Goal: Task Accomplishment & Management: Complete application form

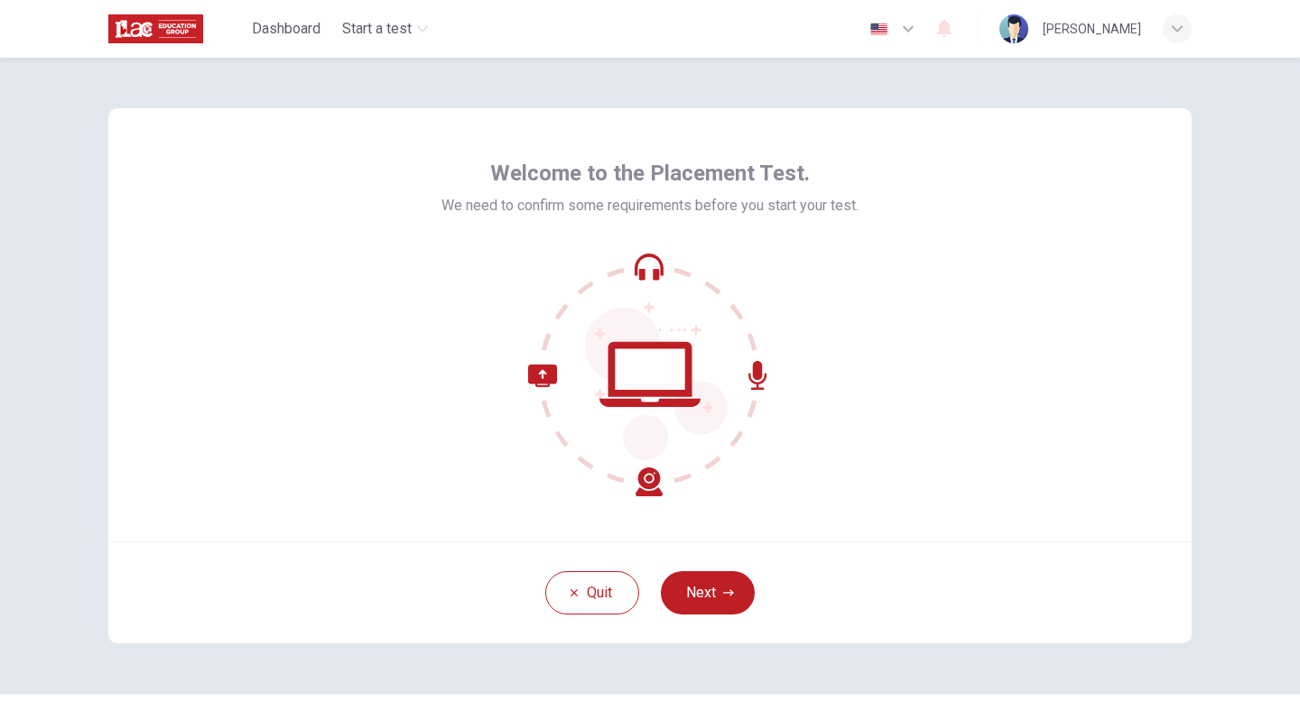
click at [720, 586] on button "Next" at bounding box center [708, 592] width 94 height 43
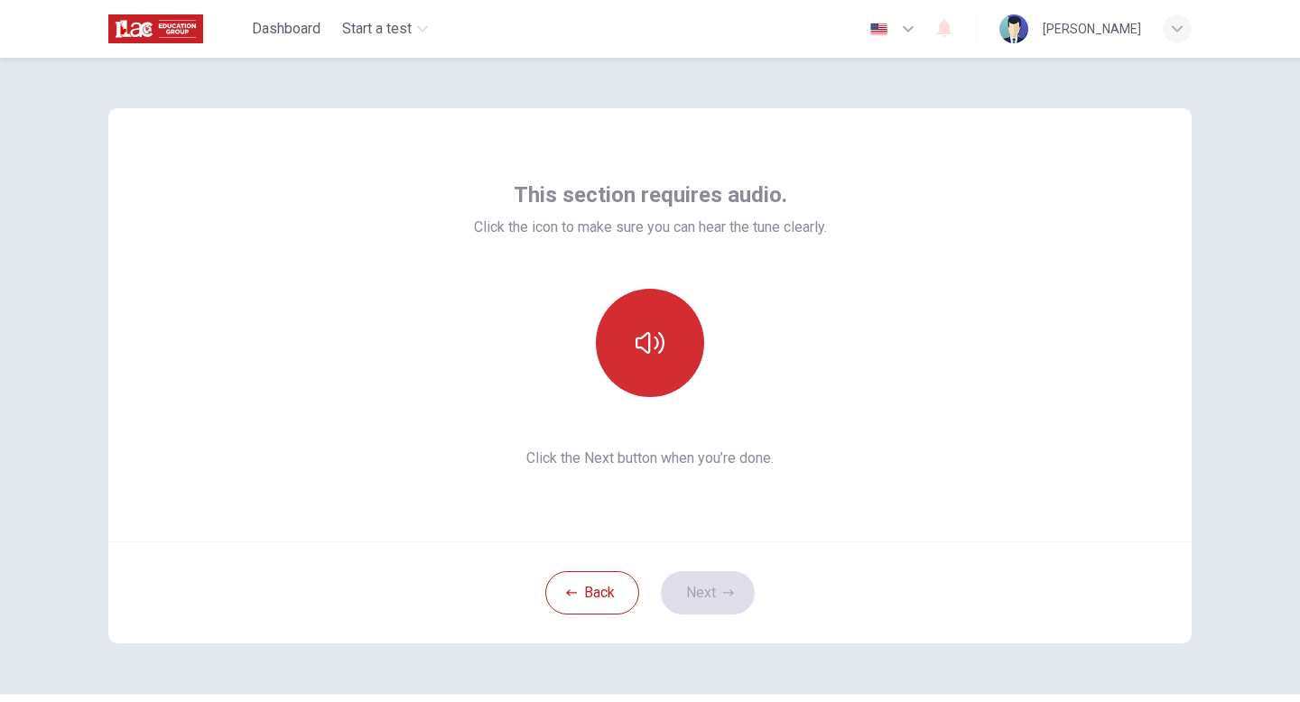
click at [646, 328] on button "button" at bounding box center [650, 343] width 108 height 108
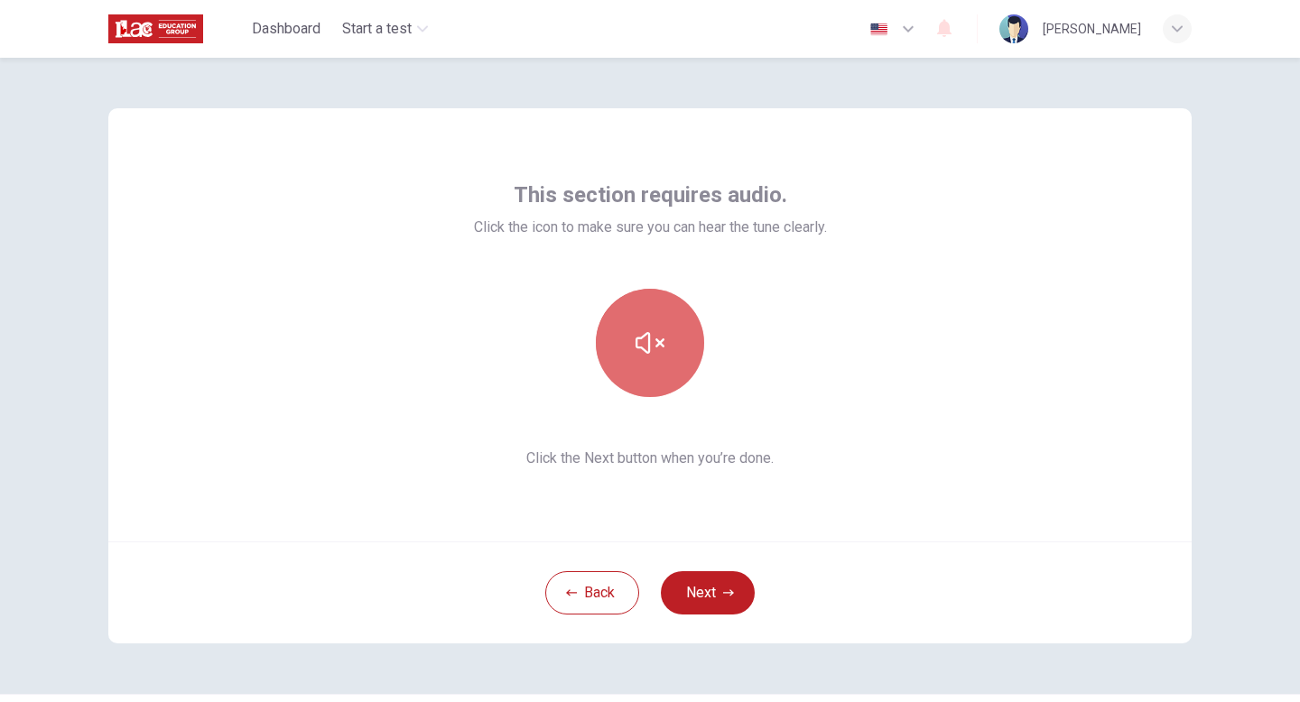
click at [656, 365] on button "button" at bounding box center [650, 343] width 108 height 108
click at [651, 339] on icon "button" at bounding box center [650, 343] width 29 height 22
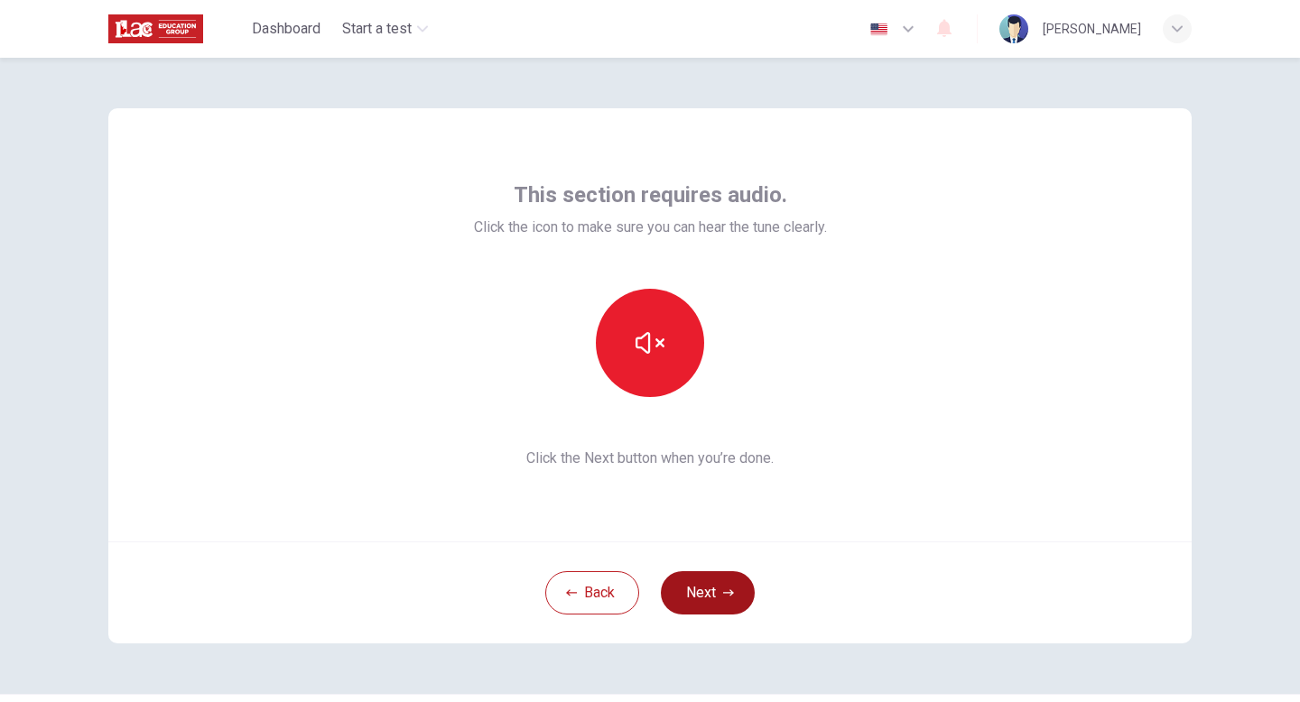
click at [695, 589] on button "Next" at bounding box center [708, 592] width 94 height 43
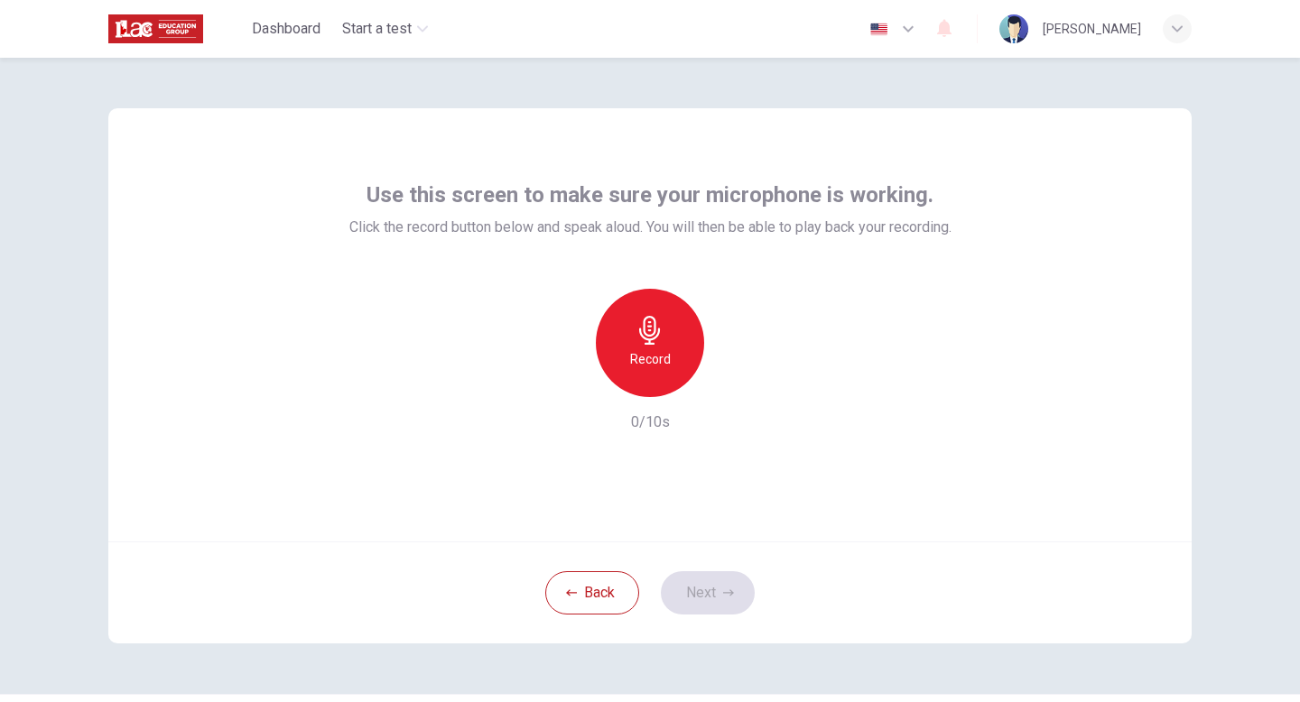
click at [641, 343] on div "Record" at bounding box center [650, 343] width 108 height 108
click at [663, 344] on div "Stop" at bounding box center [650, 343] width 108 height 108
click at [724, 380] on icon "button" at bounding box center [733, 383] width 18 height 18
click at [711, 591] on button "Next" at bounding box center [708, 592] width 94 height 43
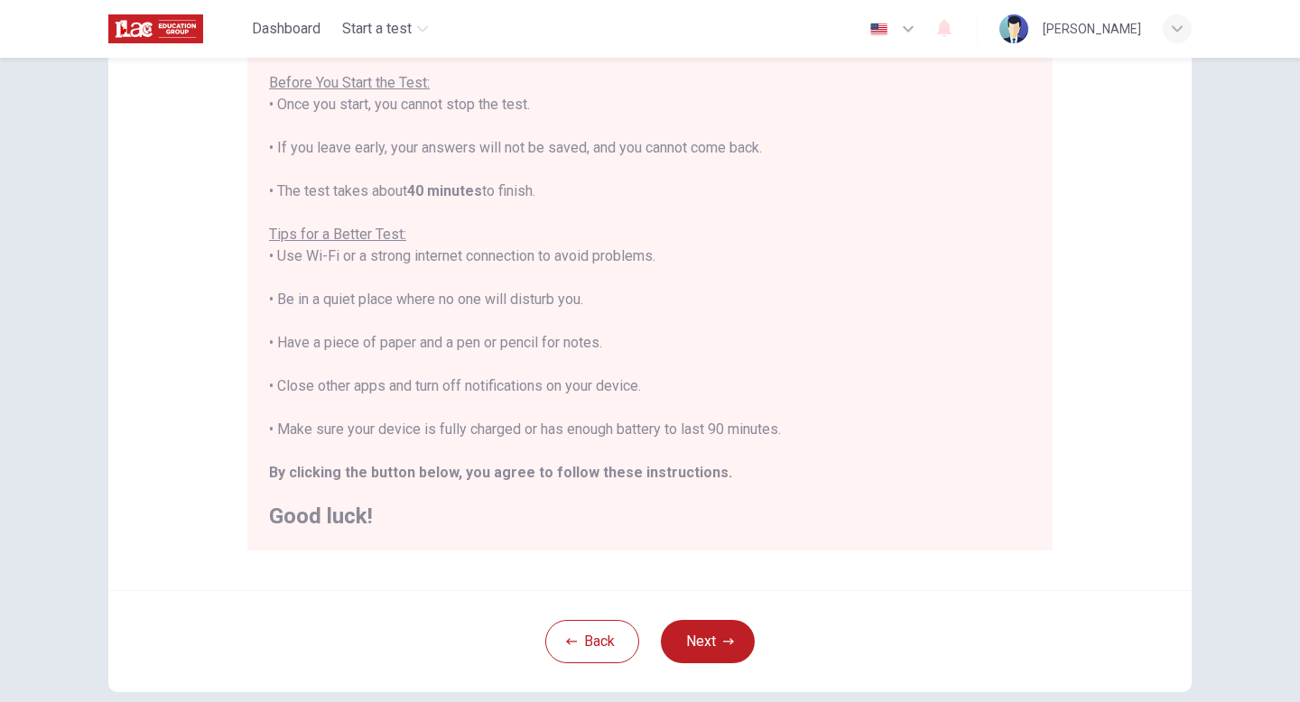
scroll to position [302, 0]
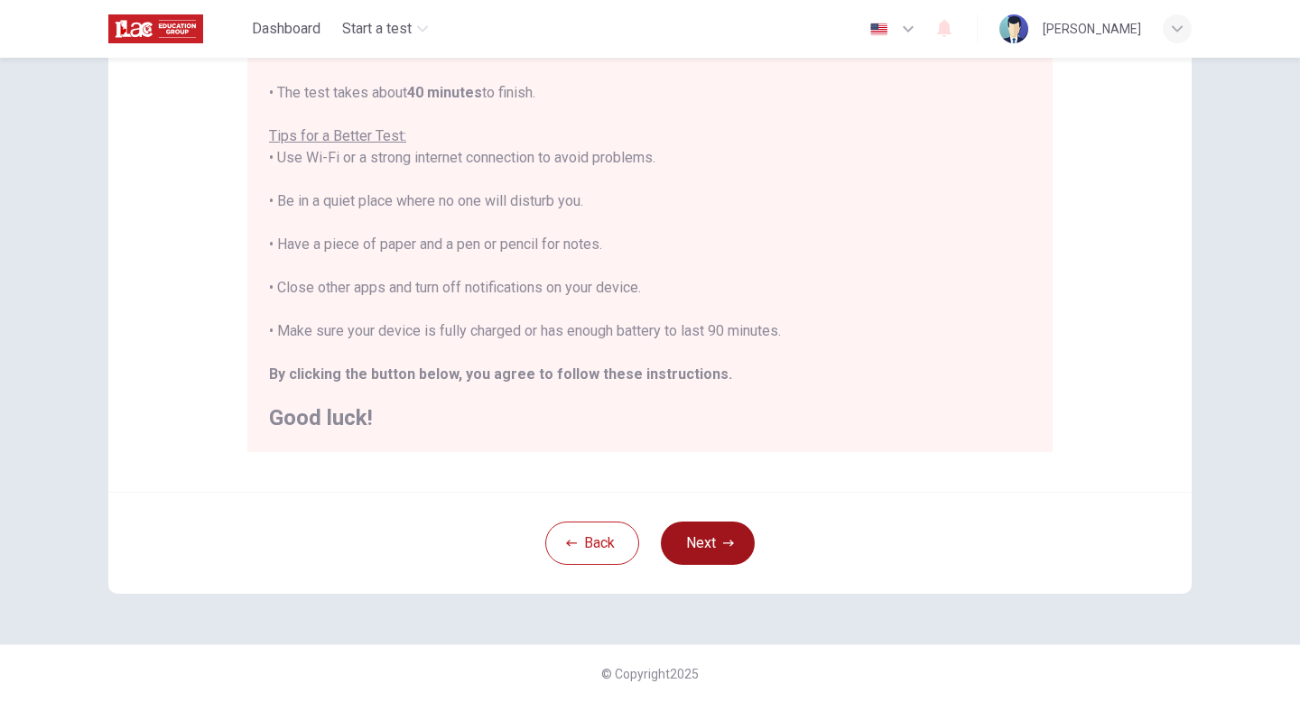
click at [723, 548] on icon "button" at bounding box center [728, 543] width 11 height 11
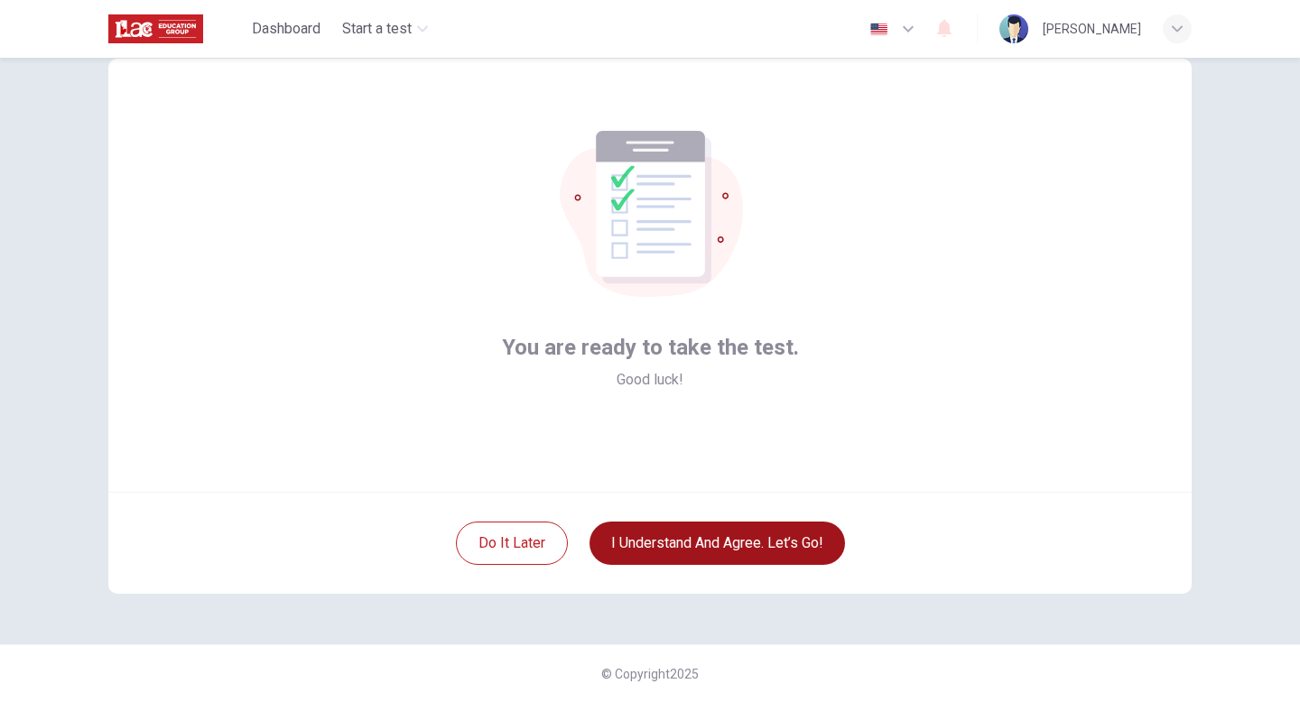
scroll to position [50, 0]
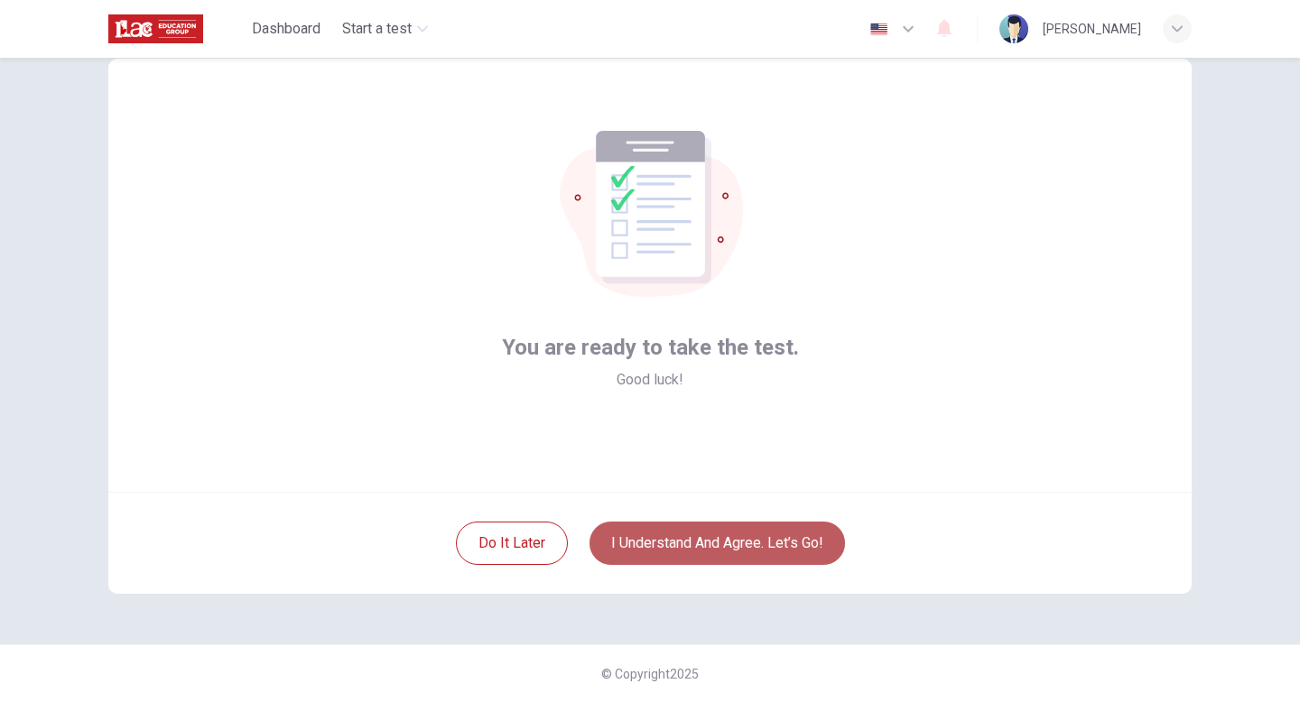
click at [687, 543] on button "I understand and agree. Let’s go!" at bounding box center [717, 543] width 255 height 43
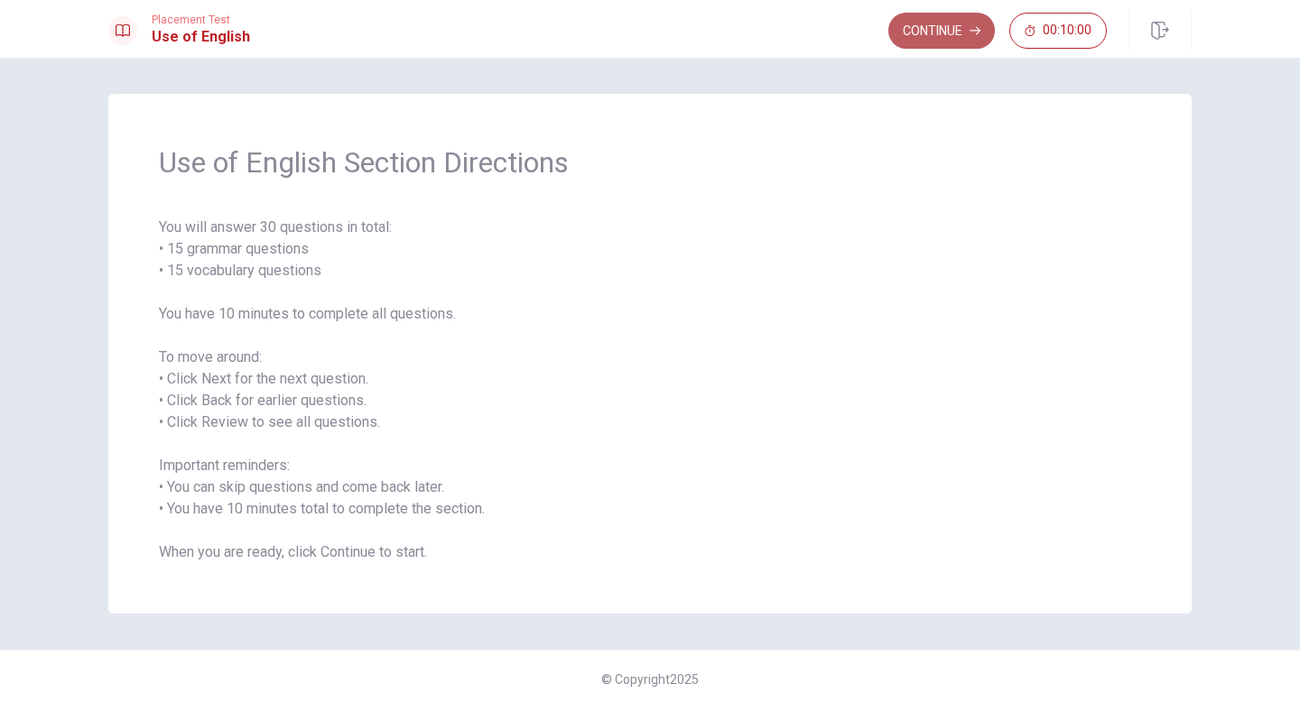
click at [925, 28] on button "Continue" at bounding box center [941, 31] width 107 height 36
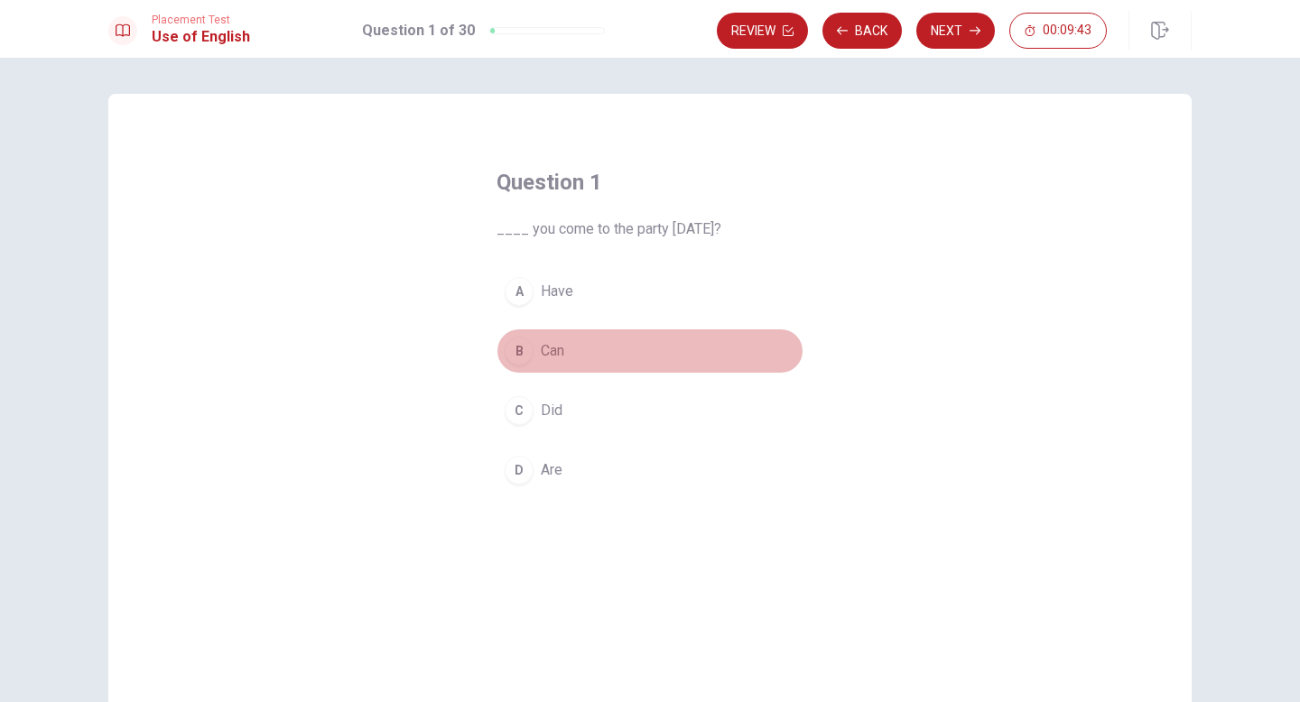
click at [553, 350] on span "Can" at bounding box center [552, 351] width 23 height 22
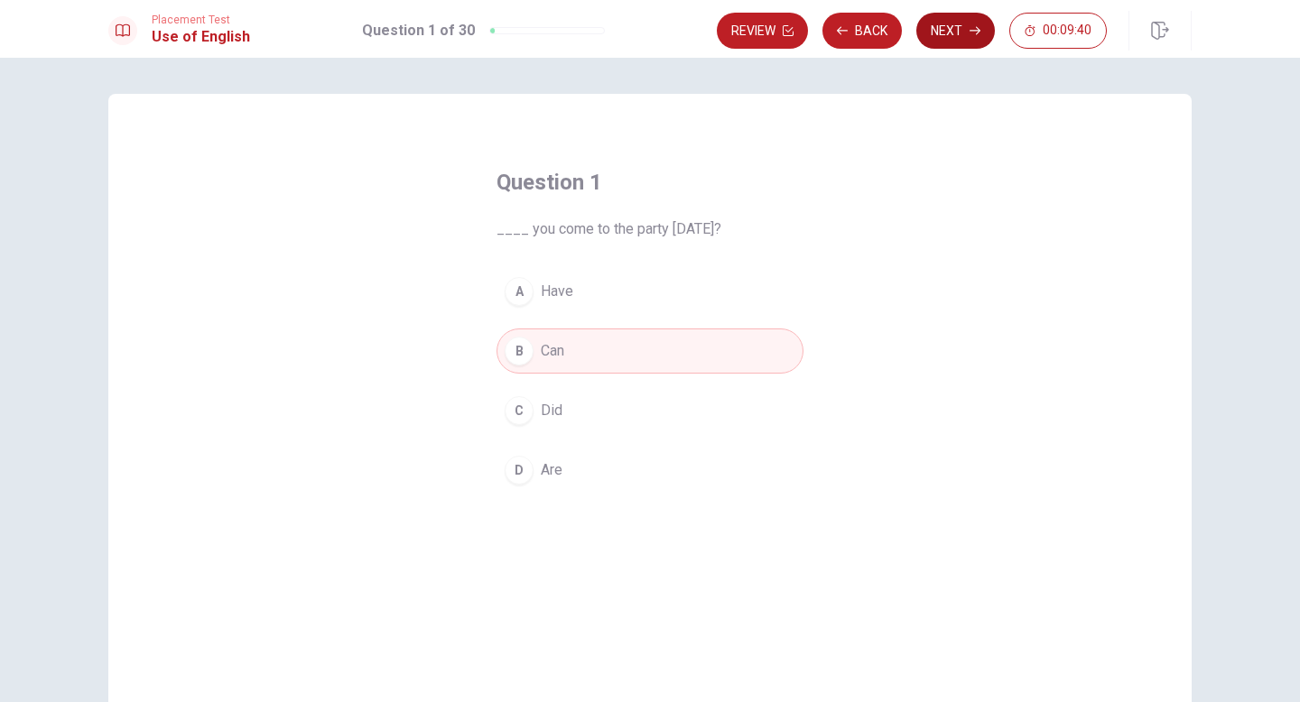
click at [941, 31] on button "Next" at bounding box center [955, 31] width 79 height 36
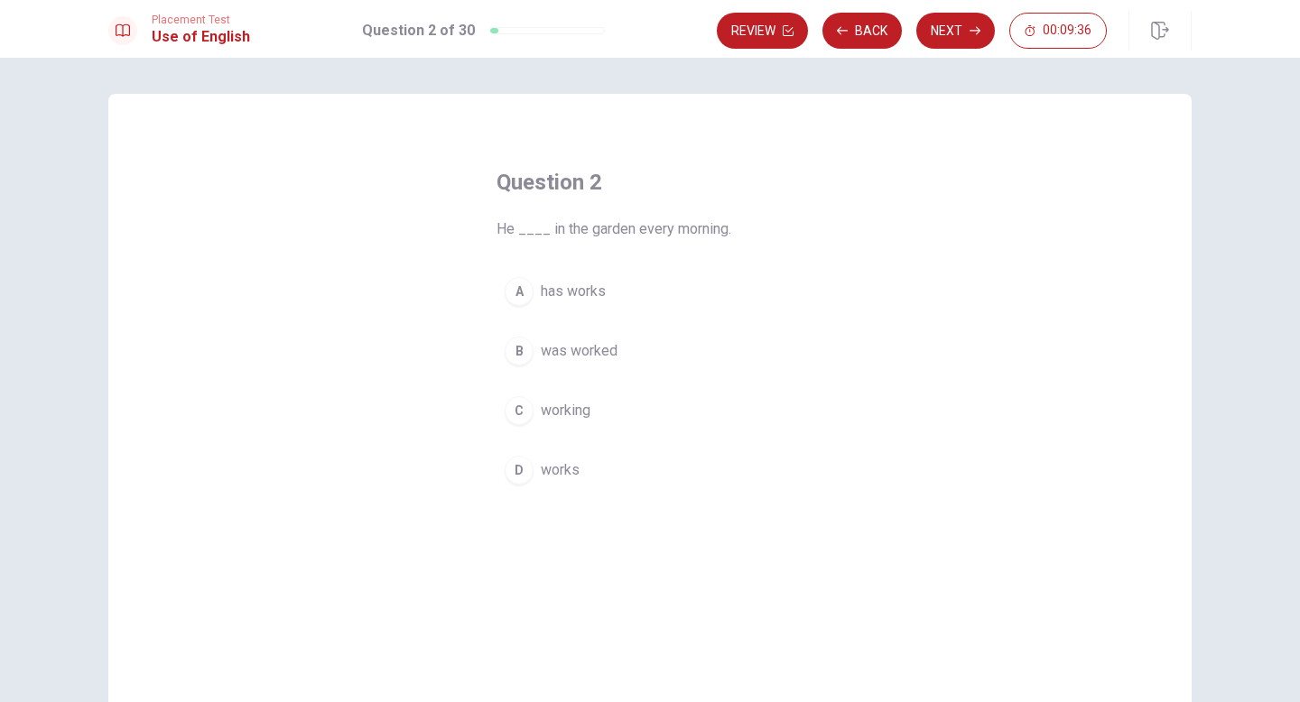
click at [568, 467] on span "works" at bounding box center [560, 471] width 39 height 22
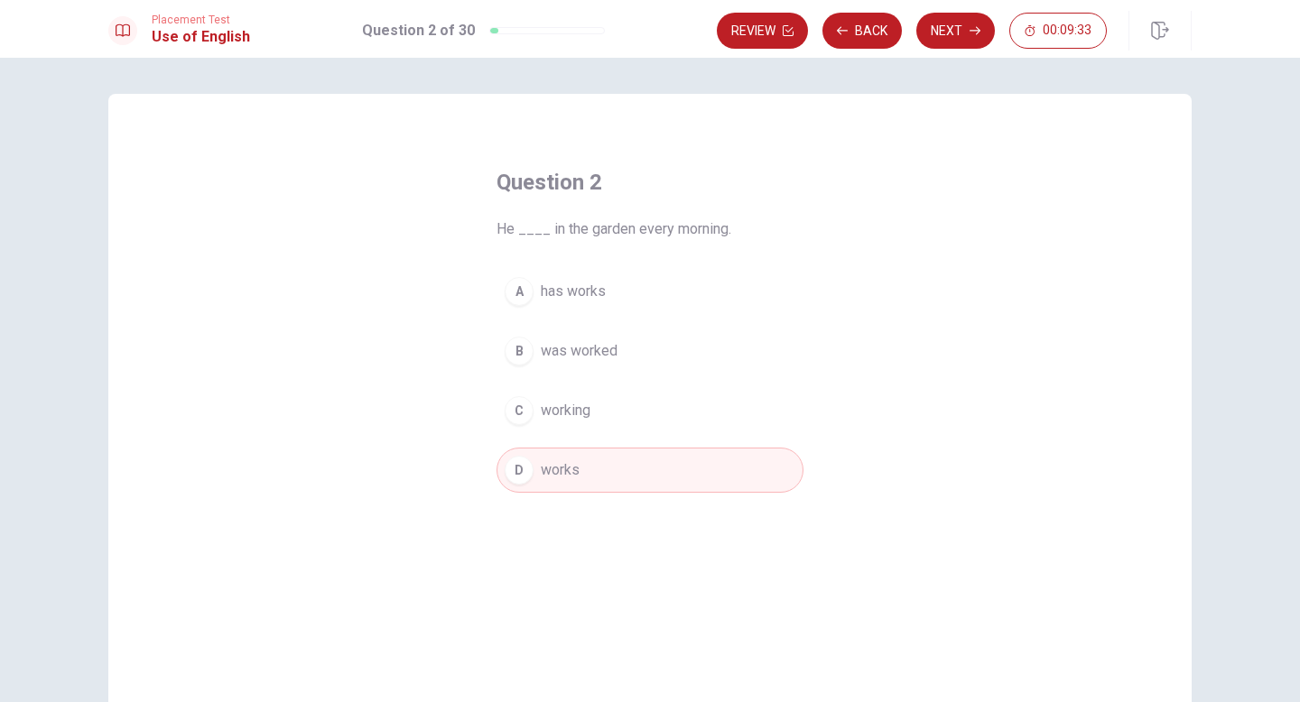
click at [948, 27] on button "Next" at bounding box center [955, 31] width 79 height 36
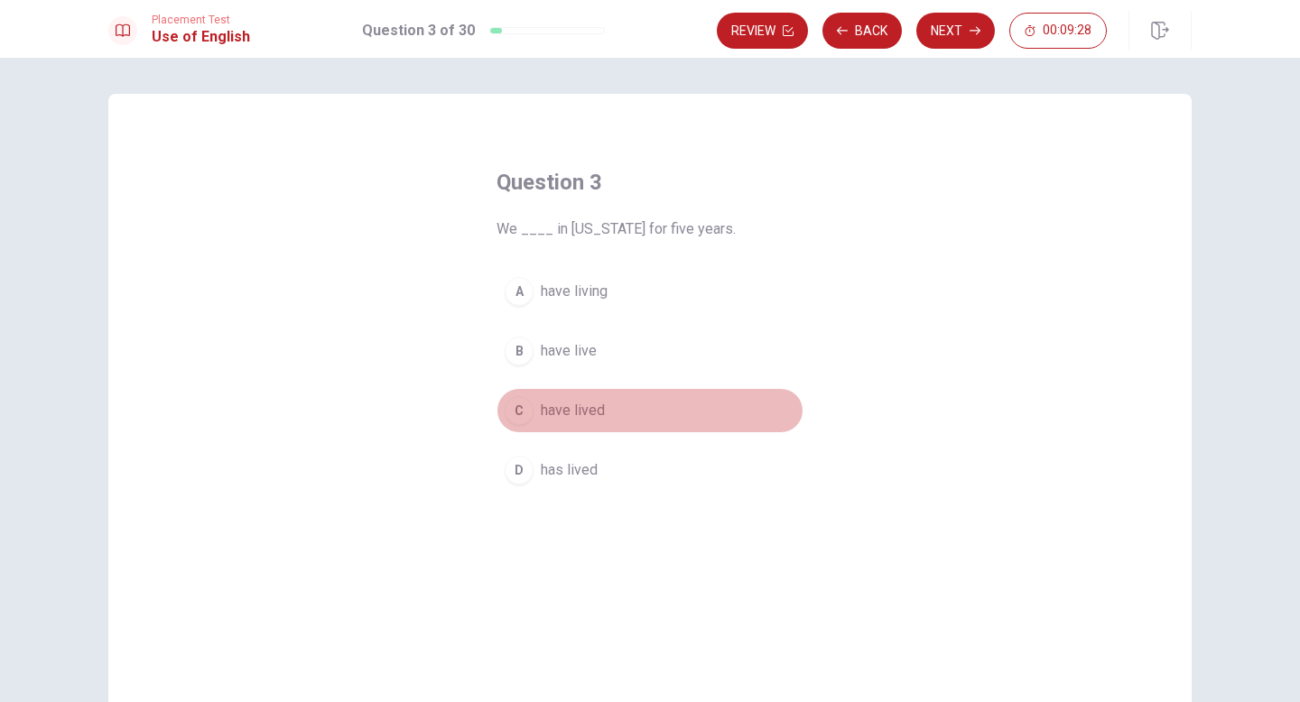
click at [579, 407] on span "have lived" at bounding box center [573, 411] width 64 height 22
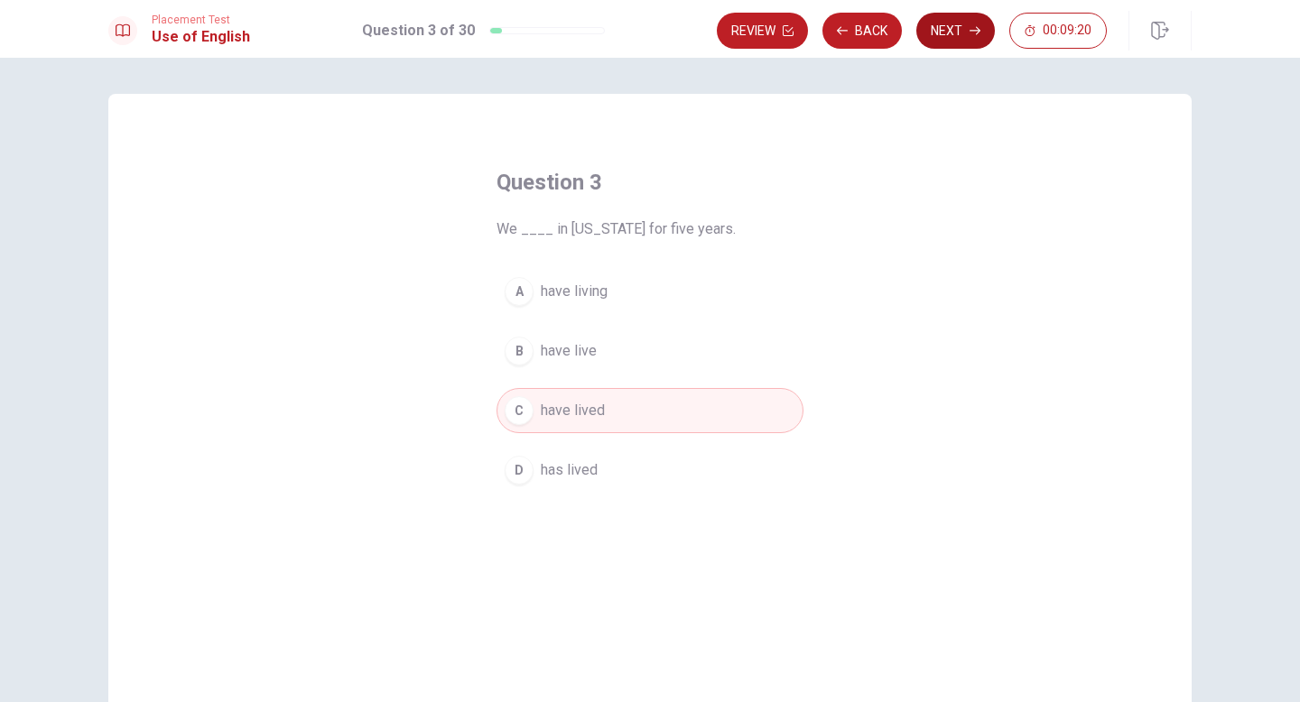
click at [953, 30] on button "Next" at bounding box center [955, 31] width 79 height 36
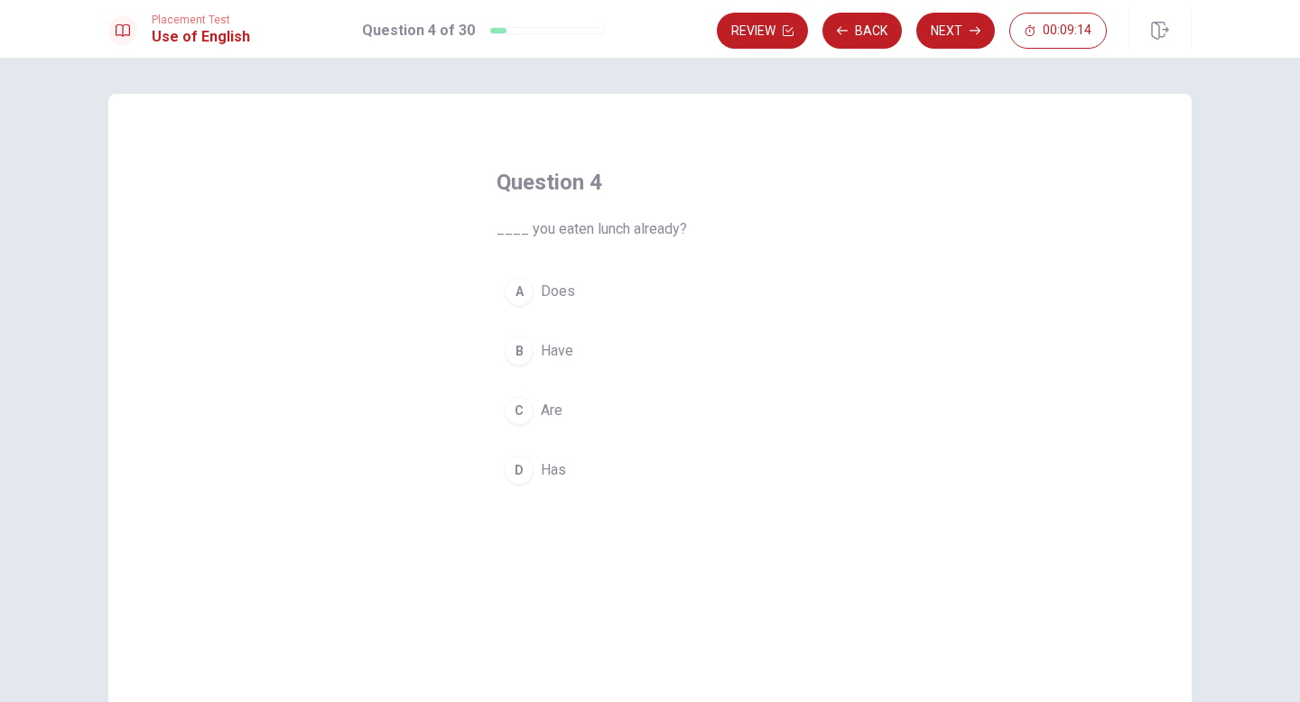
click at [562, 347] on span "Have" at bounding box center [557, 351] width 33 height 22
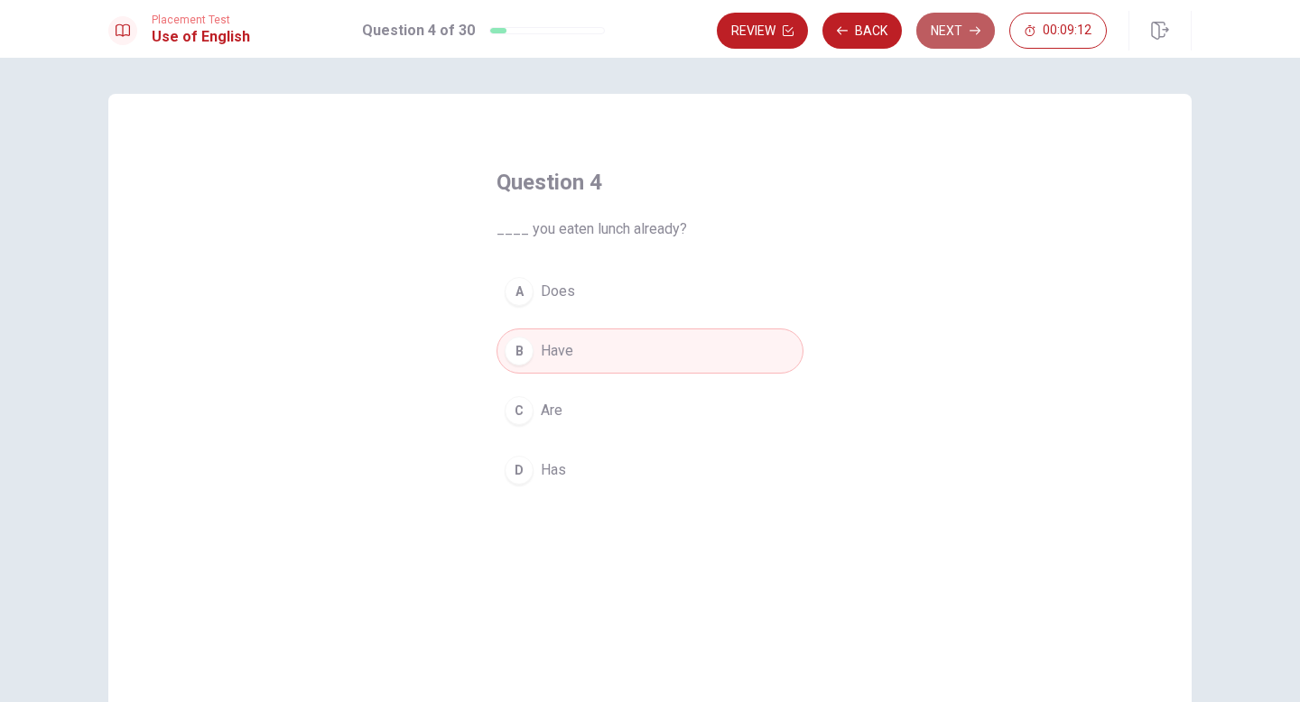
click at [959, 27] on button "Next" at bounding box center [955, 31] width 79 height 36
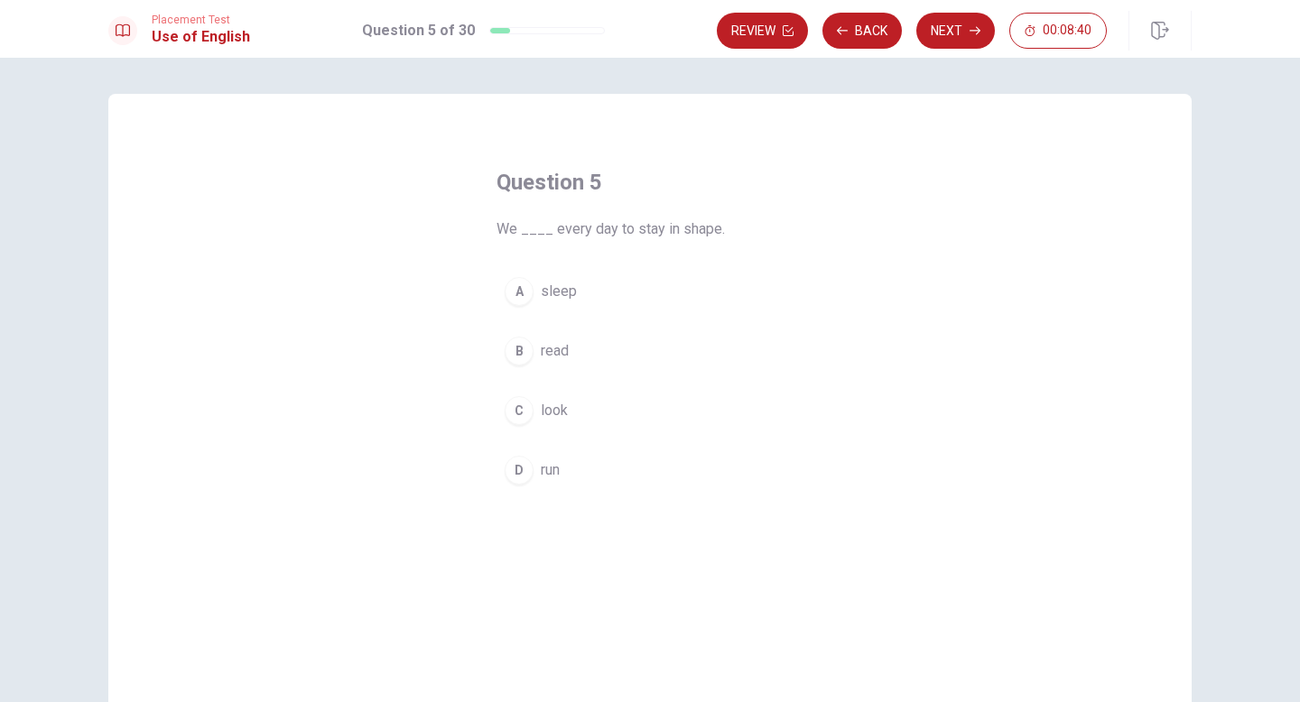
click at [552, 345] on span "read" at bounding box center [555, 351] width 28 height 22
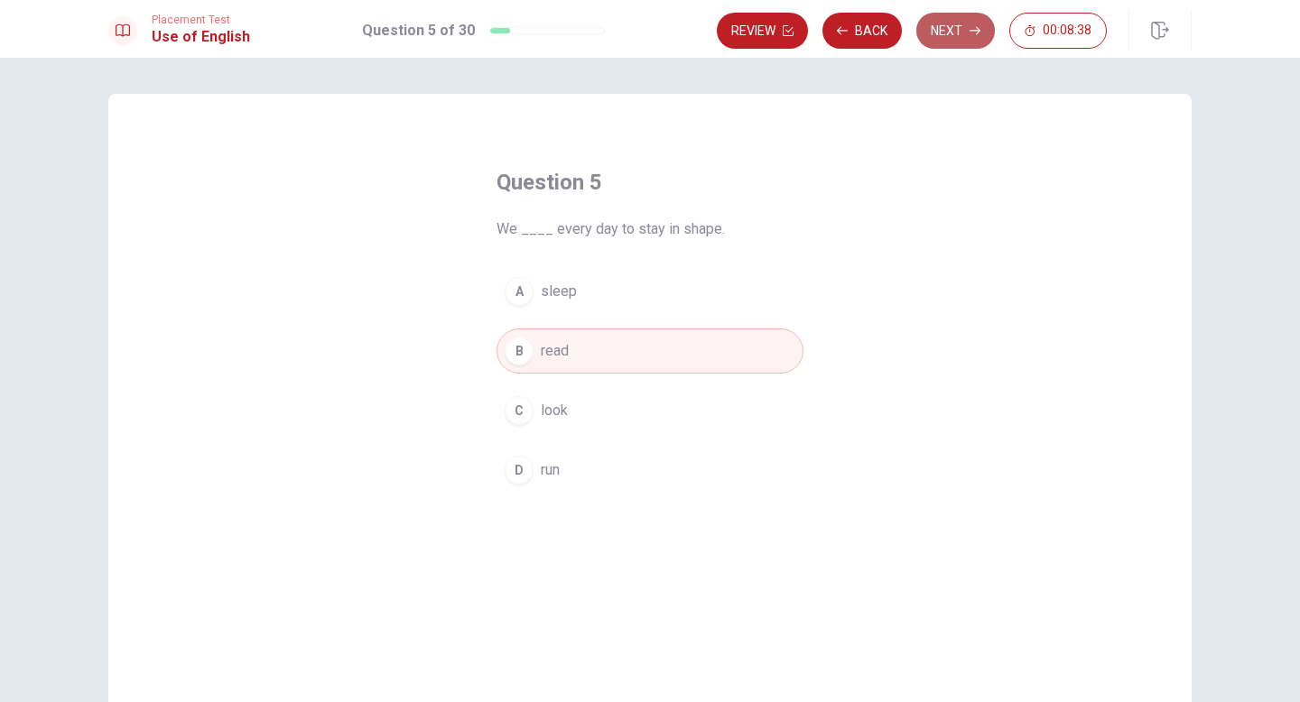
click at [956, 23] on button "Next" at bounding box center [955, 31] width 79 height 36
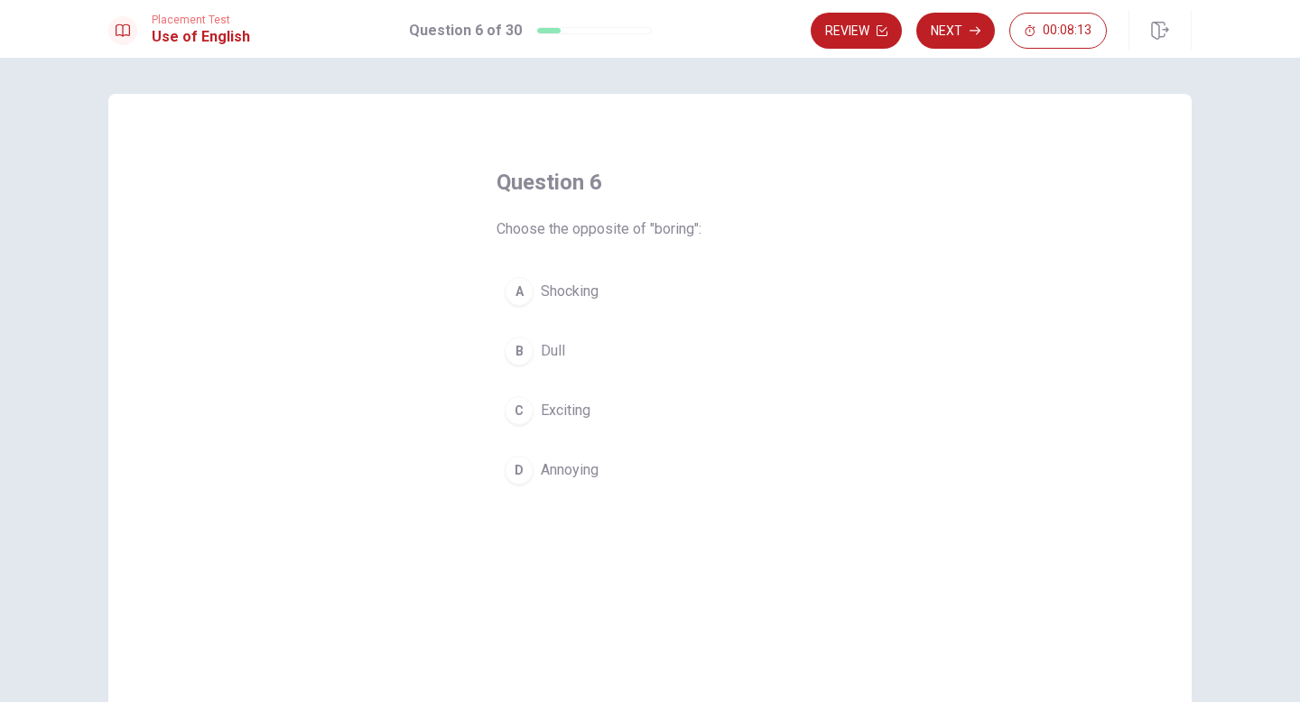
drag, startPoint x: 569, startPoint y: 231, endPoint x: 618, endPoint y: 230, distance: 48.8
click at [618, 230] on span "Choose the opposite of "boring":" at bounding box center [650, 229] width 307 height 22
click at [783, 379] on div "A Shocking B Dull C Exciting D Annoying" at bounding box center [650, 381] width 307 height 224
click at [547, 416] on span "Exciting" at bounding box center [566, 411] width 50 height 22
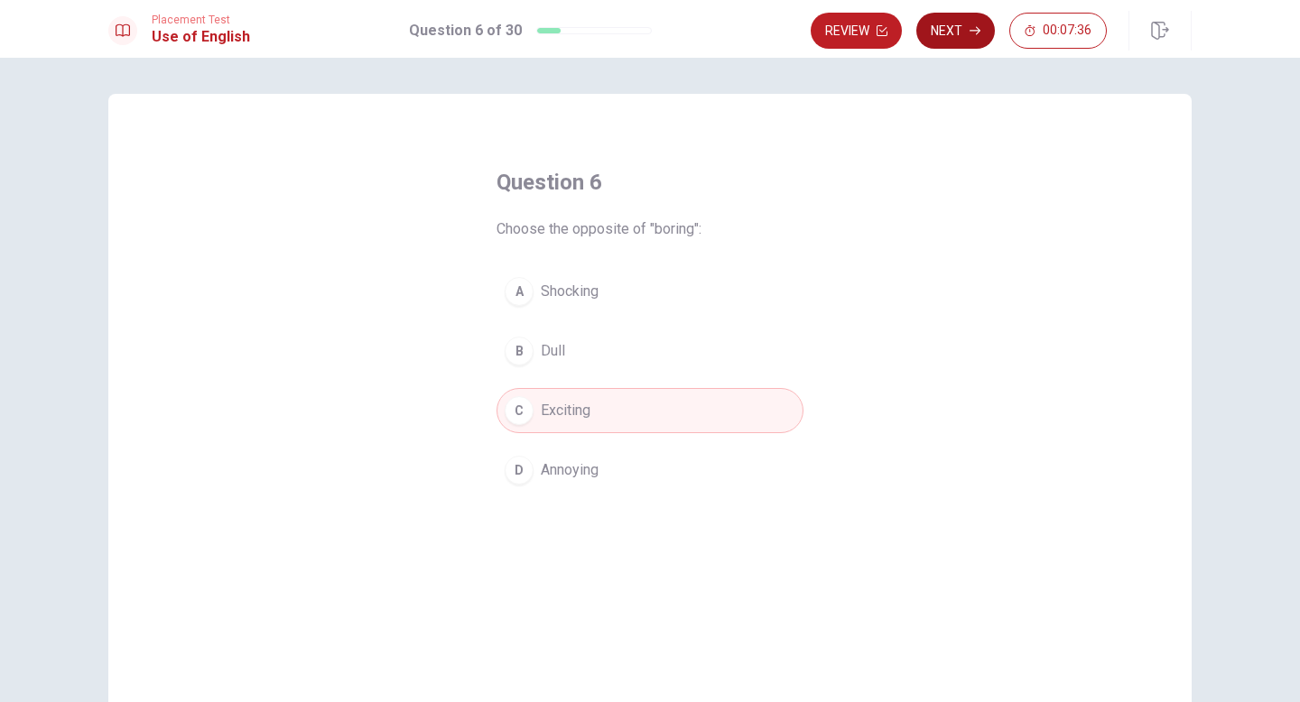
click at [965, 33] on button "Next" at bounding box center [955, 31] width 79 height 36
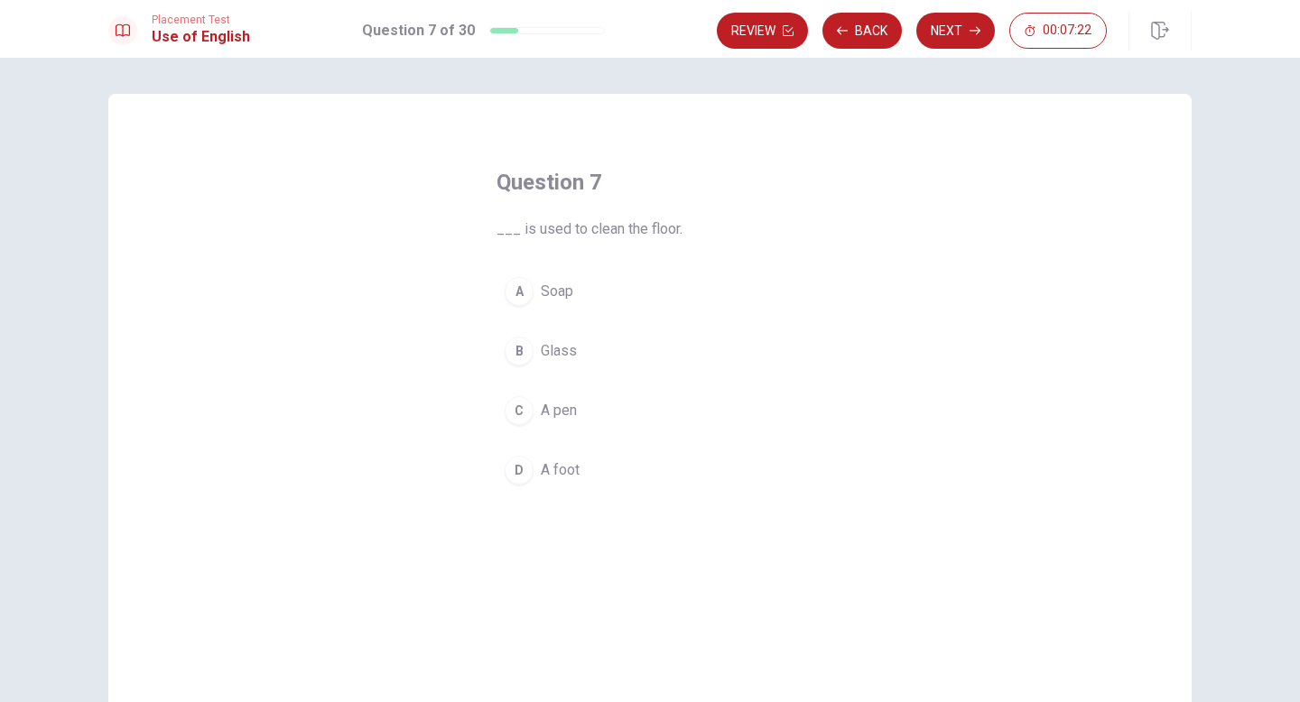
click at [562, 289] on span "Soap" at bounding box center [557, 292] width 33 height 22
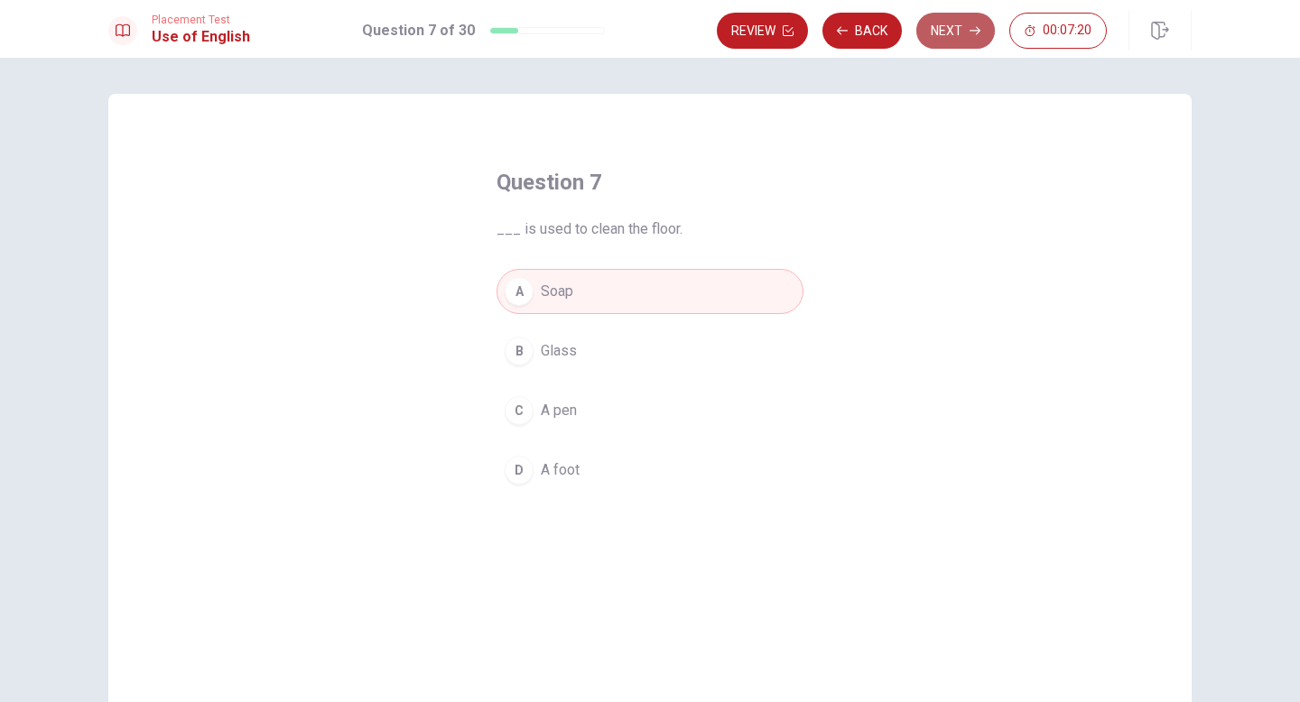
click at [945, 36] on button "Next" at bounding box center [955, 31] width 79 height 36
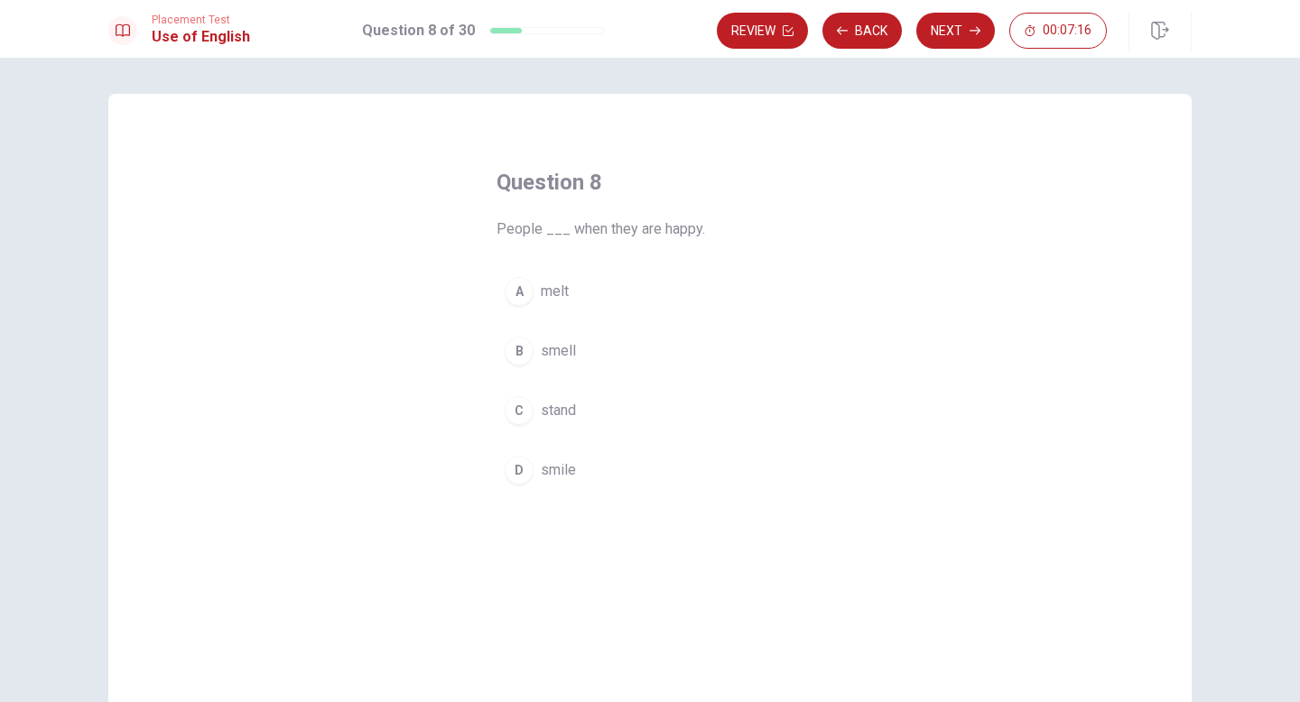
click at [548, 478] on span "smile" at bounding box center [558, 471] width 35 height 22
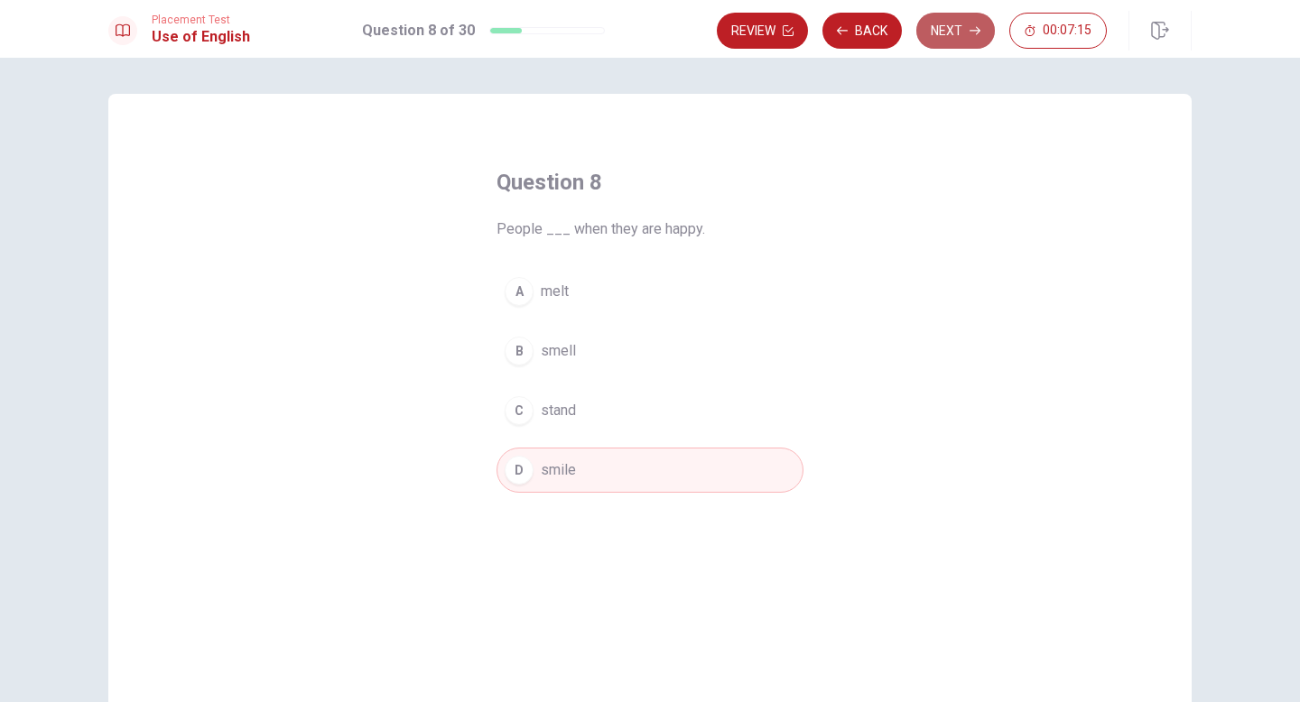
click at [951, 33] on button "Next" at bounding box center [955, 31] width 79 height 36
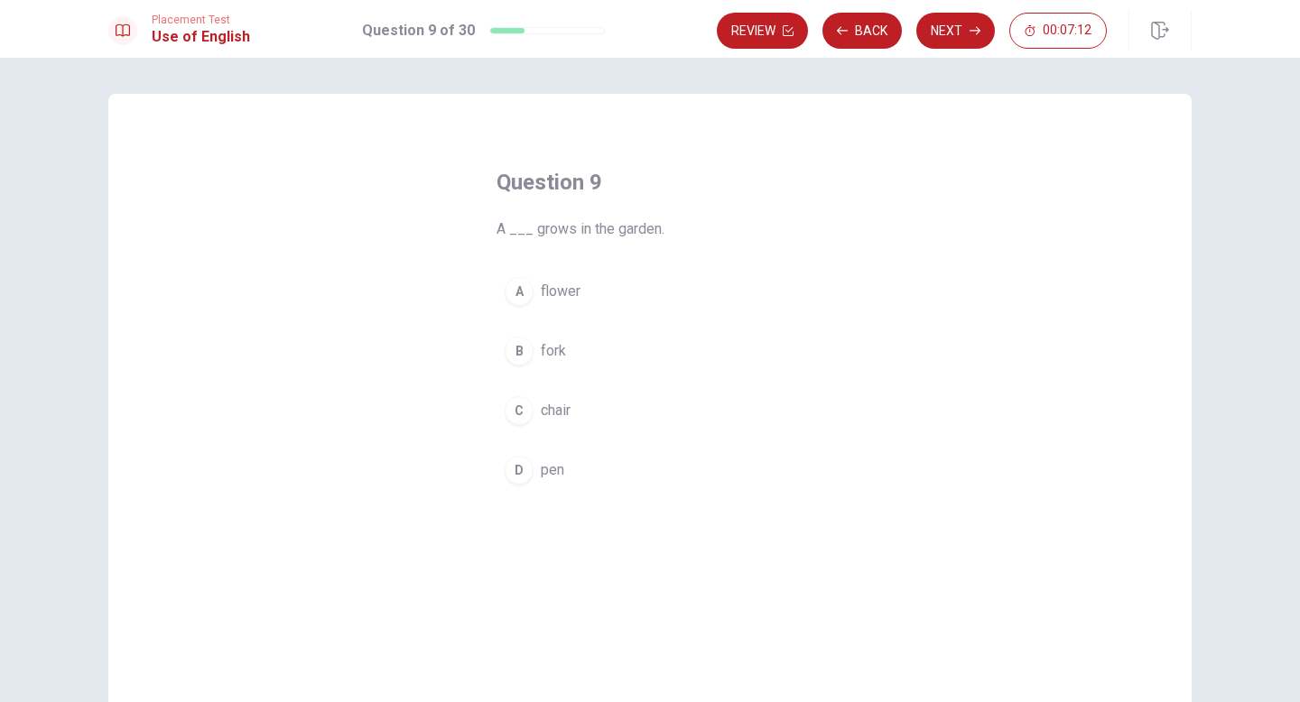
click at [557, 298] on span "flower" at bounding box center [561, 292] width 40 height 22
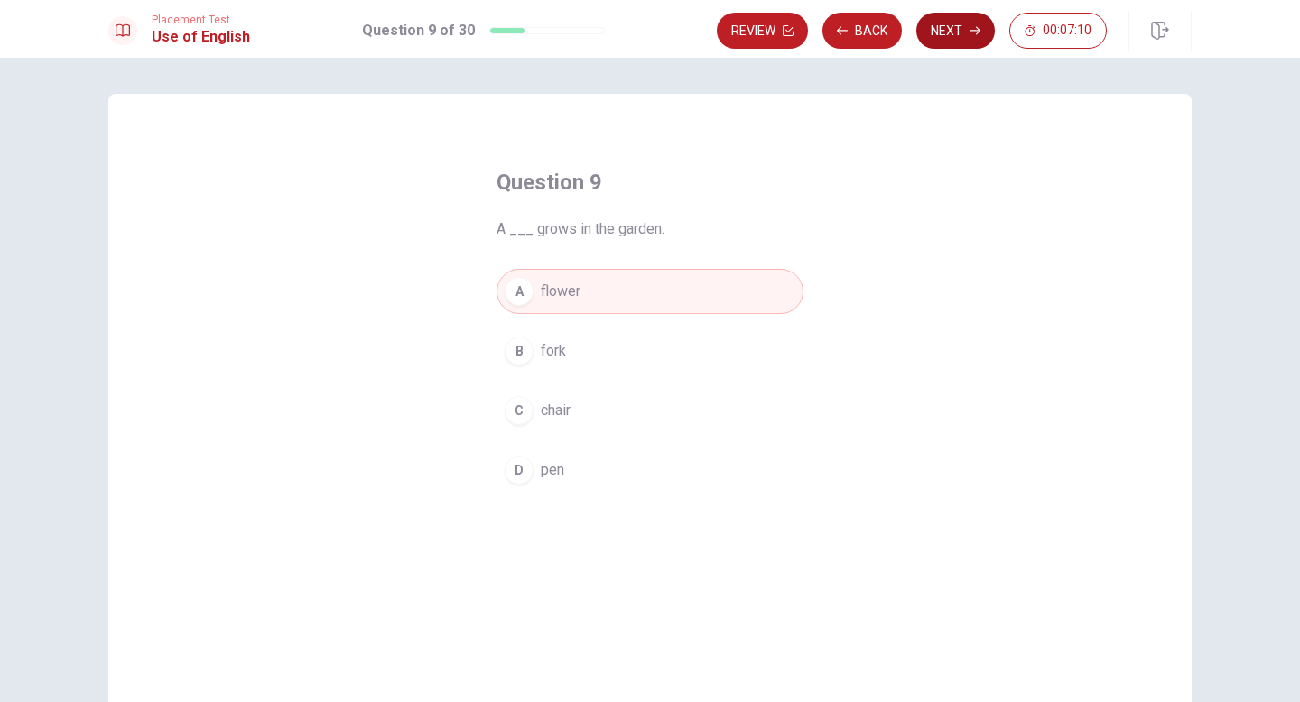
click at [952, 28] on button "Next" at bounding box center [955, 31] width 79 height 36
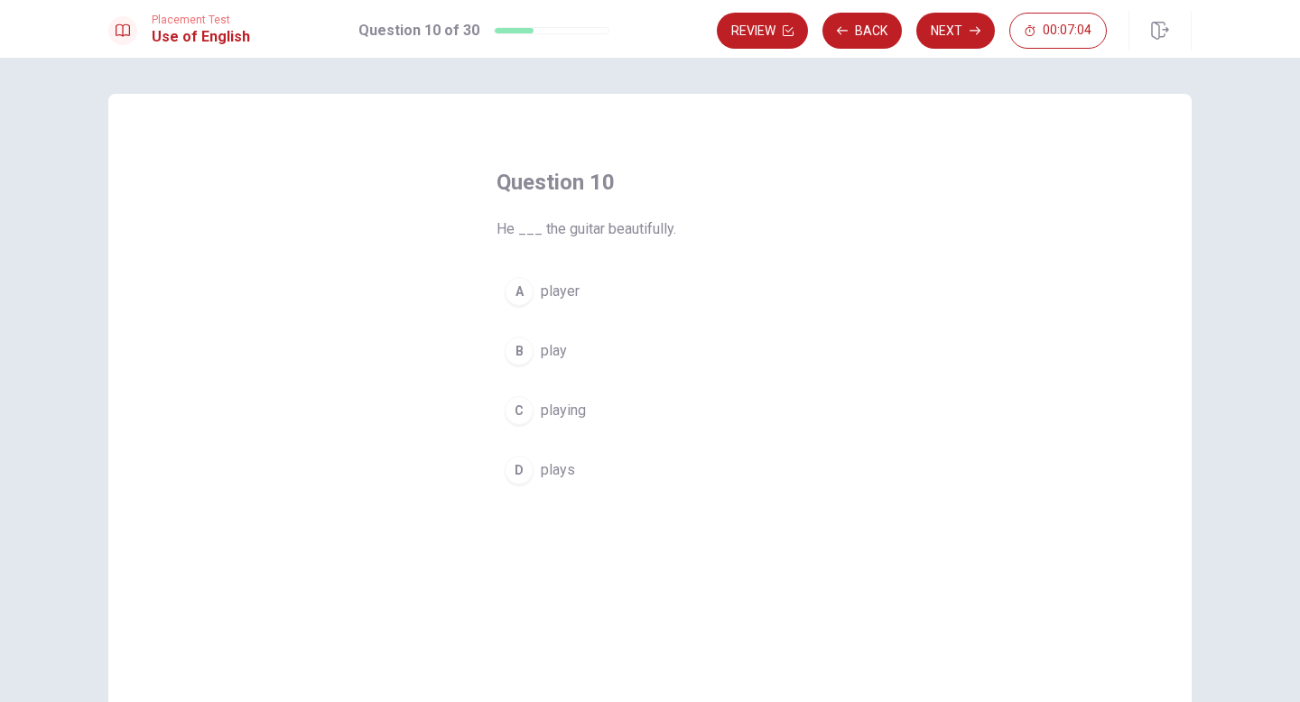
click at [543, 352] on span "play" at bounding box center [554, 351] width 26 height 22
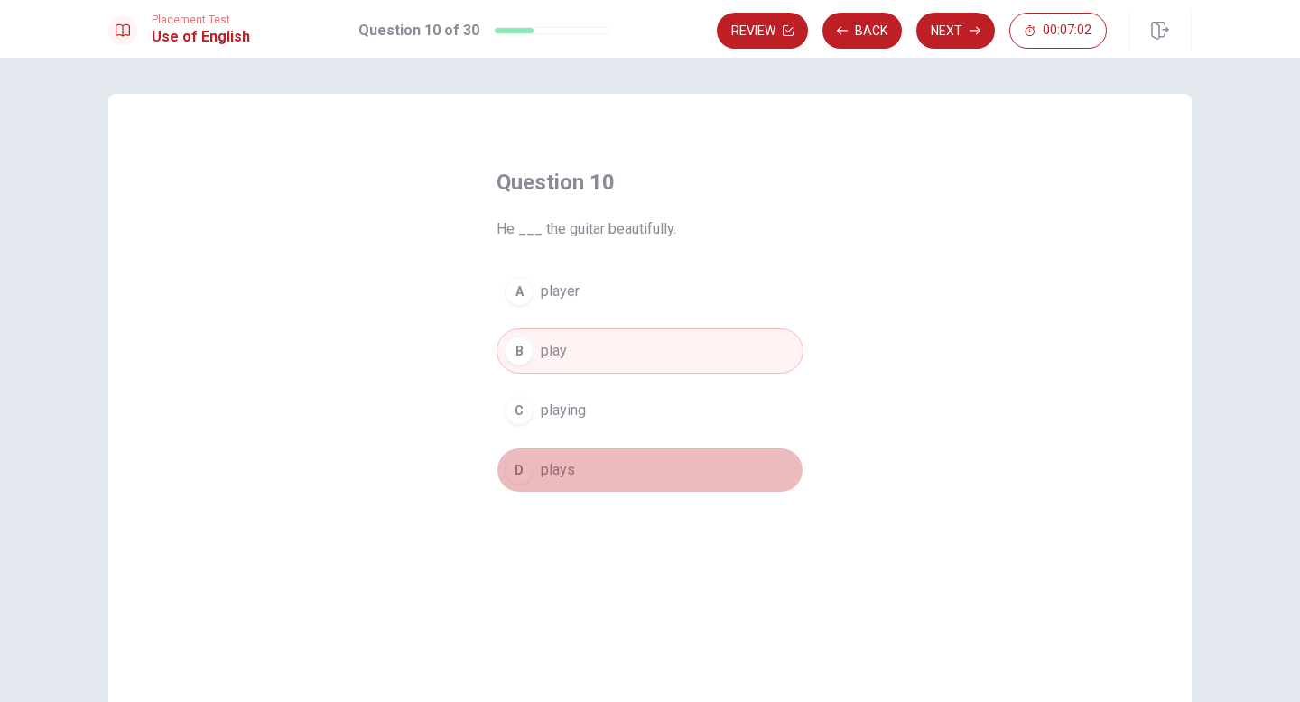
click at [549, 465] on span "plays" at bounding box center [558, 471] width 34 height 22
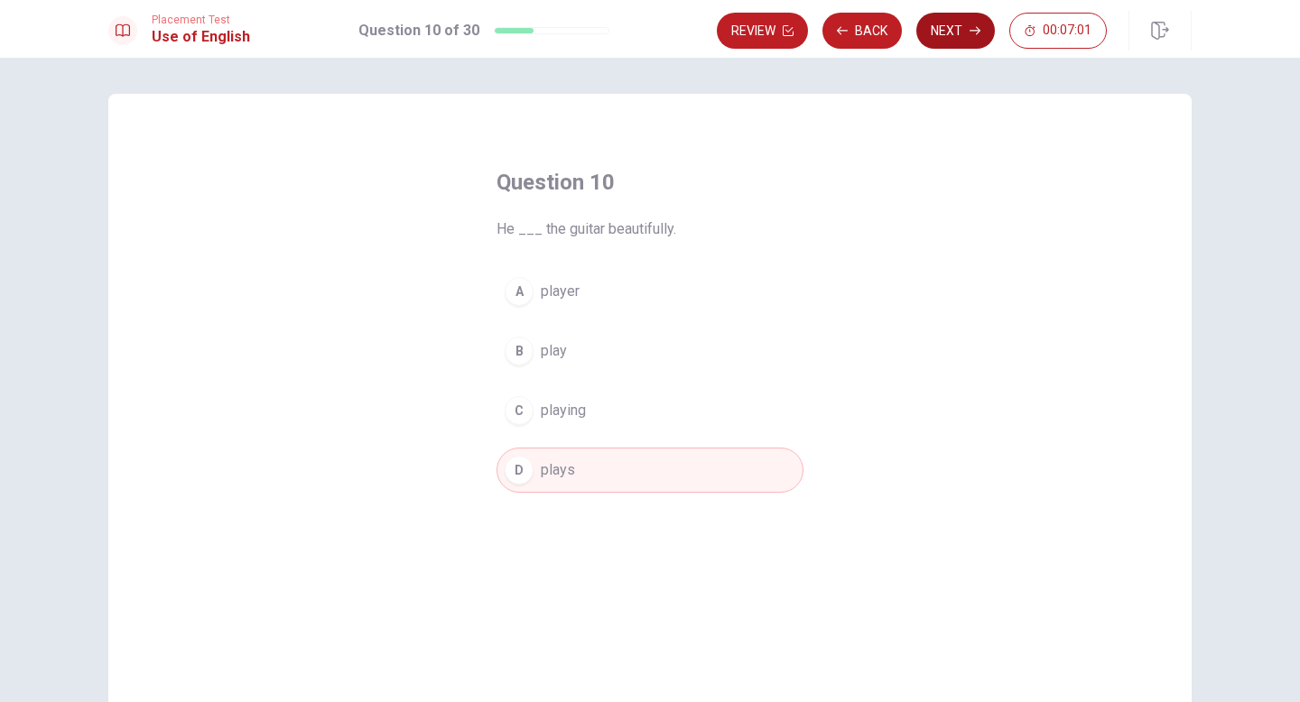
click at [962, 37] on button "Next" at bounding box center [955, 31] width 79 height 36
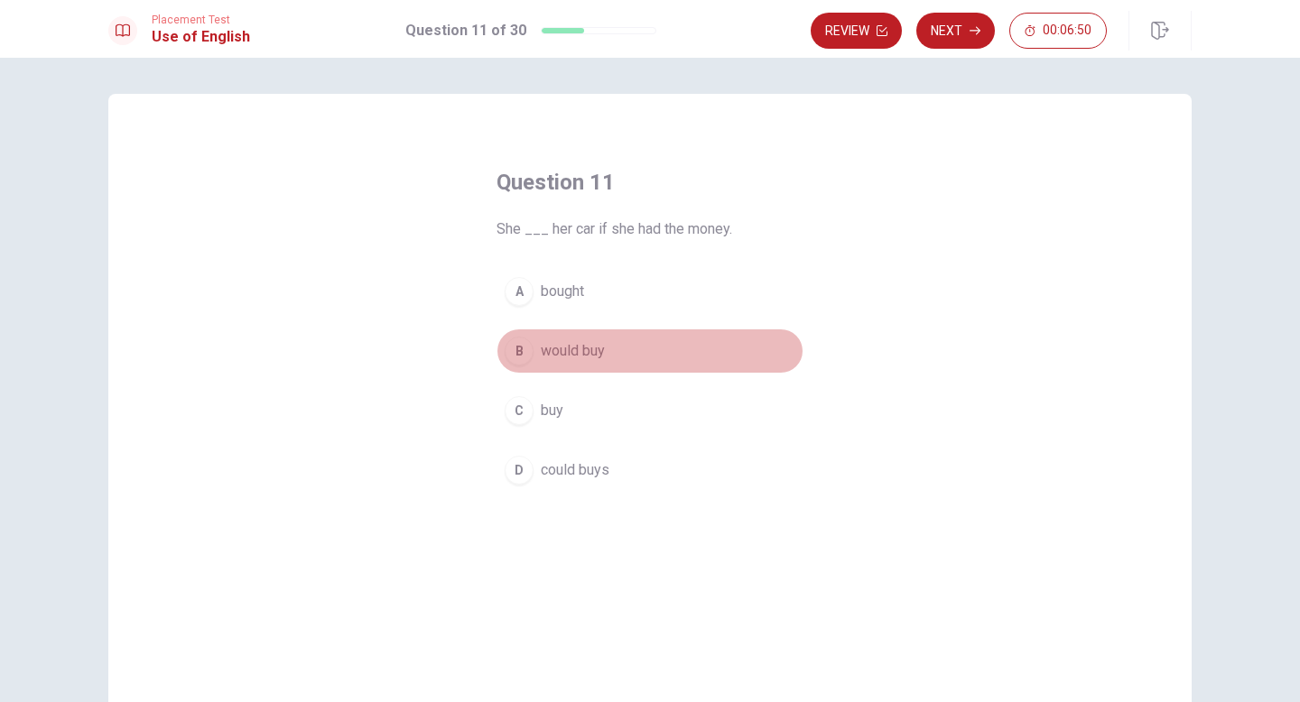
click at [584, 350] on span "would buy" at bounding box center [573, 351] width 64 height 22
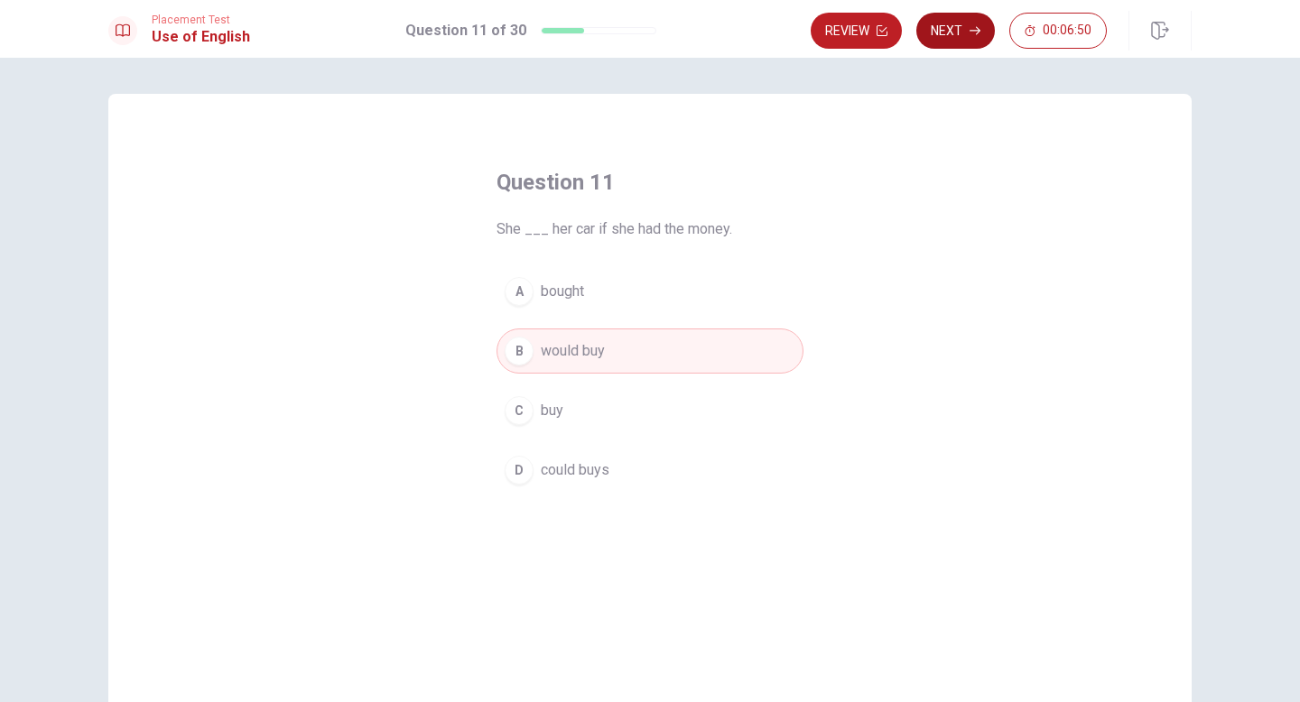
click at [971, 28] on icon "button" at bounding box center [975, 30] width 11 height 11
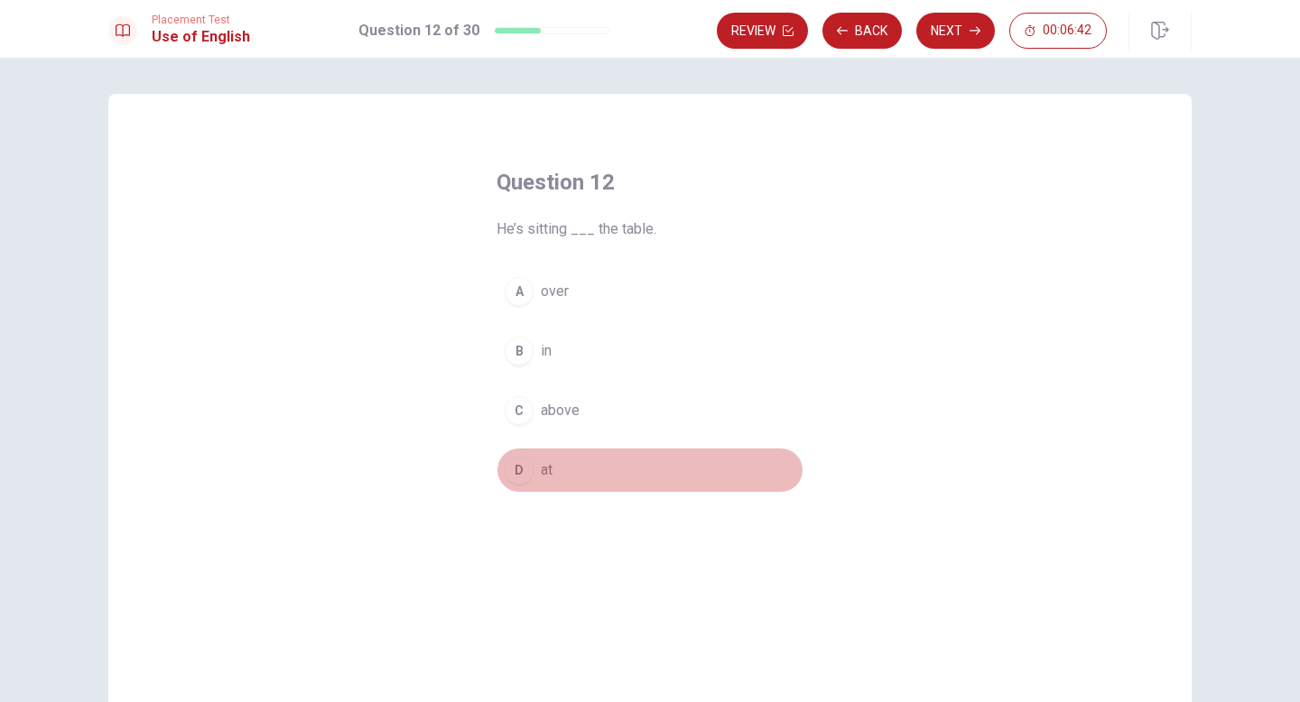
click at [541, 464] on span "at" at bounding box center [547, 471] width 12 height 22
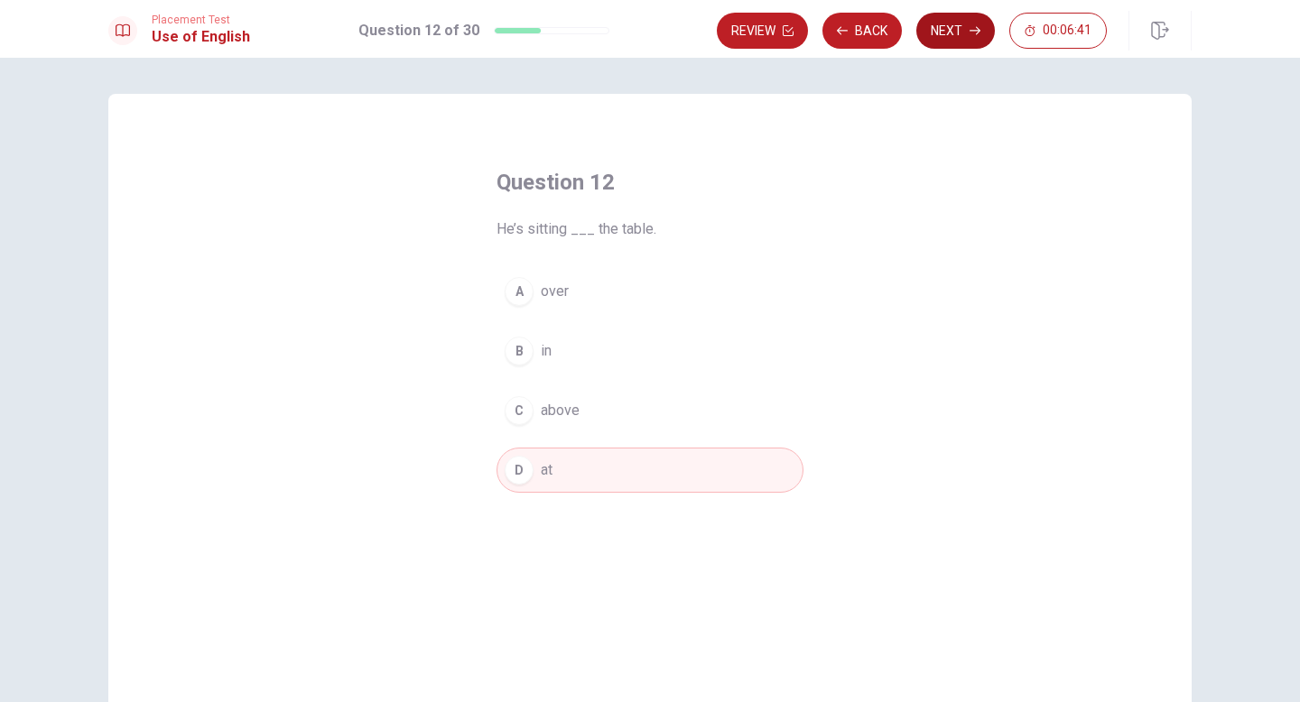
click at [948, 33] on button "Next" at bounding box center [955, 31] width 79 height 36
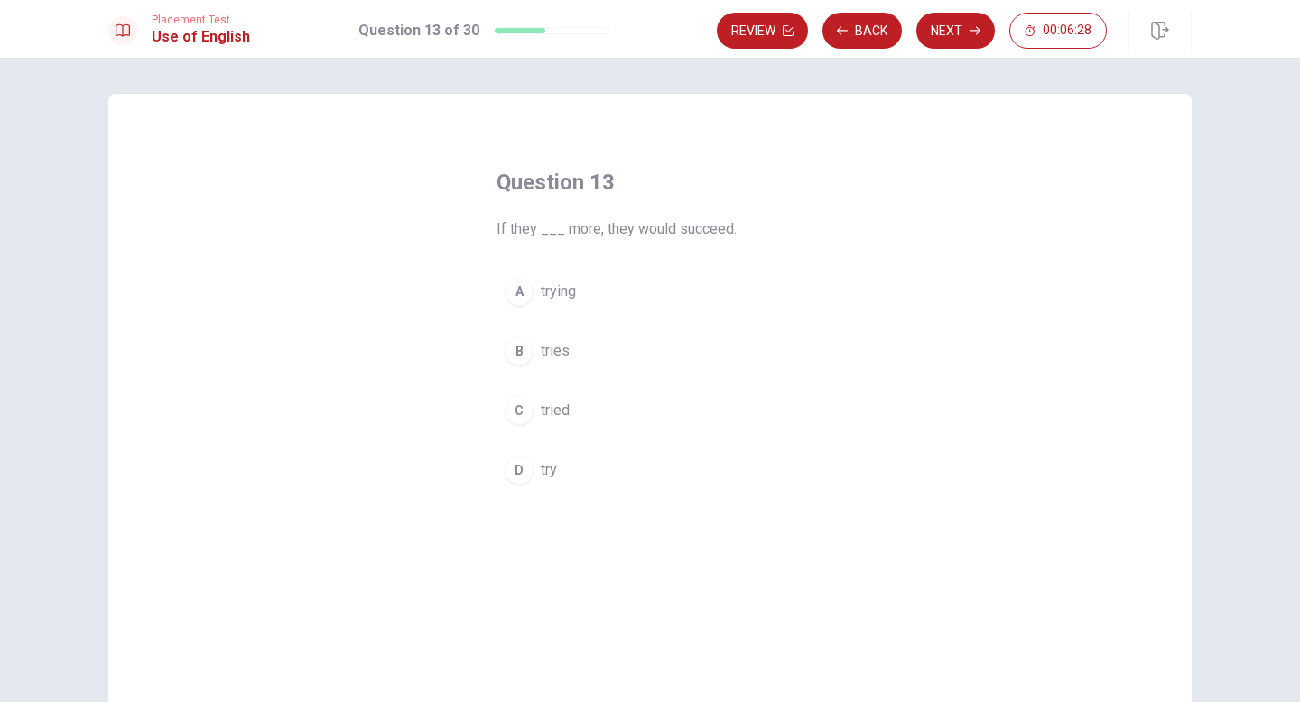
click at [552, 471] on span "try" at bounding box center [549, 471] width 16 height 22
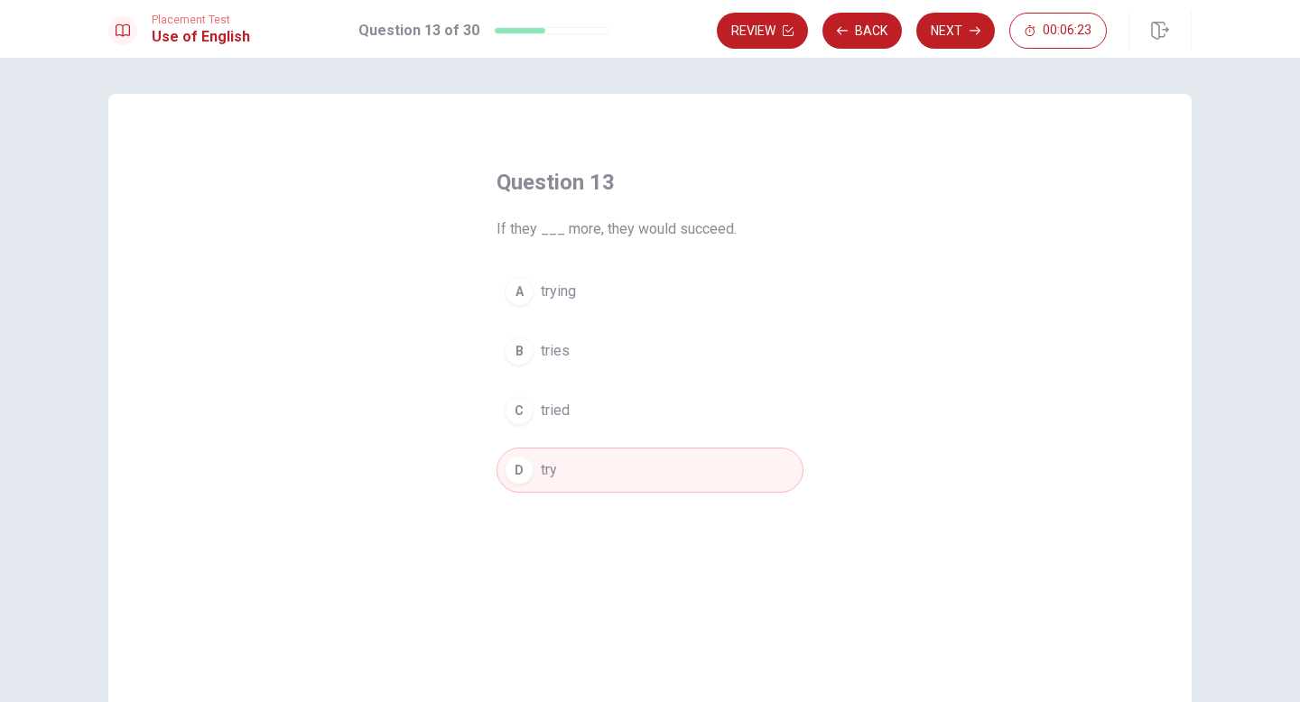
click at [577, 348] on button "B tries" at bounding box center [650, 351] width 307 height 45
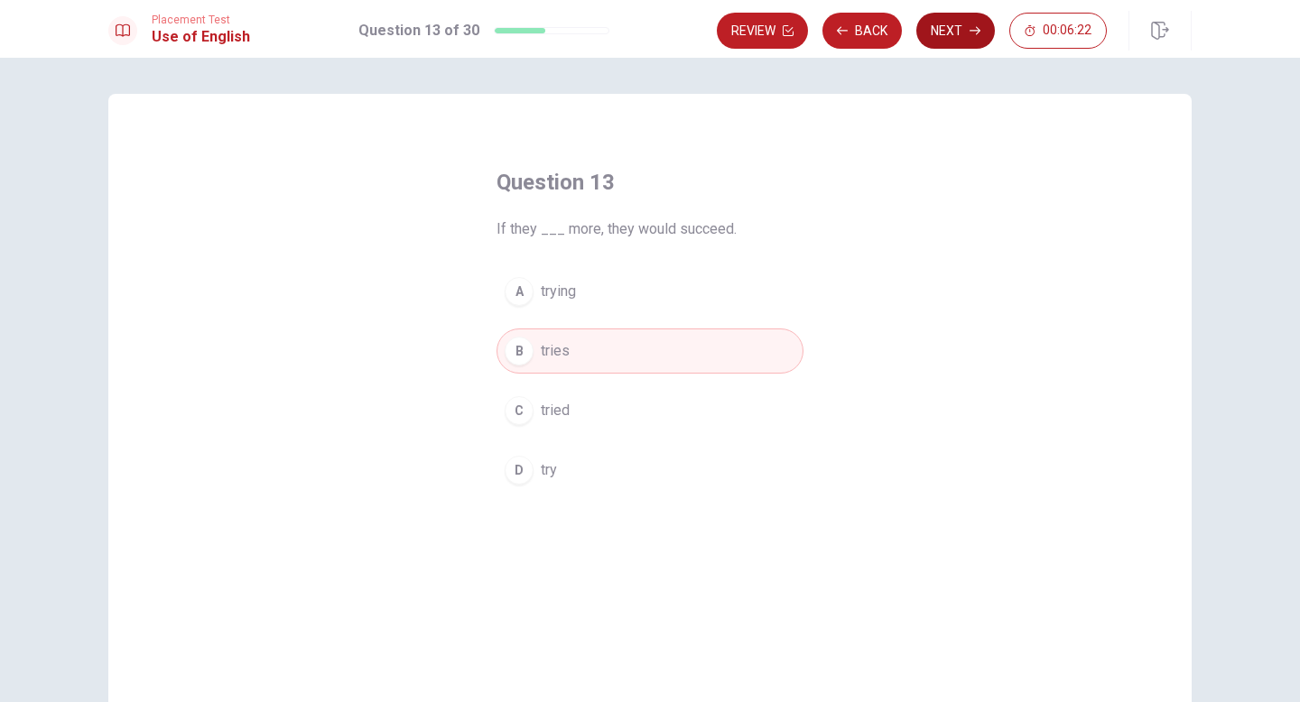
click at [973, 20] on button "Next" at bounding box center [955, 31] width 79 height 36
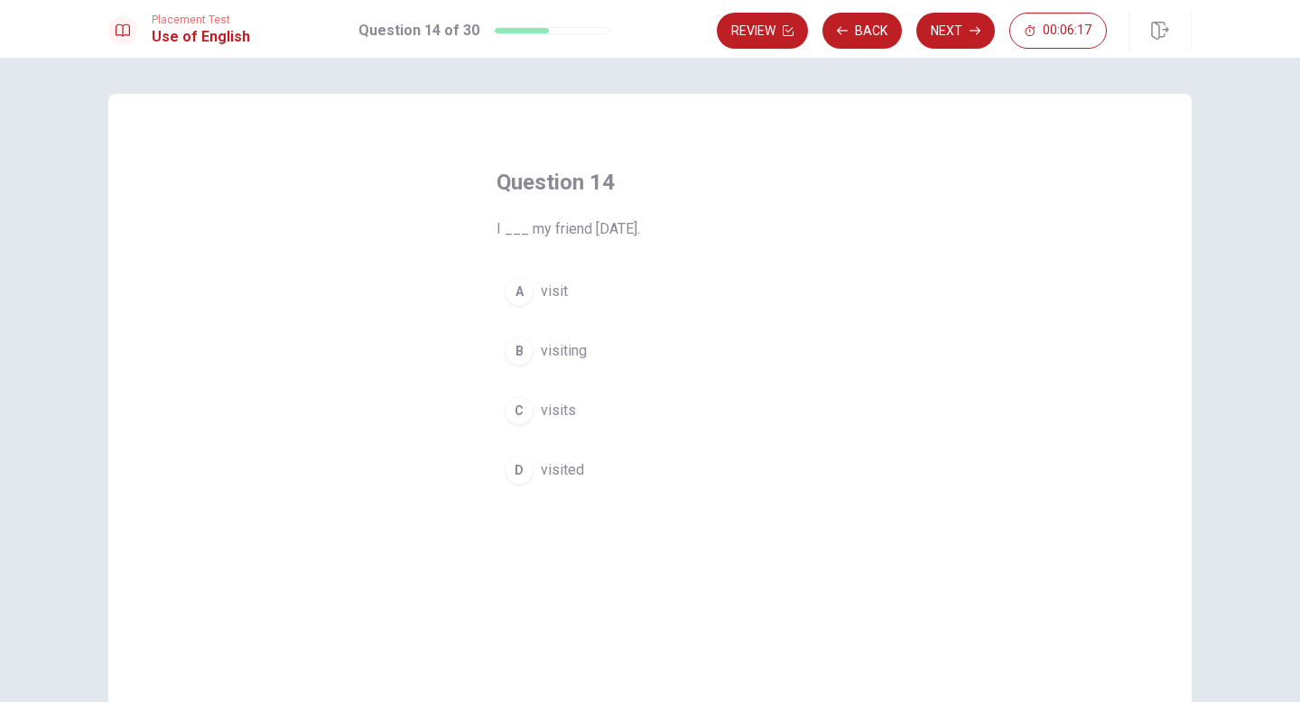
click at [550, 471] on span "visited" at bounding box center [562, 471] width 43 height 22
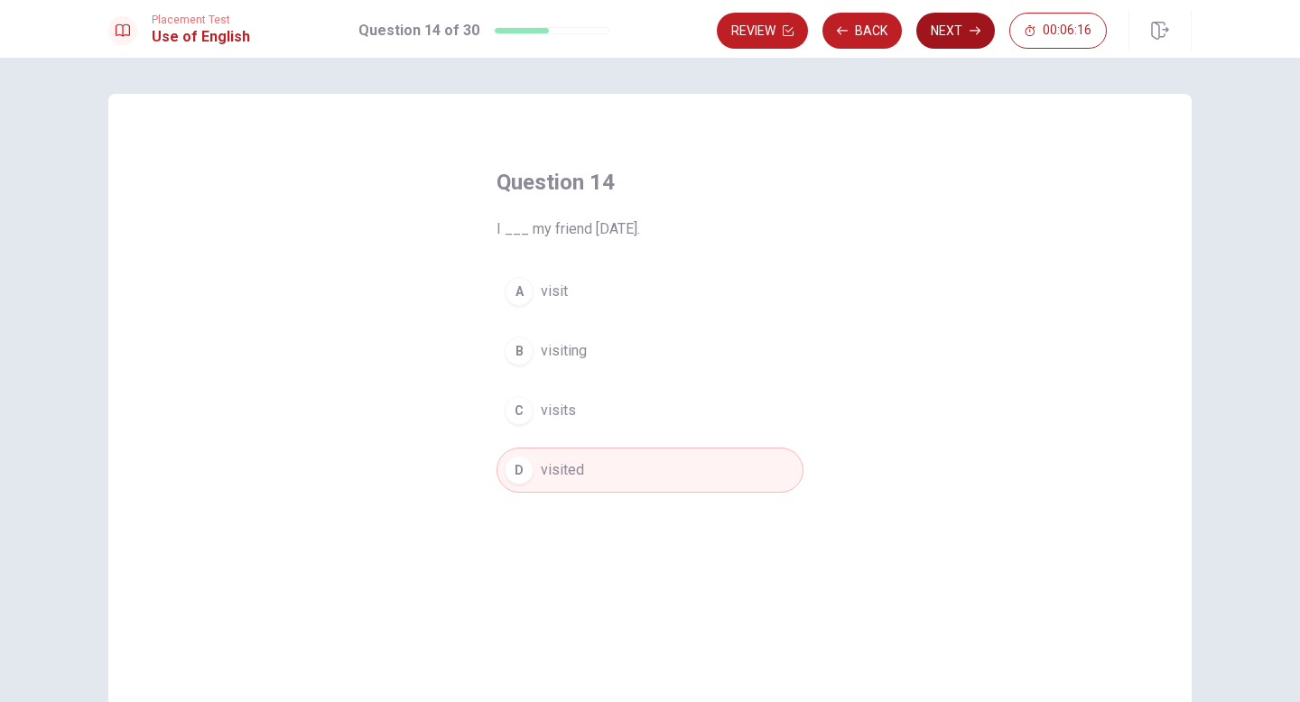
click at [939, 40] on button "Next" at bounding box center [955, 31] width 79 height 36
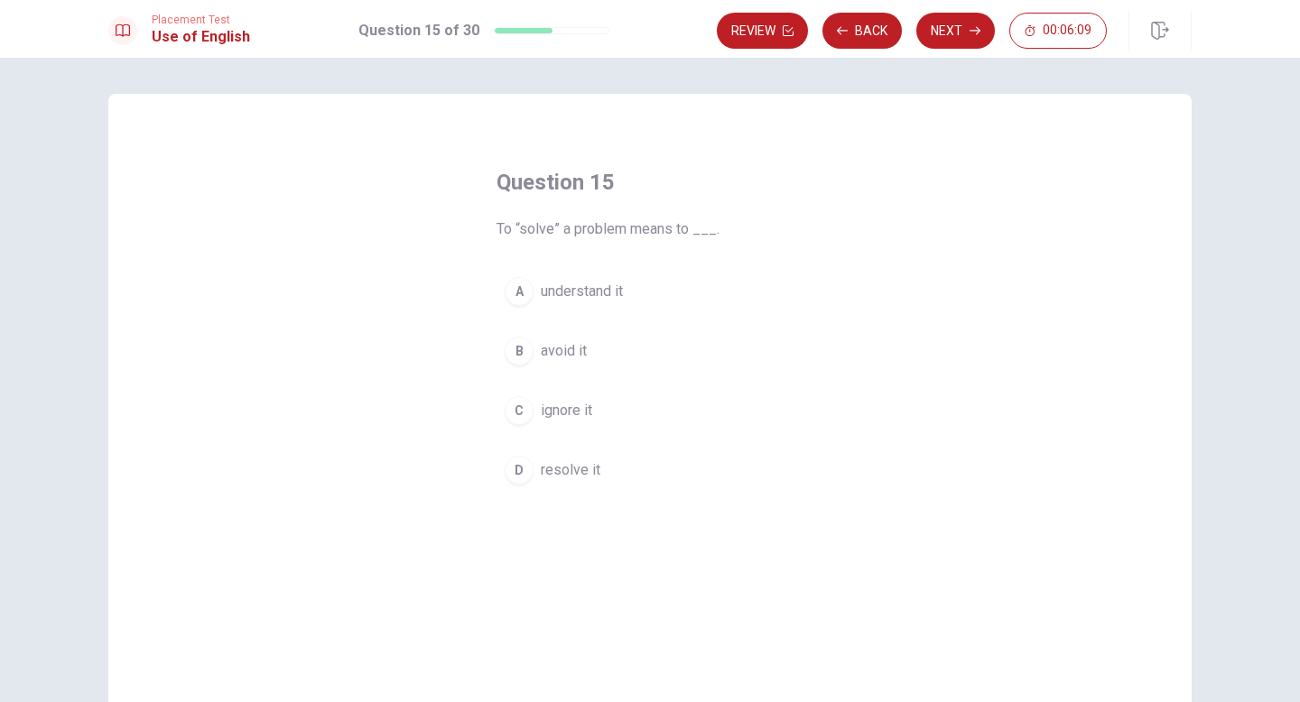
click at [576, 468] on span "resolve it" at bounding box center [571, 471] width 60 height 22
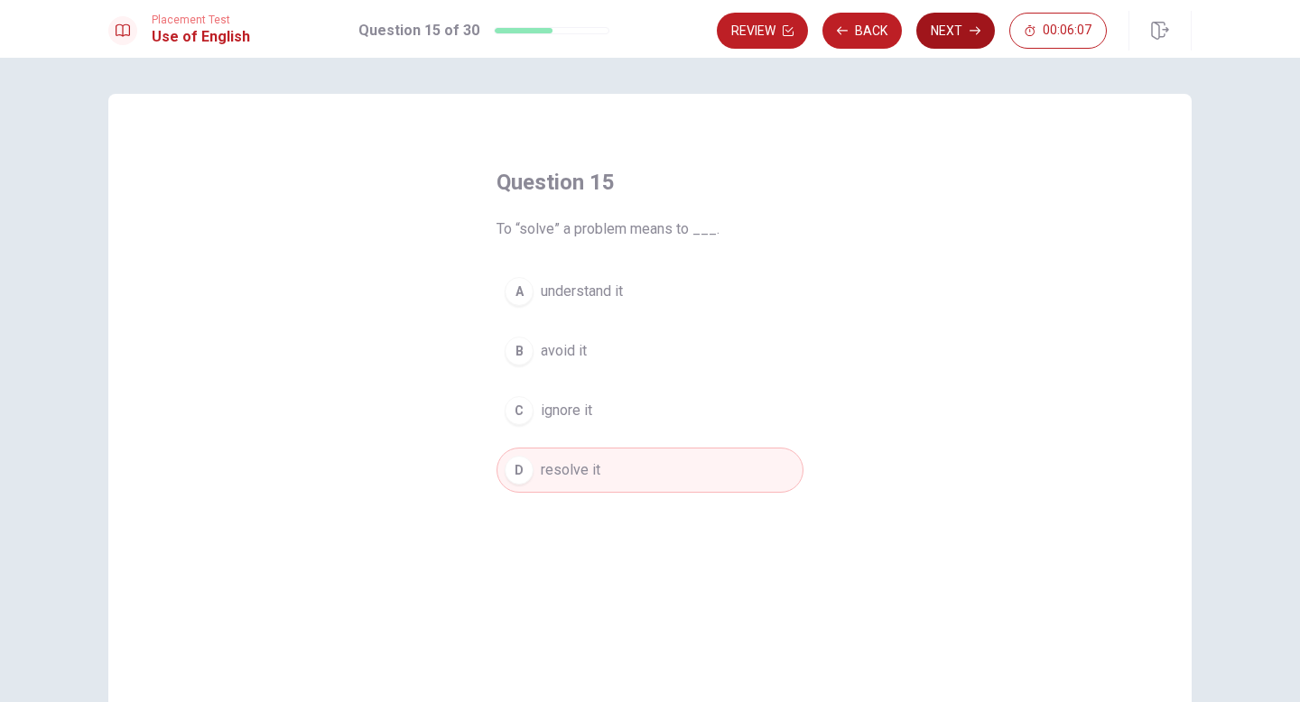
click at [950, 38] on button "Next" at bounding box center [955, 31] width 79 height 36
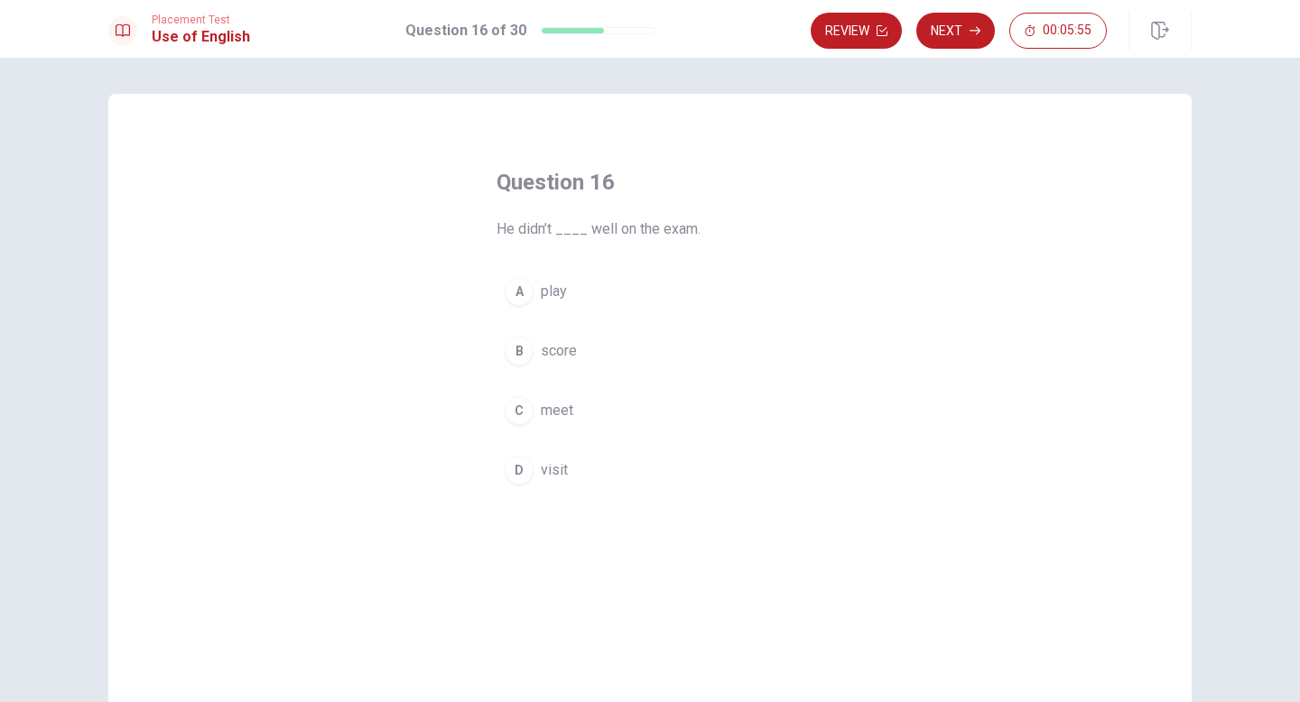
click at [554, 284] on span "play" at bounding box center [554, 292] width 26 height 22
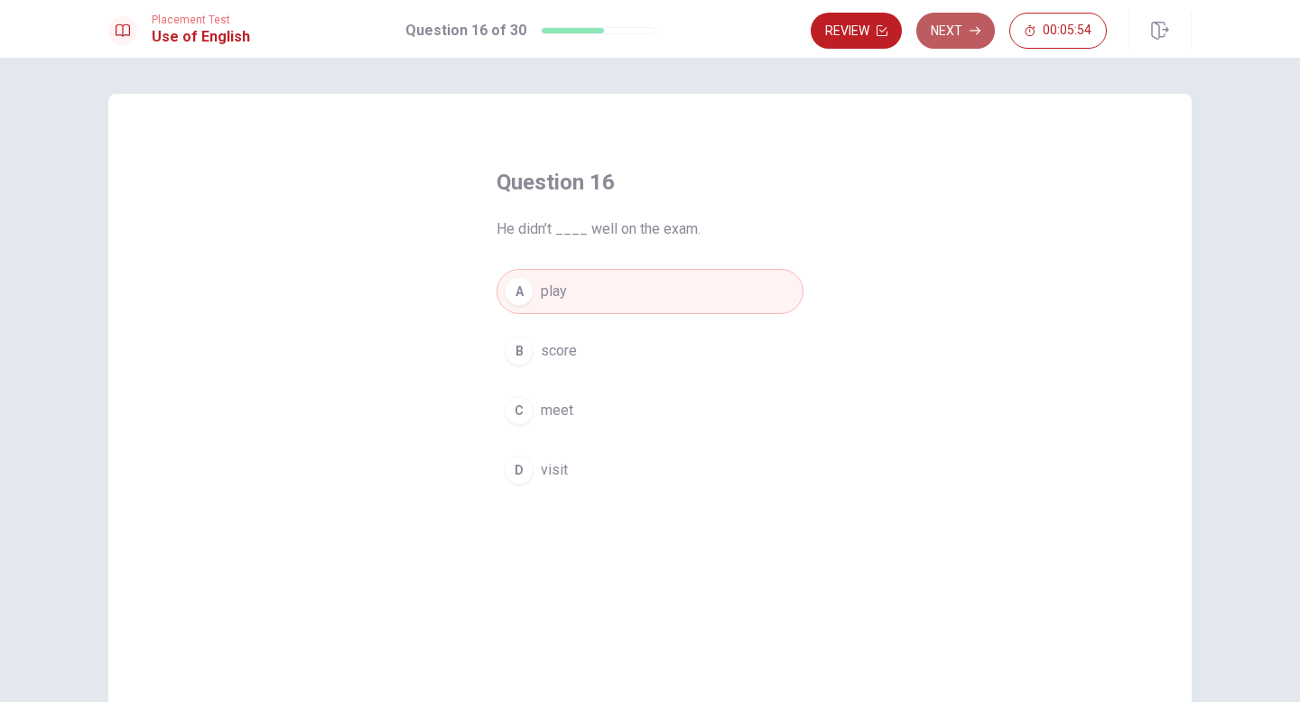
click at [952, 37] on button "Next" at bounding box center [955, 31] width 79 height 36
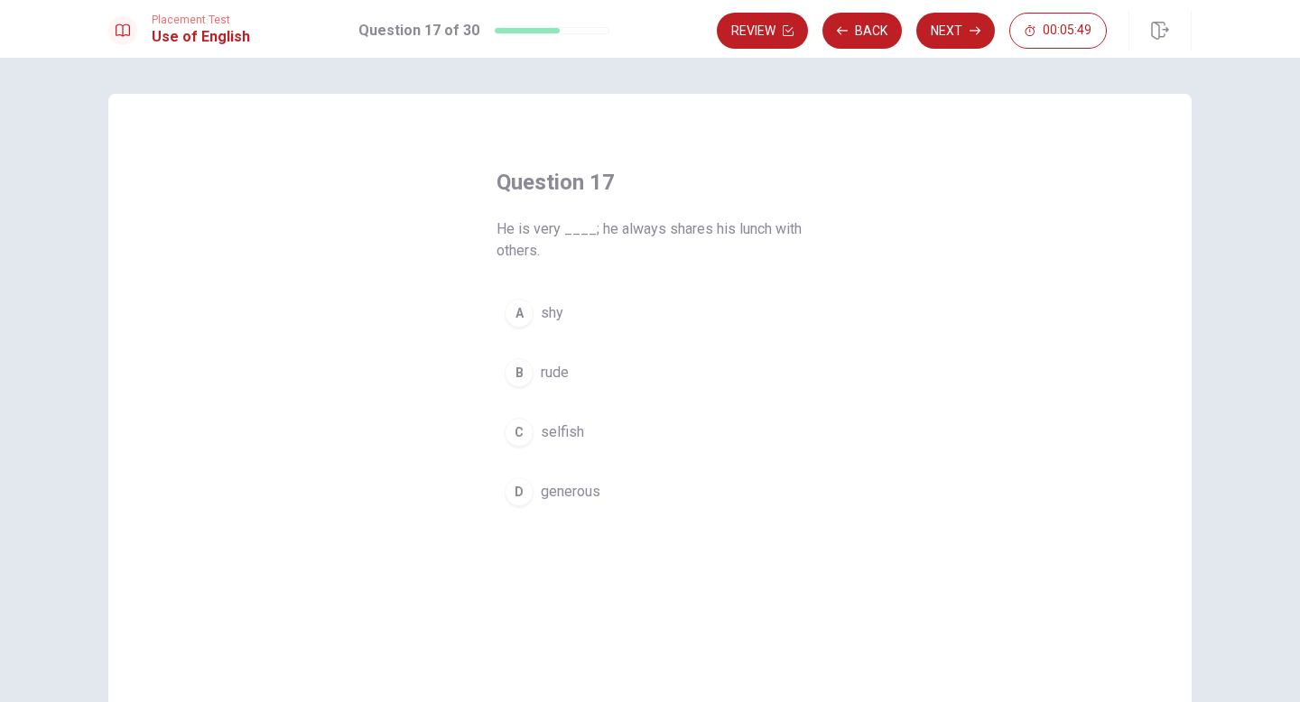
click at [572, 486] on span "generous" at bounding box center [571, 492] width 60 height 22
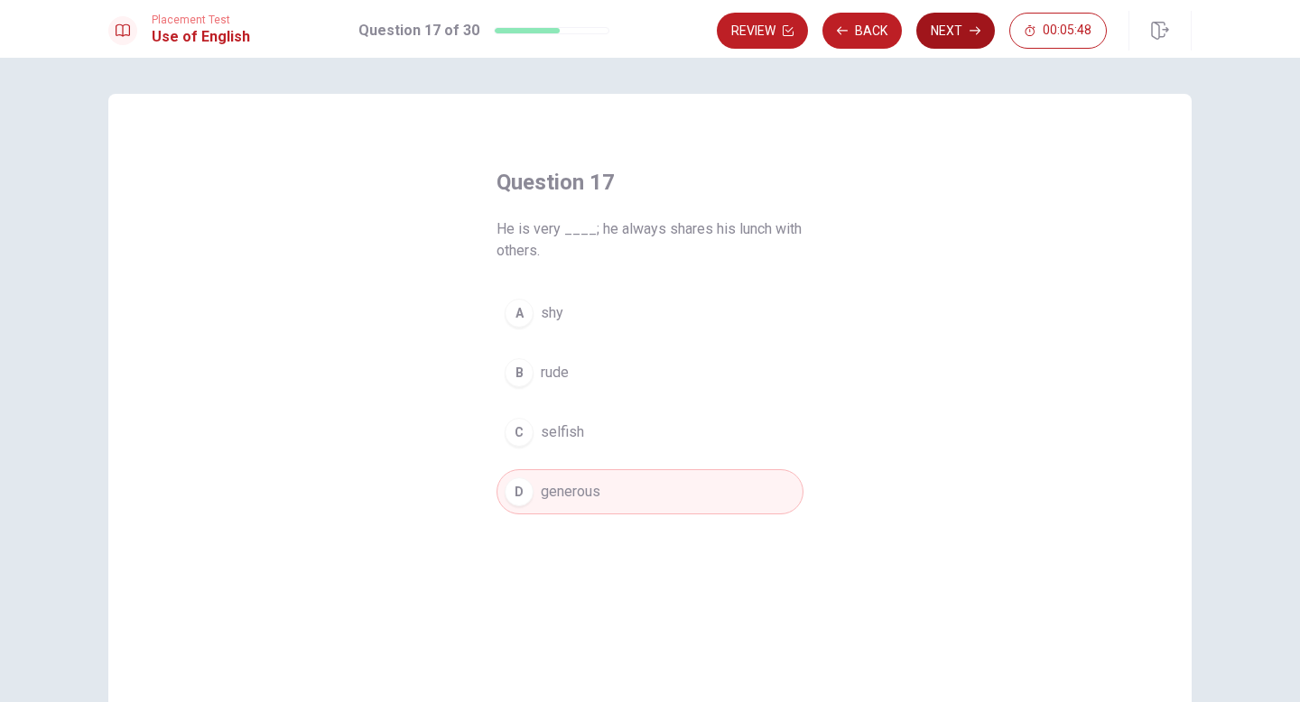
click at [950, 19] on button "Next" at bounding box center [955, 31] width 79 height 36
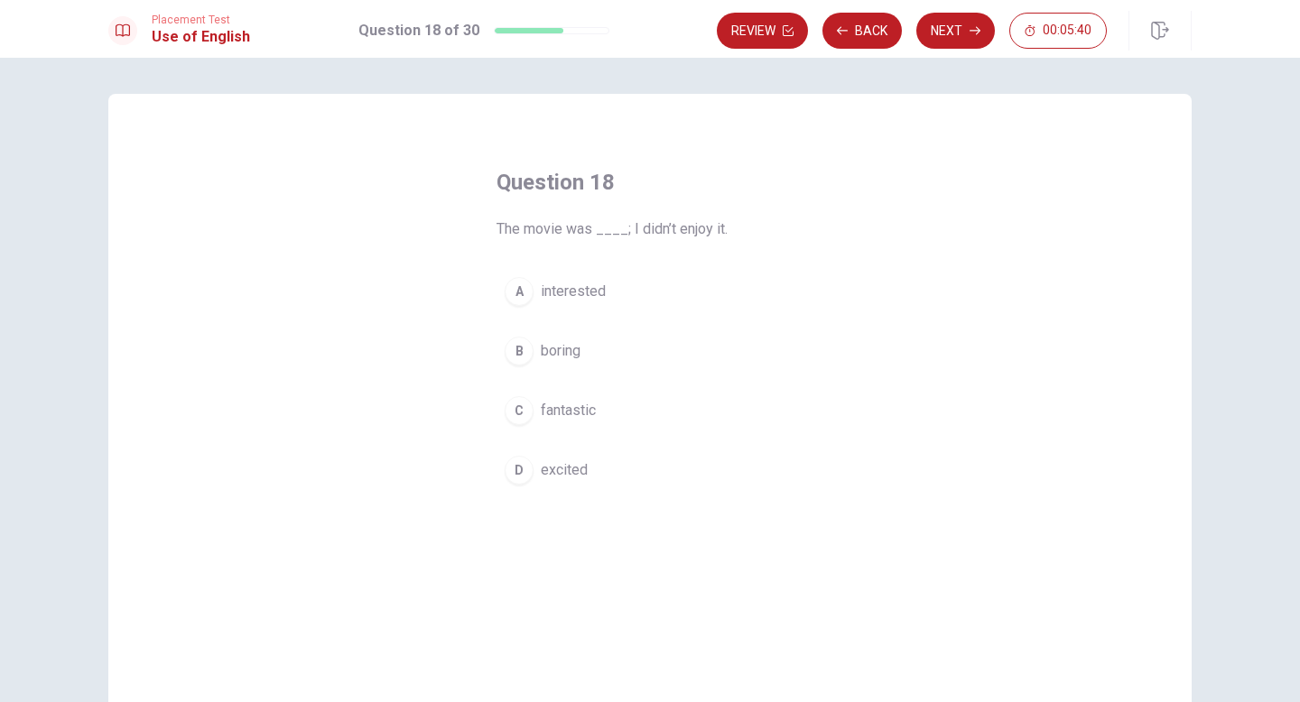
click at [562, 356] on span "boring" at bounding box center [561, 351] width 40 height 22
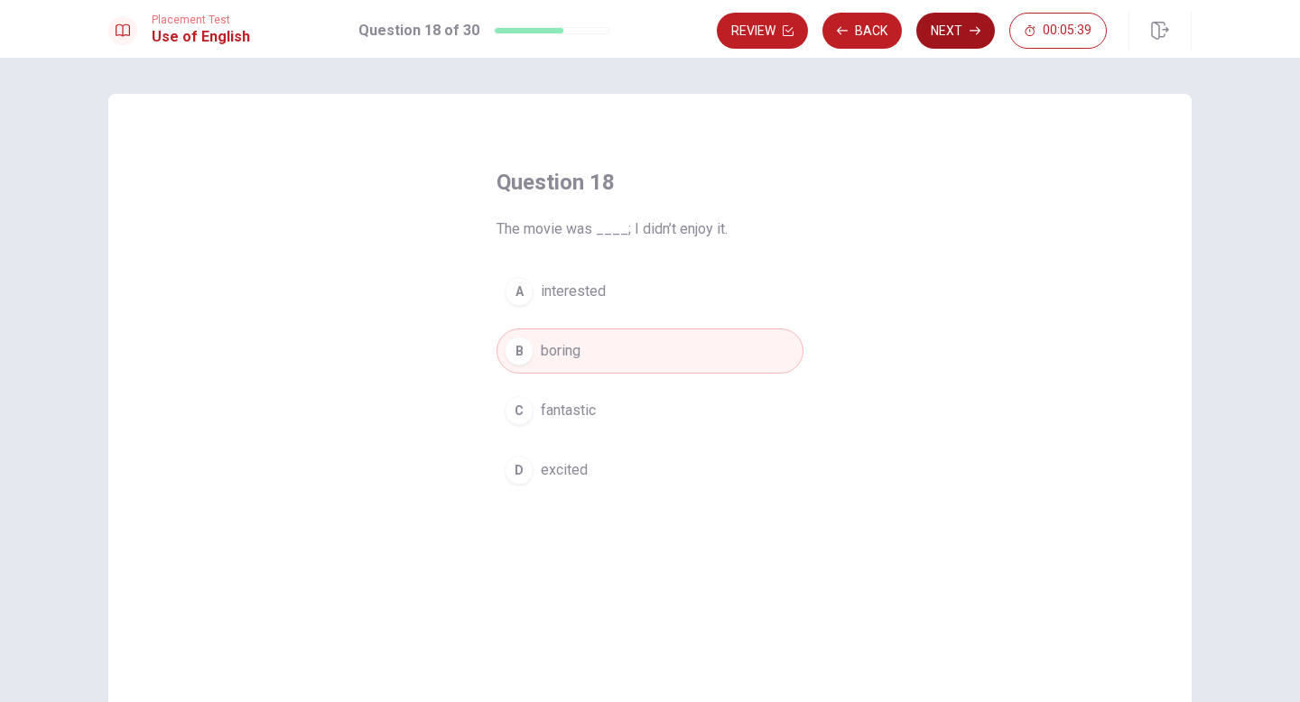
click at [973, 26] on icon "button" at bounding box center [975, 30] width 11 height 11
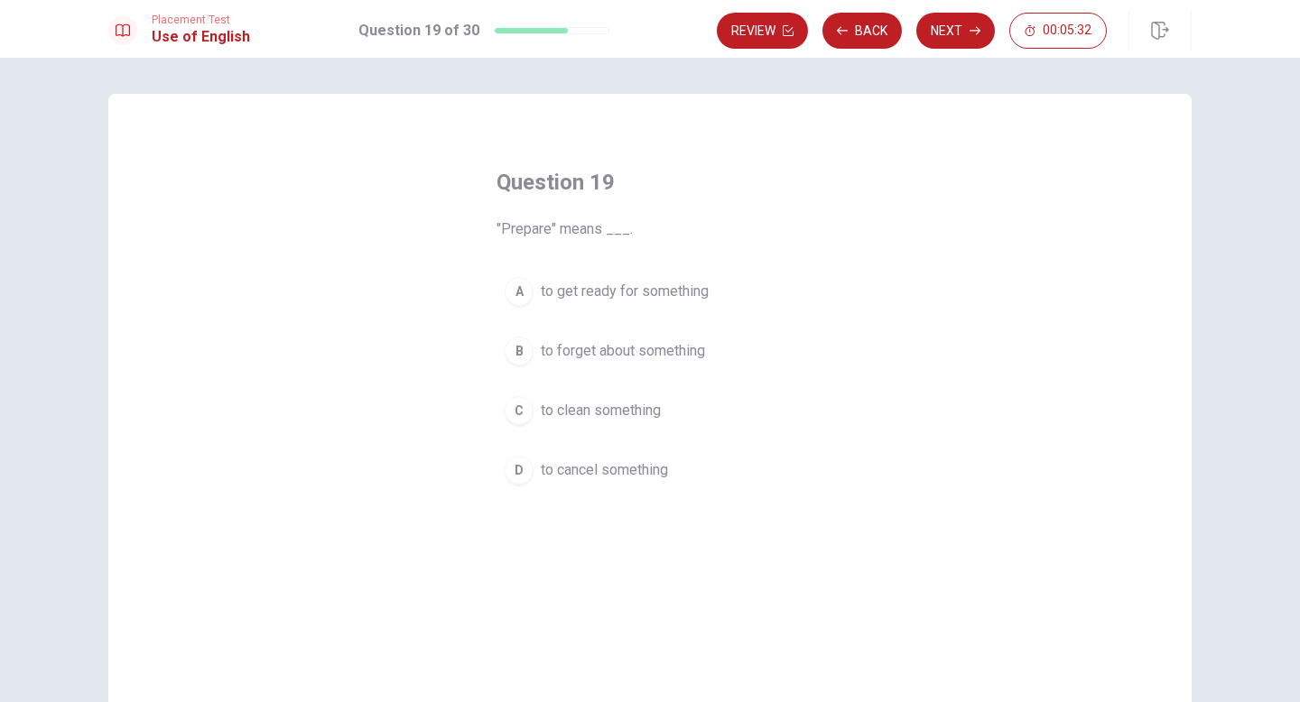
click at [663, 291] on span "to get ready for something" at bounding box center [625, 292] width 168 height 22
click at [939, 34] on button "Next" at bounding box center [955, 31] width 79 height 36
click at [566, 358] on span "visited" at bounding box center [562, 351] width 43 height 22
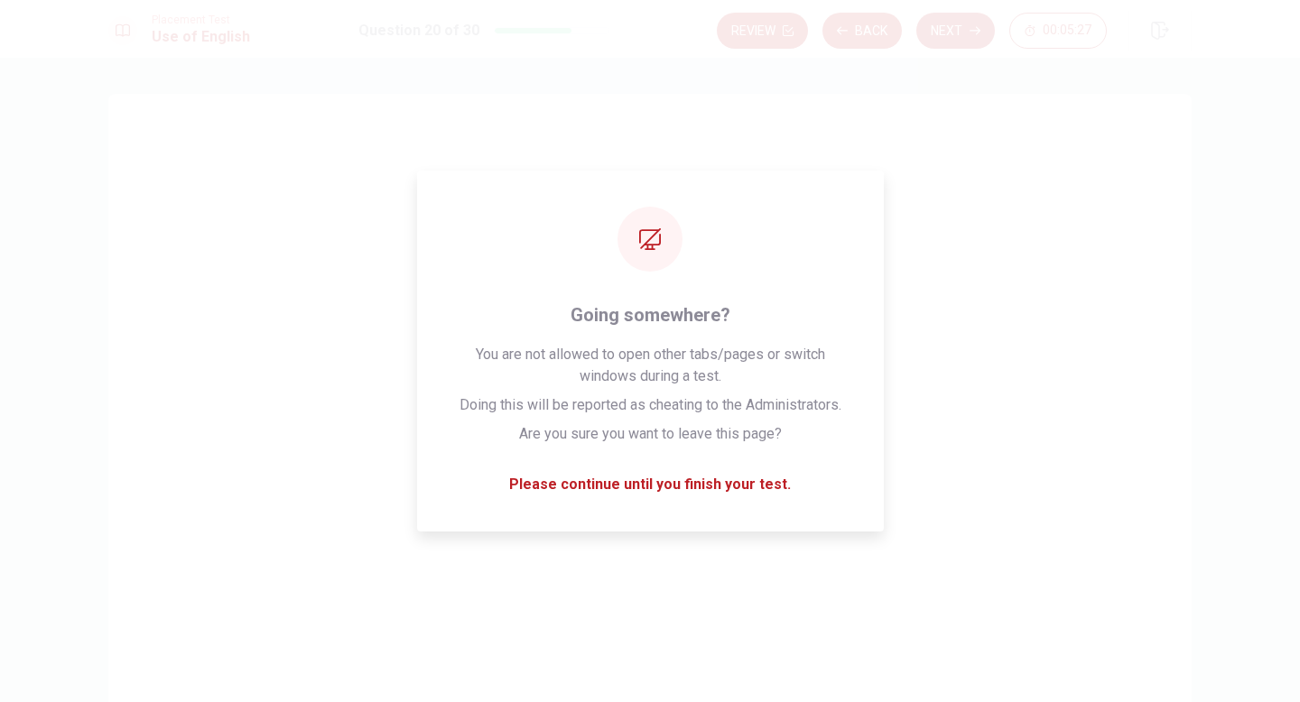
click at [951, 25] on button "Next" at bounding box center [955, 31] width 79 height 36
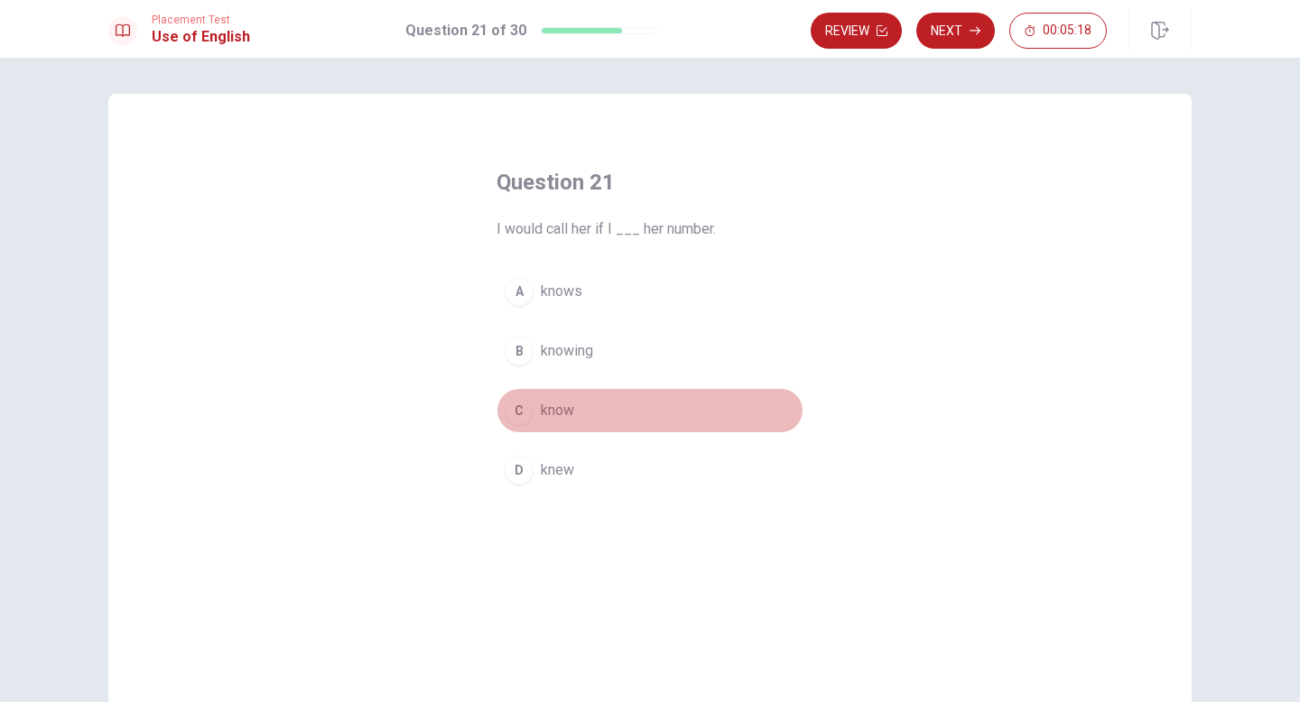
click at [554, 405] on span "know" at bounding box center [557, 411] width 33 height 22
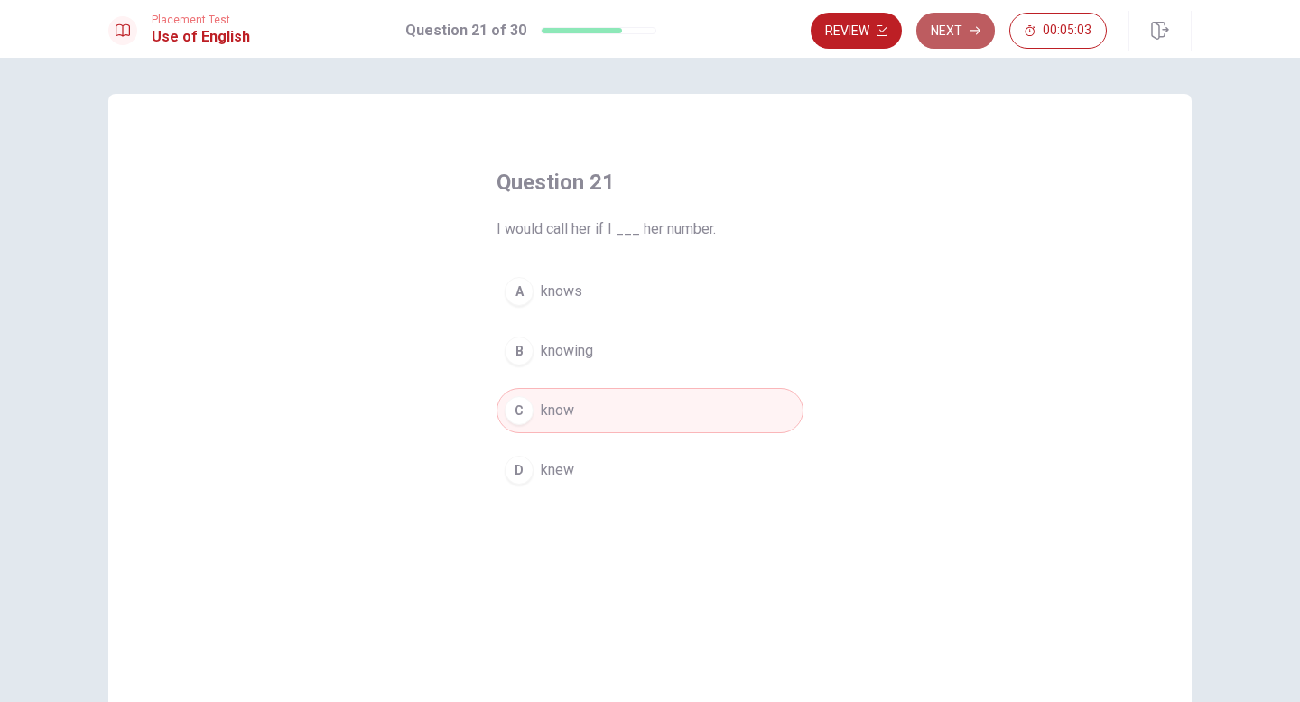
click at [955, 31] on button "Next" at bounding box center [955, 31] width 79 height 36
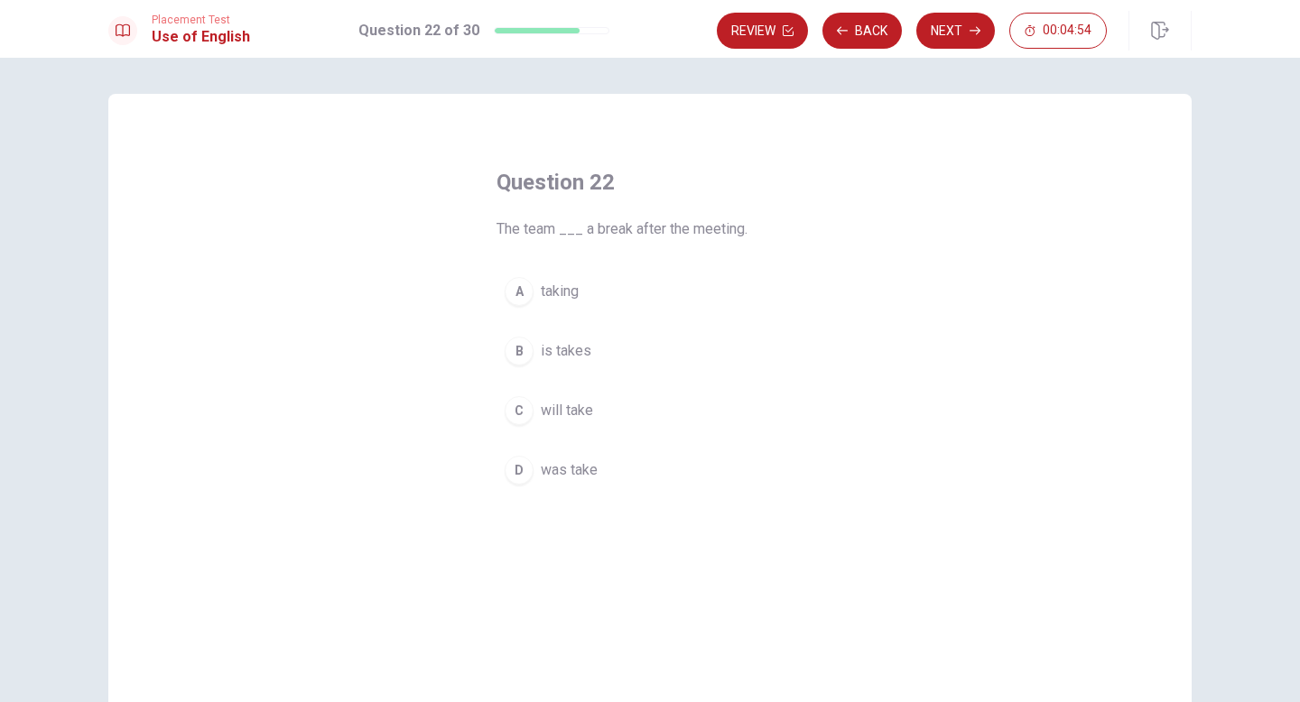
click at [577, 407] on span "will take" at bounding box center [567, 411] width 52 height 22
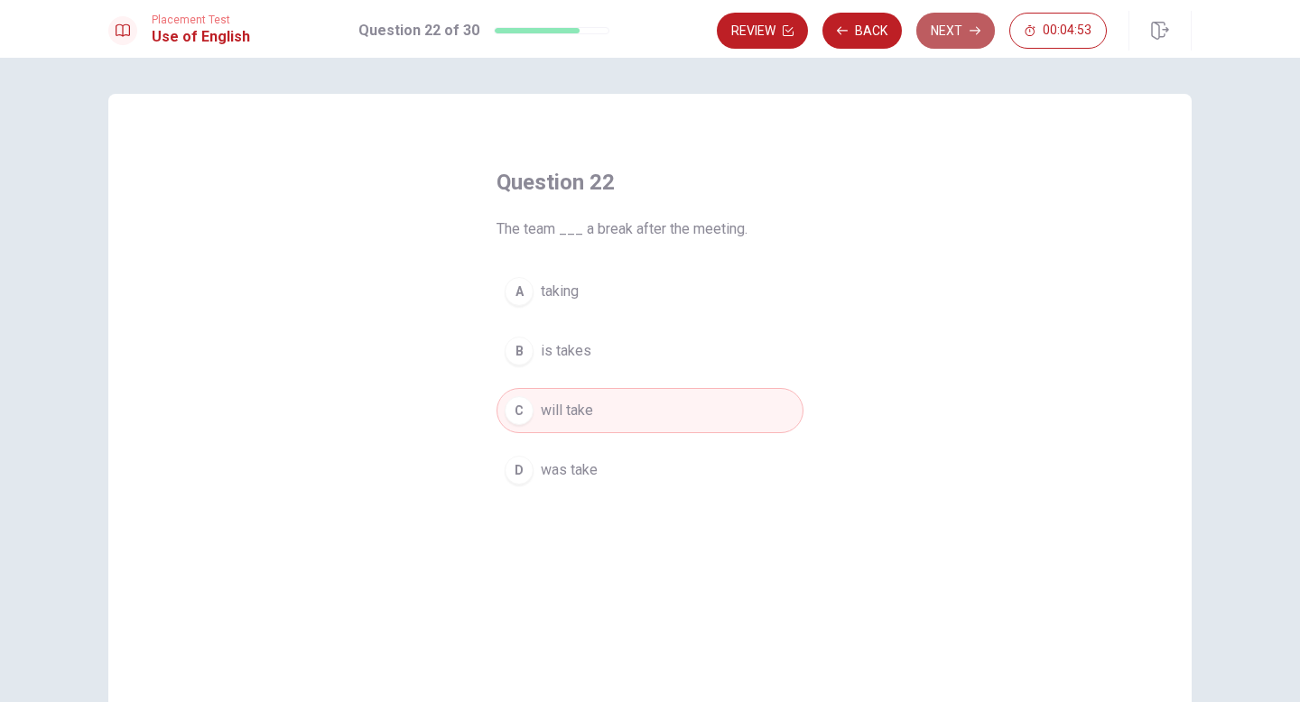
click at [962, 28] on button "Next" at bounding box center [955, 31] width 79 height 36
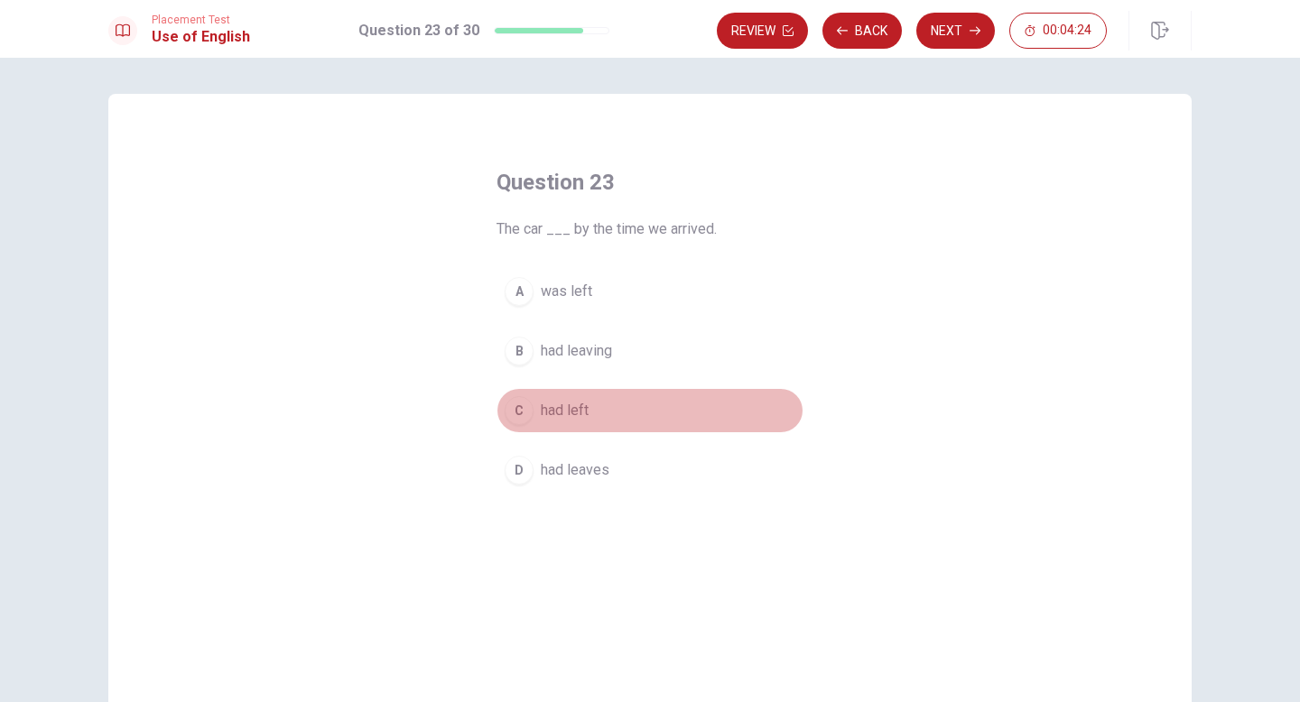
click at [563, 407] on span "had left" at bounding box center [565, 411] width 48 height 22
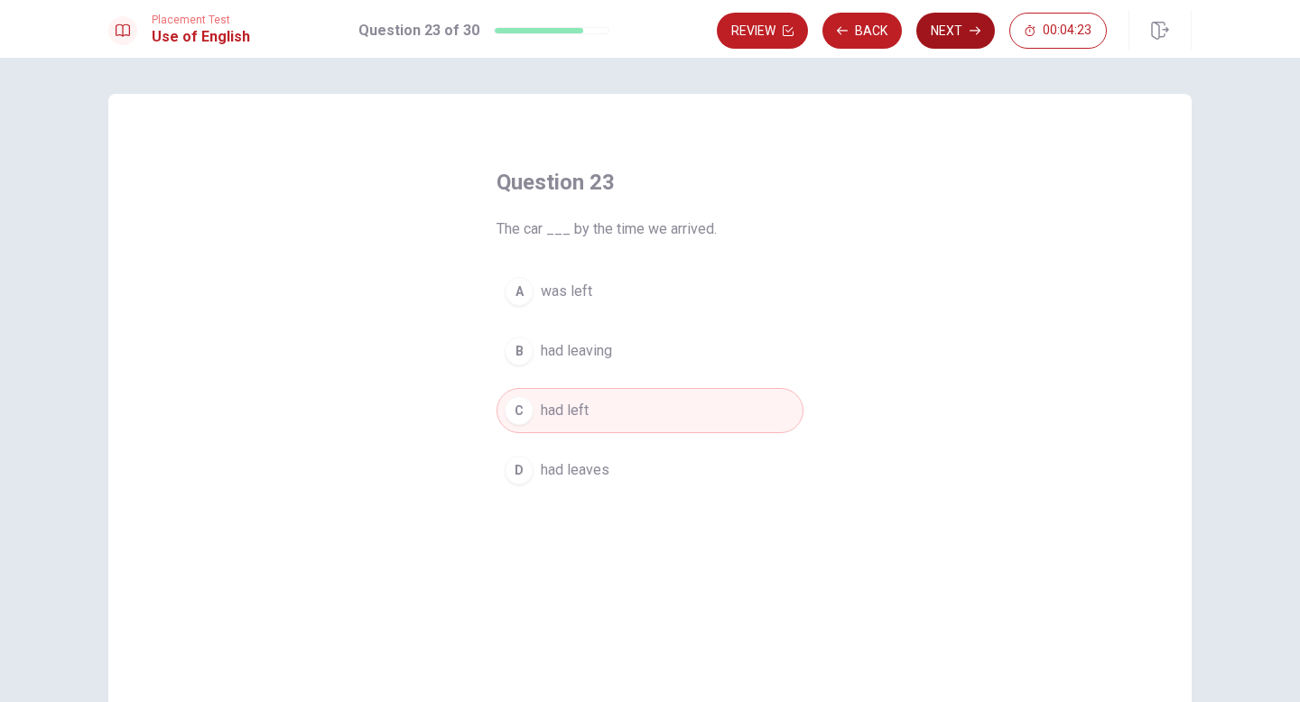
click at [970, 31] on icon "button" at bounding box center [975, 30] width 11 height 11
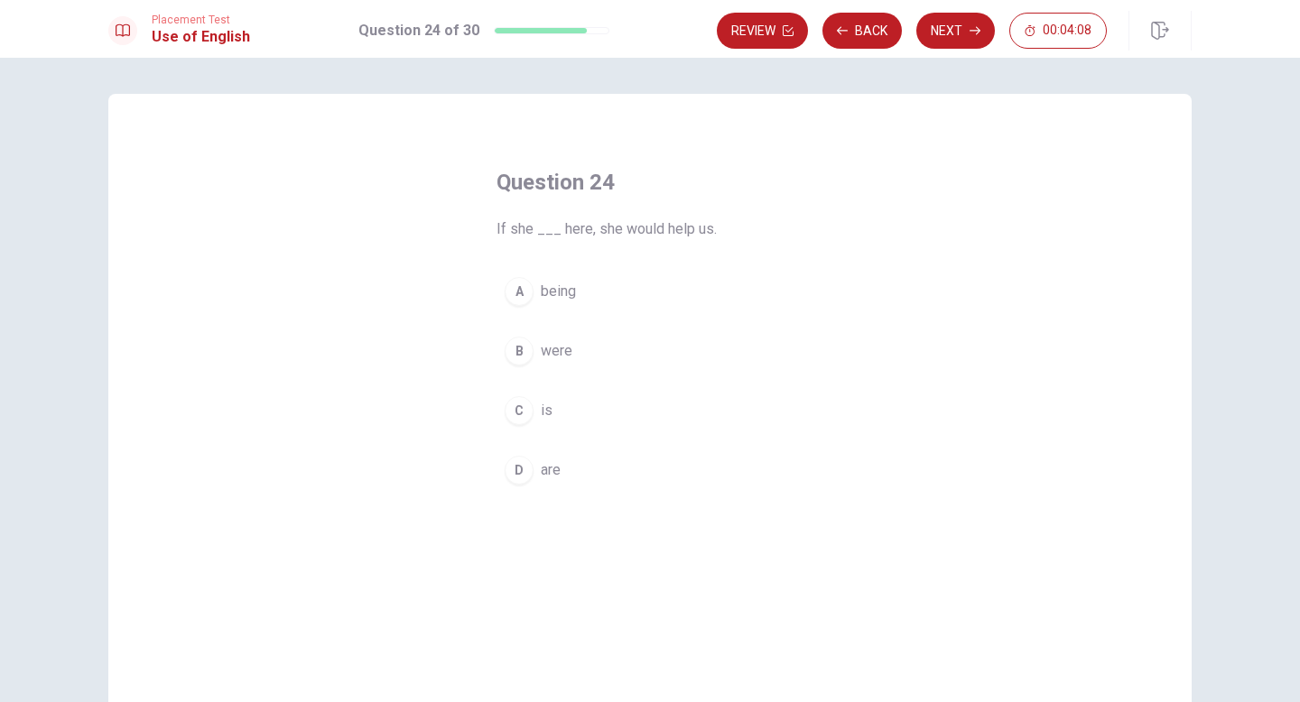
click at [546, 406] on span "is" at bounding box center [547, 411] width 12 height 22
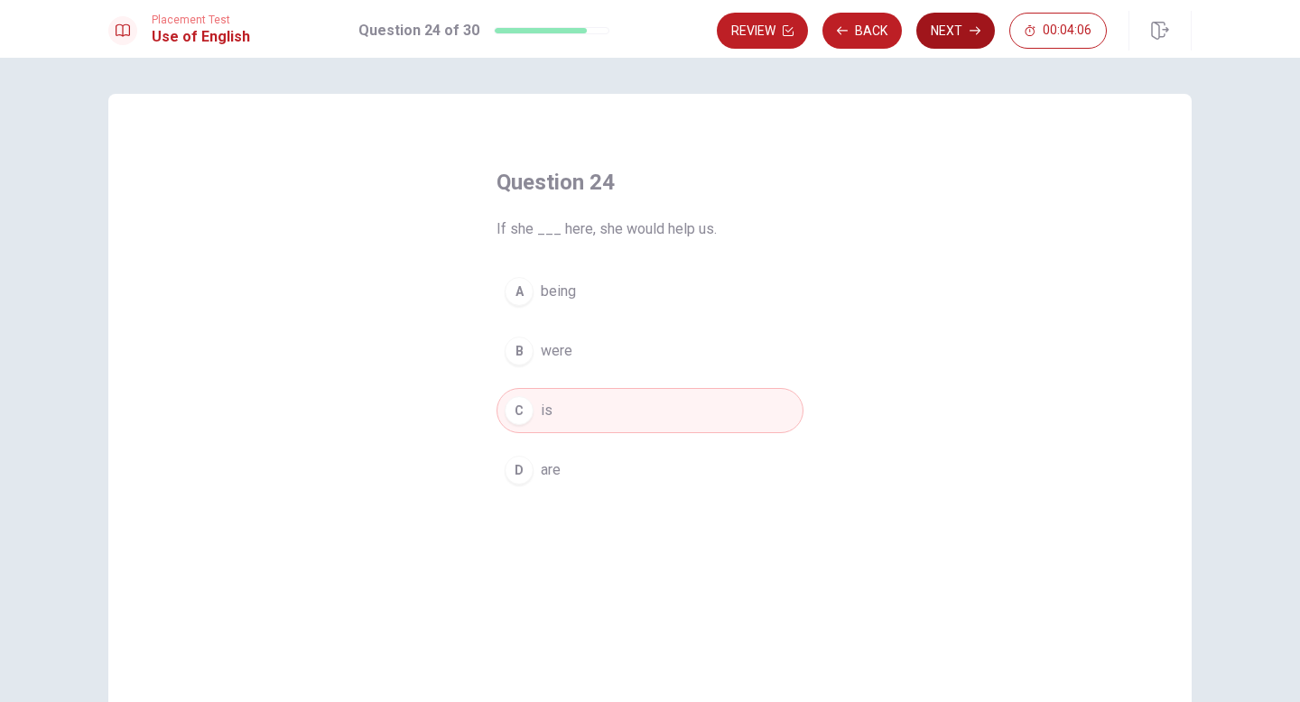
click at [953, 21] on button "Next" at bounding box center [955, 31] width 79 height 36
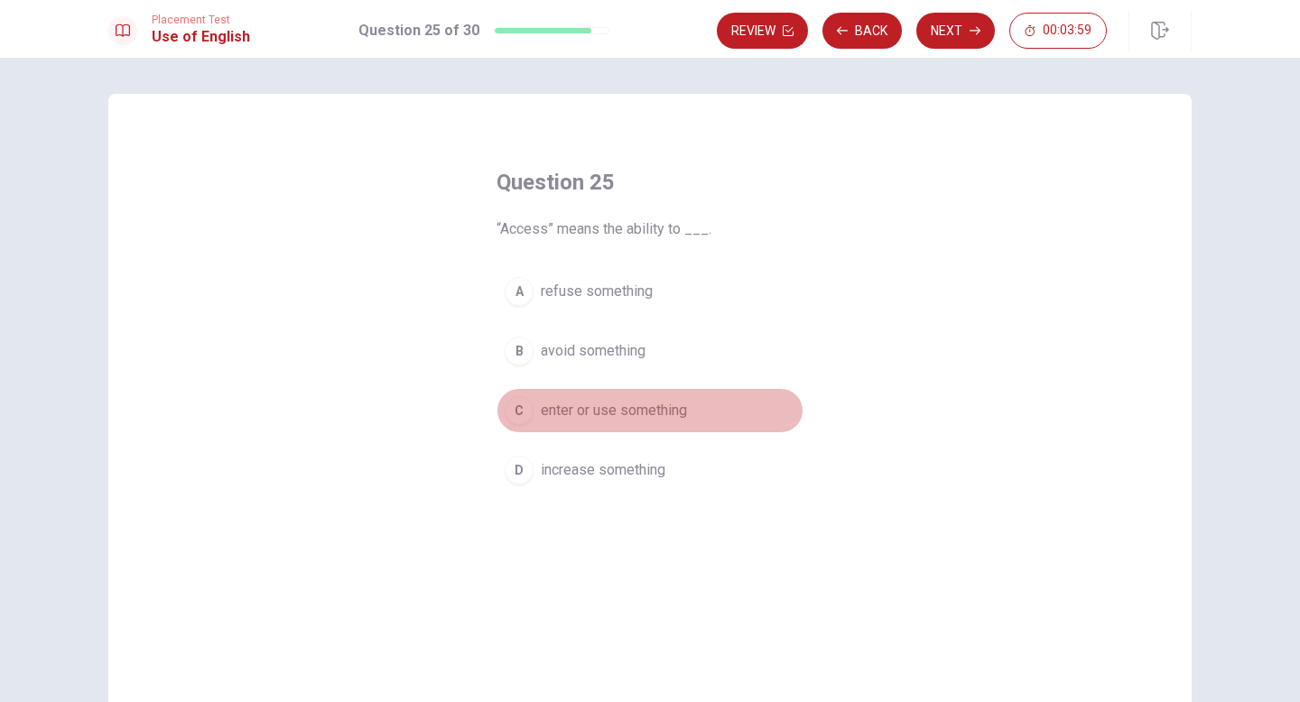
click at [617, 405] on span "enter or use something" at bounding box center [614, 411] width 146 height 22
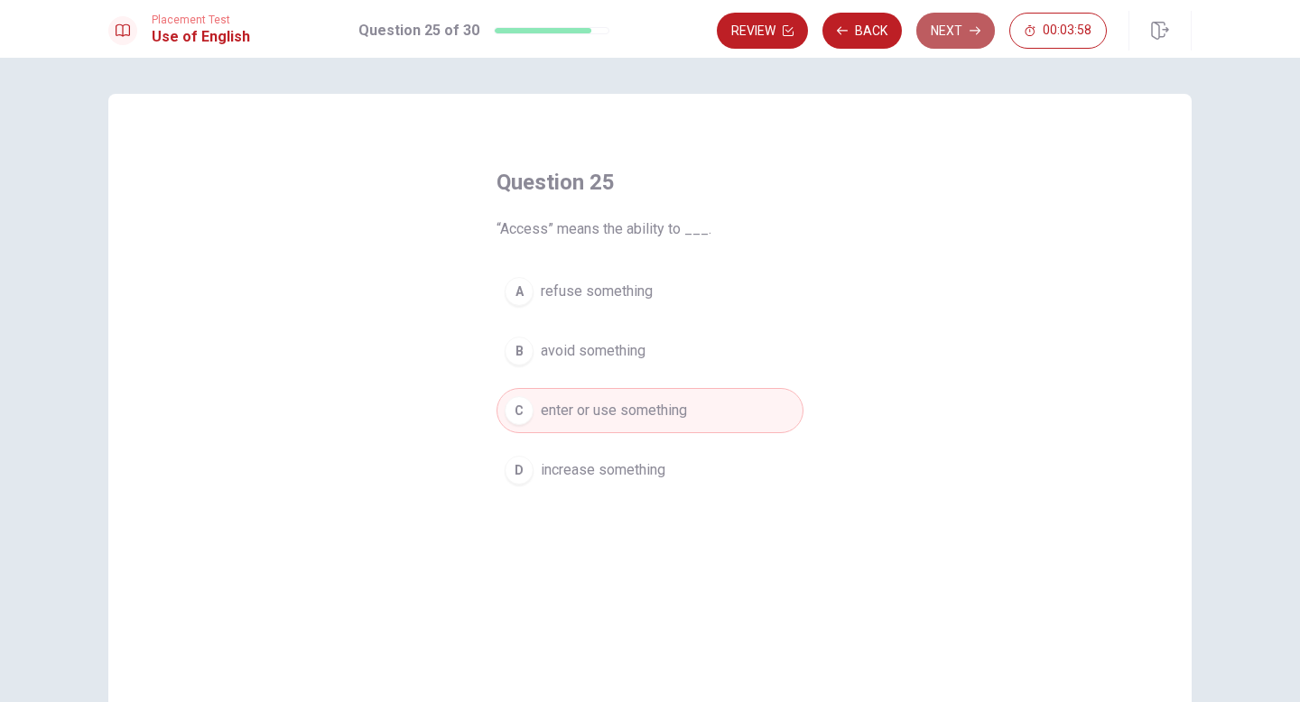
click at [954, 24] on button "Next" at bounding box center [955, 31] width 79 height 36
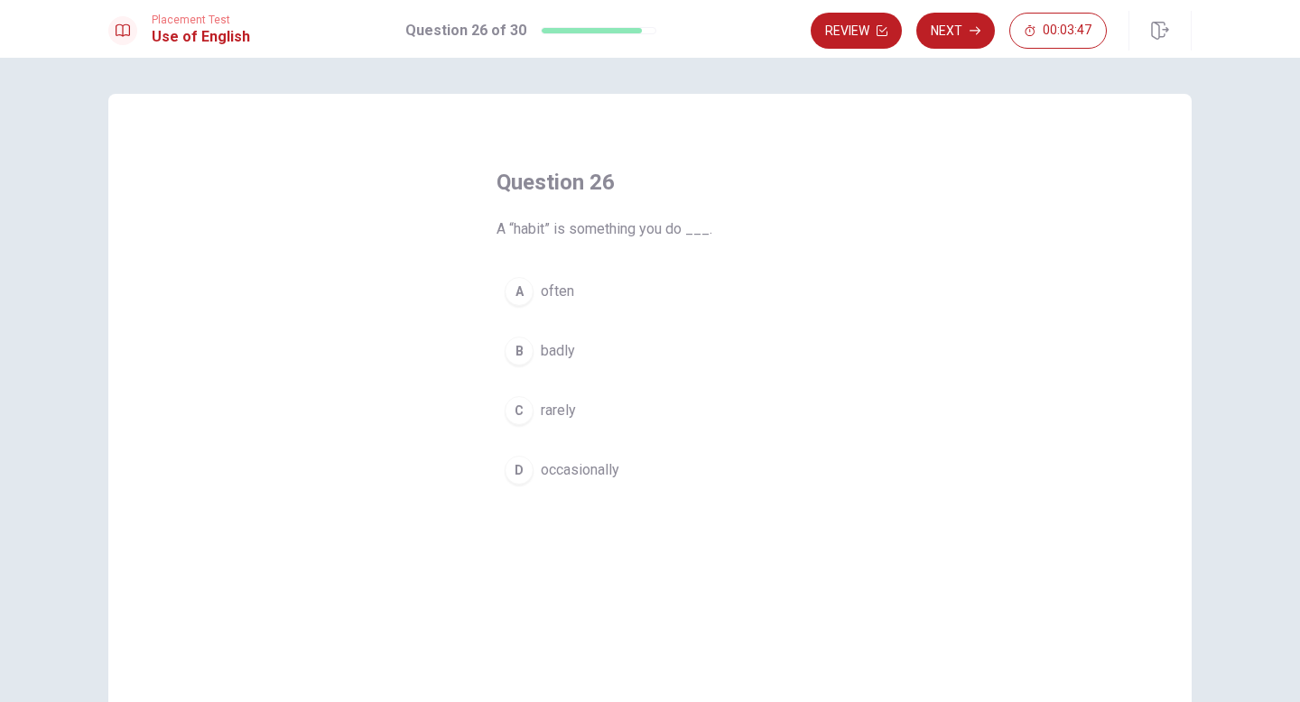
click at [587, 469] on span "occasionally" at bounding box center [580, 471] width 79 height 22
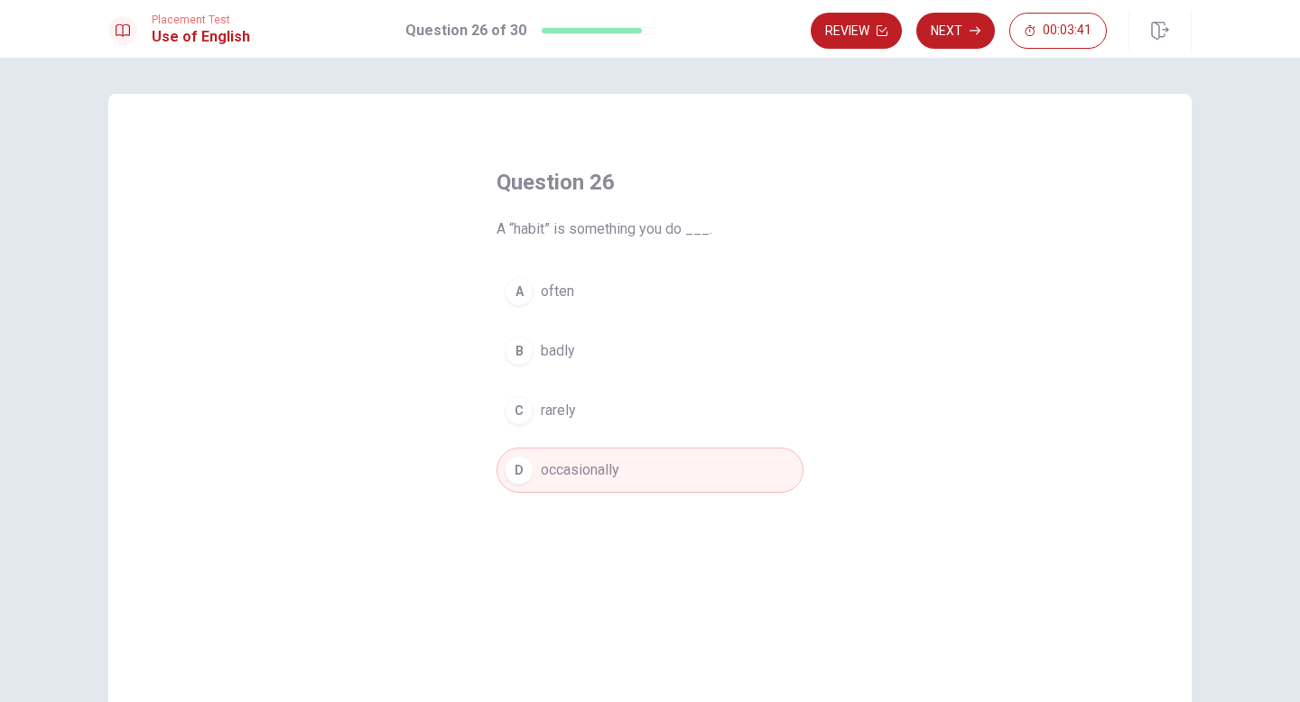
click at [566, 293] on span "often" at bounding box center [557, 292] width 33 height 22
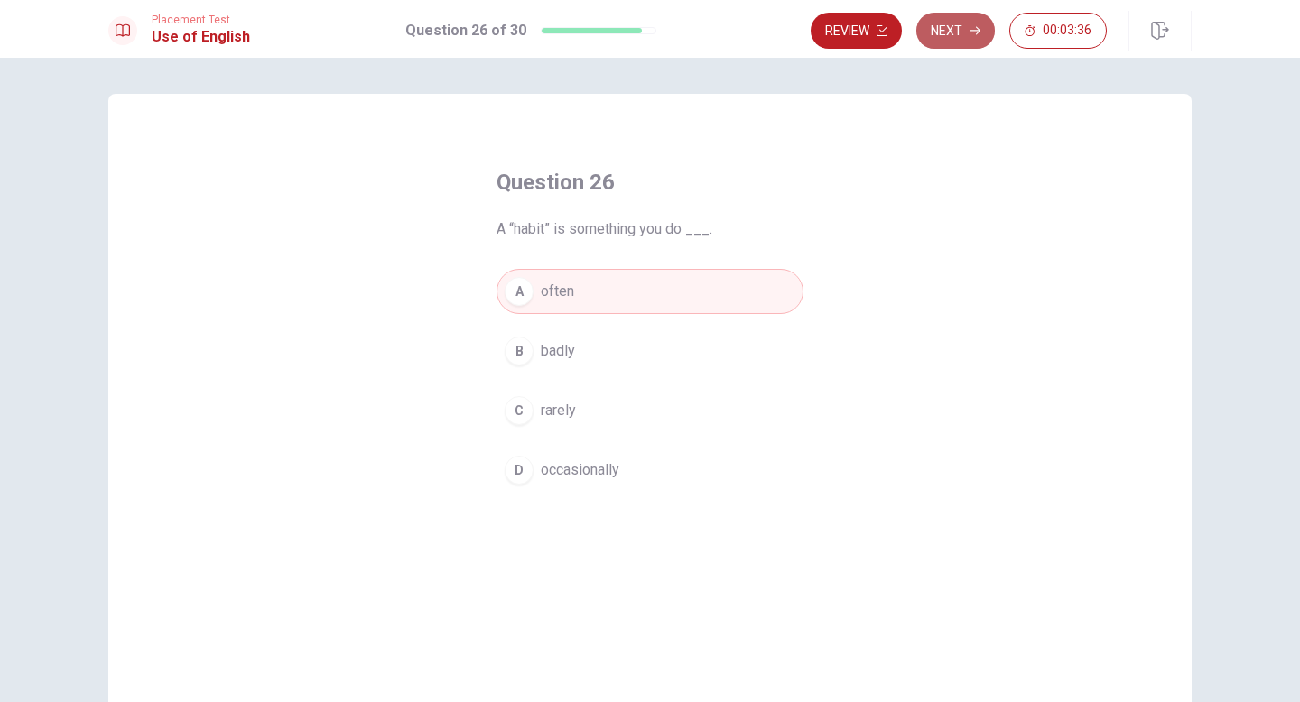
click at [960, 33] on button "Next" at bounding box center [955, 31] width 79 height 36
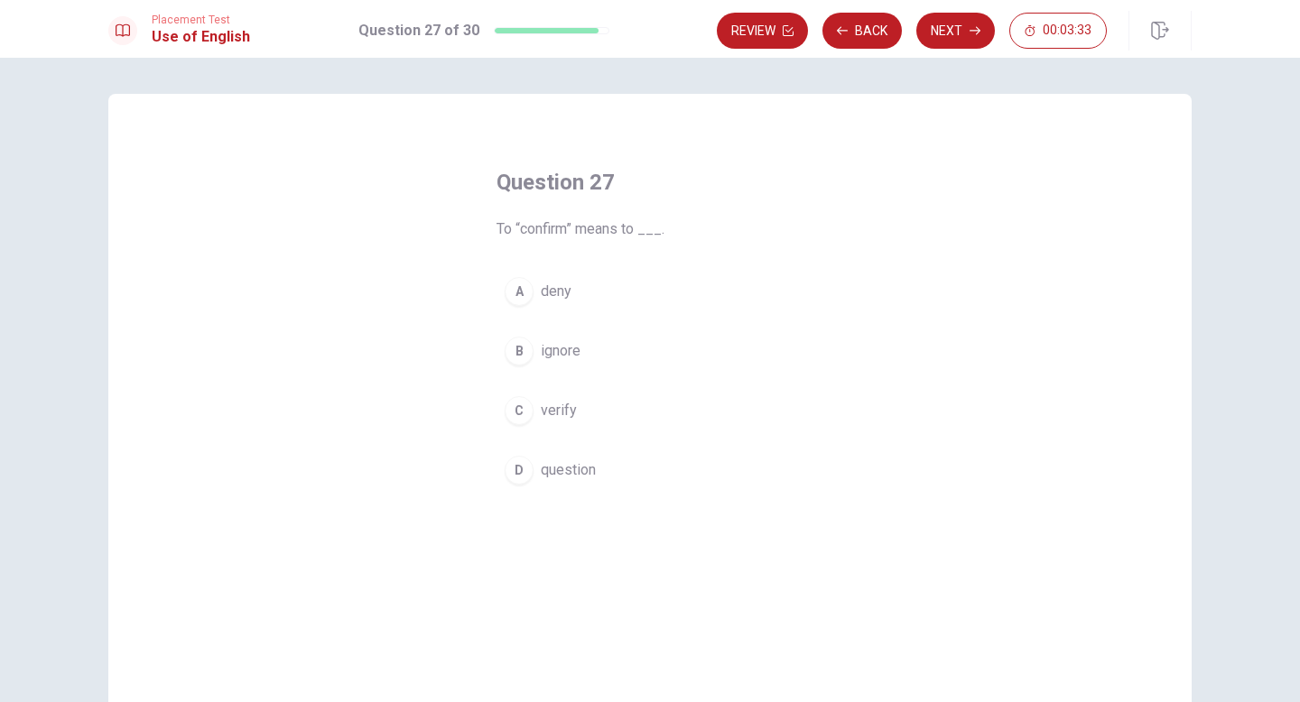
click at [556, 412] on span "verify" at bounding box center [559, 411] width 36 height 22
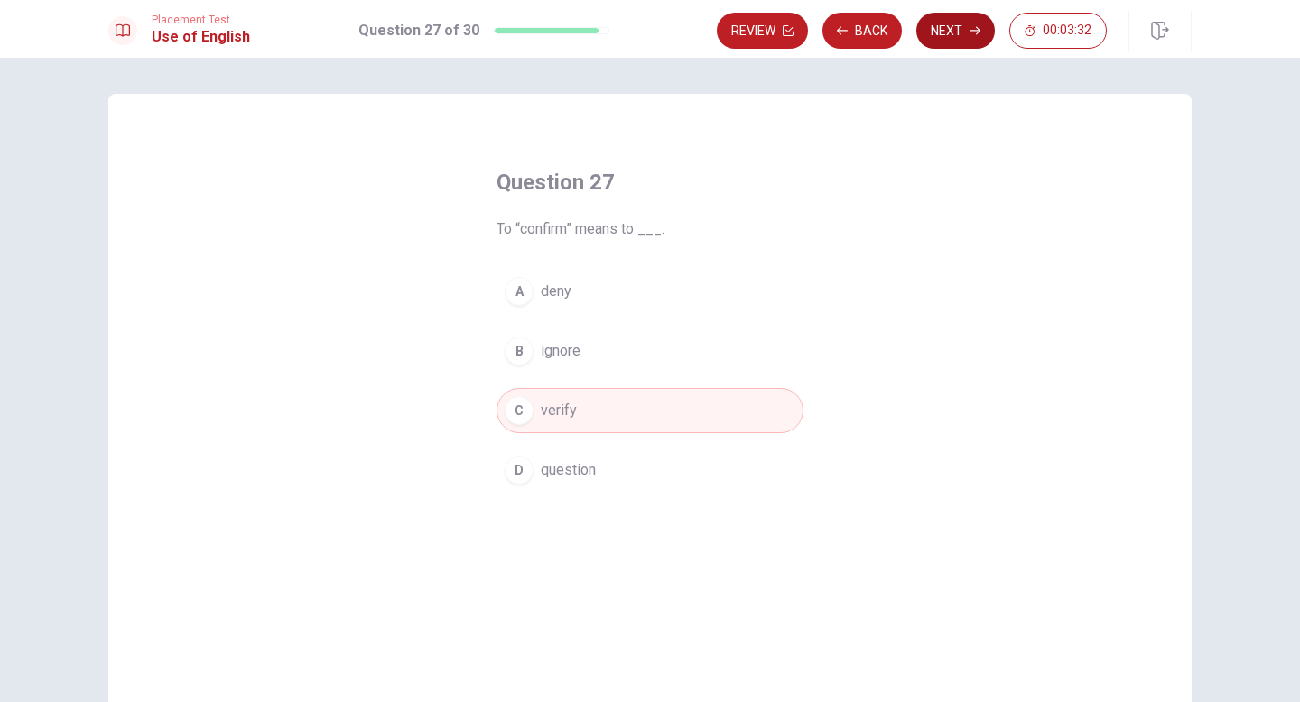
click at [945, 29] on button "Next" at bounding box center [955, 31] width 79 height 36
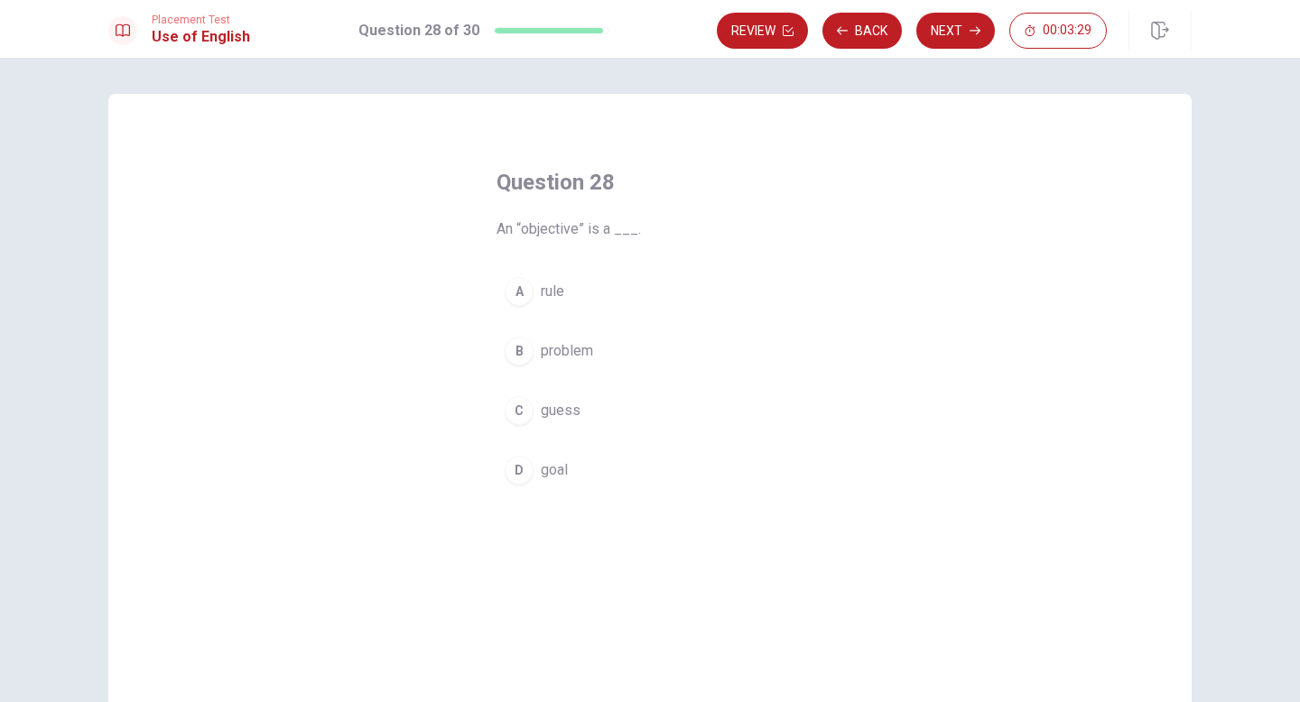
click at [551, 469] on span "goal" at bounding box center [554, 471] width 27 height 22
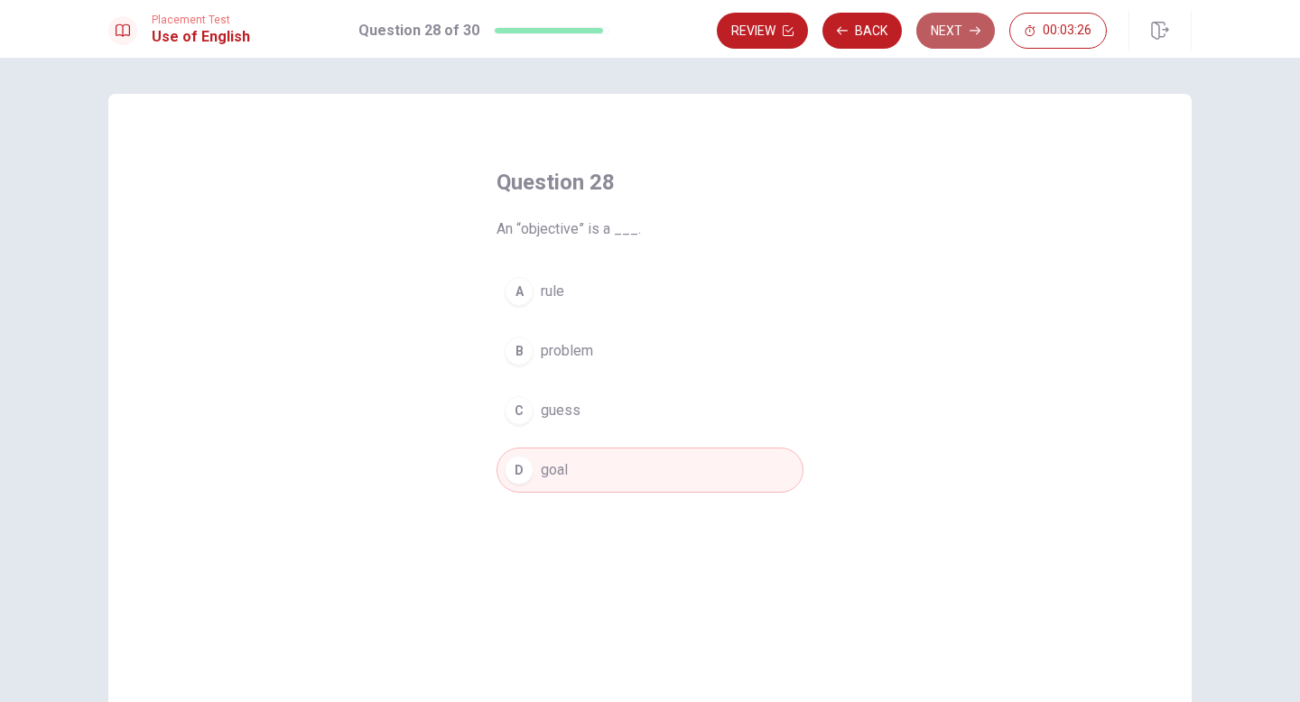
click at [951, 33] on button "Next" at bounding box center [955, 31] width 79 height 36
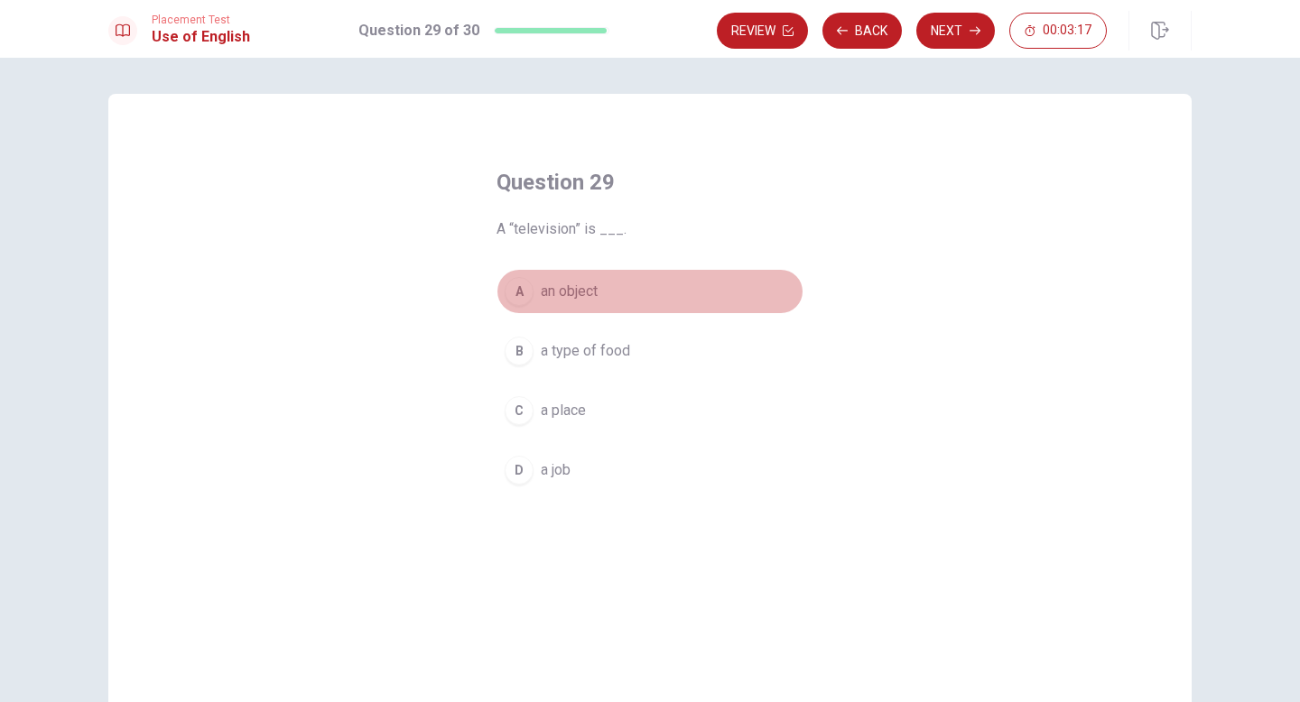
click at [590, 296] on span "an object" at bounding box center [569, 292] width 57 height 22
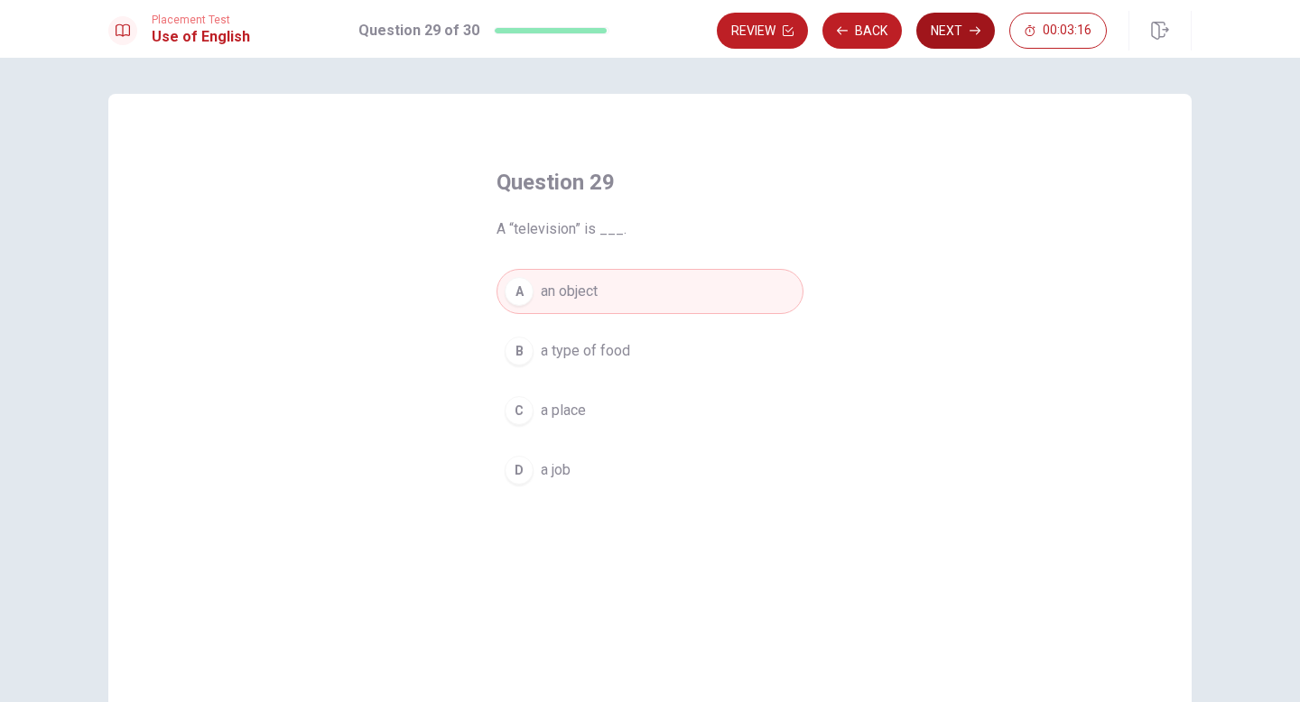
click at [966, 32] on button "Next" at bounding box center [955, 31] width 79 height 36
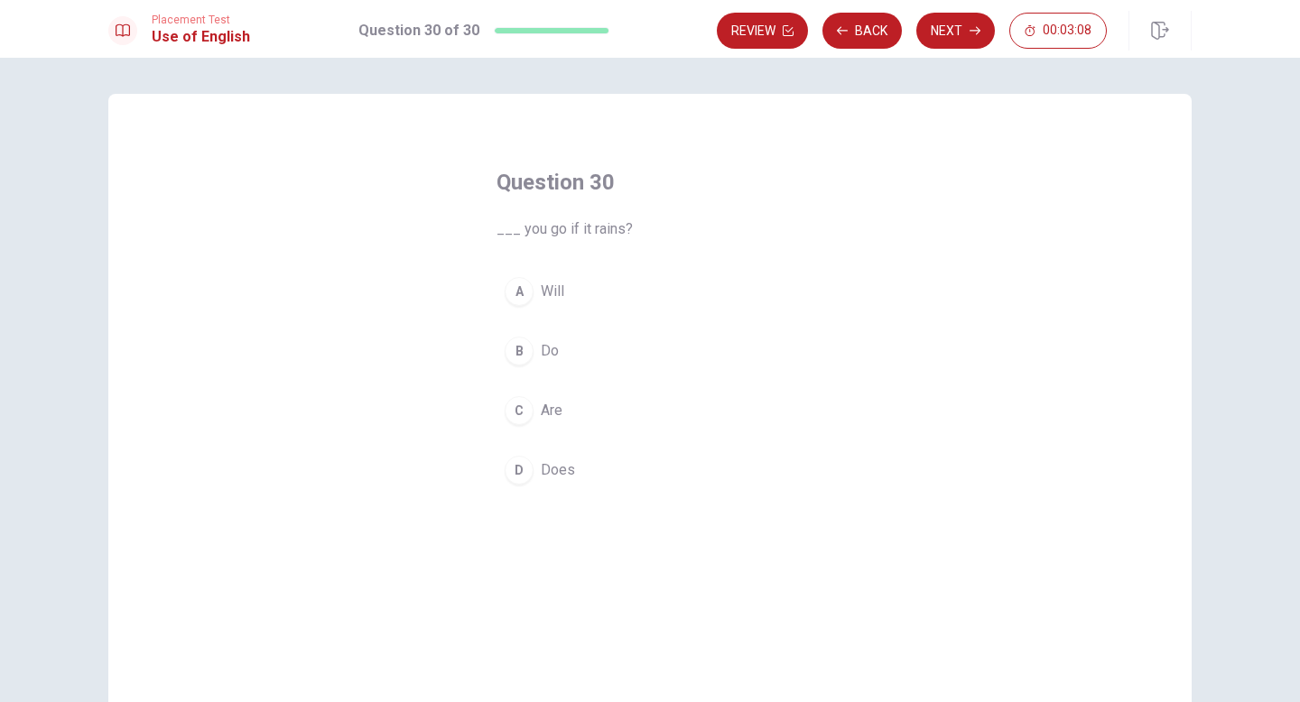
click at [567, 287] on button "A Will" at bounding box center [650, 291] width 307 height 45
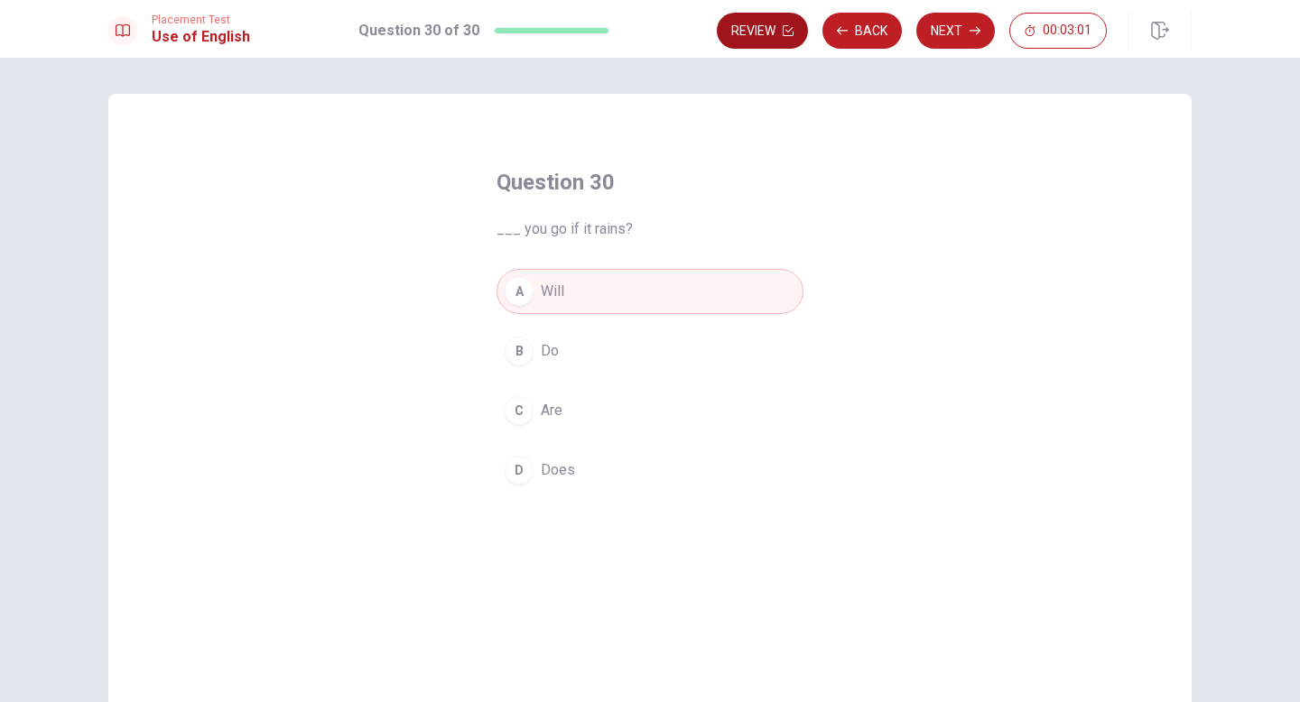
click at [766, 37] on button "Review" at bounding box center [762, 31] width 91 height 36
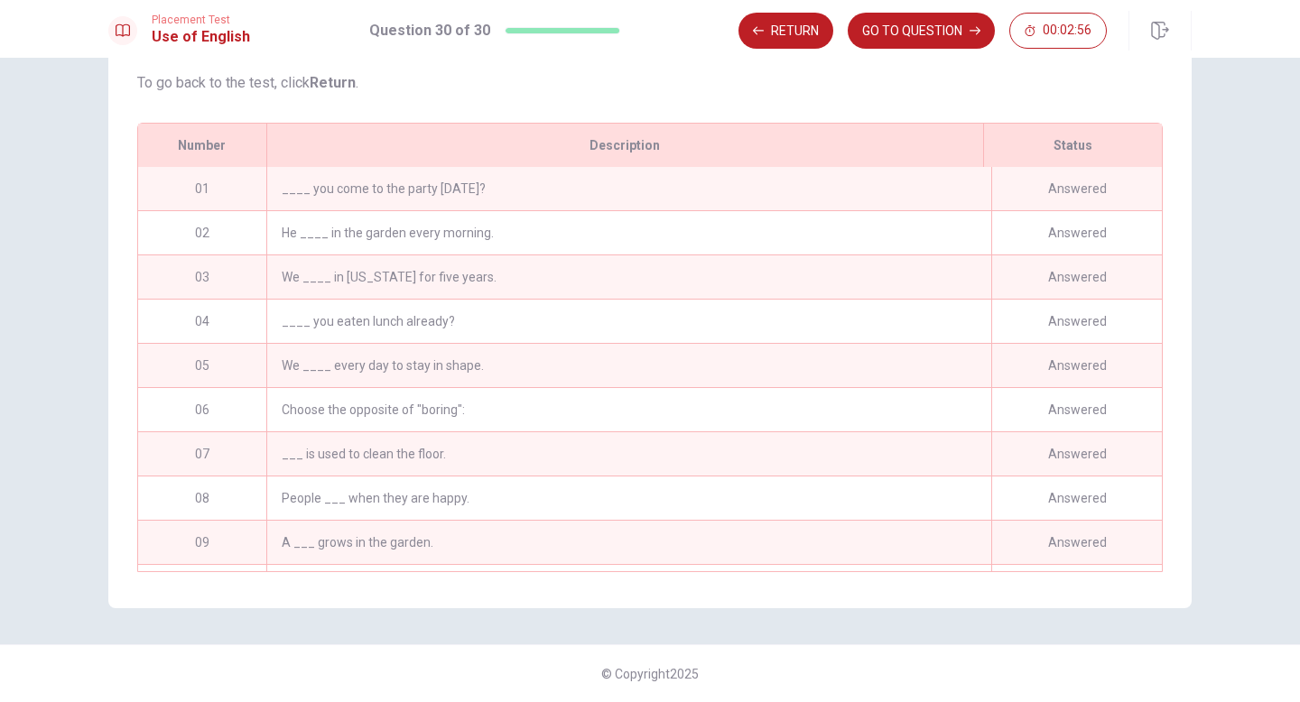
click at [457, 186] on div "____ you come to the party [DATE]?" at bounding box center [628, 188] width 725 height 43
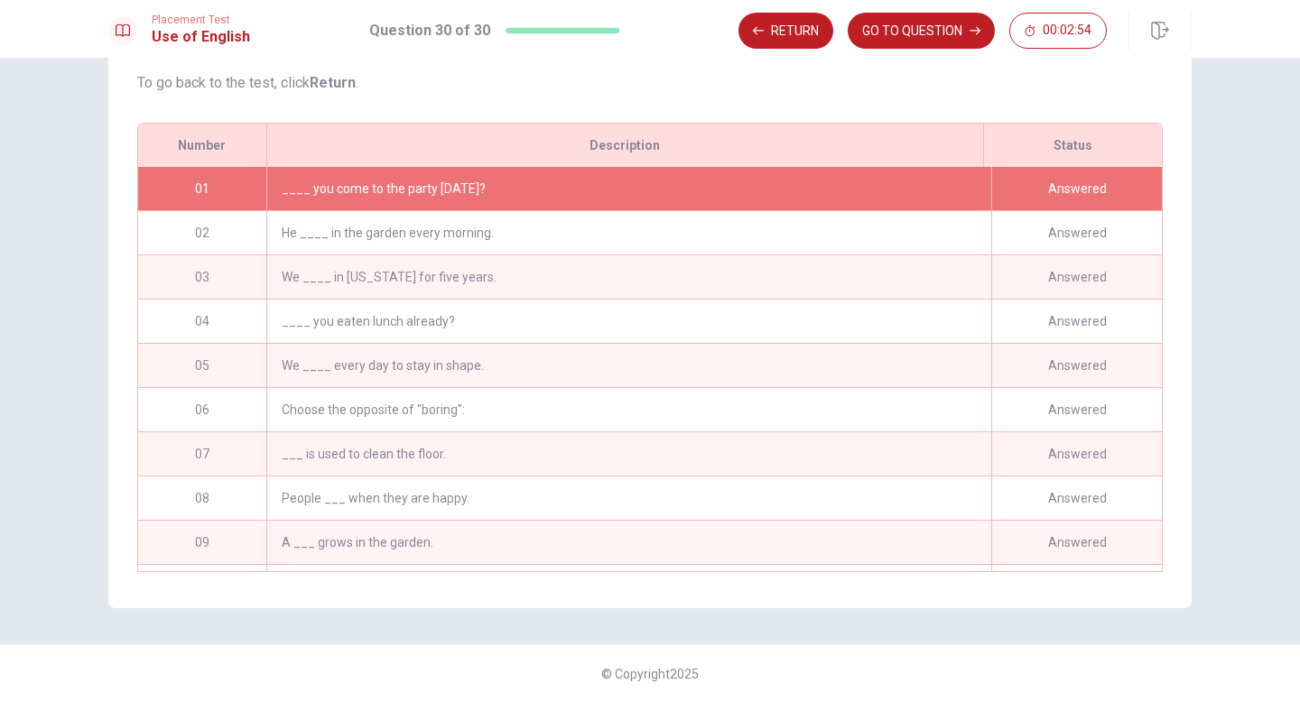
click at [457, 186] on div "____ you come to the party [DATE]?" at bounding box center [628, 188] width 725 height 43
click at [794, 32] on button "Return" at bounding box center [785, 31] width 95 height 36
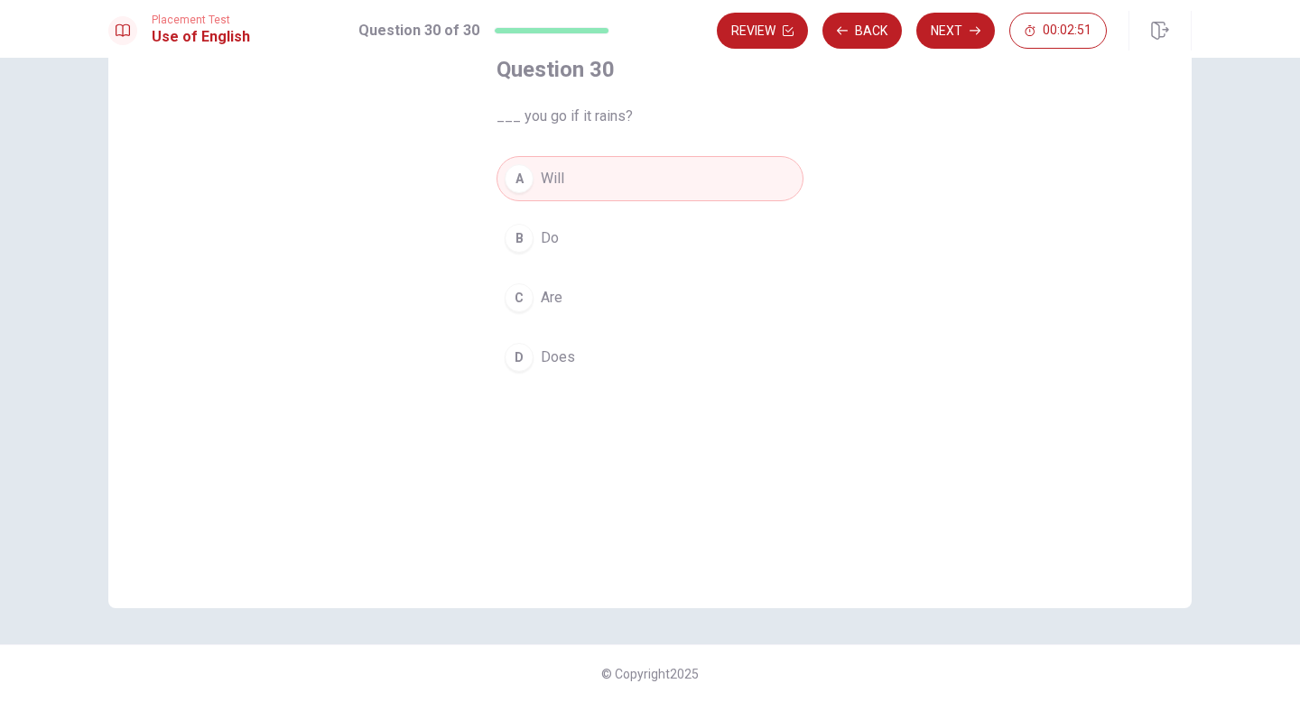
scroll to position [113, 0]
click at [853, 30] on button "Back" at bounding box center [861, 31] width 79 height 36
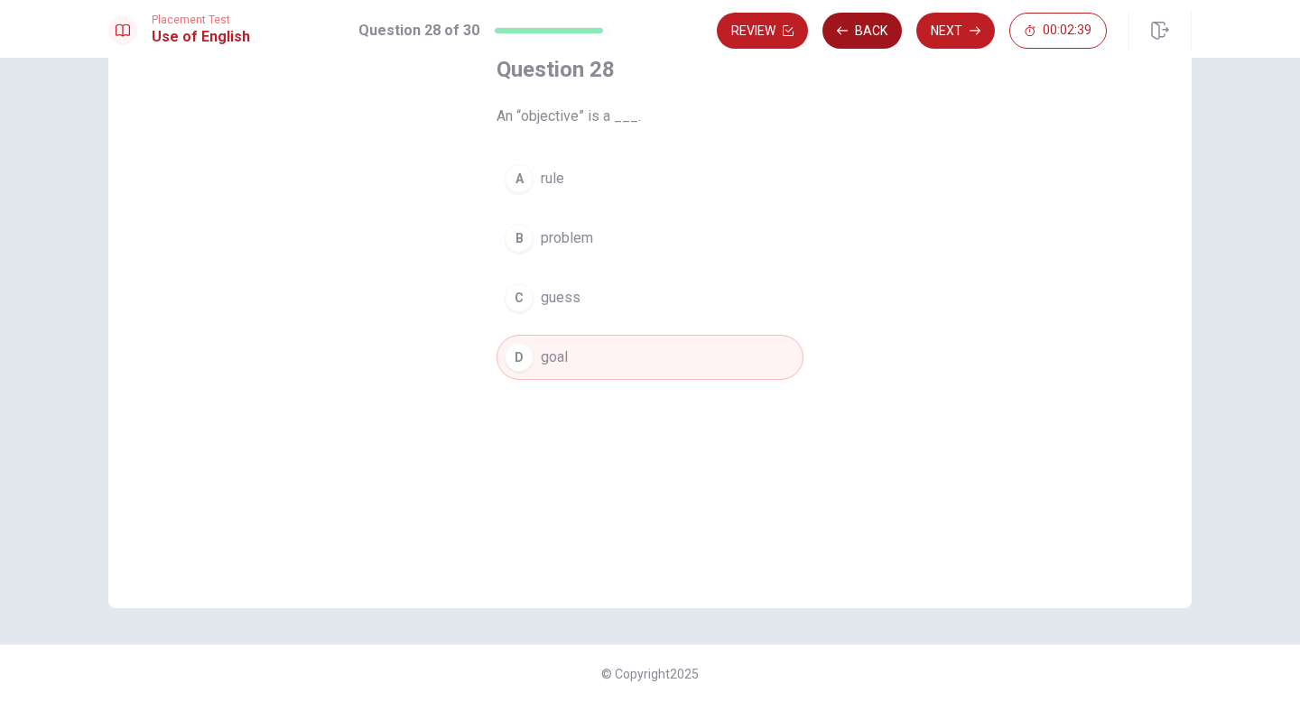
click at [853, 30] on button "Back" at bounding box center [861, 31] width 79 height 36
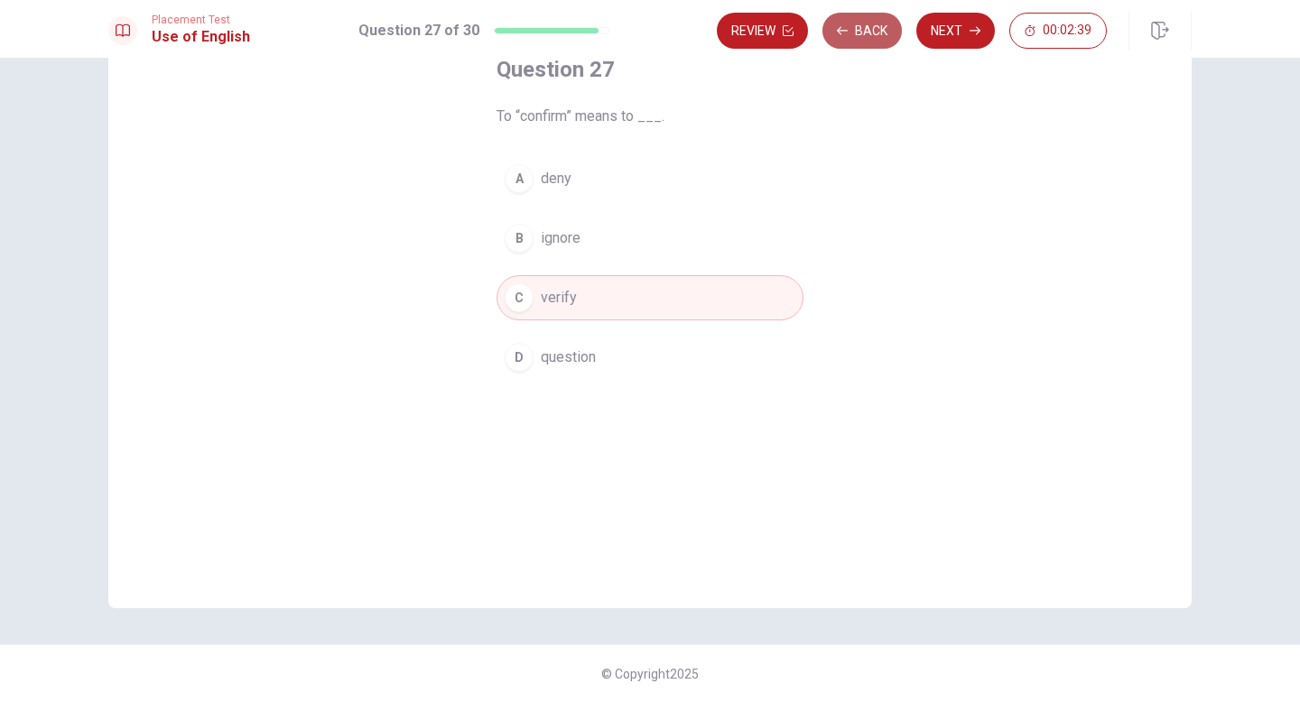
click at [853, 30] on button "Back" at bounding box center [861, 31] width 79 height 36
click at [808, 30] on button "Review" at bounding box center [762, 31] width 91 height 36
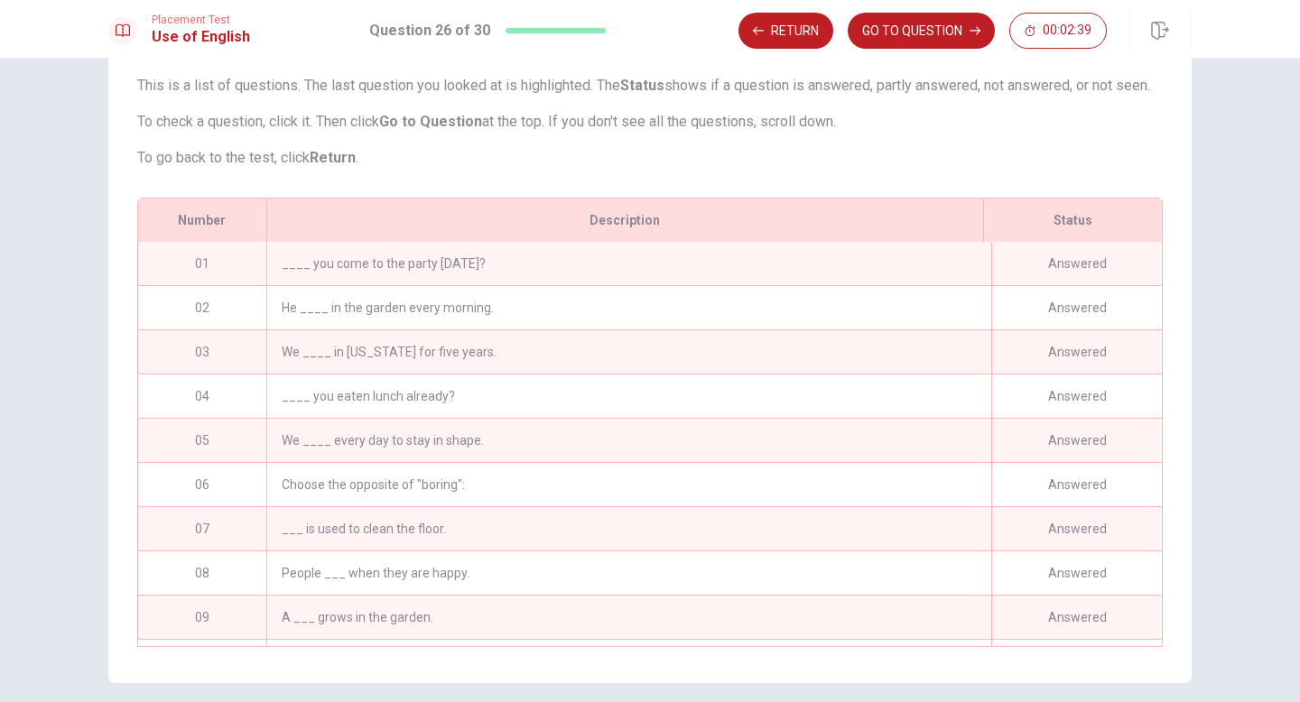
scroll to position [209, 0]
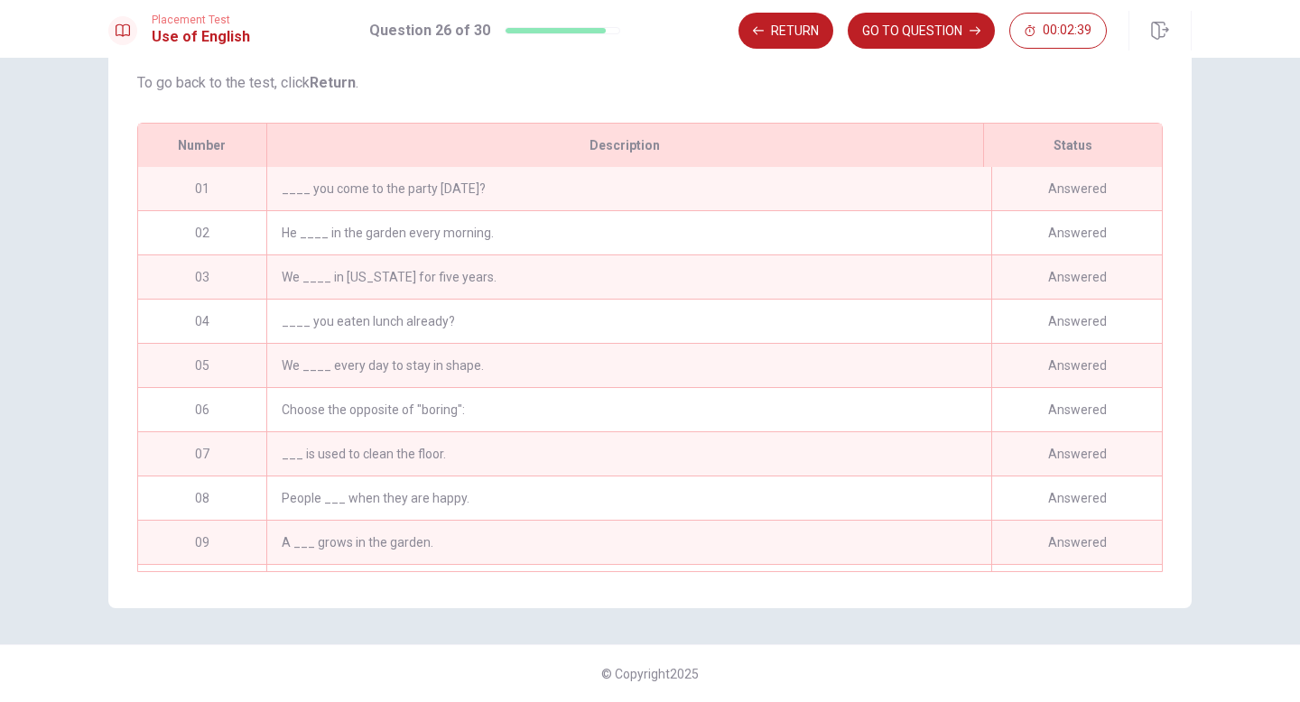
click at [854, 30] on button "GO TO QUESTION" at bounding box center [921, 31] width 147 height 36
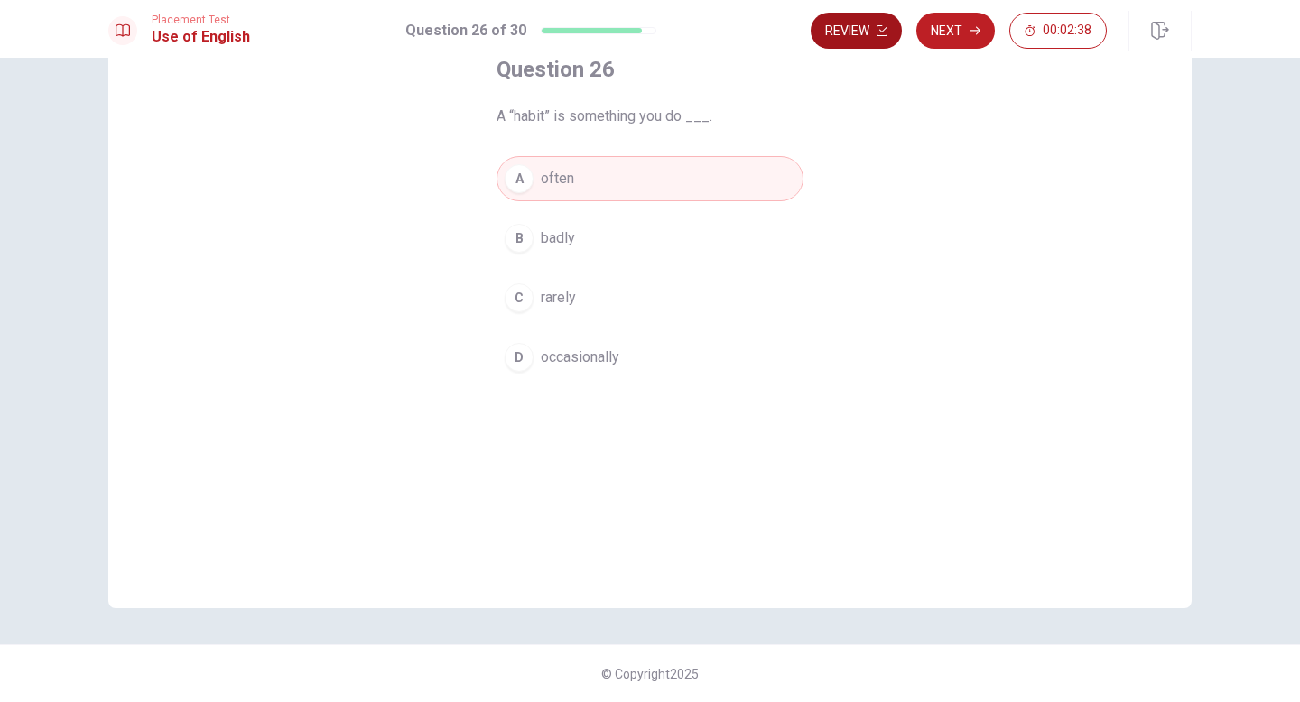
click at [854, 30] on button "Review" at bounding box center [856, 31] width 91 height 36
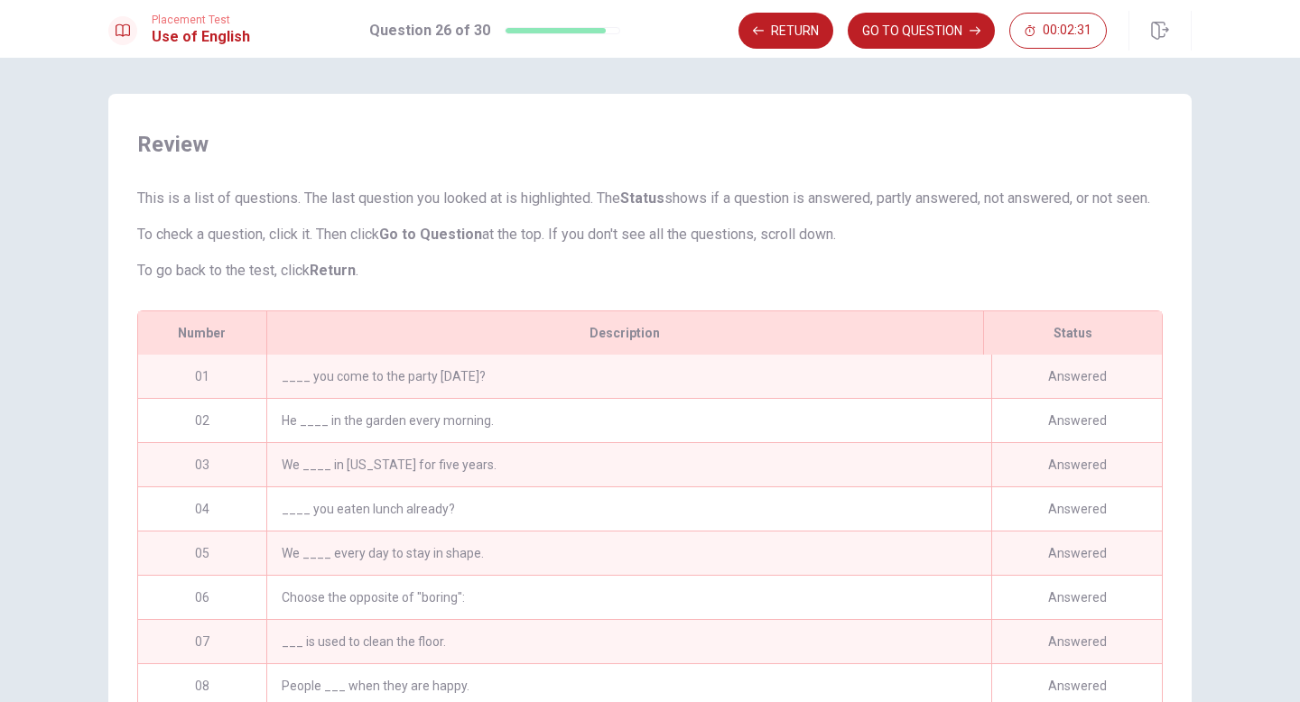
scroll to position [90, 0]
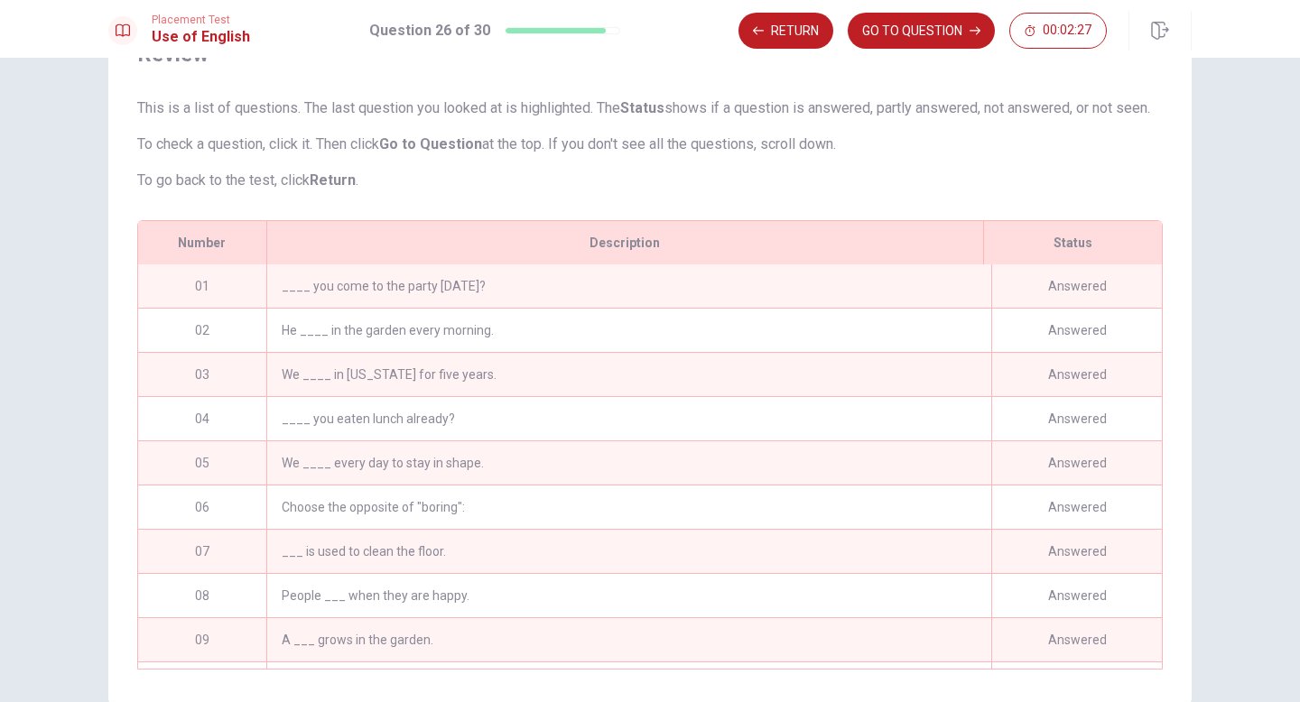
click at [402, 308] on div "____ you come to the party [DATE]?" at bounding box center [628, 286] width 725 height 43
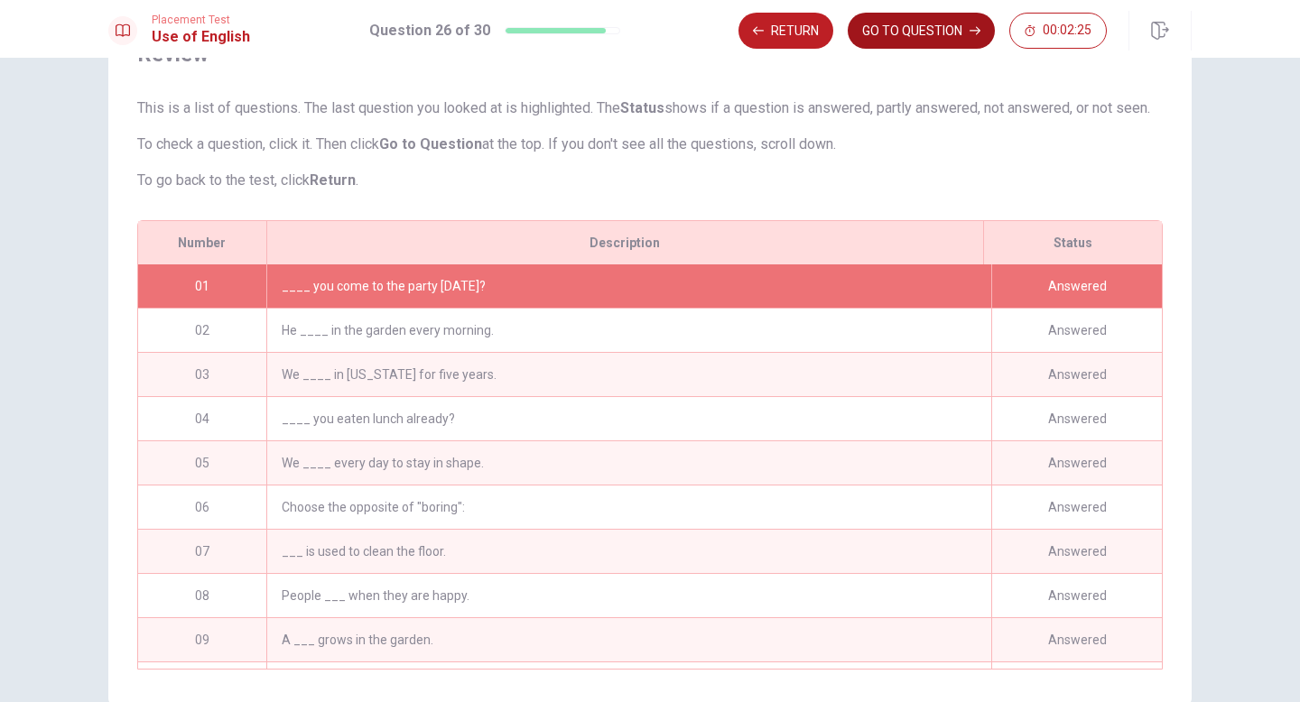
click at [897, 23] on button "GO TO QUESTION" at bounding box center [921, 31] width 147 height 36
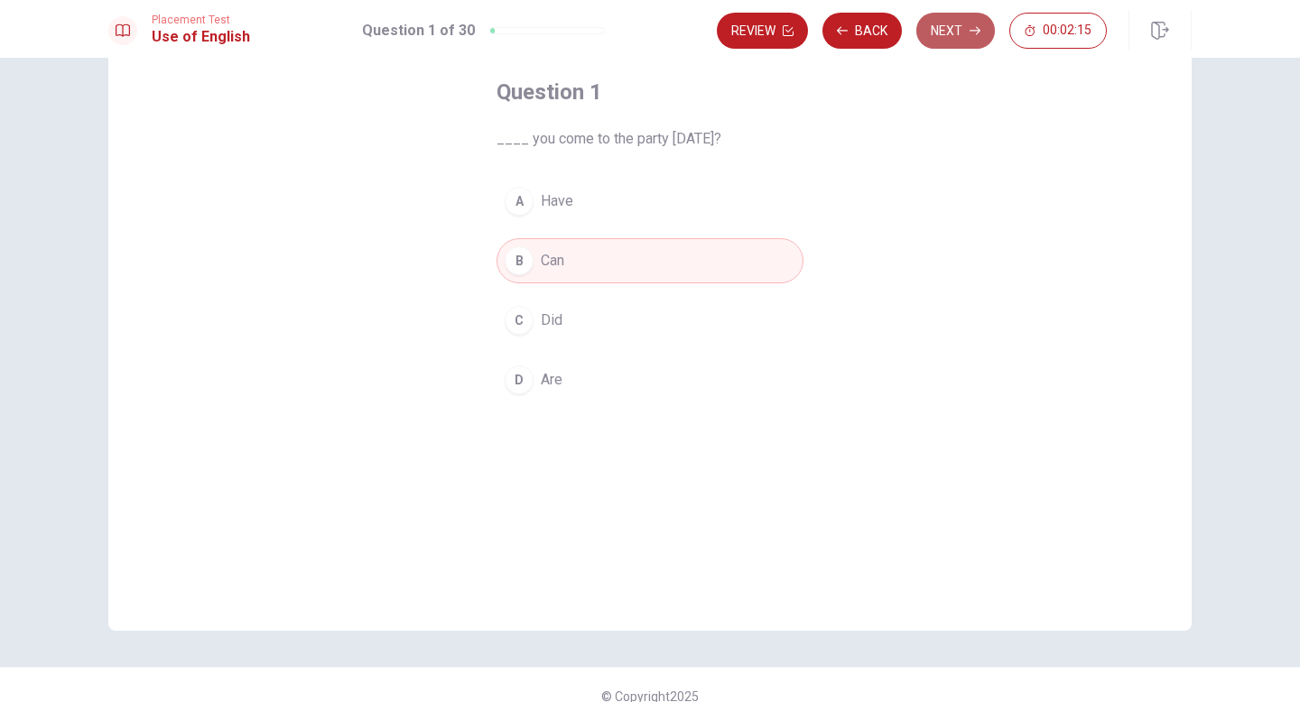
click at [935, 33] on button "Next" at bounding box center [955, 31] width 79 height 36
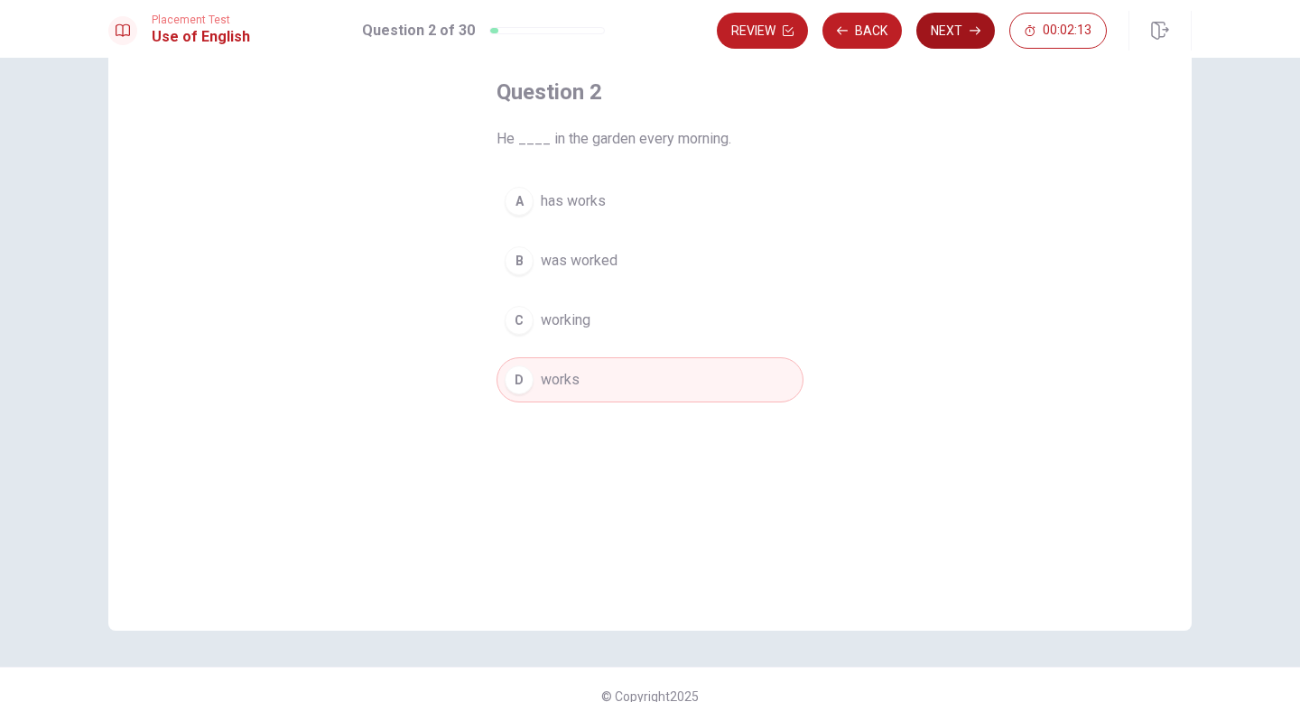
click at [935, 33] on button "Next" at bounding box center [955, 31] width 79 height 36
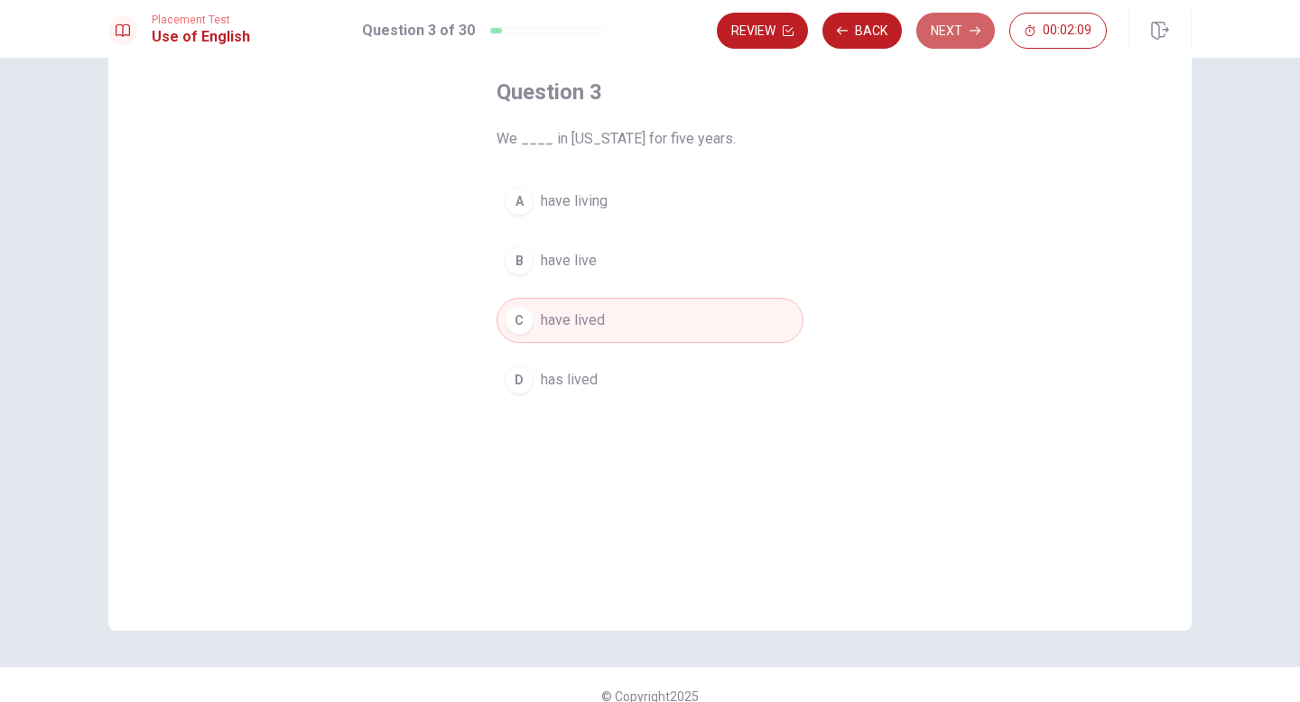
click at [935, 33] on button "Next" at bounding box center [955, 31] width 79 height 36
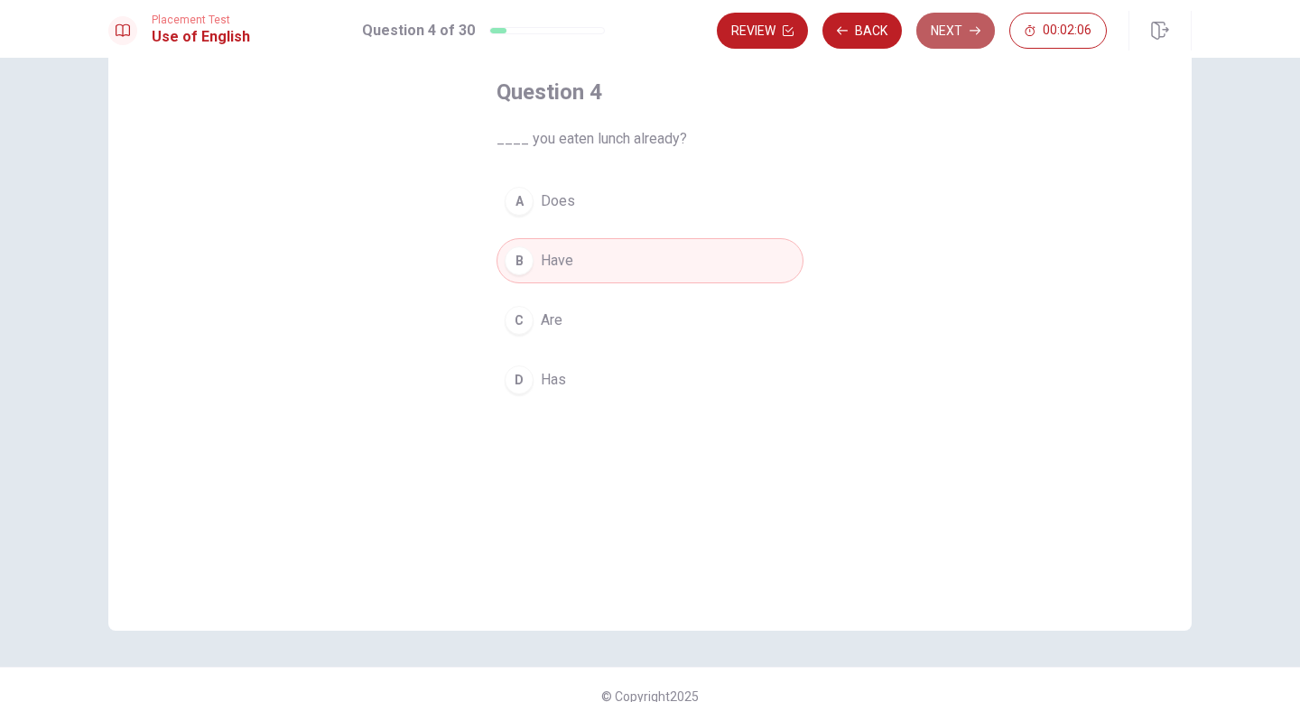
click at [935, 33] on button "Next" at bounding box center [955, 31] width 79 height 36
click at [961, 34] on button "Next" at bounding box center [955, 31] width 79 height 36
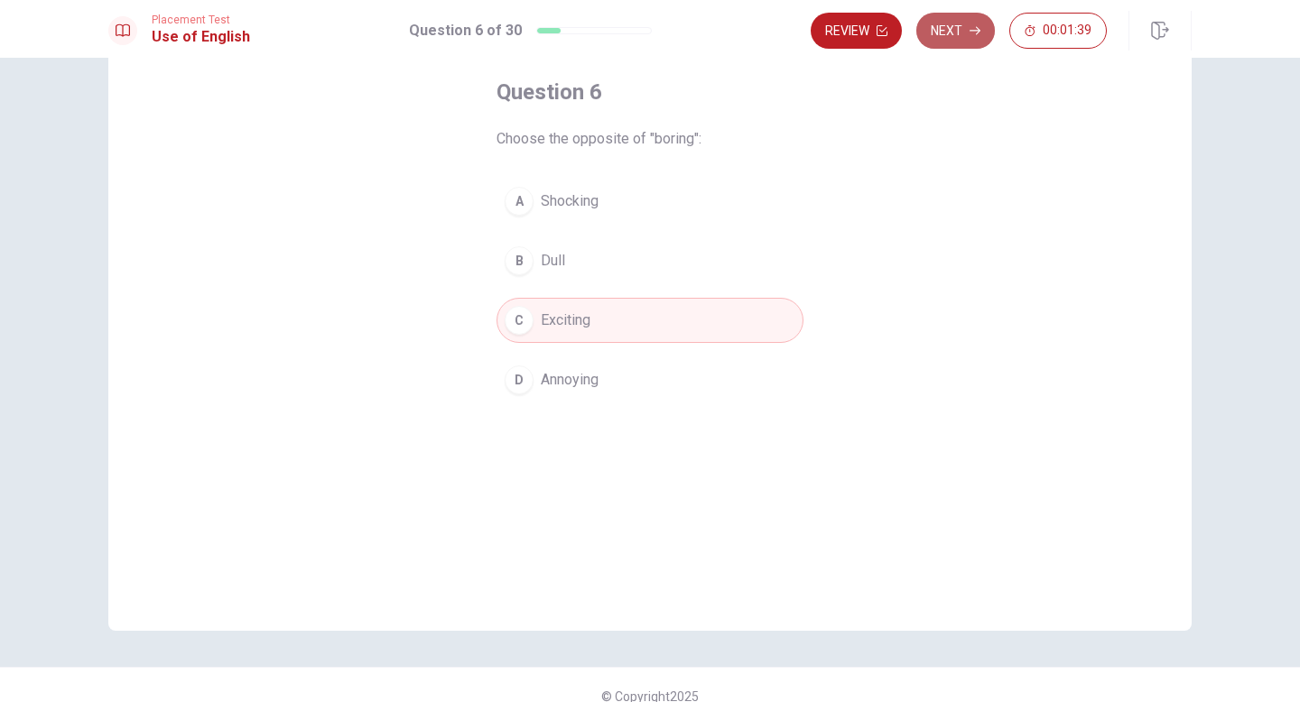
click at [951, 27] on button "Next" at bounding box center [955, 31] width 79 height 36
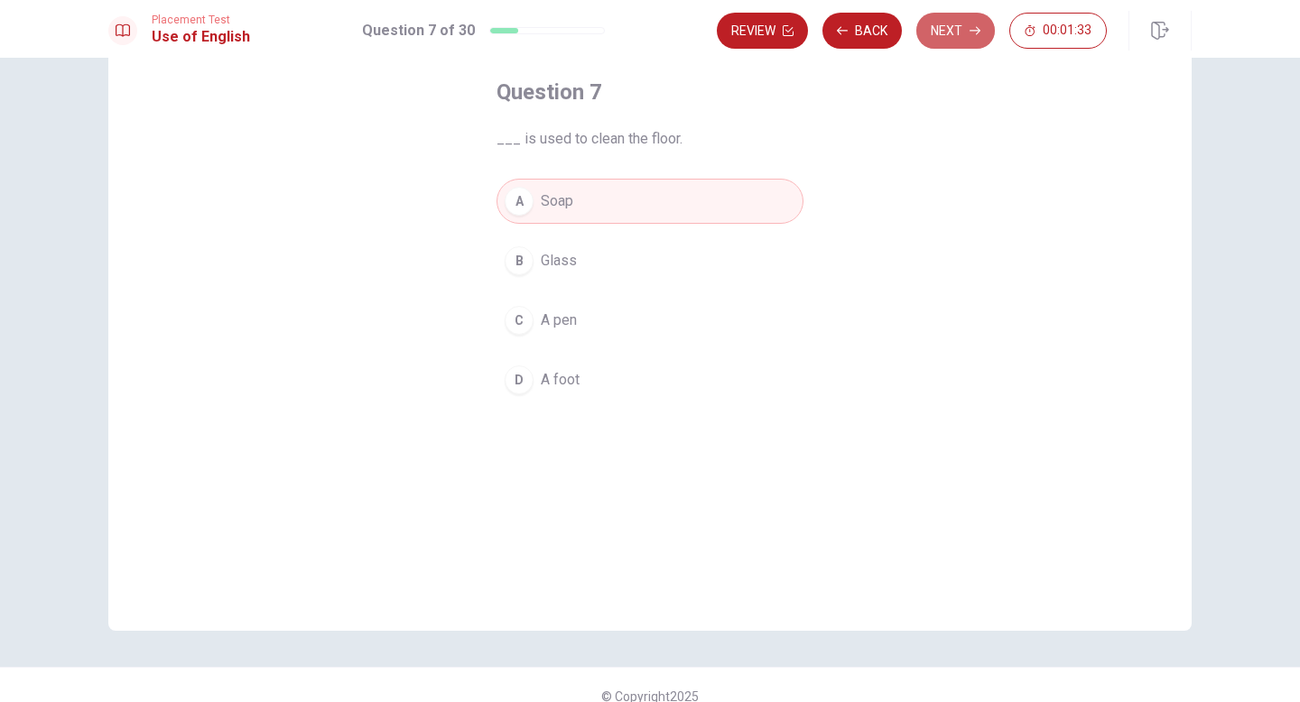
click at [952, 26] on button "Next" at bounding box center [955, 31] width 79 height 36
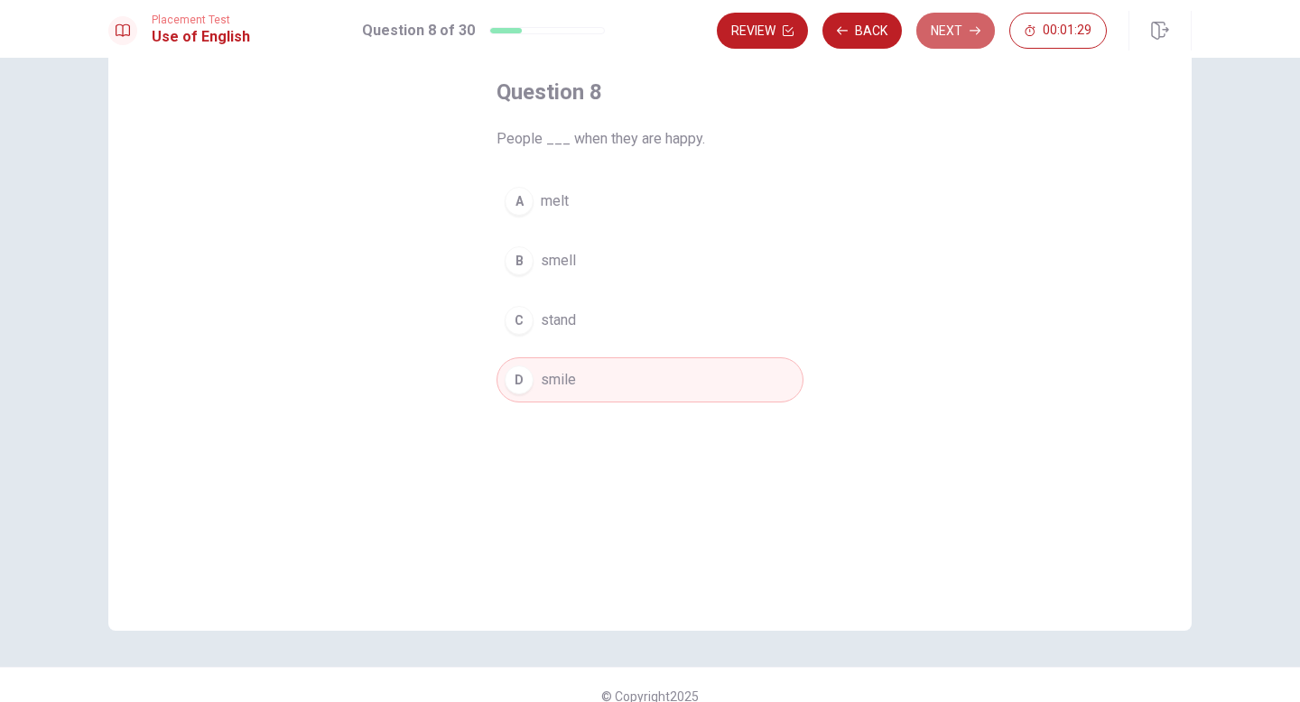
click at [952, 27] on button "Next" at bounding box center [955, 31] width 79 height 36
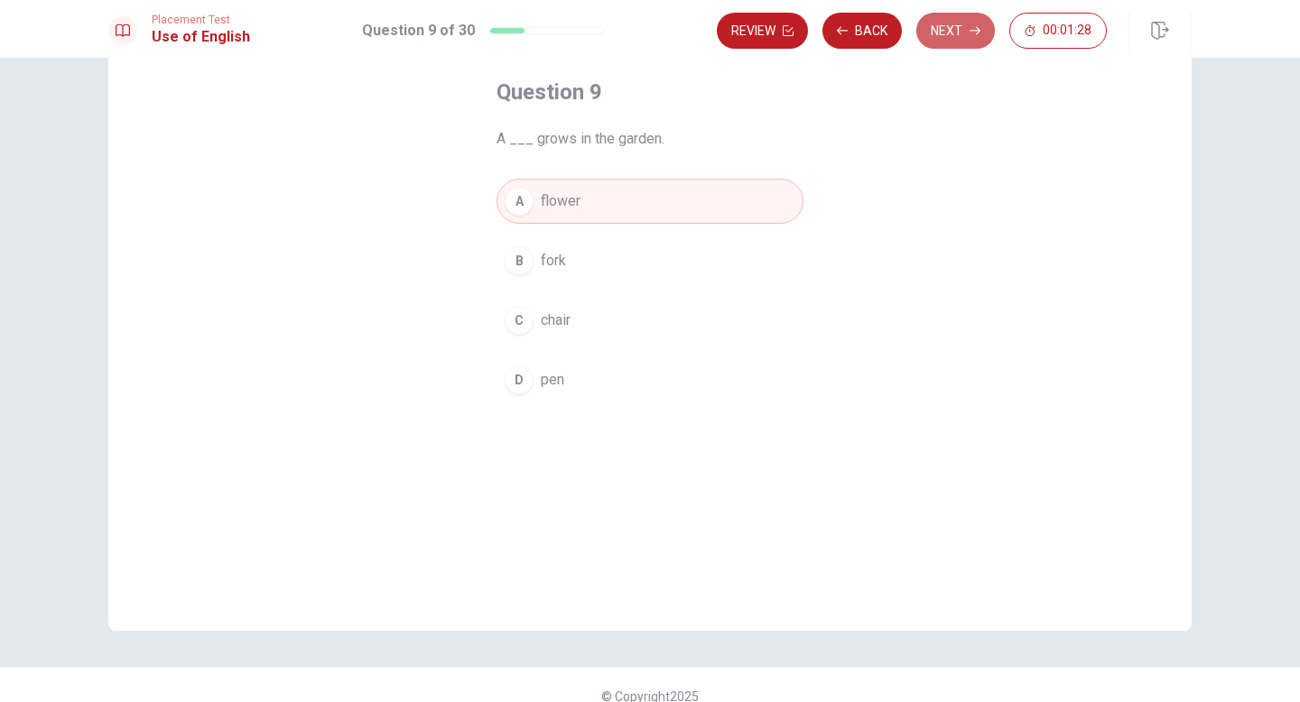
click at [952, 27] on button "Next" at bounding box center [955, 31] width 79 height 36
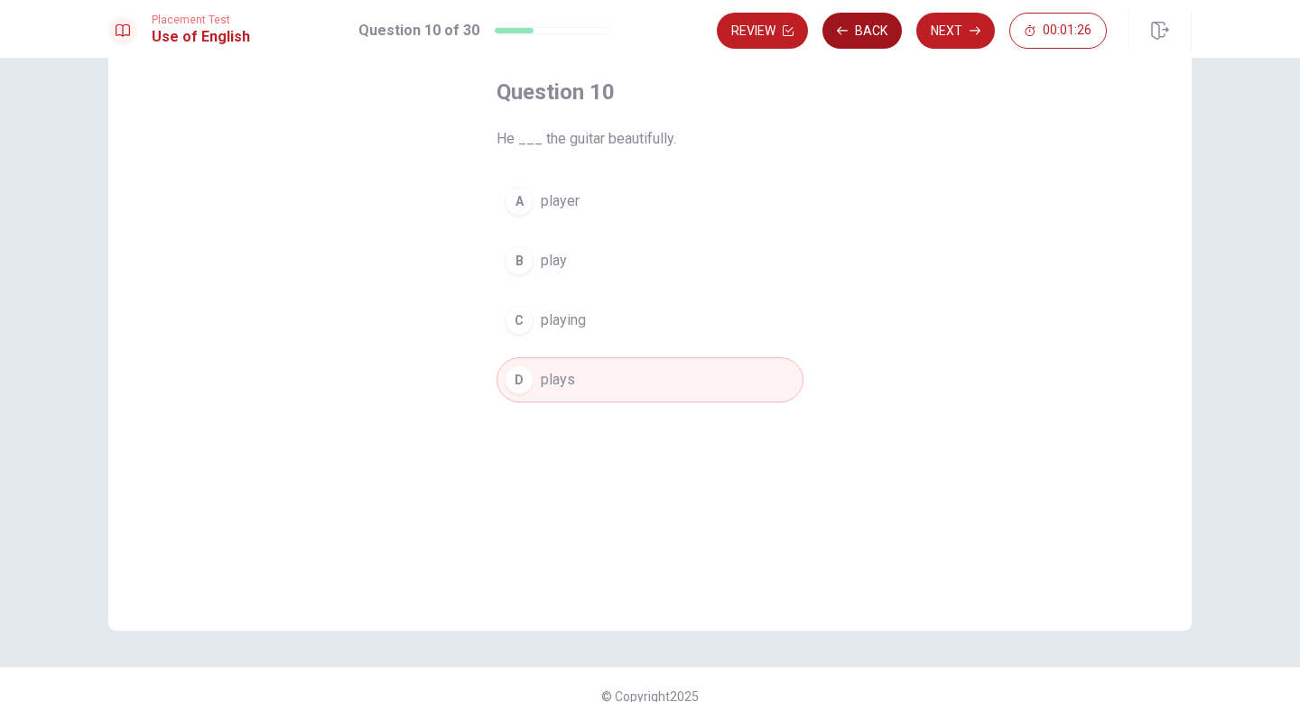
click at [846, 30] on icon "button" at bounding box center [842, 30] width 11 height 8
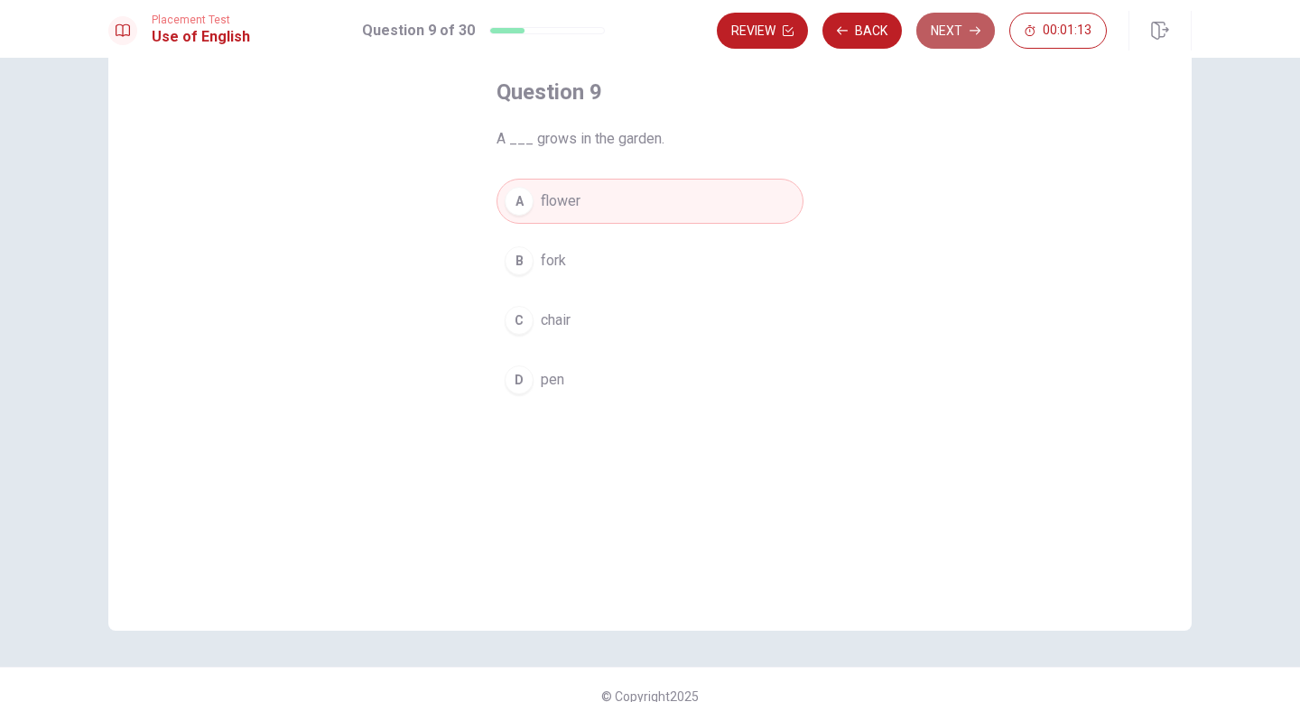
click at [946, 31] on button "Next" at bounding box center [955, 31] width 79 height 36
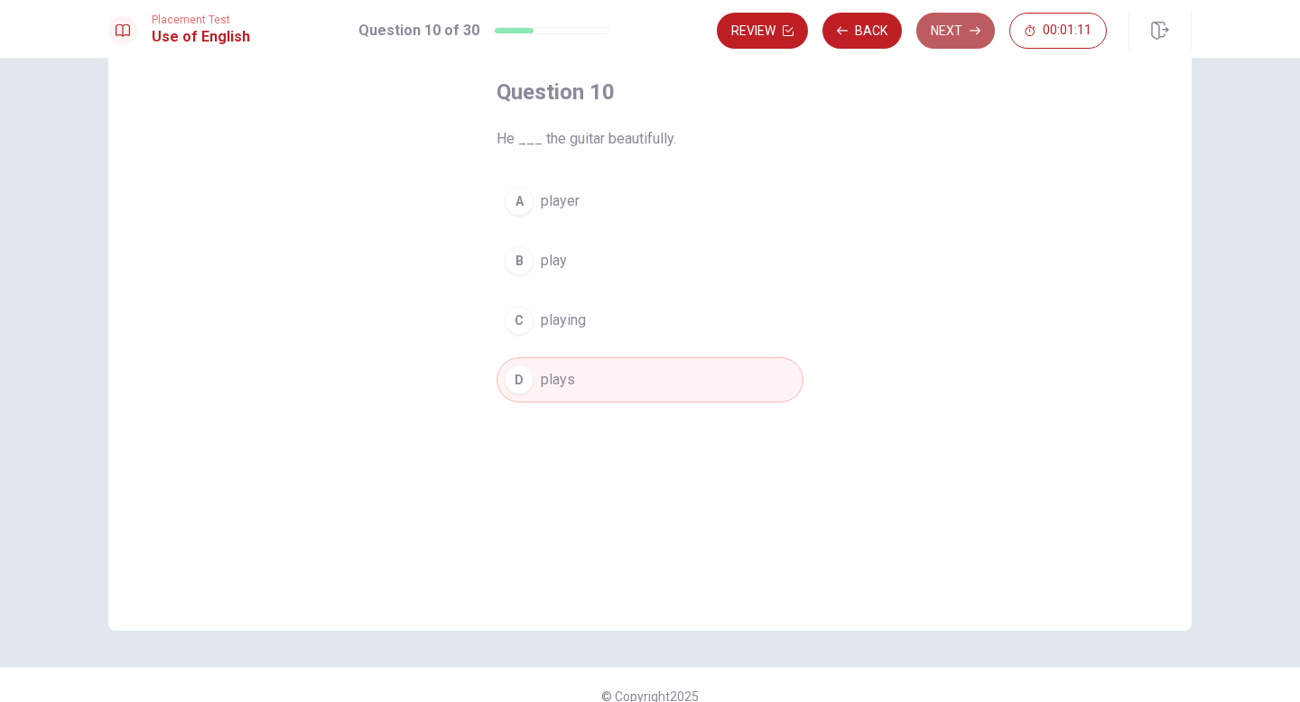
click at [946, 31] on button "Next" at bounding box center [955, 31] width 79 height 36
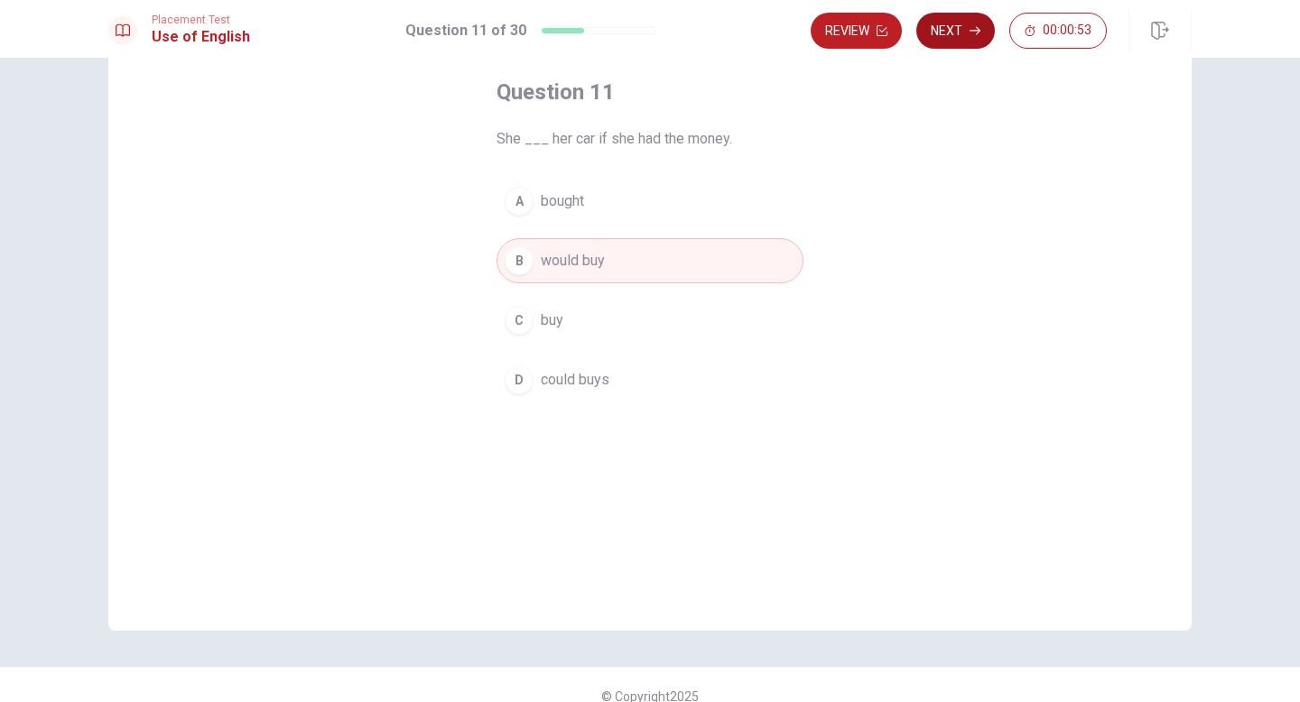
click at [960, 33] on button "Next" at bounding box center [955, 31] width 79 height 36
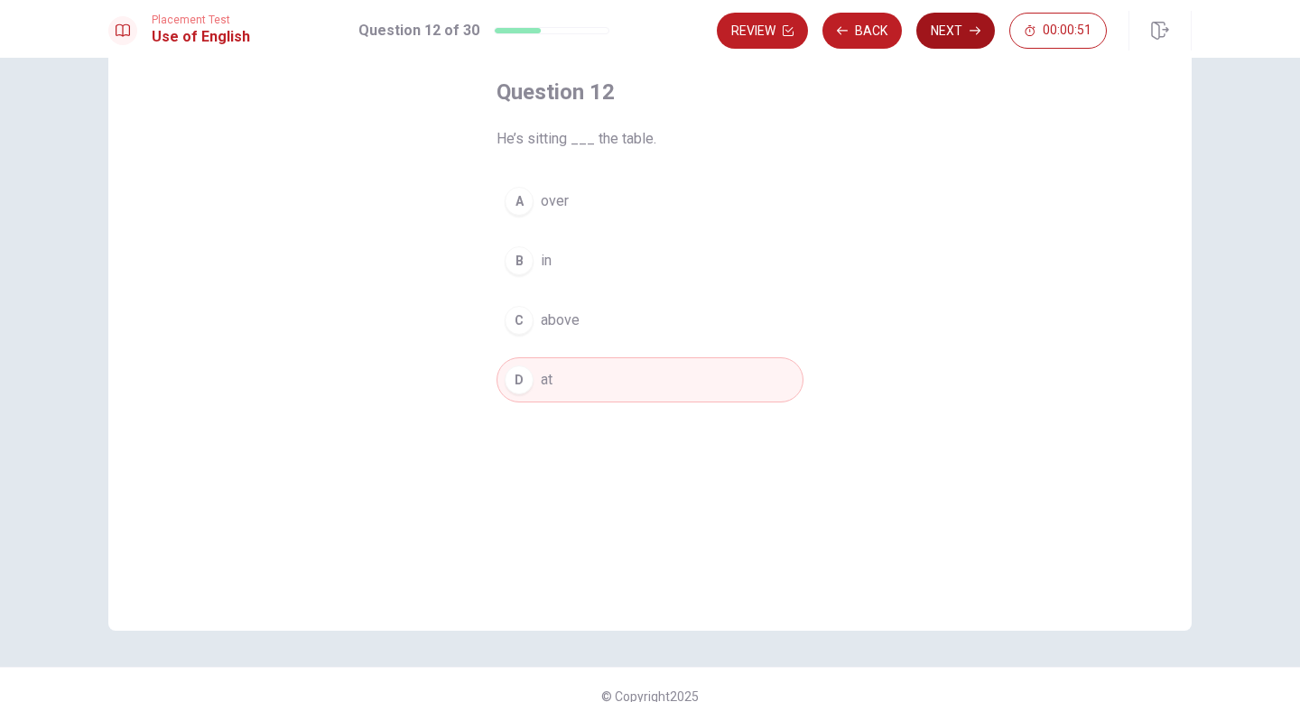
click at [960, 33] on button "Next" at bounding box center [955, 31] width 79 height 36
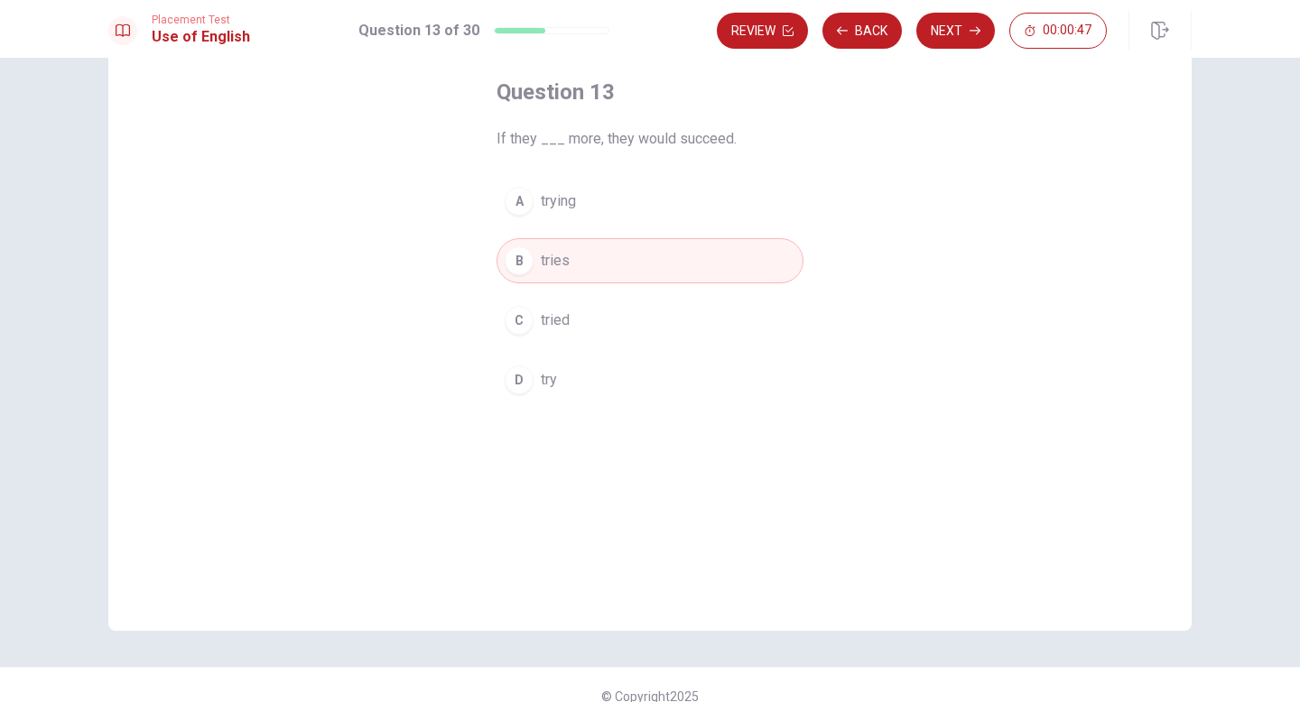
click at [562, 325] on span "tried" at bounding box center [555, 321] width 29 height 22
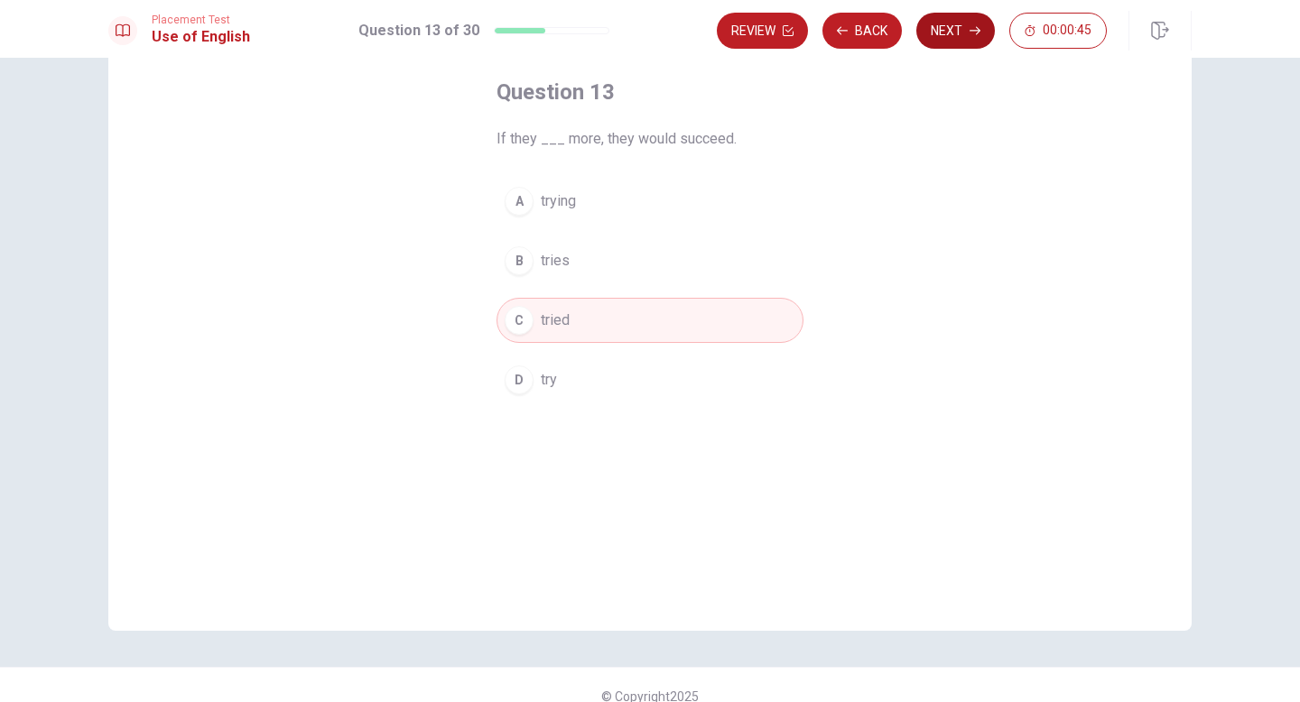
click at [959, 25] on button "Next" at bounding box center [955, 31] width 79 height 36
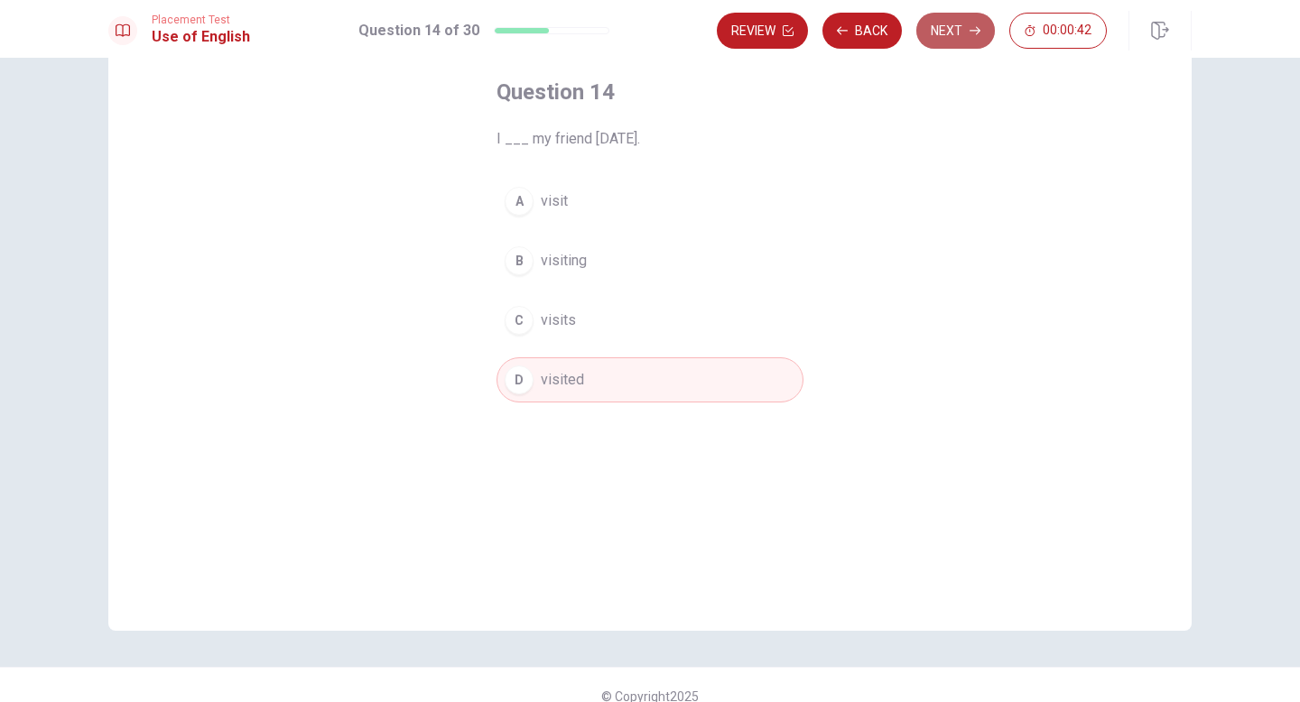
click at [959, 25] on button "Next" at bounding box center [955, 31] width 79 height 36
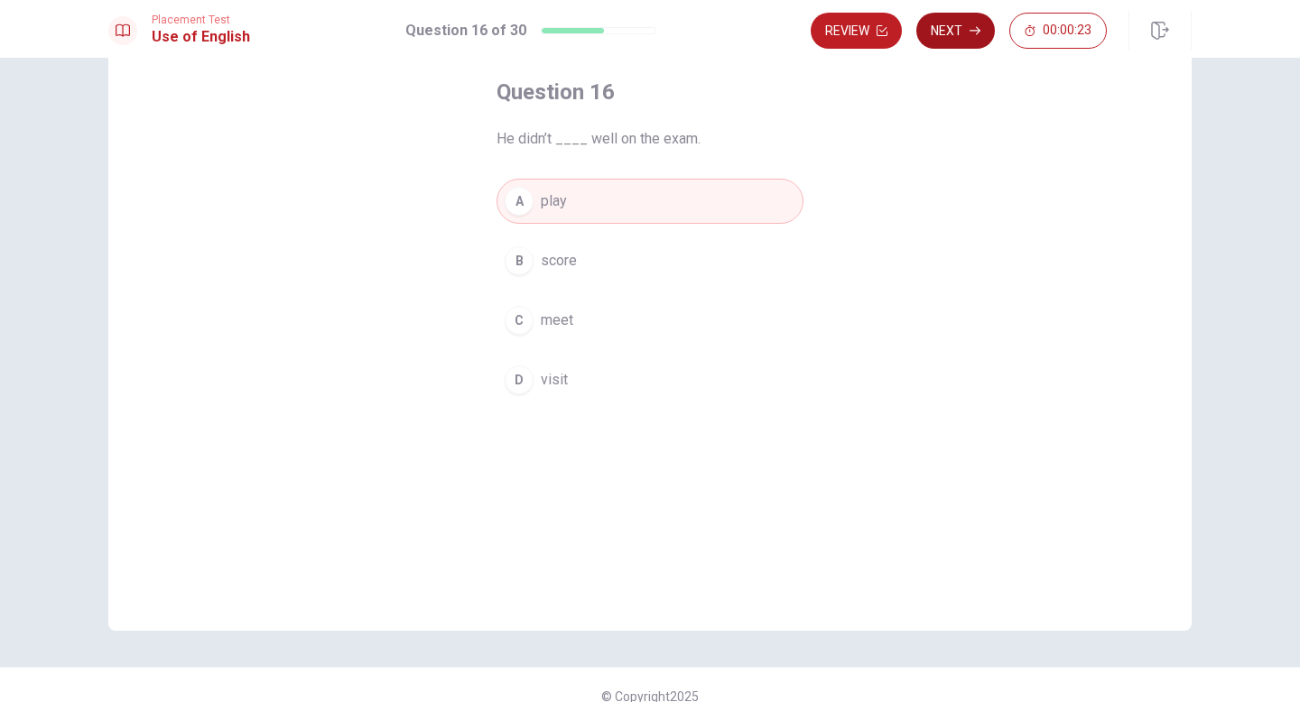
click at [959, 23] on button "Next" at bounding box center [955, 31] width 79 height 36
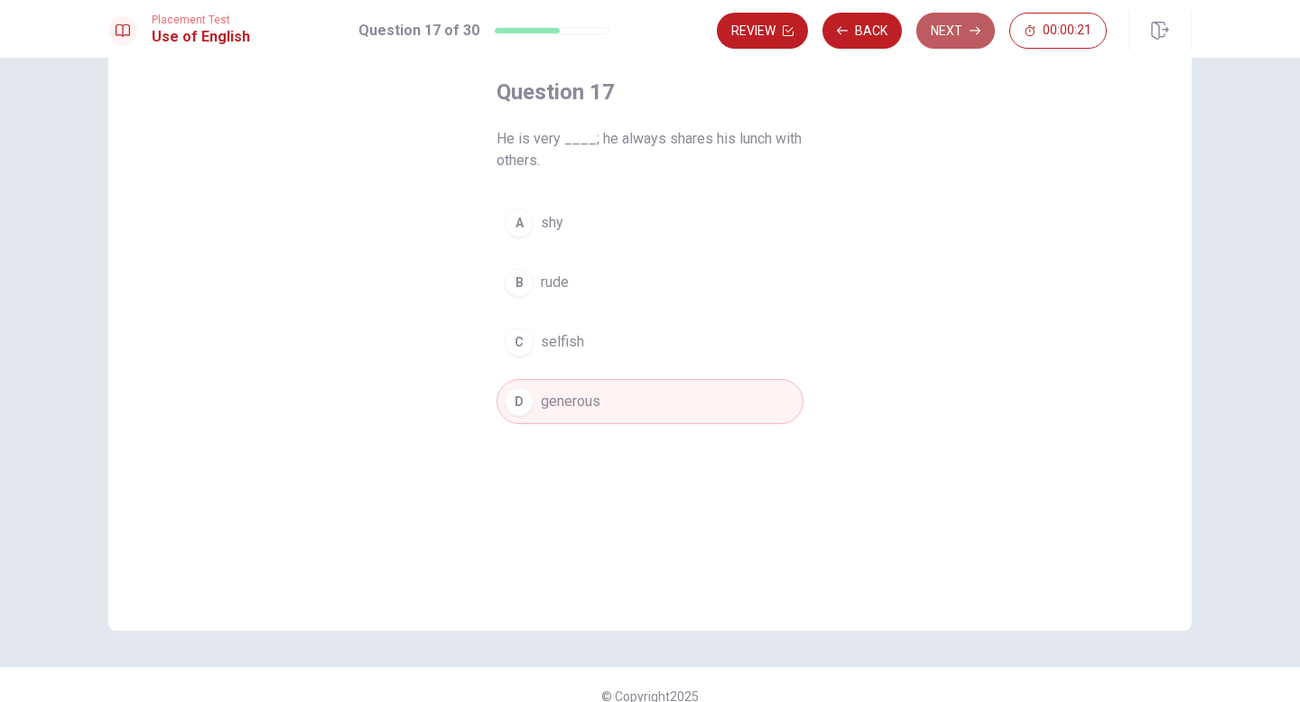
click at [959, 23] on button "Next" at bounding box center [955, 31] width 79 height 36
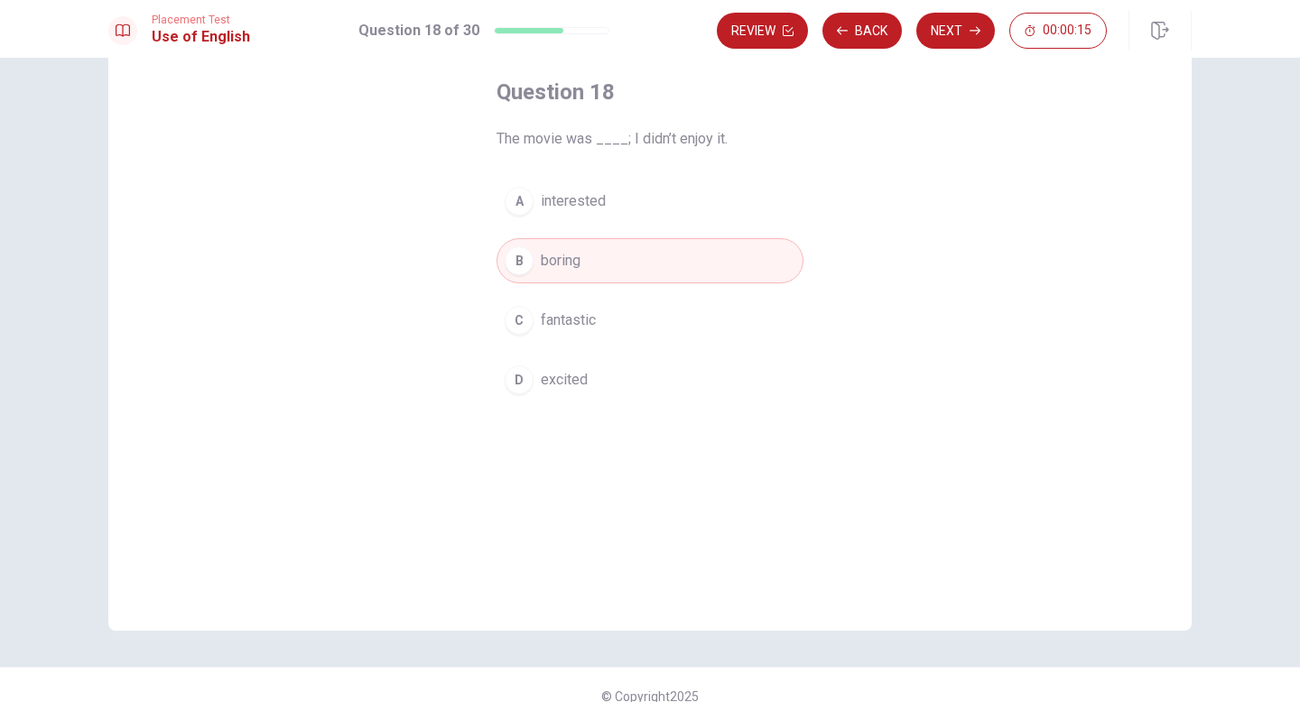
click at [959, 23] on button "Next" at bounding box center [955, 31] width 79 height 36
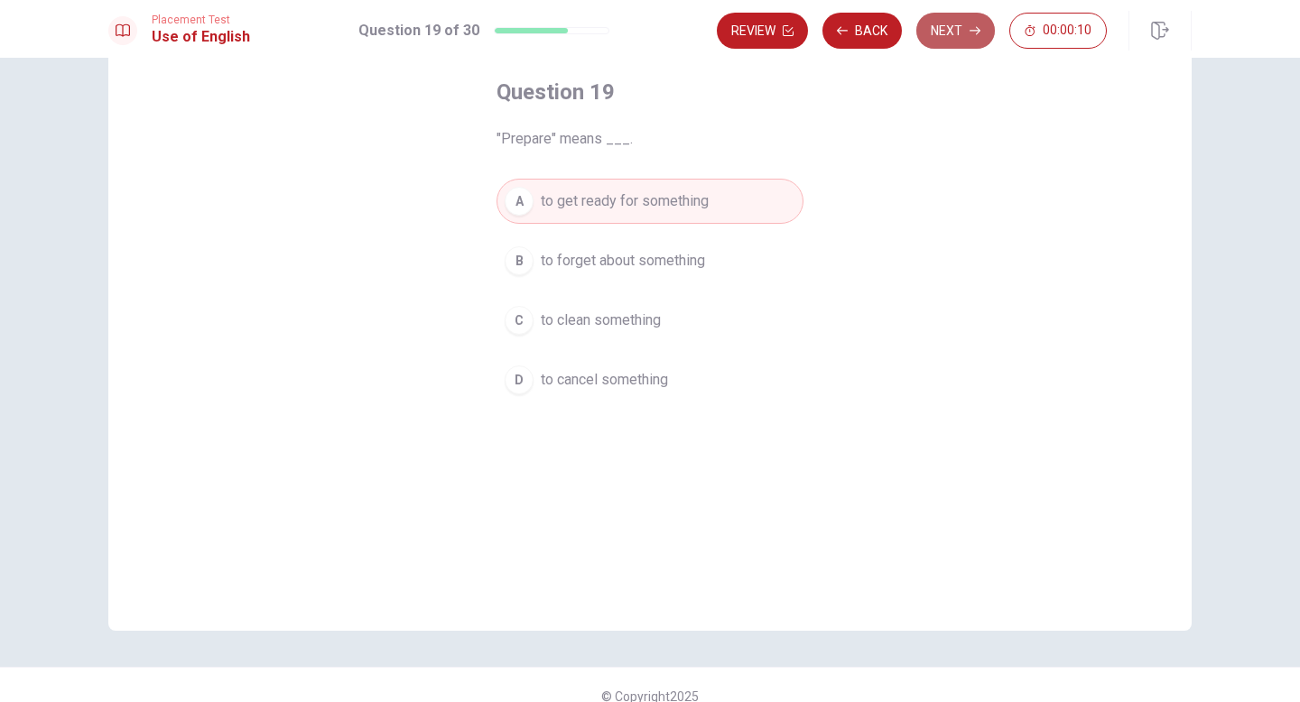
click at [959, 24] on button "Next" at bounding box center [955, 31] width 79 height 36
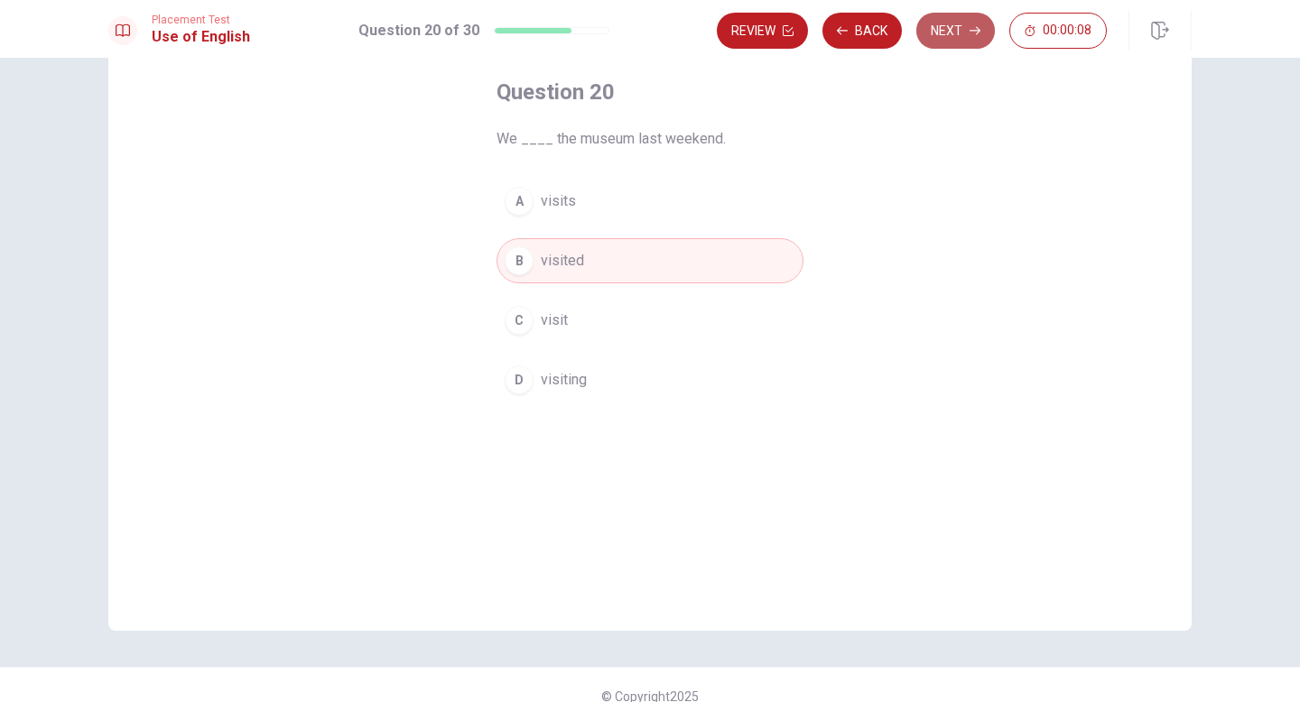
click at [959, 24] on button "Next" at bounding box center [955, 31] width 79 height 36
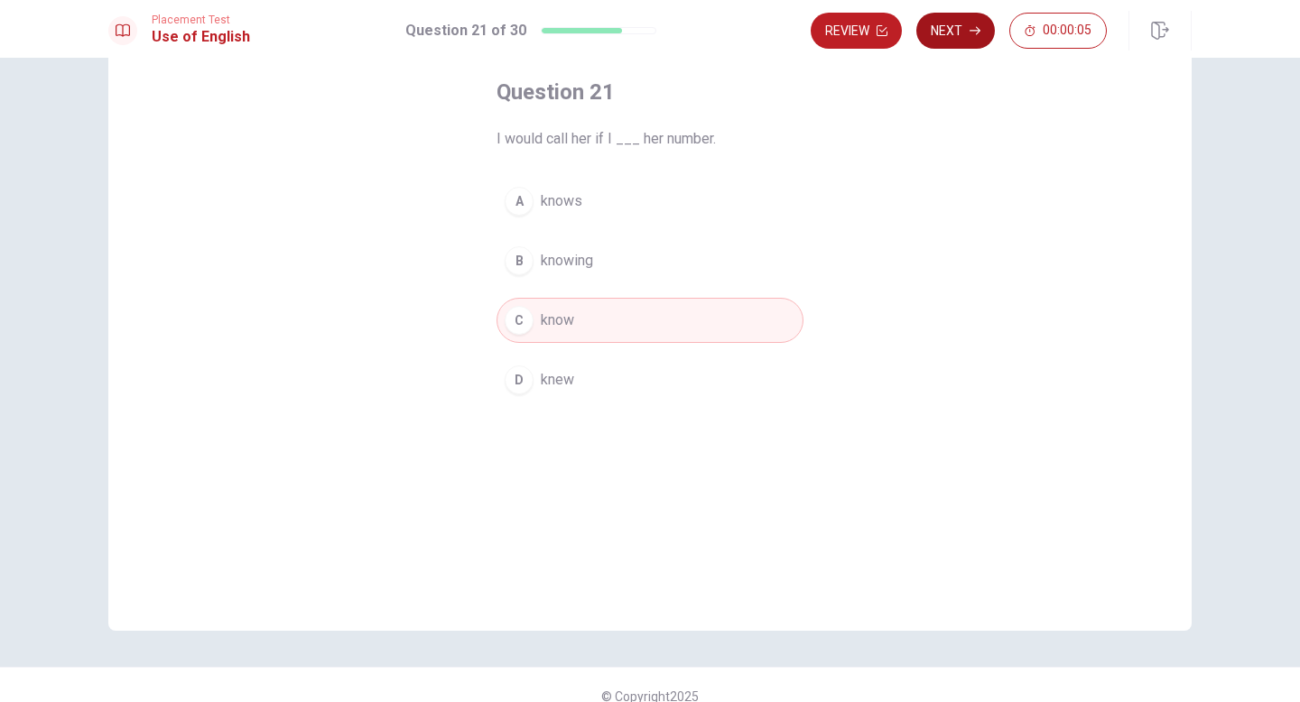
click at [959, 24] on button "Next" at bounding box center [955, 31] width 79 height 36
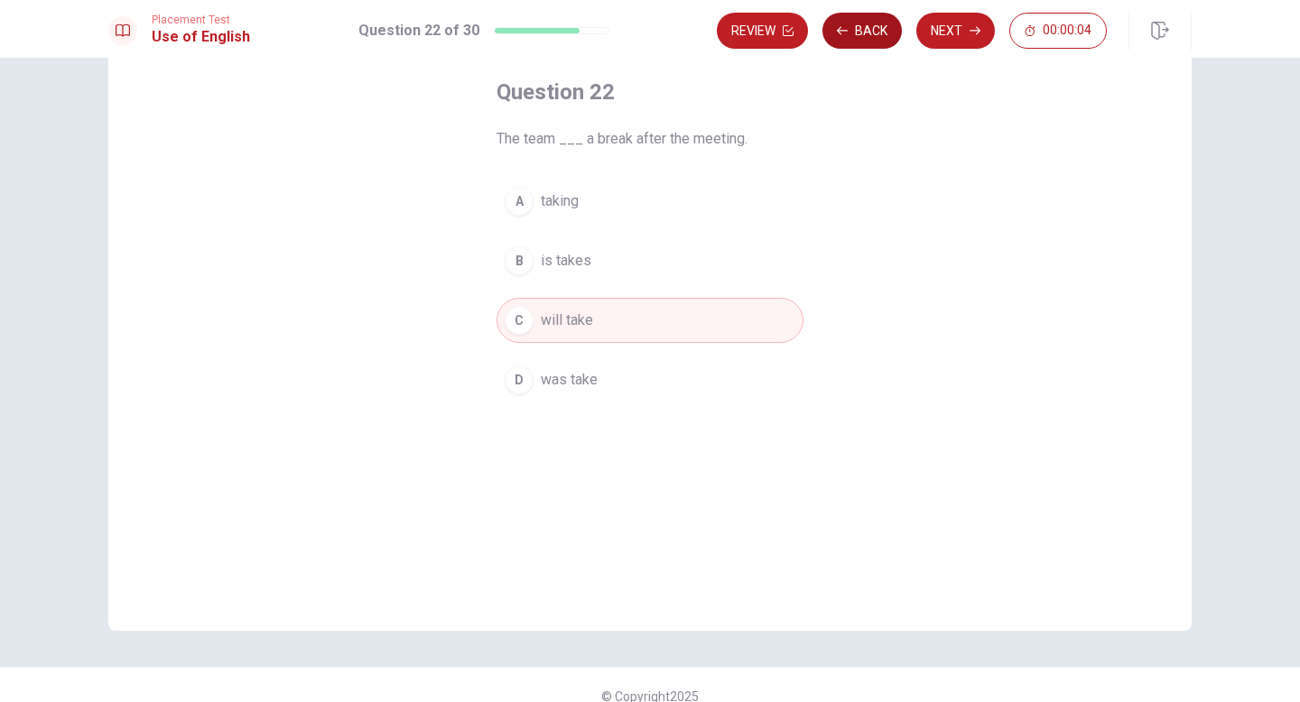
click at [846, 32] on icon "button" at bounding box center [842, 30] width 11 height 11
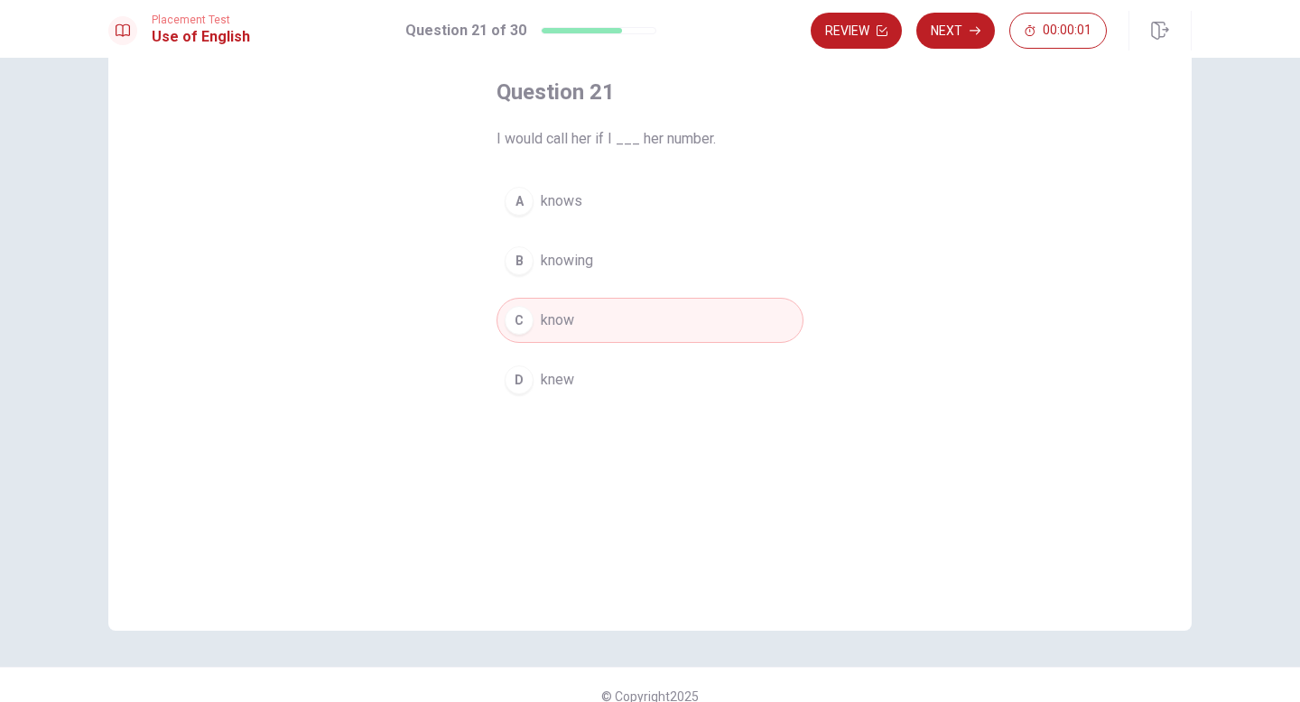
click at [567, 370] on span "knew" at bounding box center [557, 380] width 33 height 22
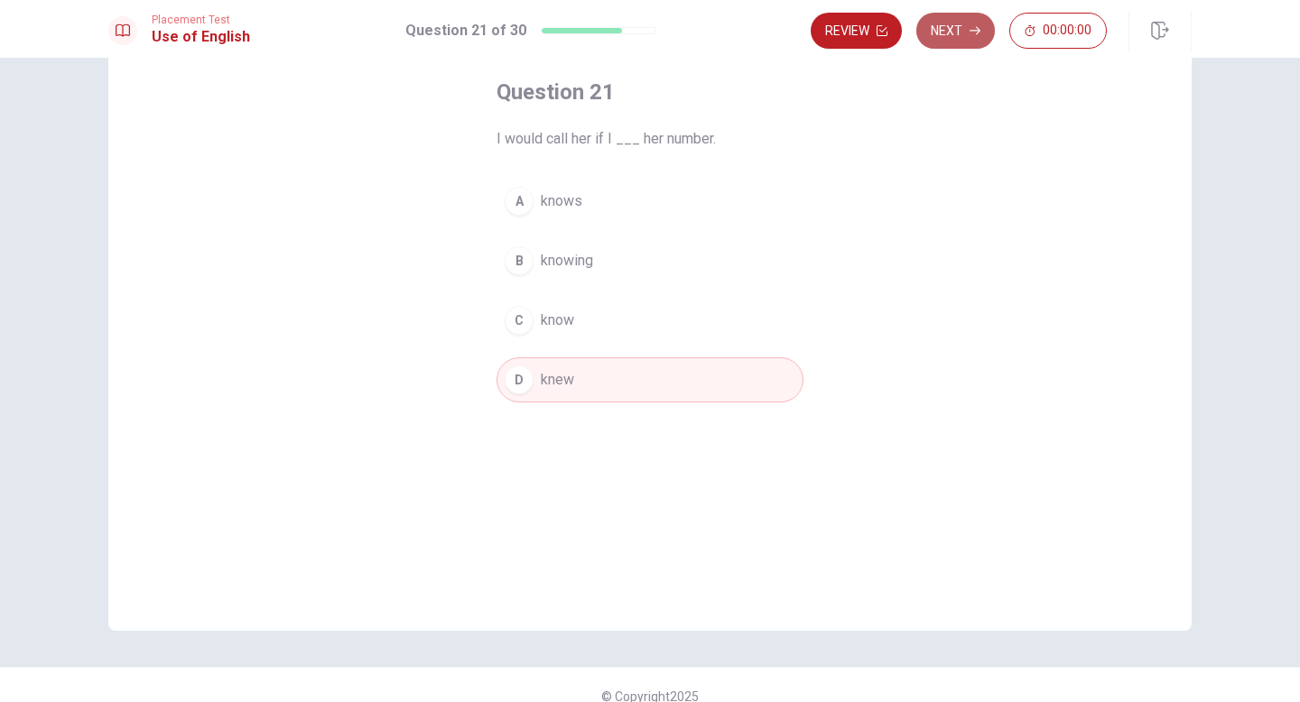
click at [972, 21] on button "Next" at bounding box center [955, 31] width 79 height 36
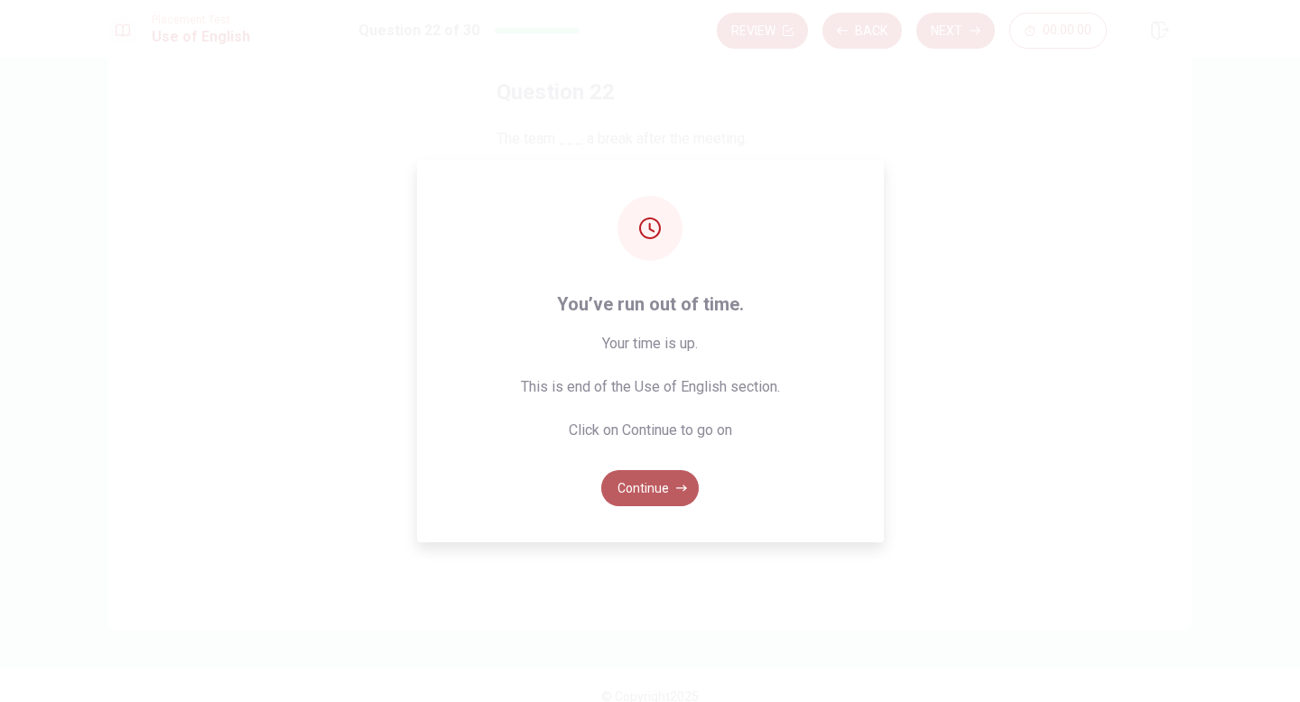
click at [654, 483] on button "Continue" at bounding box center [650, 488] width 98 height 36
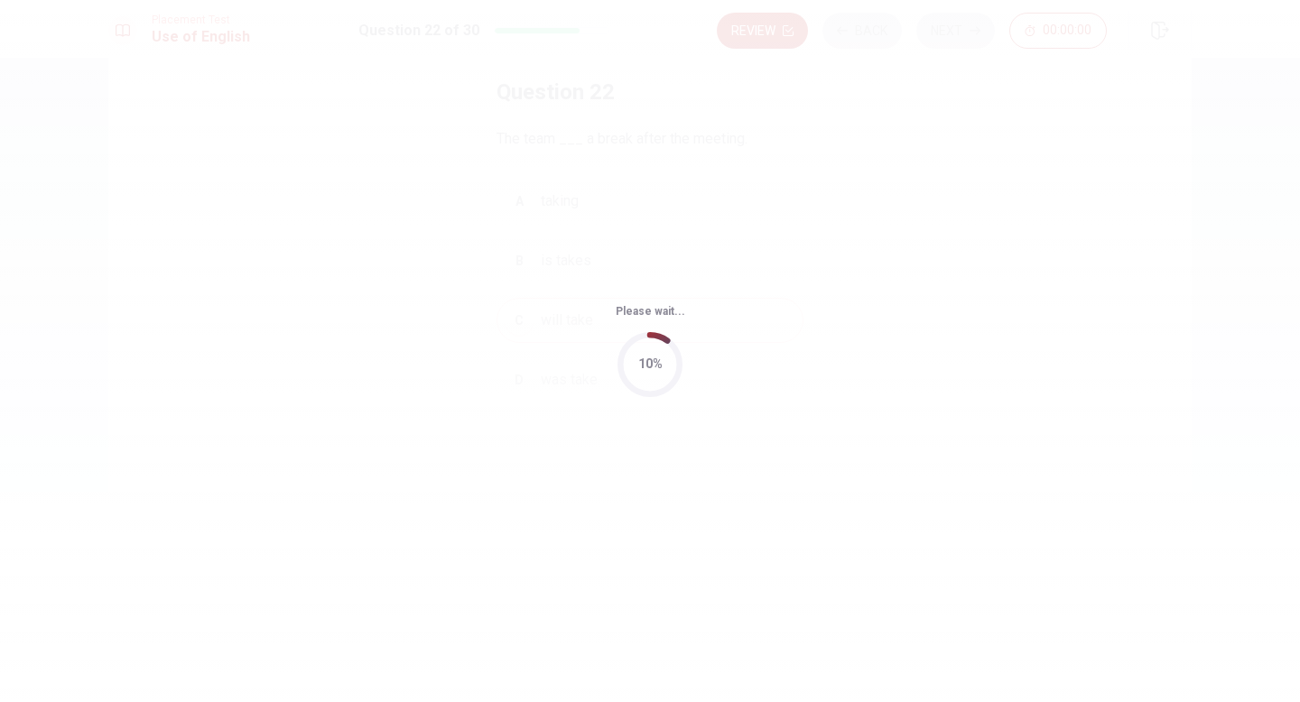
scroll to position [0, 0]
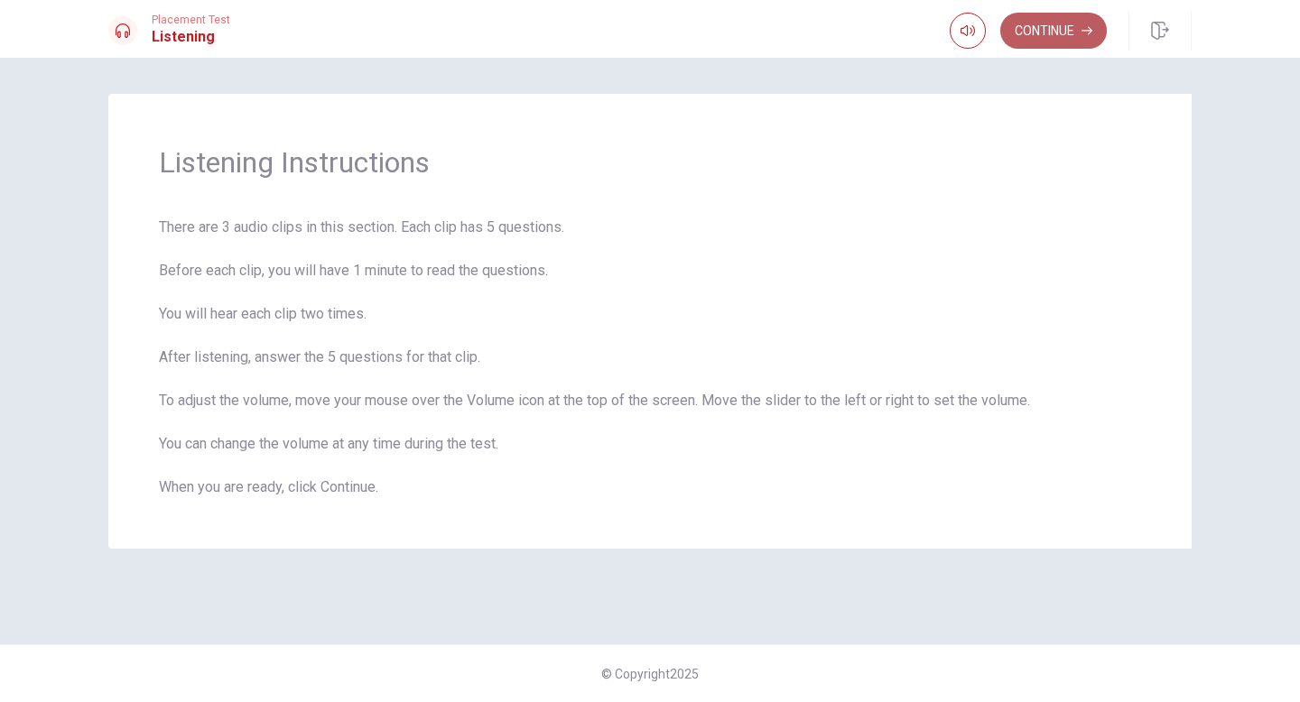
click at [1055, 37] on button "Continue" at bounding box center [1053, 31] width 107 height 36
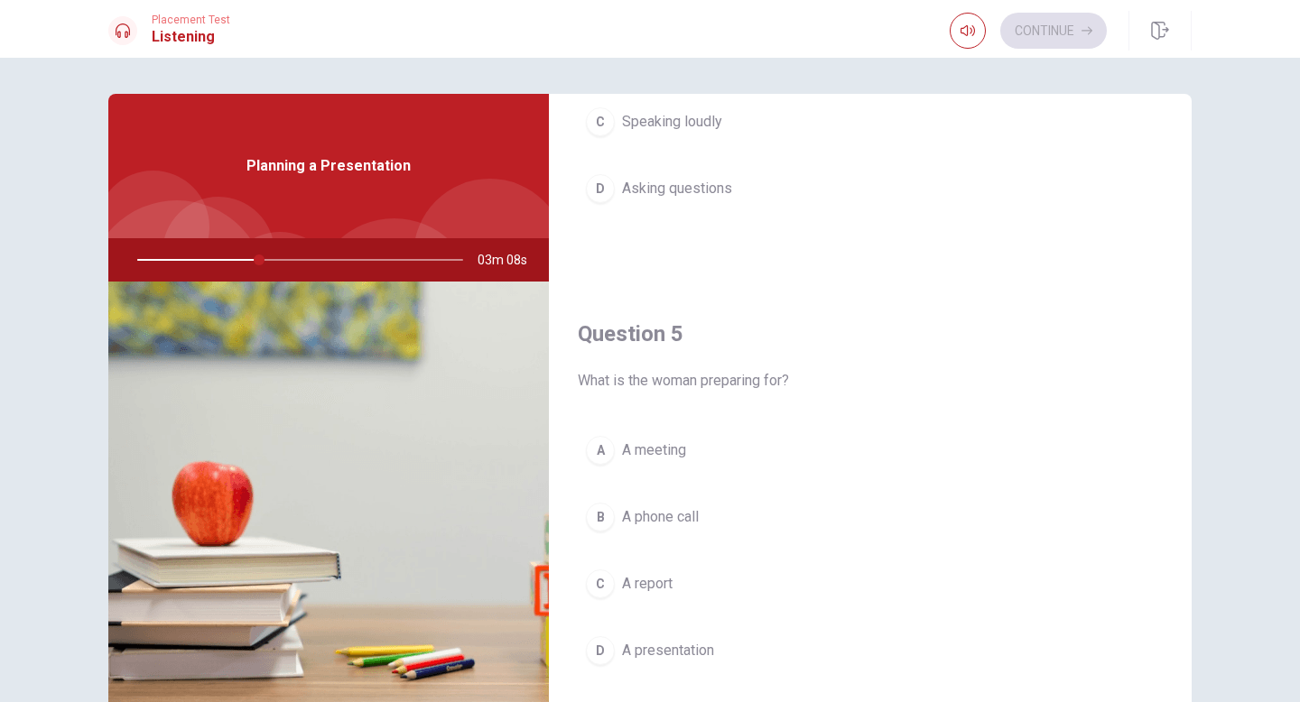
scroll to position [1684, 0]
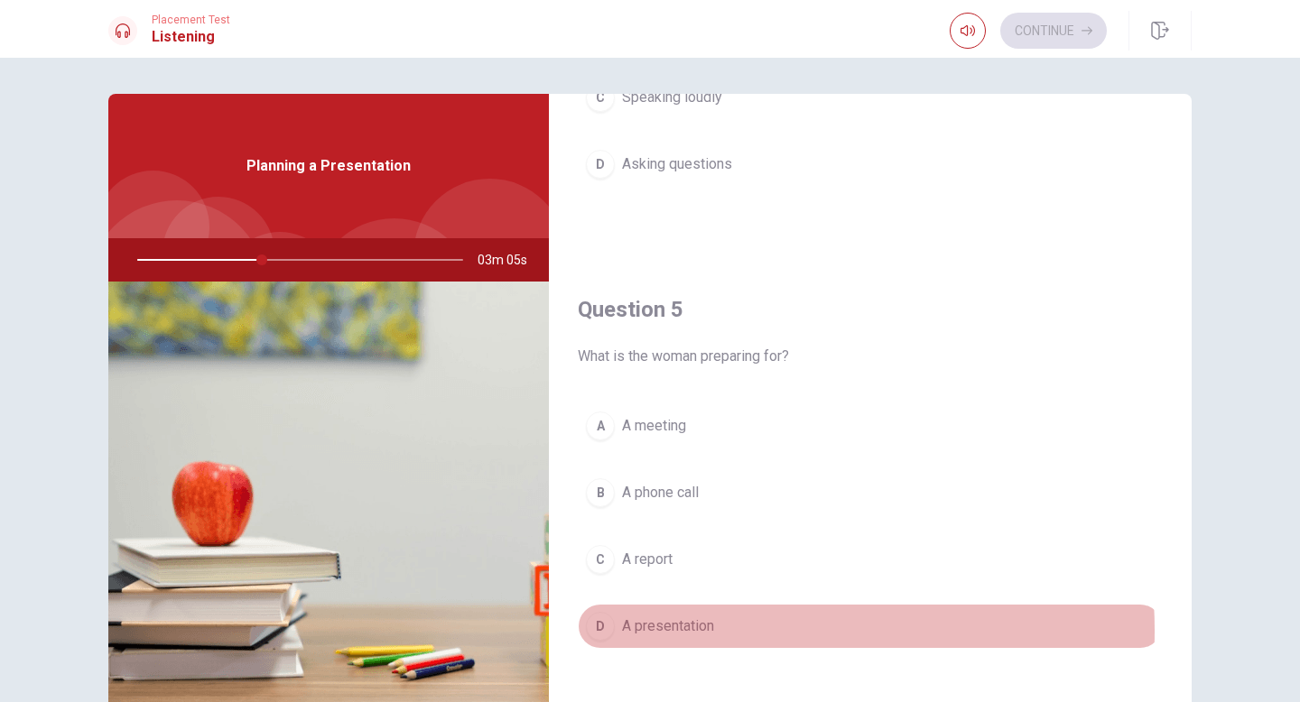
click at [688, 631] on span "A presentation" at bounding box center [668, 627] width 92 height 22
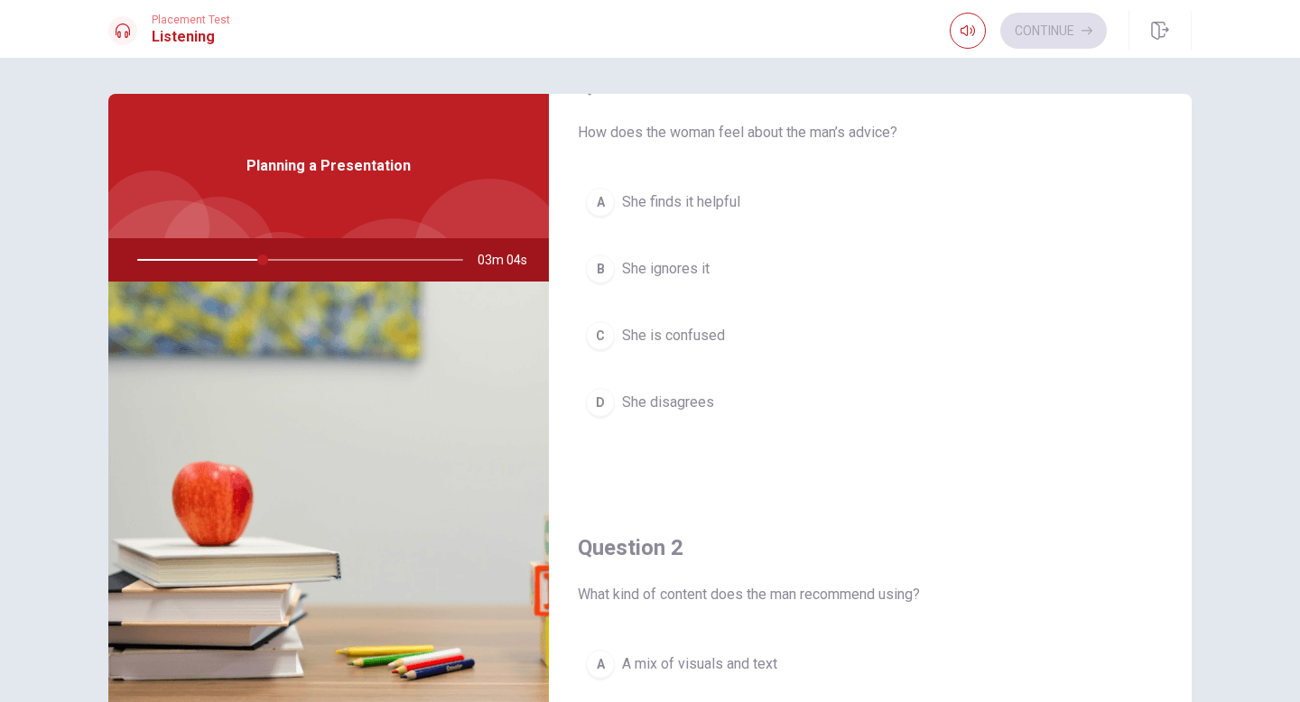
scroll to position [0, 0]
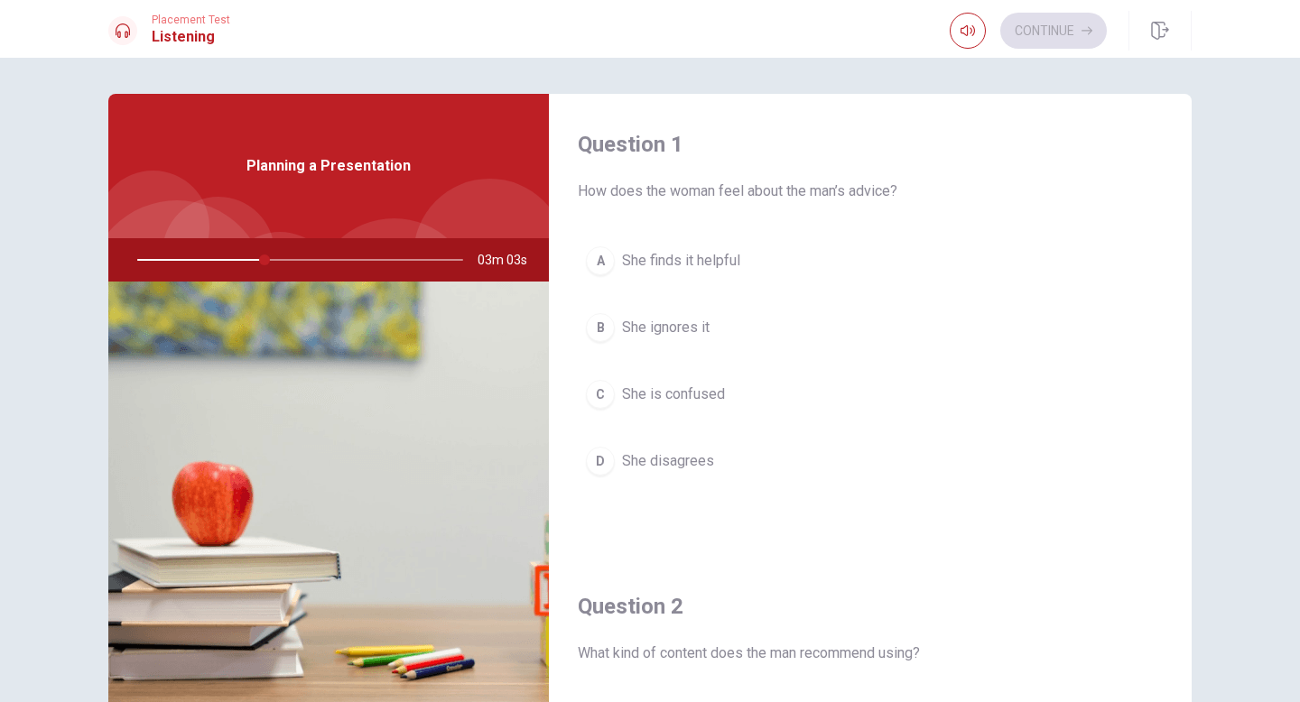
click at [718, 251] on span "She finds it helpful" at bounding box center [681, 261] width 118 height 22
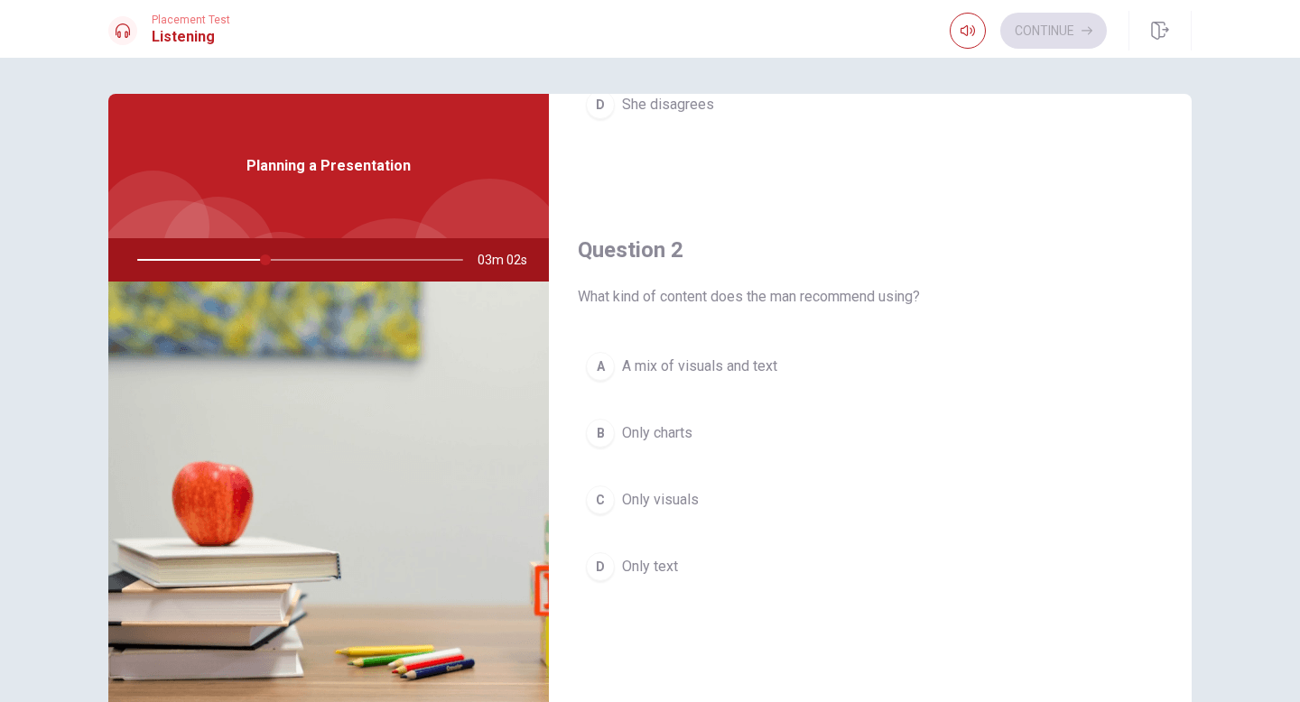
scroll to position [361, 0]
click at [768, 364] on span "A mix of visuals and text" at bounding box center [699, 362] width 155 height 22
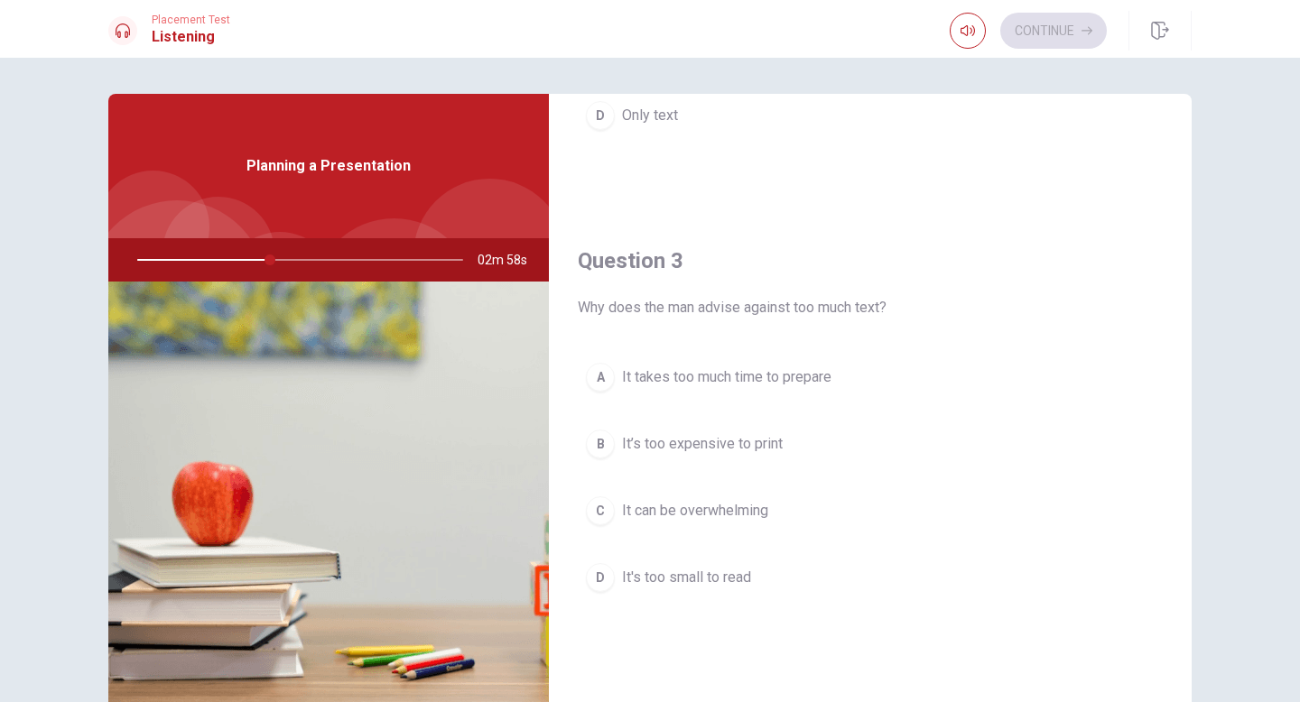
scroll to position [813, 0]
click at [802, 380] on span "It takes too much time to prepare" at bounding box center [726, 373] width 209 height 22
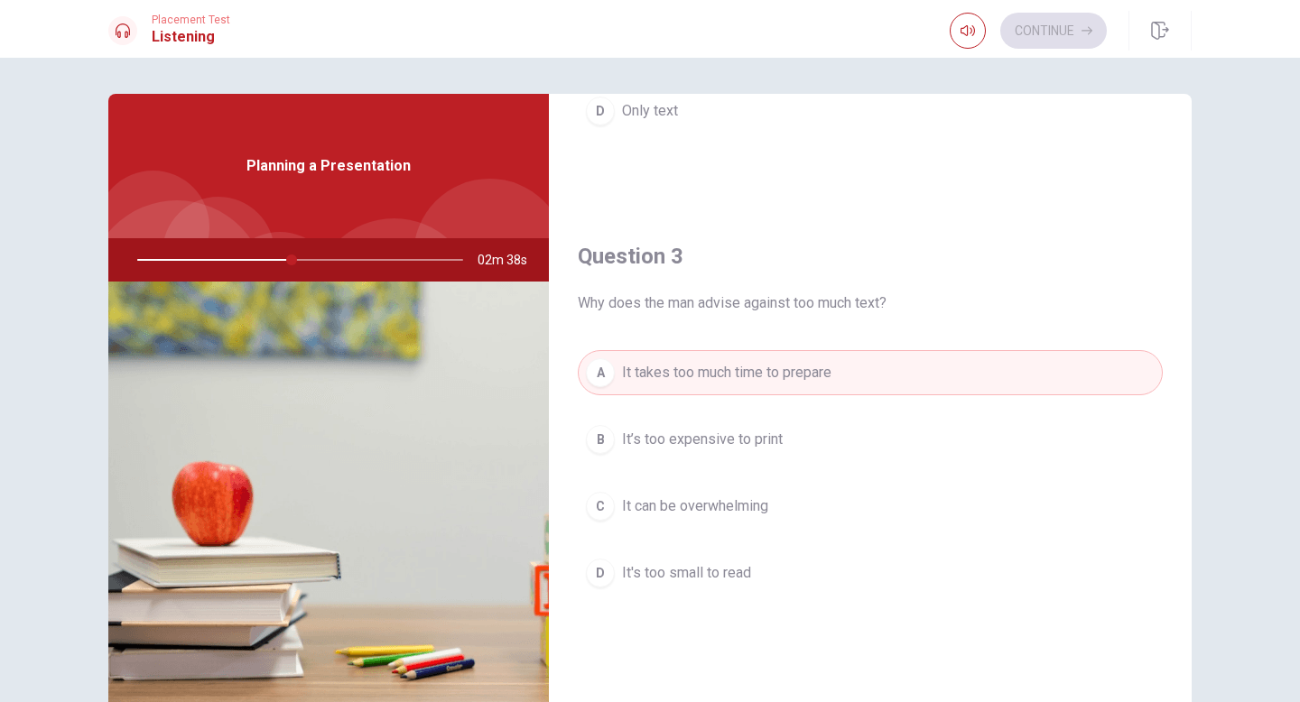
click at [770, 504] on button "C It can be overwhelming" at bounding box center [870, 506] width 585 height 45
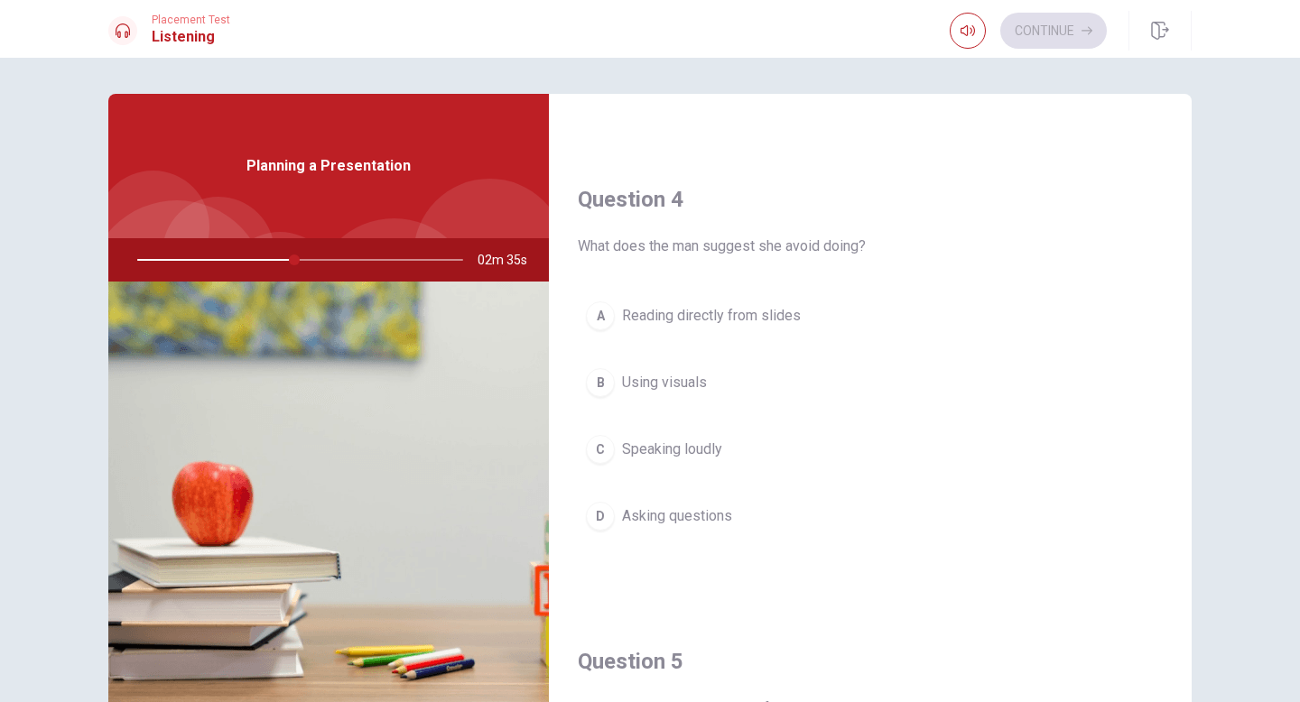
scroll to position [1354, 0]
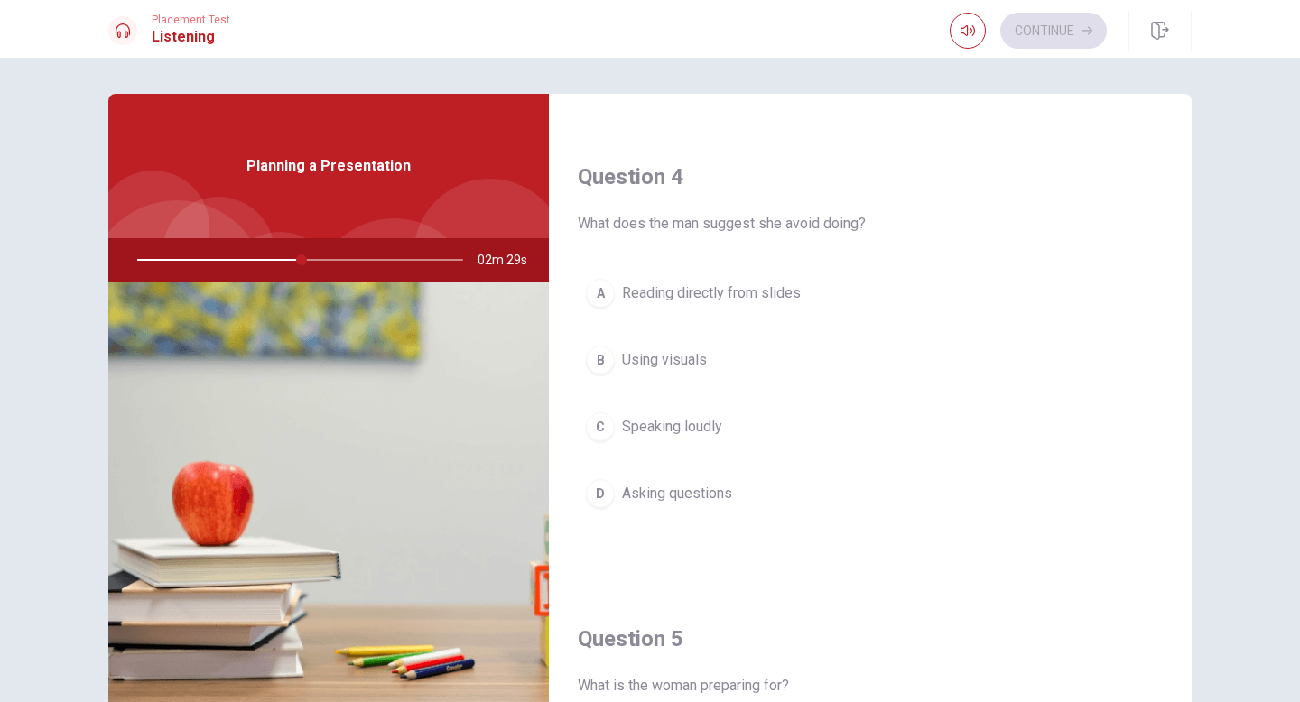
click at [741, 293] on span "Reading directly from slides" at bounding box center [711, 294] width 179 height 22
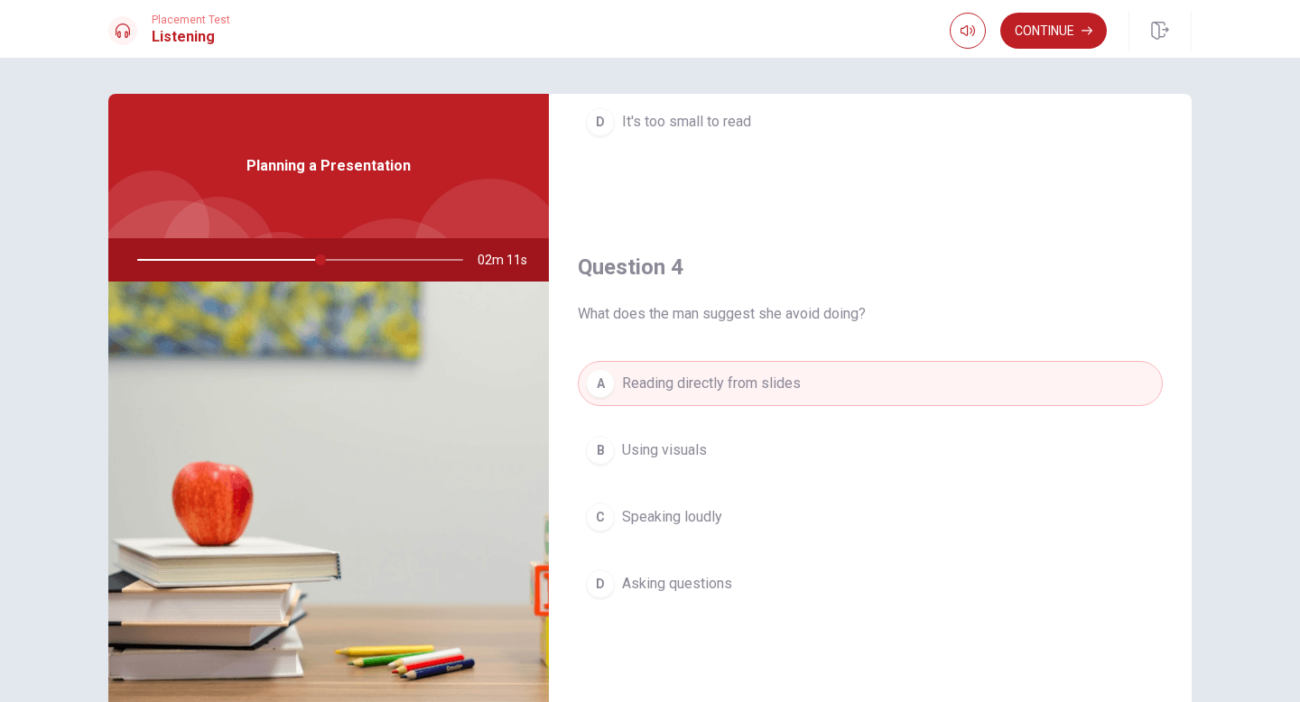
scroll to position [1684, 0]
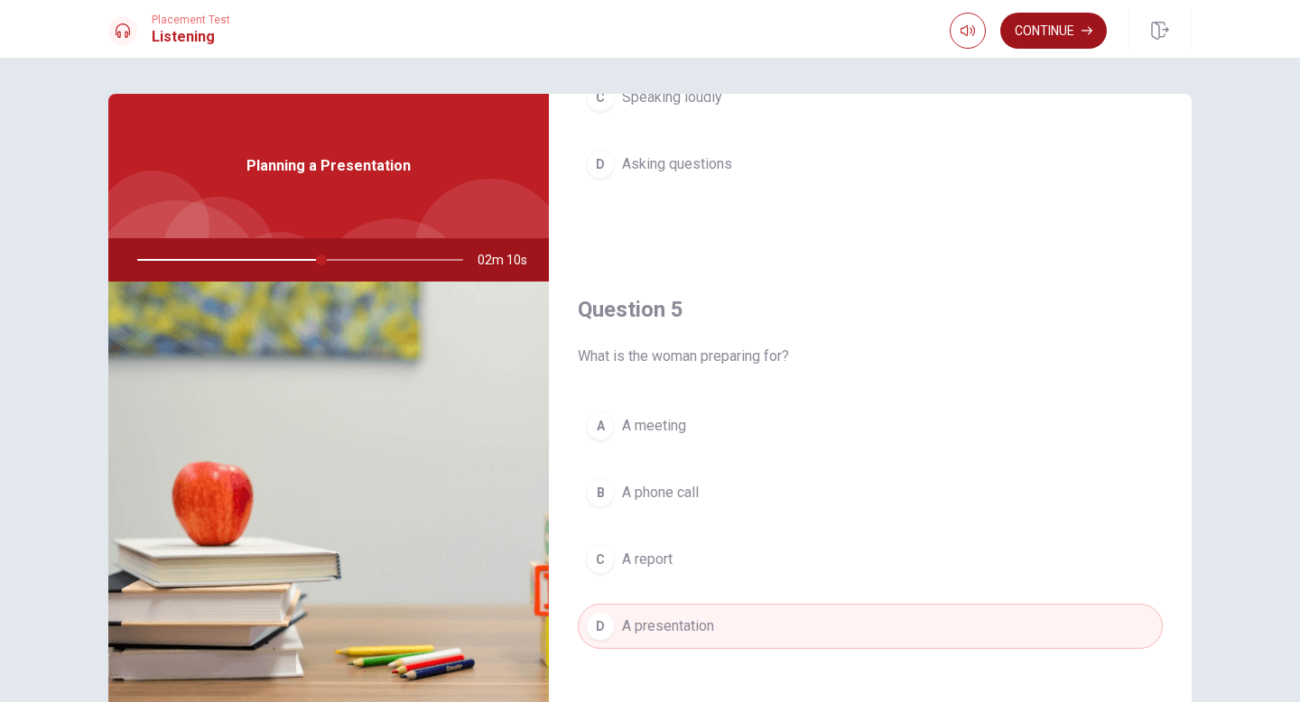
click at [1060, 27] on button "Continue" at bounding box center [1053, 31] width 107 height 36
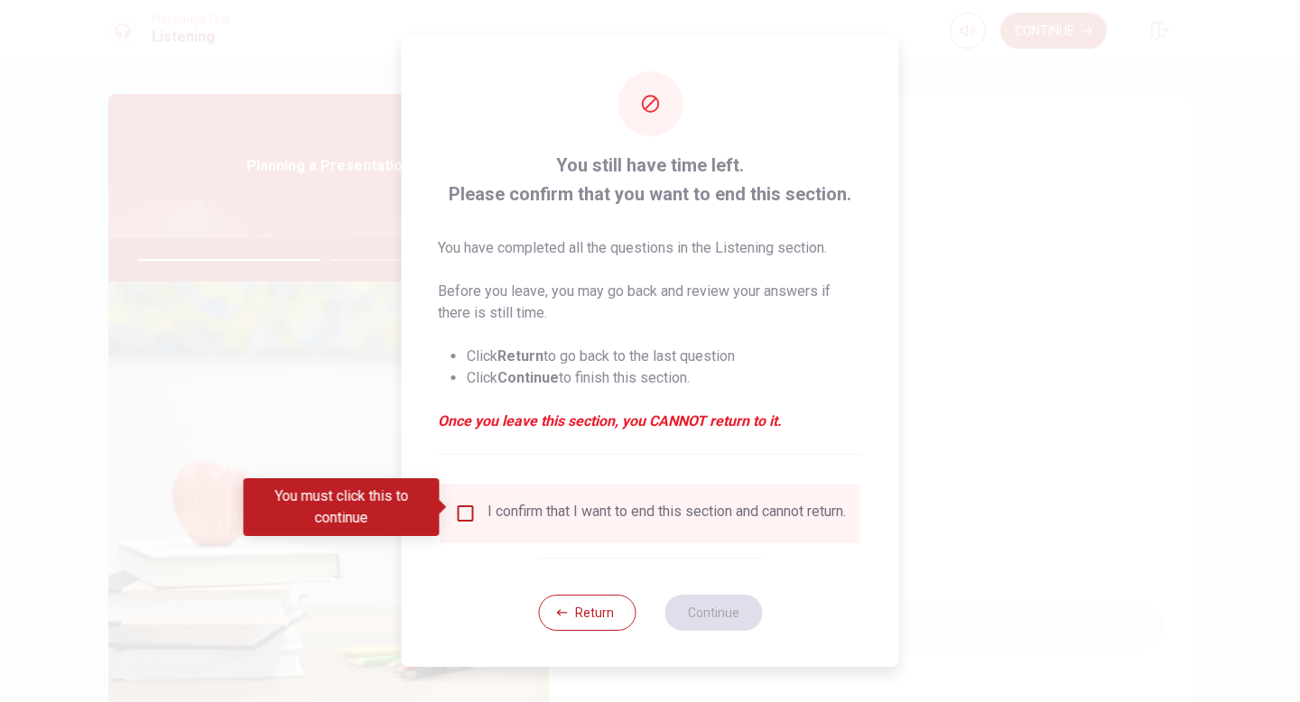
click at [1092, 260] on div at bounding box center [650, 351] width 1300 height 702
click at [462, 507] on input "You must click this to continue" at bounding box center [466, 514] width 22 height 22
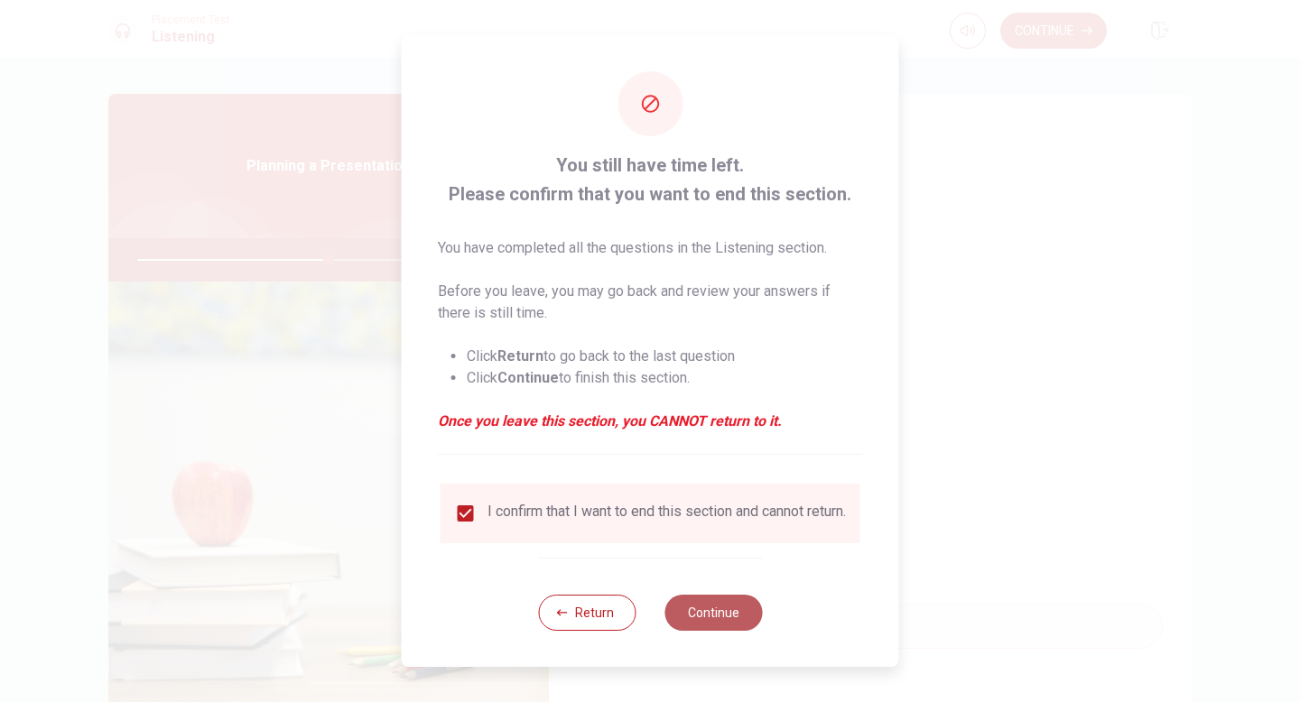
click at [694, 611] on button "Continue" at bounding box center [713, 613] width 98 height 36
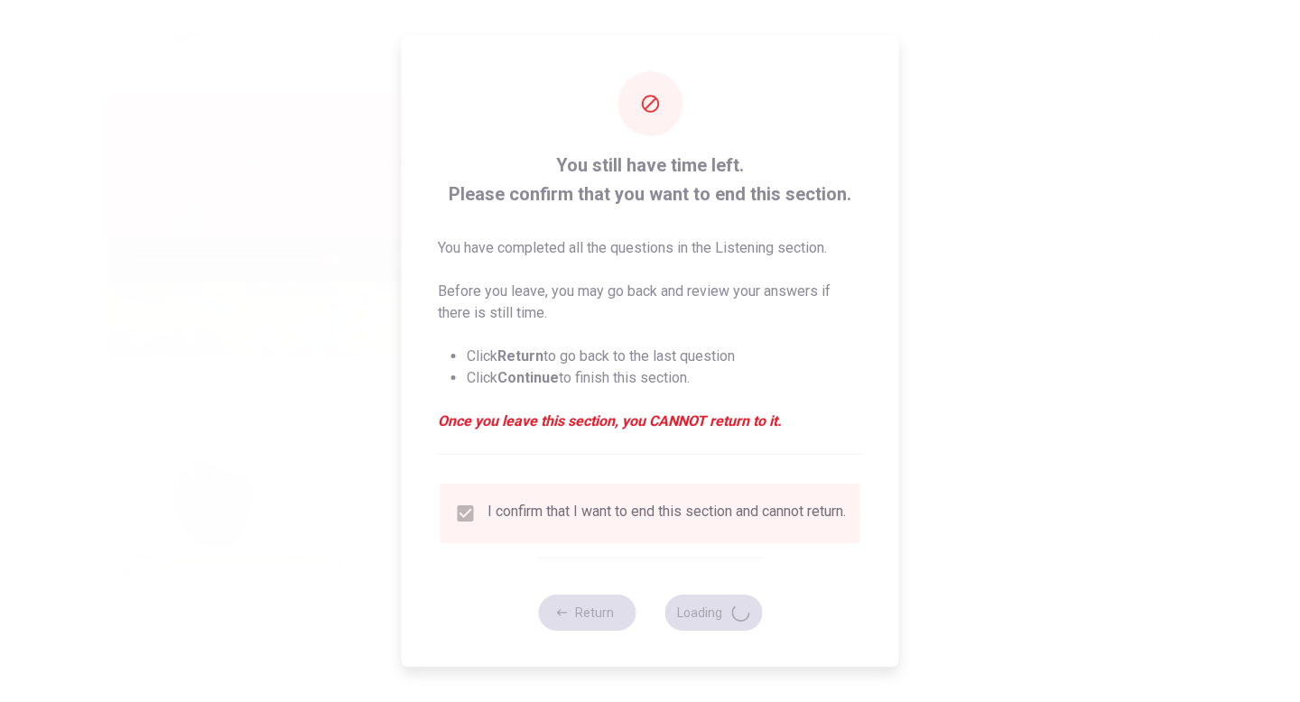
type input "59"
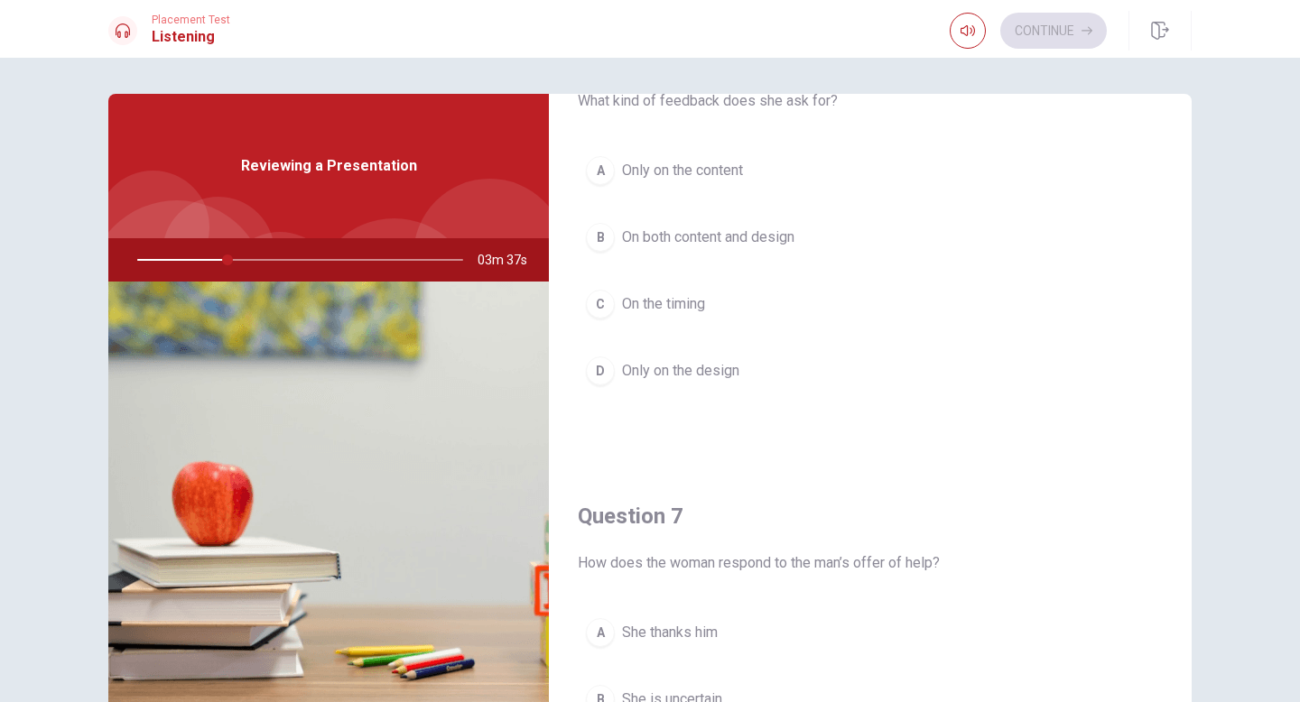
scroll to position [0, 0]
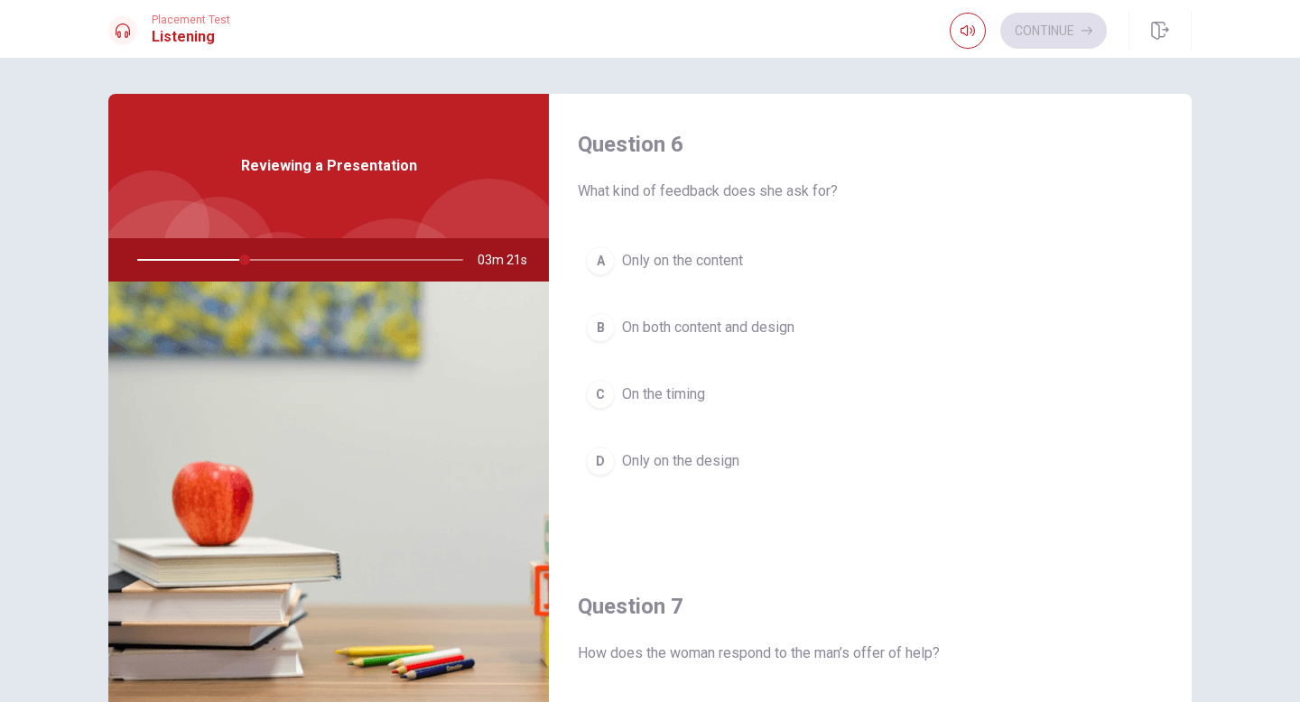
click at [699, 326] on span "On both content and design" at bounding box center [708, 328] width 172 height 22
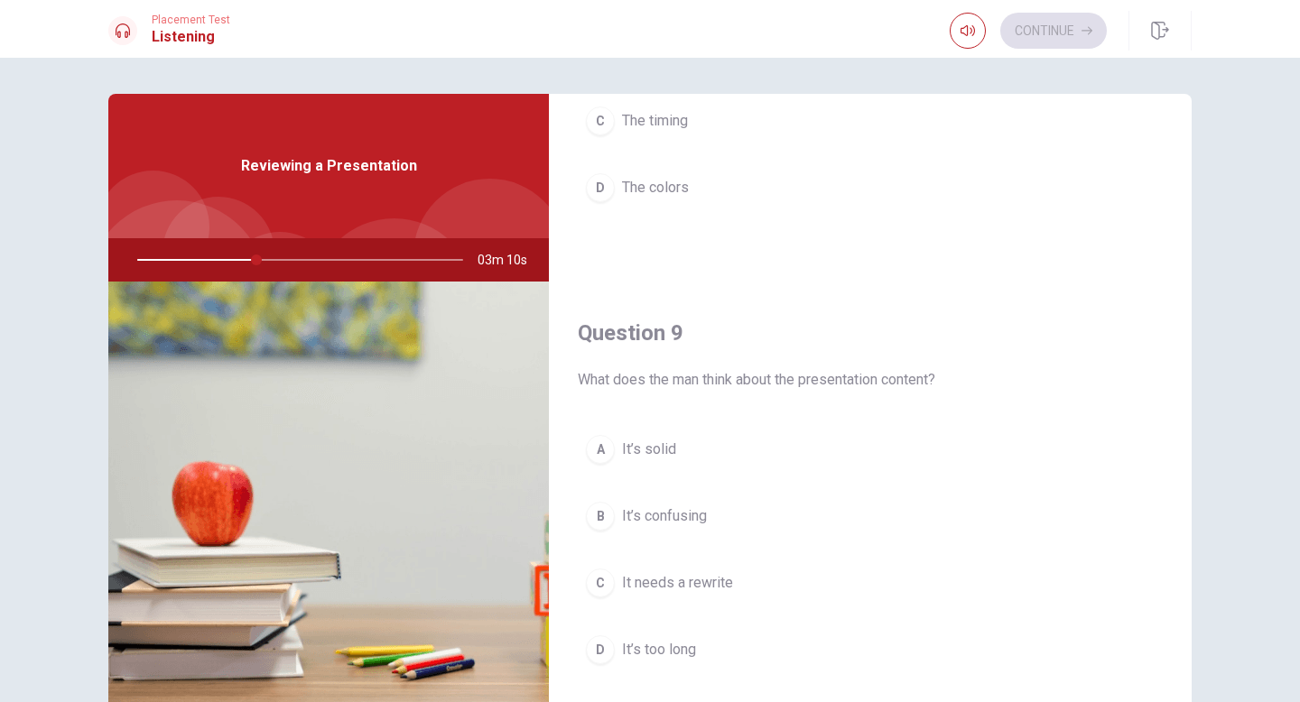
scroll to position [1264, 0]
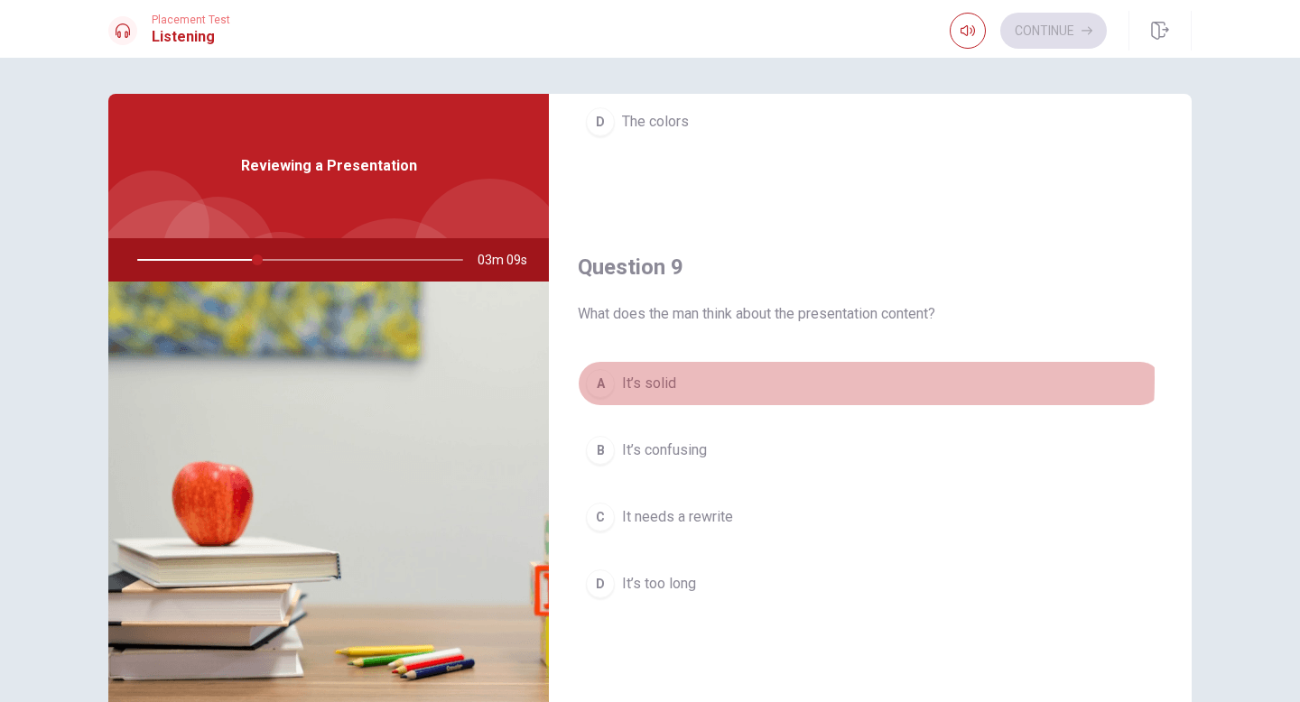
click at [668, 378] on span "It’s solid" at bounding box center [649, 384] width 54 height 22
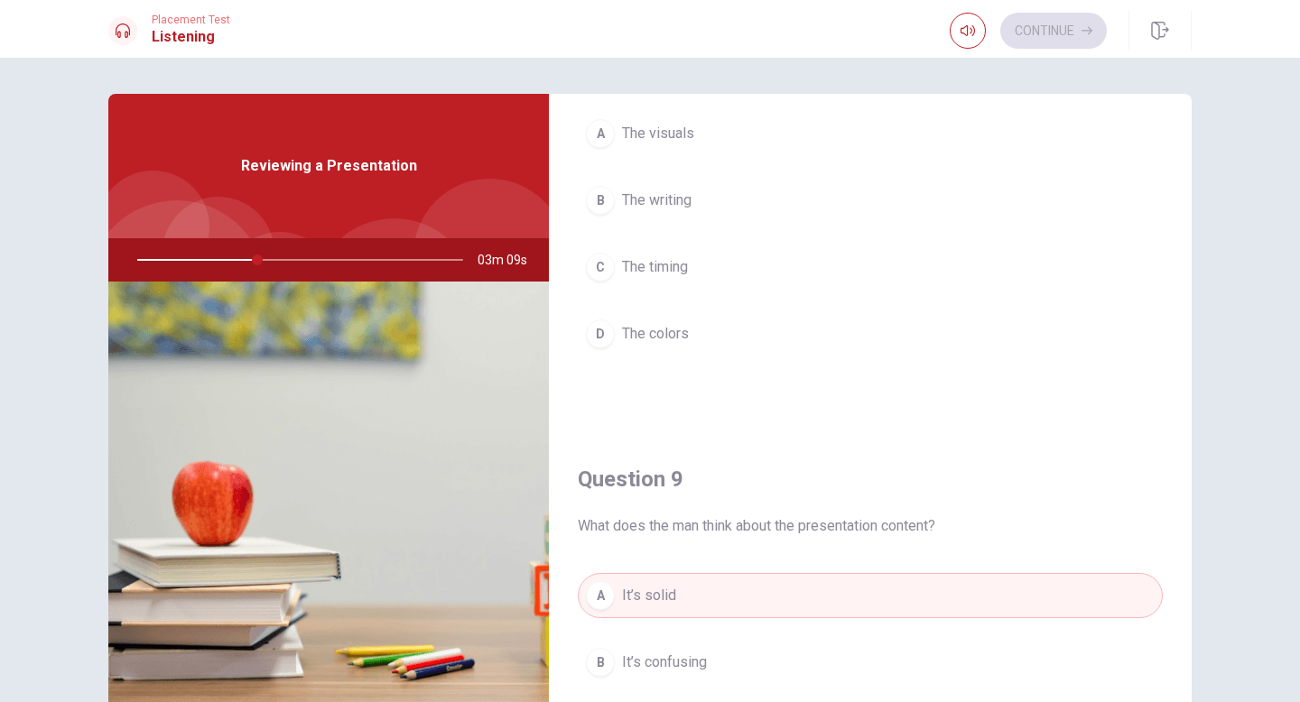
scroll to position [903, 0]
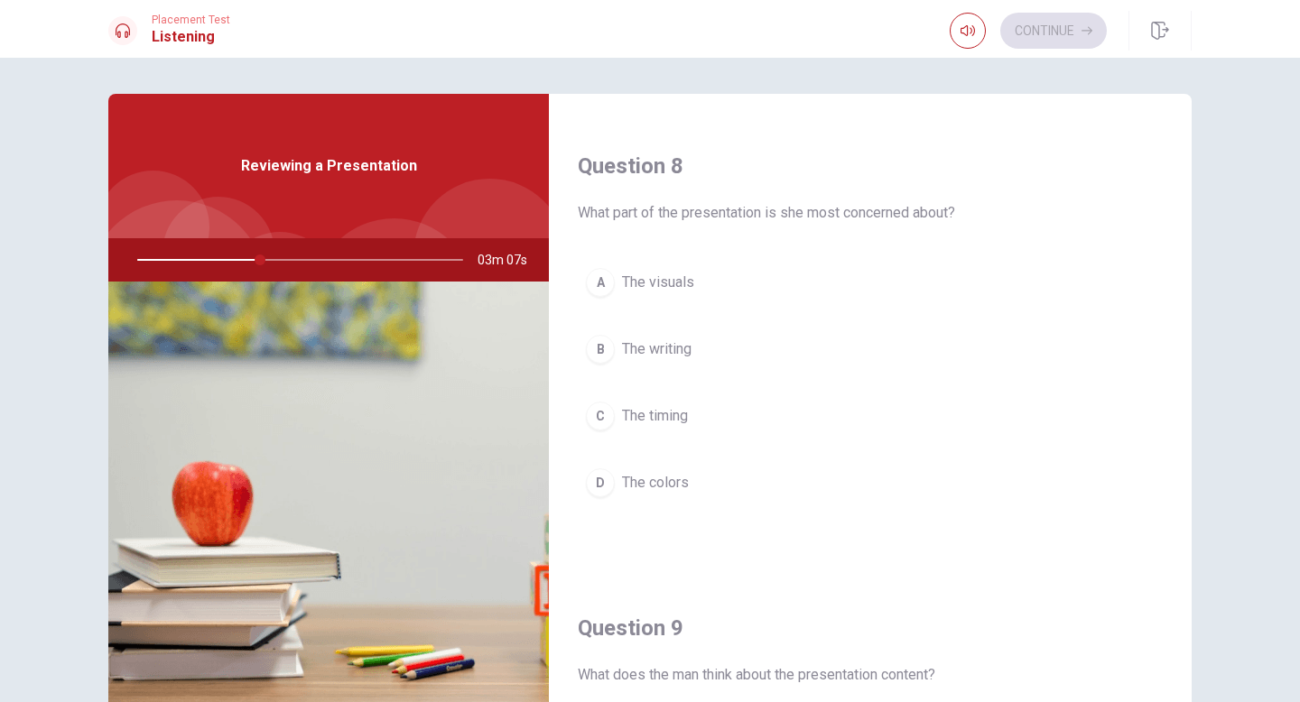
click at [707, 286] on button "A The visuals" at bounding box center [870, 282] width 585 height 45
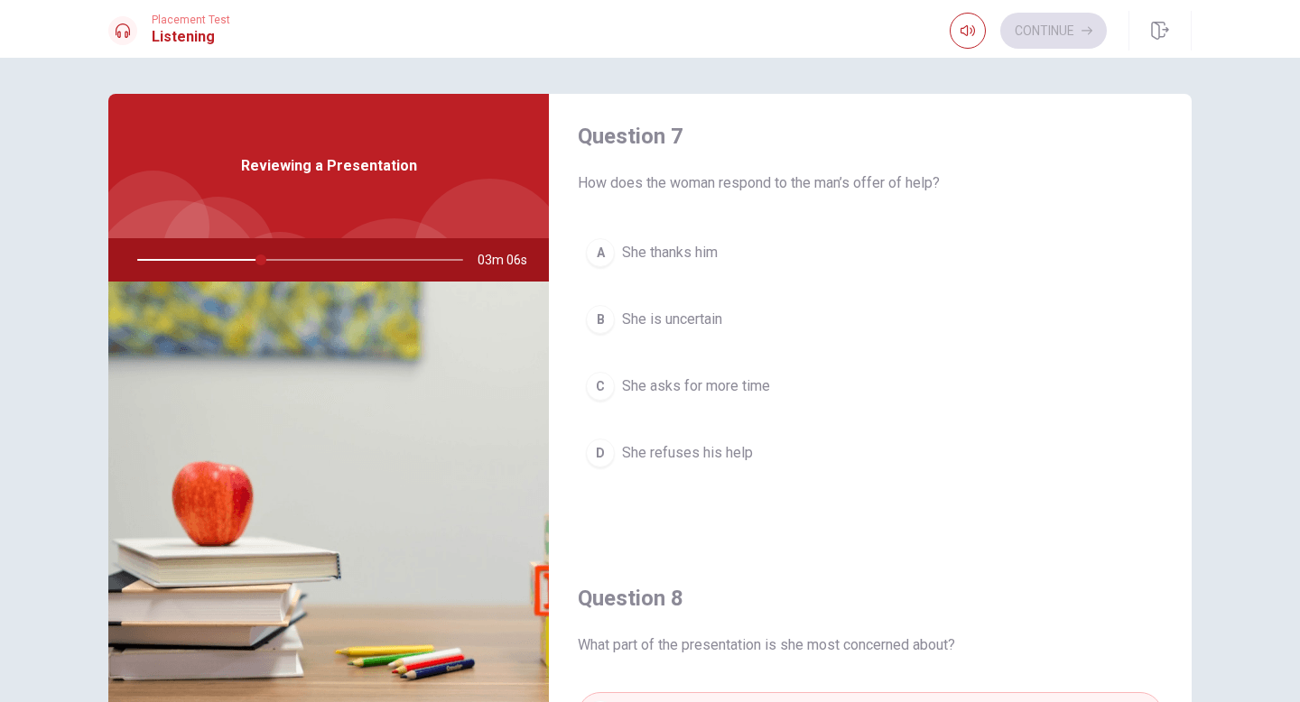
scroll to position [451, 0]
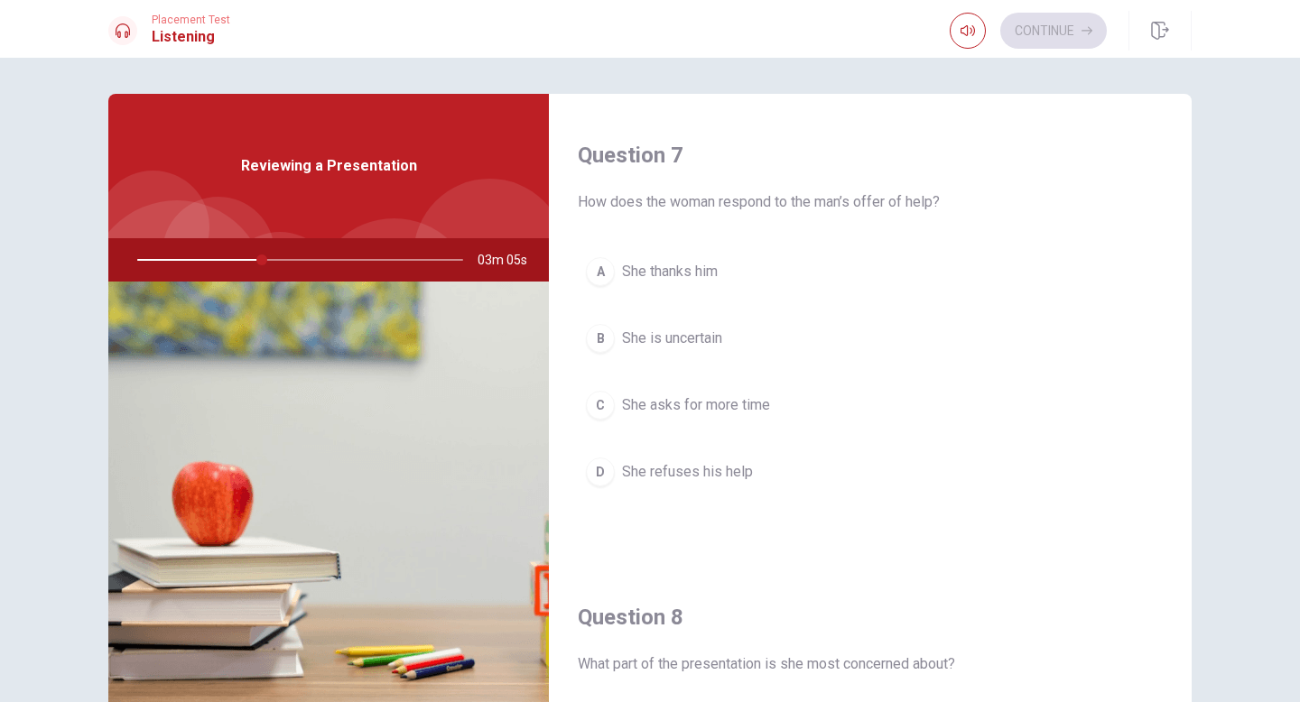
click at [728, 272] on button "A She thanks him" at bounding box center [870, 271] width 585 height 45
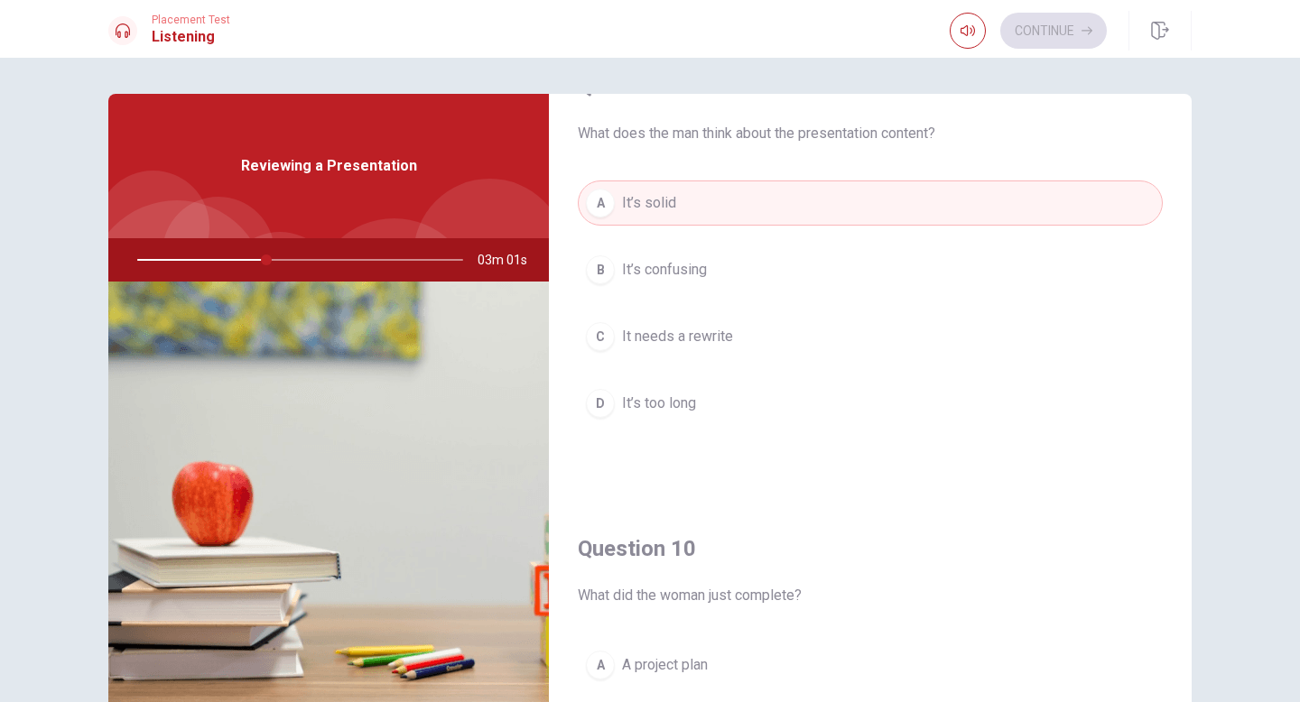
scroll to position [1684, 0]
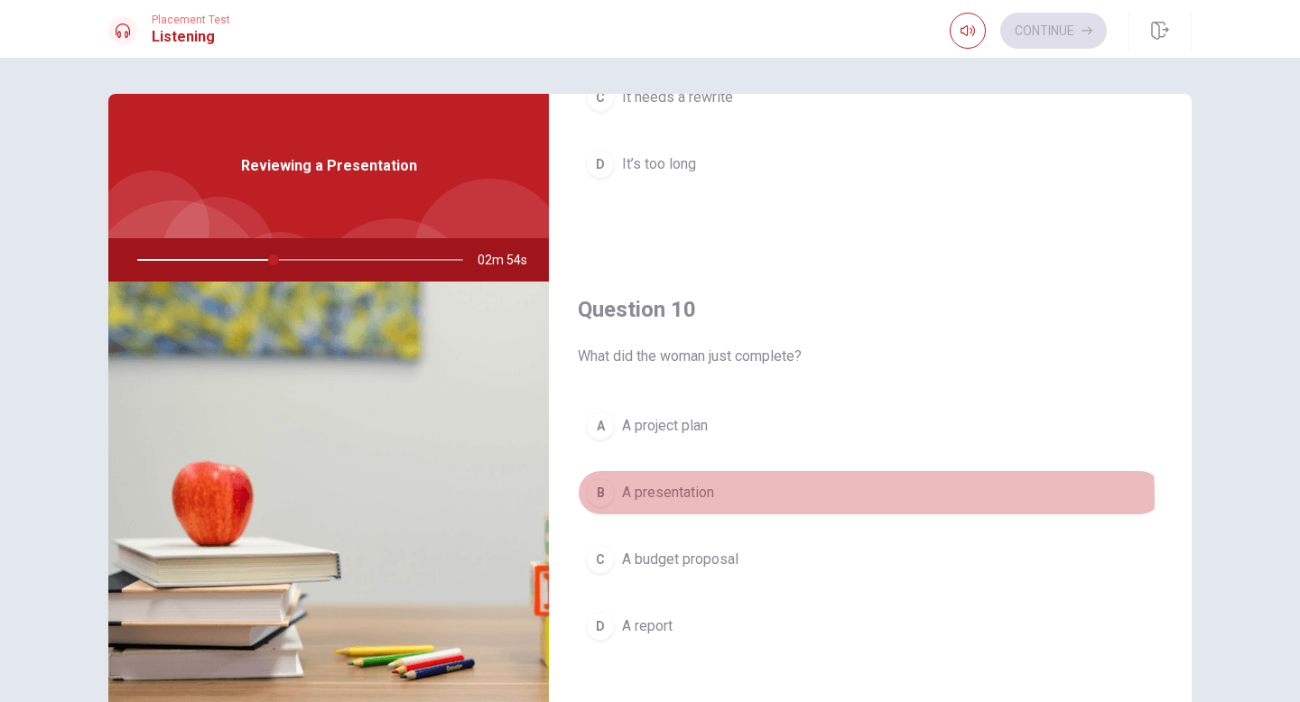
click at [723, 497] on button "B A presentation" at bounding box center [870, 492] width 585 height 45
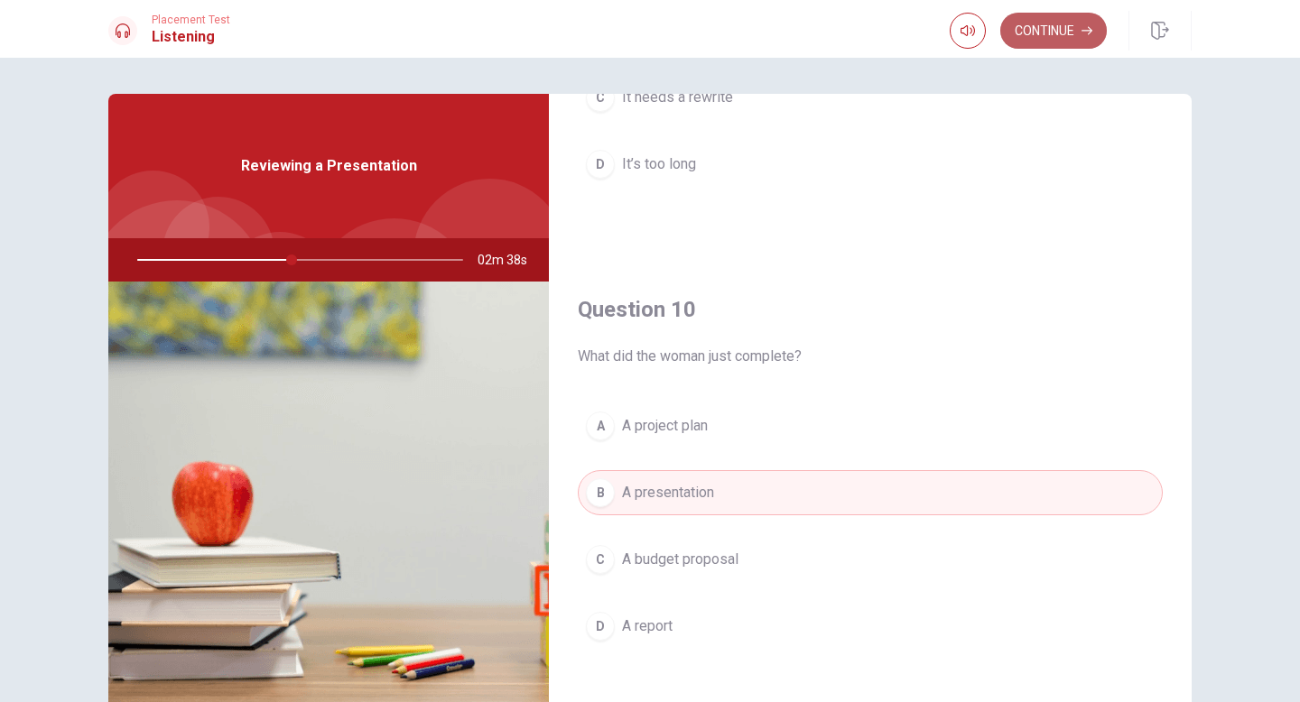
click at [1040, 30] on button "Continue" at bounding box center [1053, 31] width 107 height 36
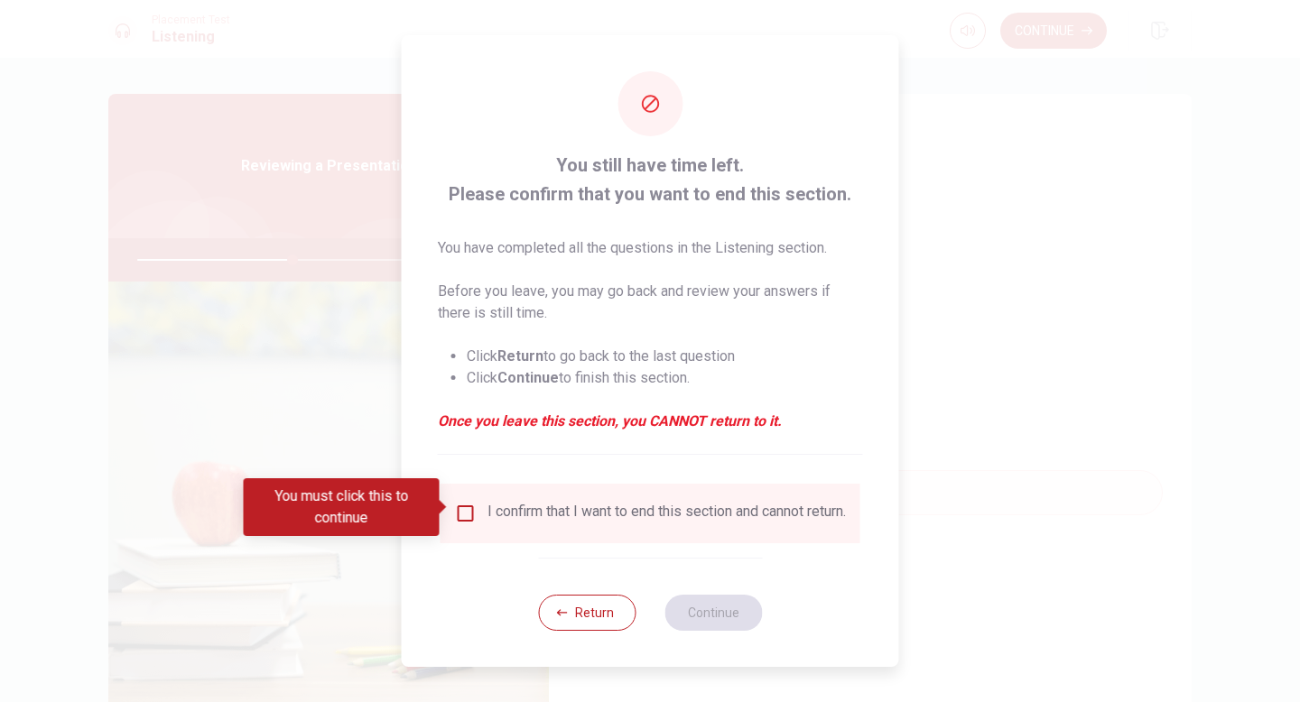
click at [520, 503] on div "I confirm that I want to end this section and cannot return." at bounding box center [667, 514] width 358 height 22
click at [460, 513] on input "You must click this to continue" at bounding box center [466, 514] width 22 height 22
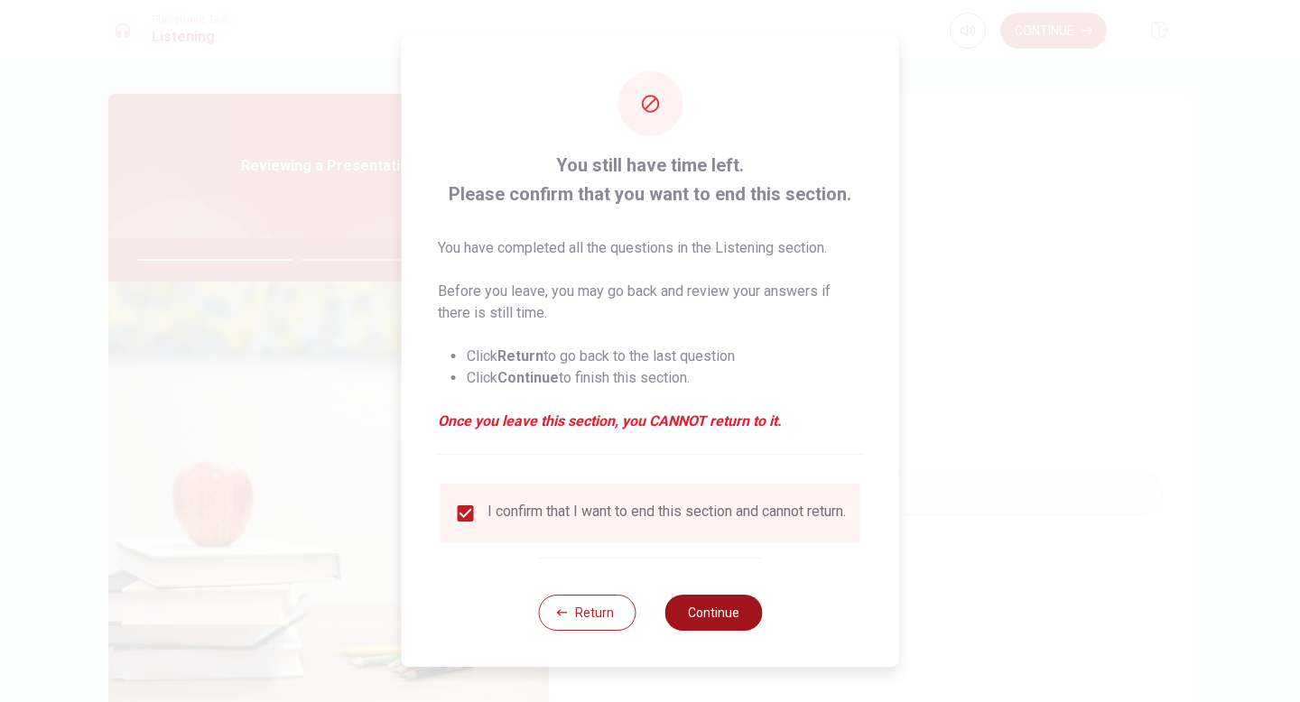
click at [732, 623] on button "Continue" at bounding box center [713, 613] width 98 height 36
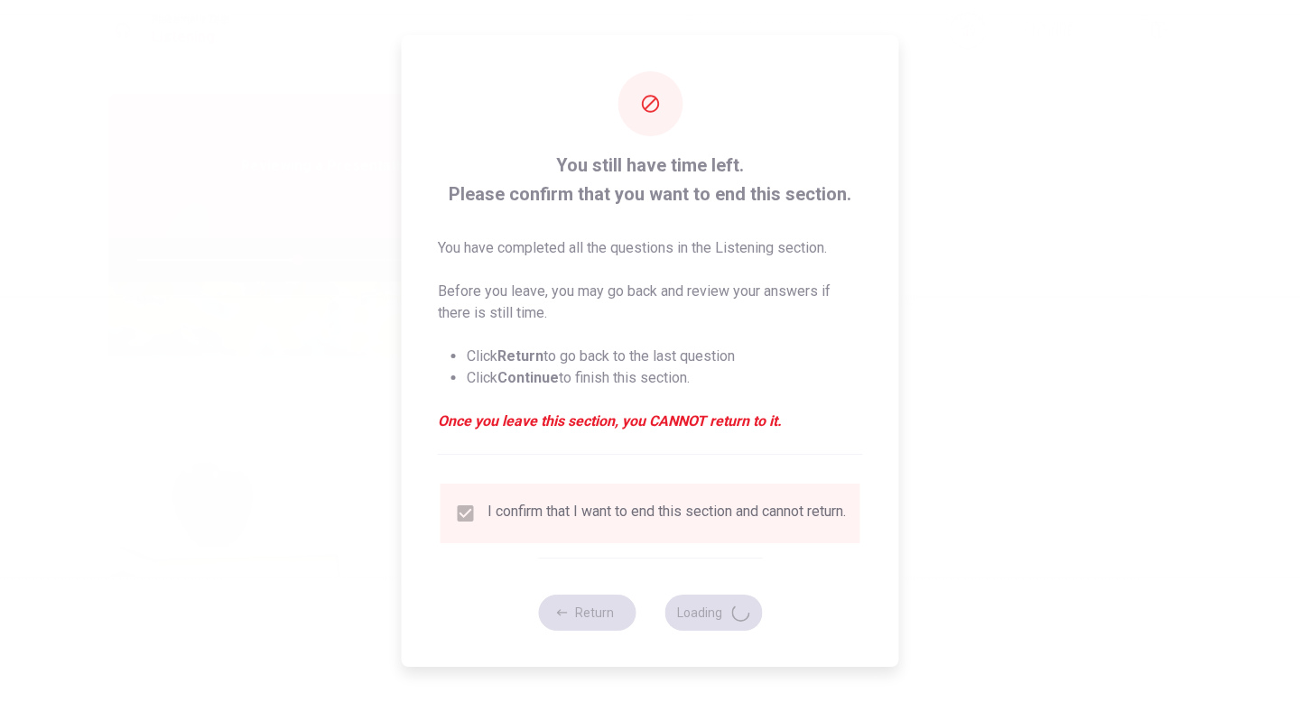
type input "50"
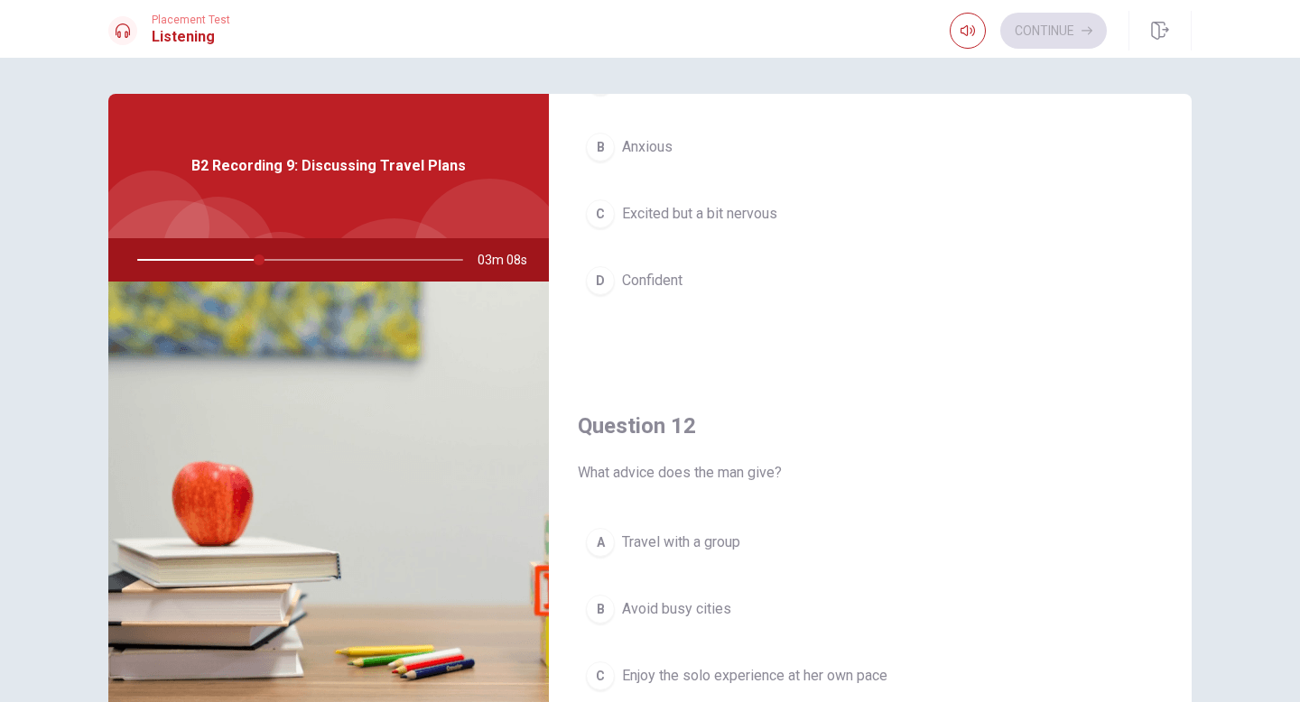
scroll to position [0, 0]
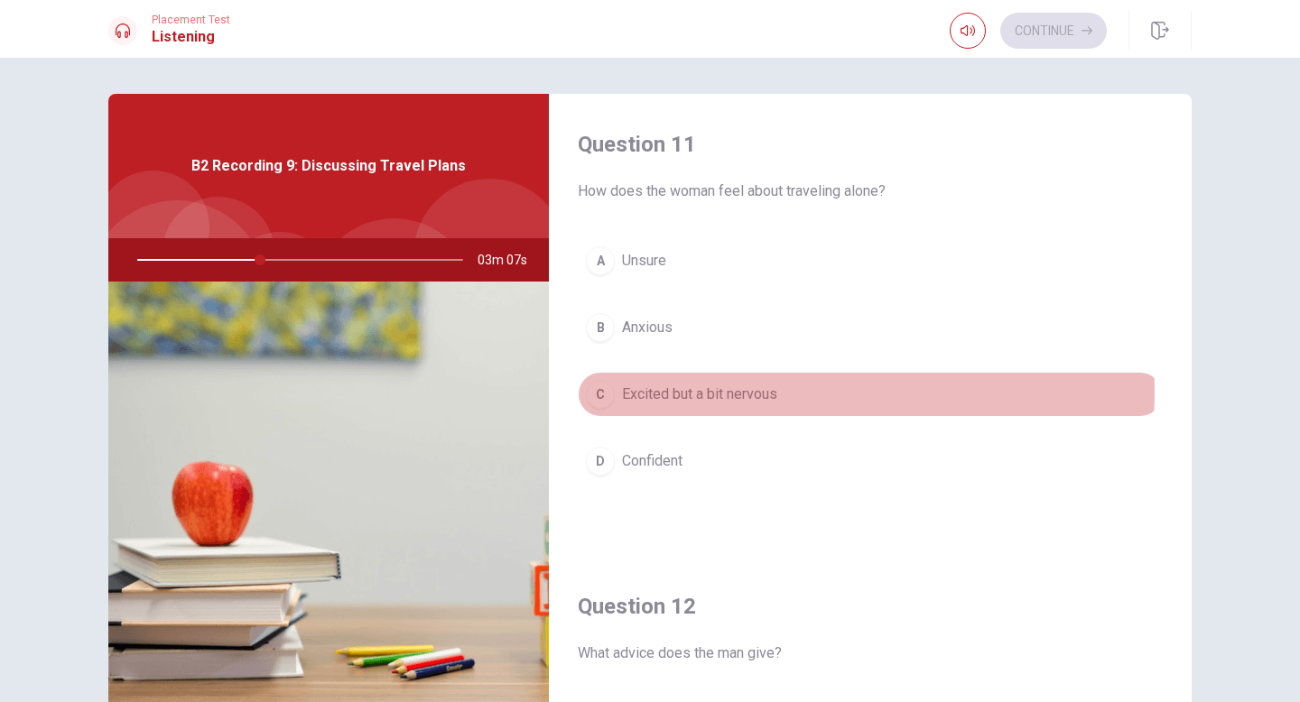
click at [797, 393] on button "C Excited but a bit nervous" at bounding box center [870, 394] width 585 height 45
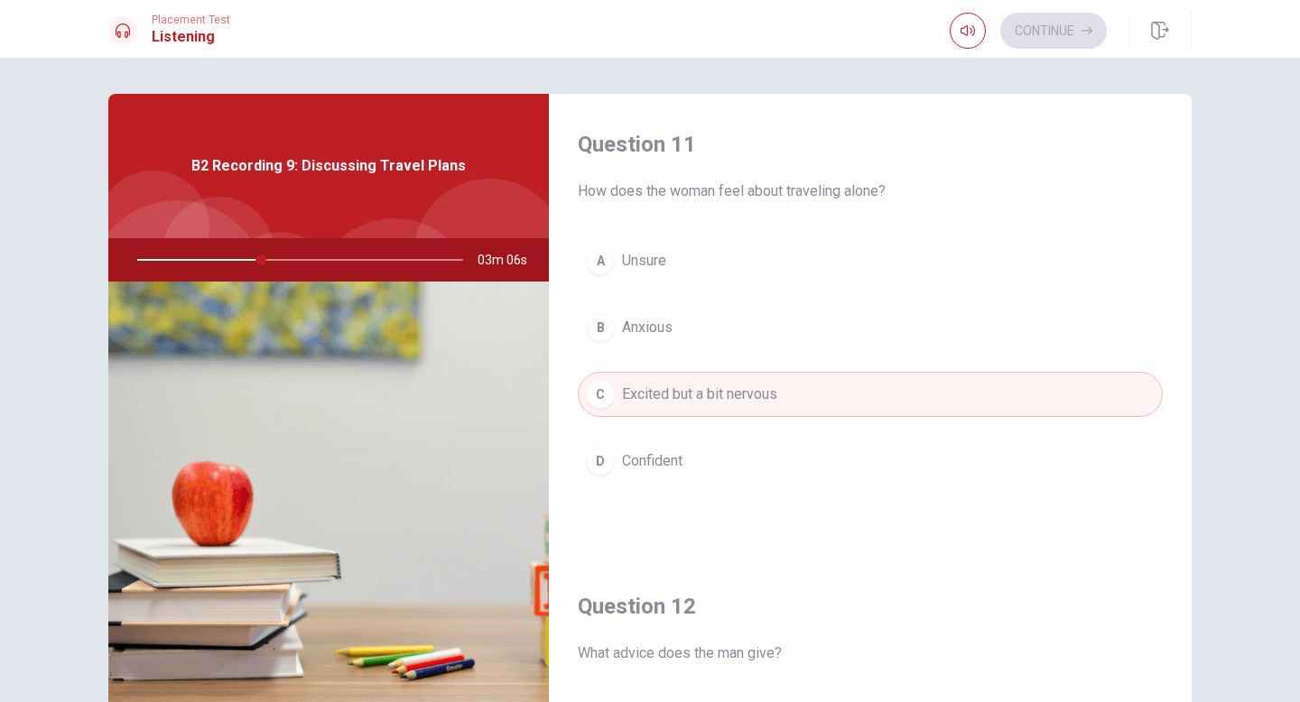
scroll to position [361, 0]
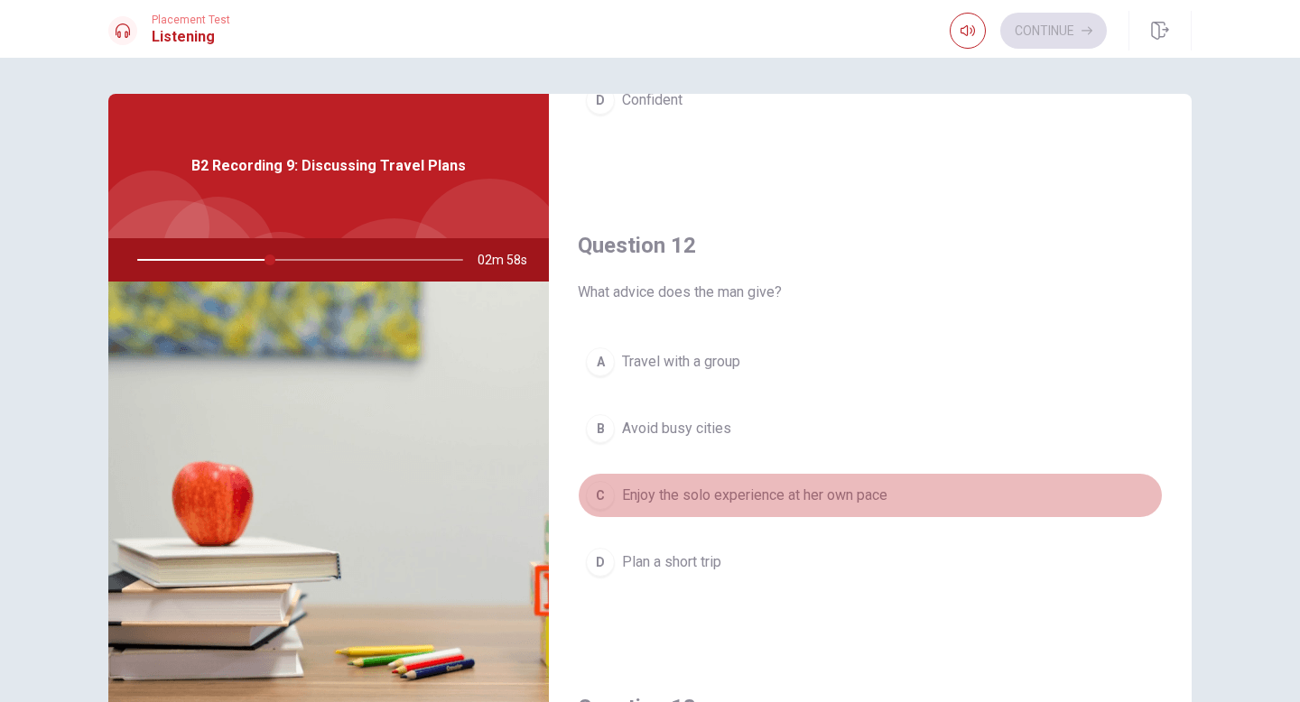
click at [879, 488] on span "Enjoy the solo experience at her own pace" at bounding box center [754, 496] width 265 height 22
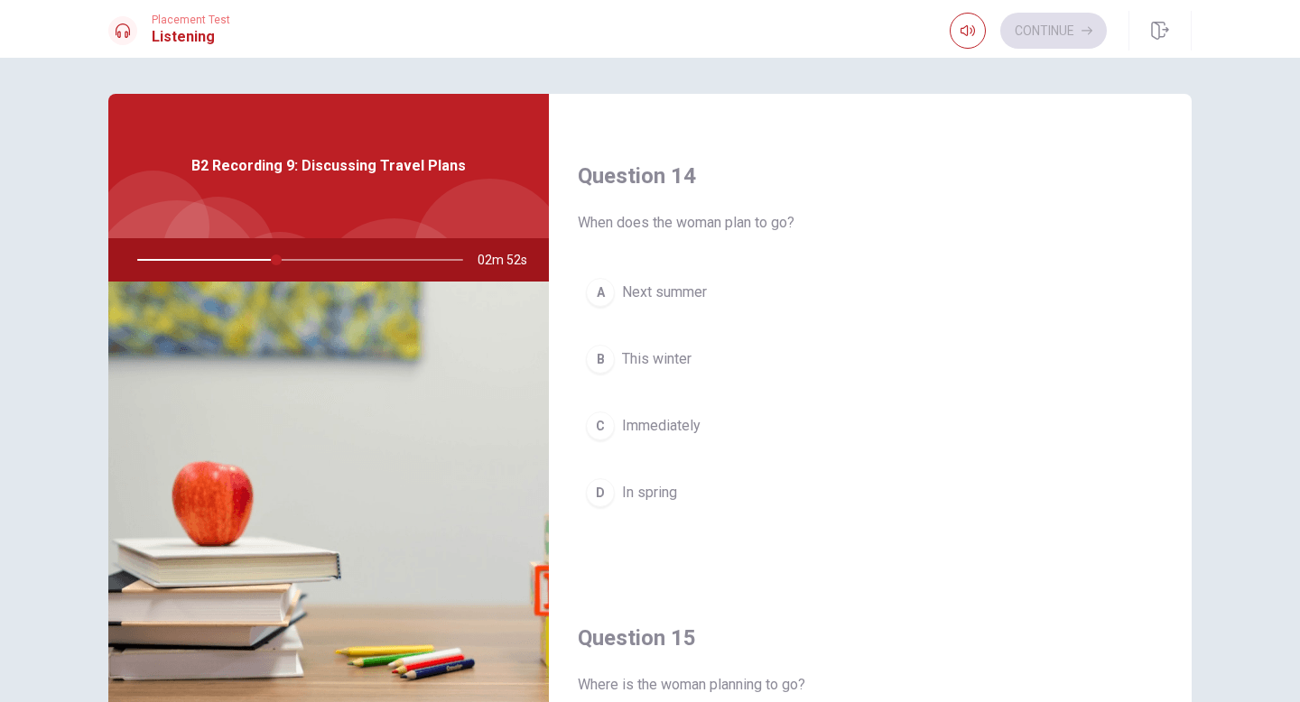
scroll to position [1354, 0]
click at [727, 282] on button "A Next summer" at bounding box center [870, 293] width 585 height 45
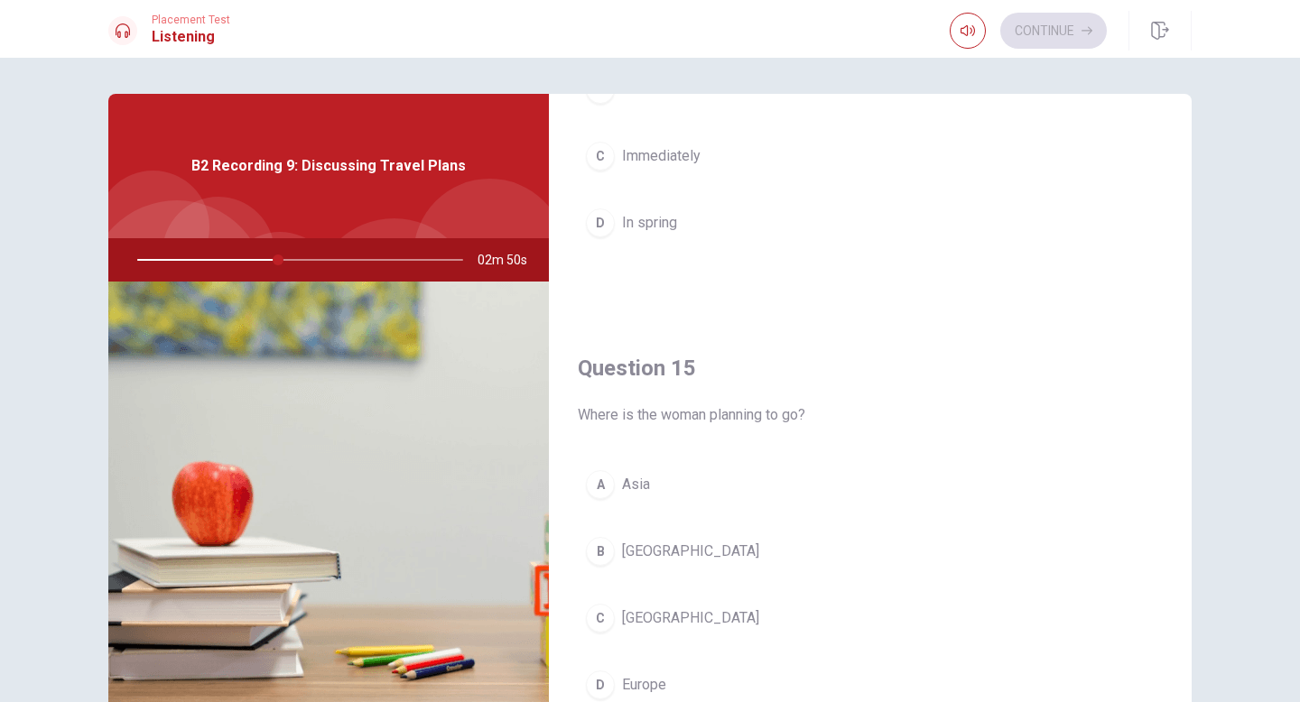
scroll to position [1684, 0]
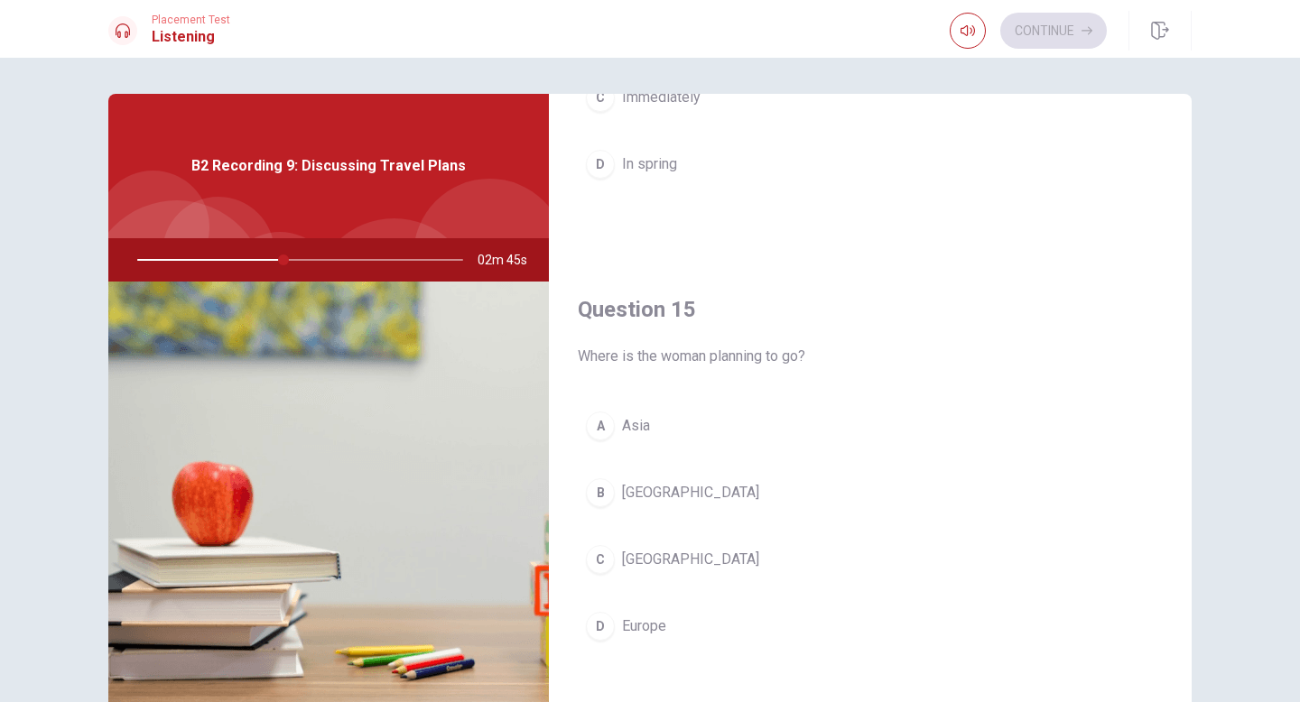
click at [657, 635] on span "Europe" at bounding box center [644, 627] width 44 height 22
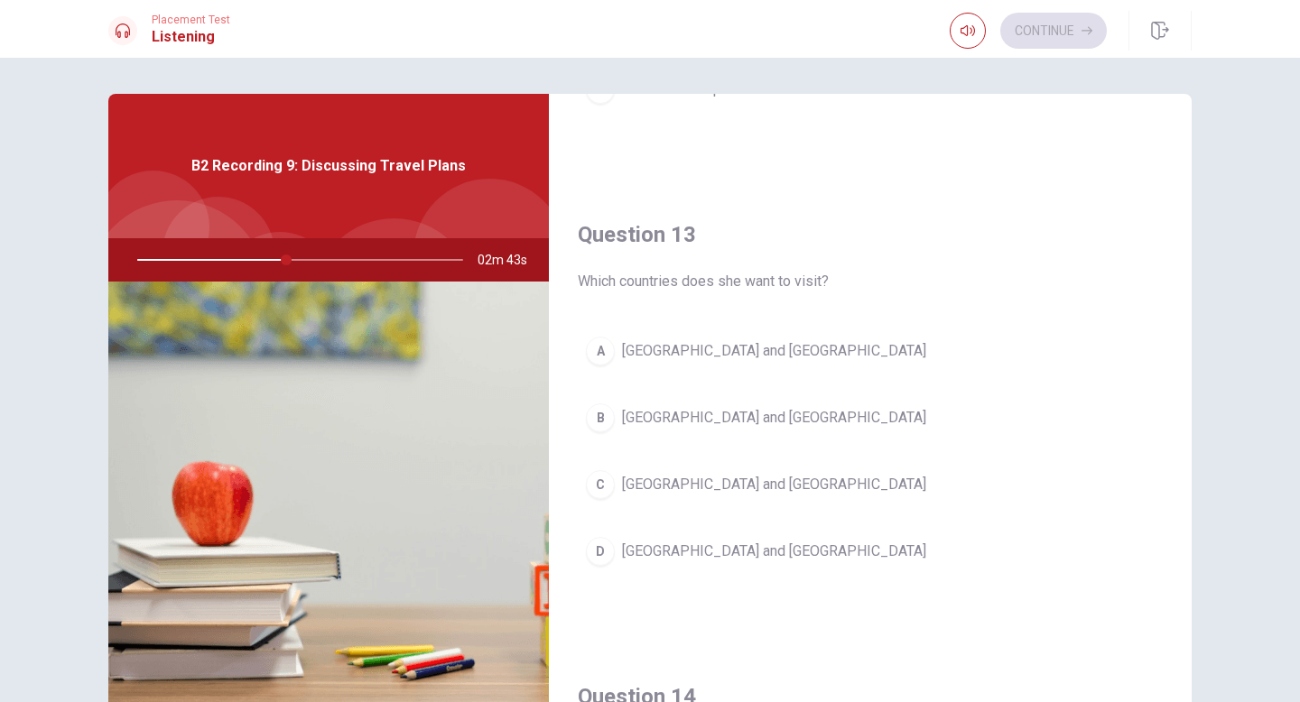
scroll to position [871, 0]
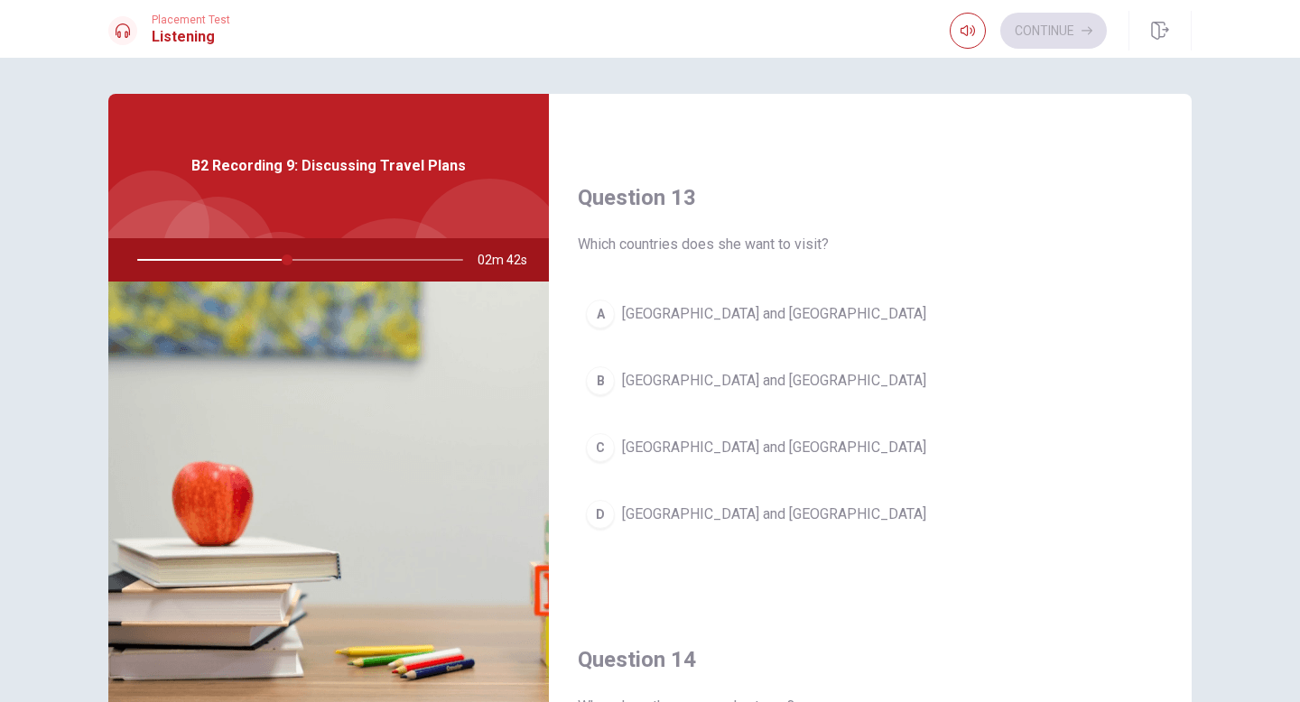
click at [733, 452] on button "C [GEOGRAPHIC_DATA] and [GEOGRAPHIC_DATA]" at bounding box center [870, 447] width 585 height 45
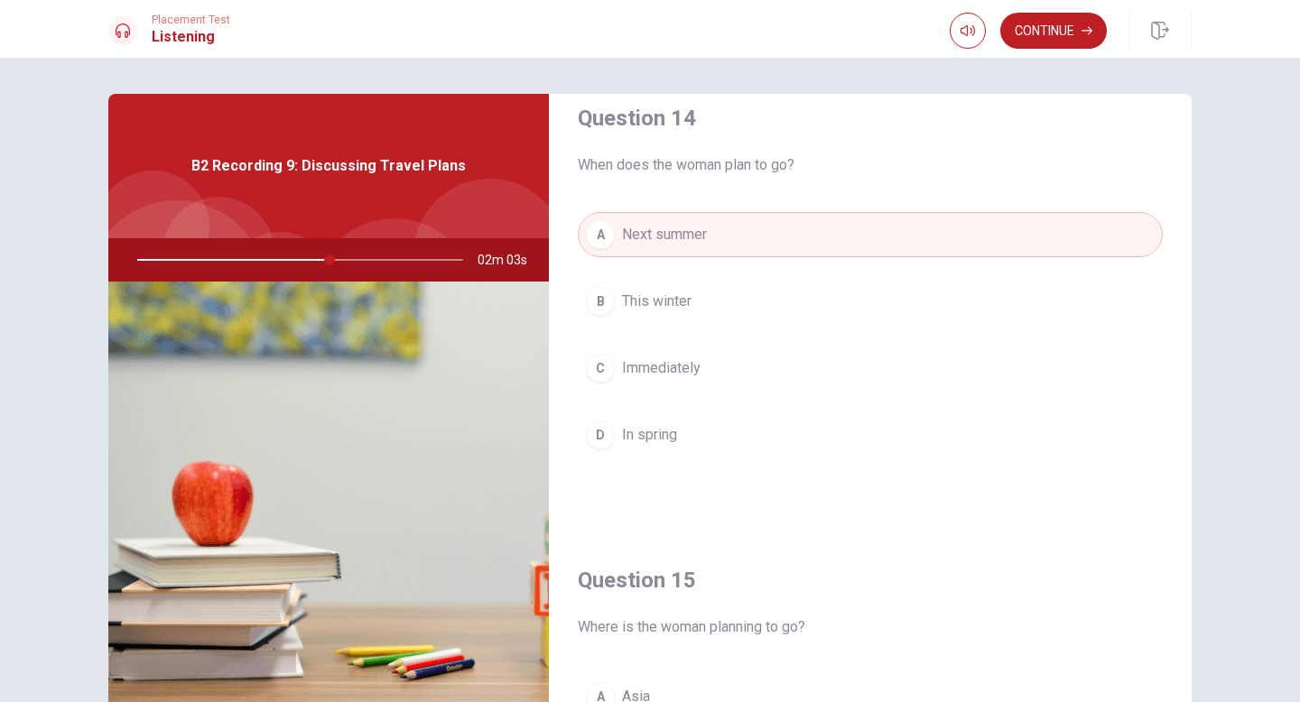
scroll to position [1684, 0]
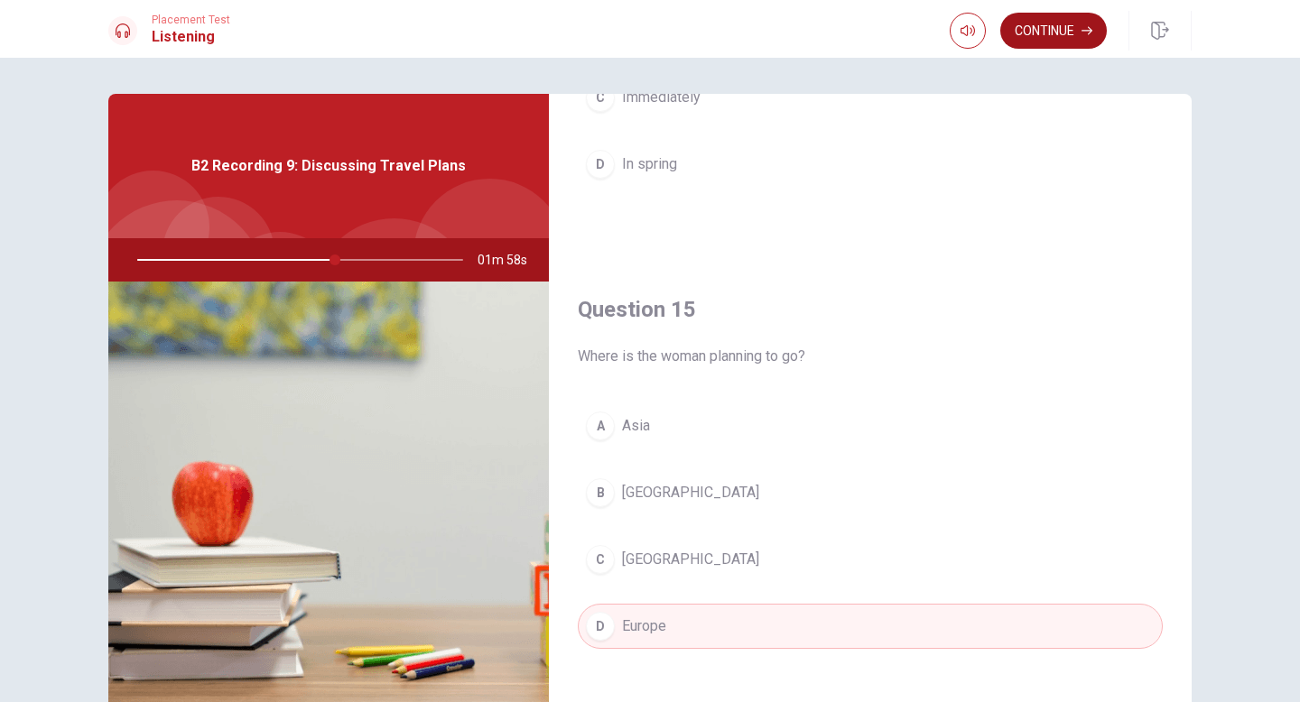
click at [1063, 31] on button "Continue" at bounding box center [1053, 31] width 107 height 36
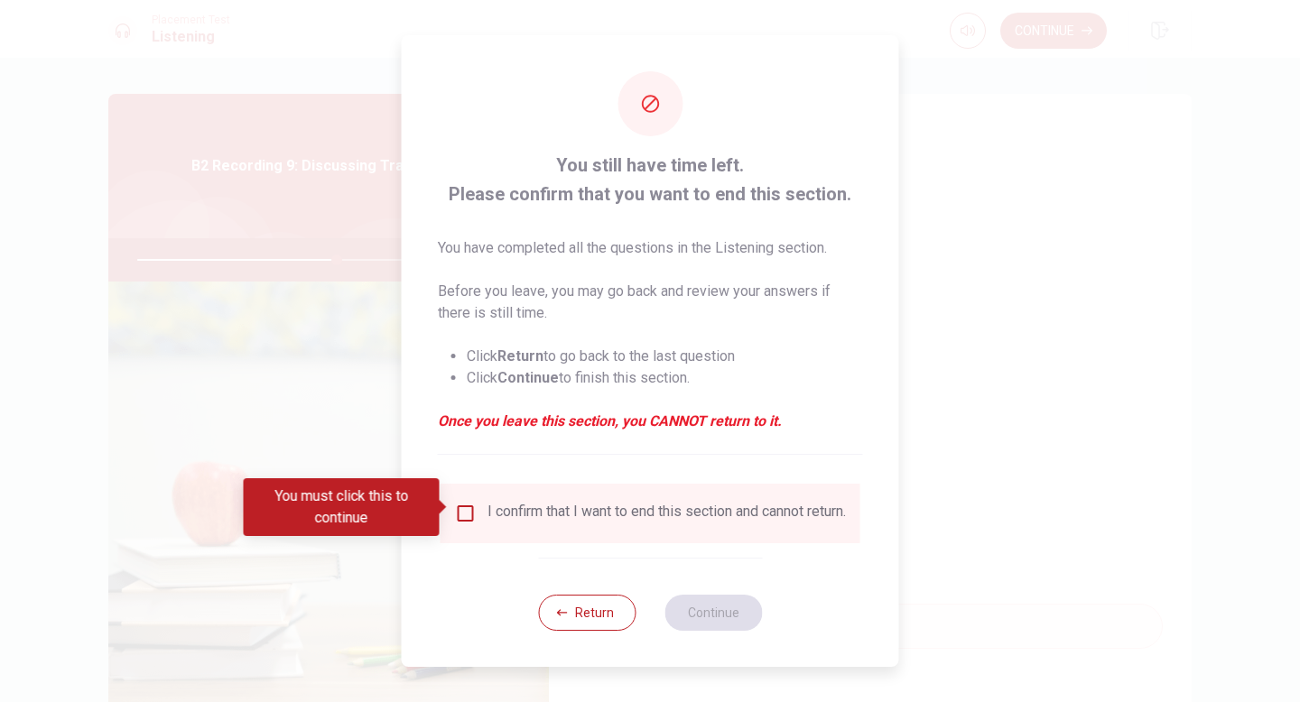
click at [460, 503] on input "You must click this to continue" at bounding box center [466, 514] width 22 height 22
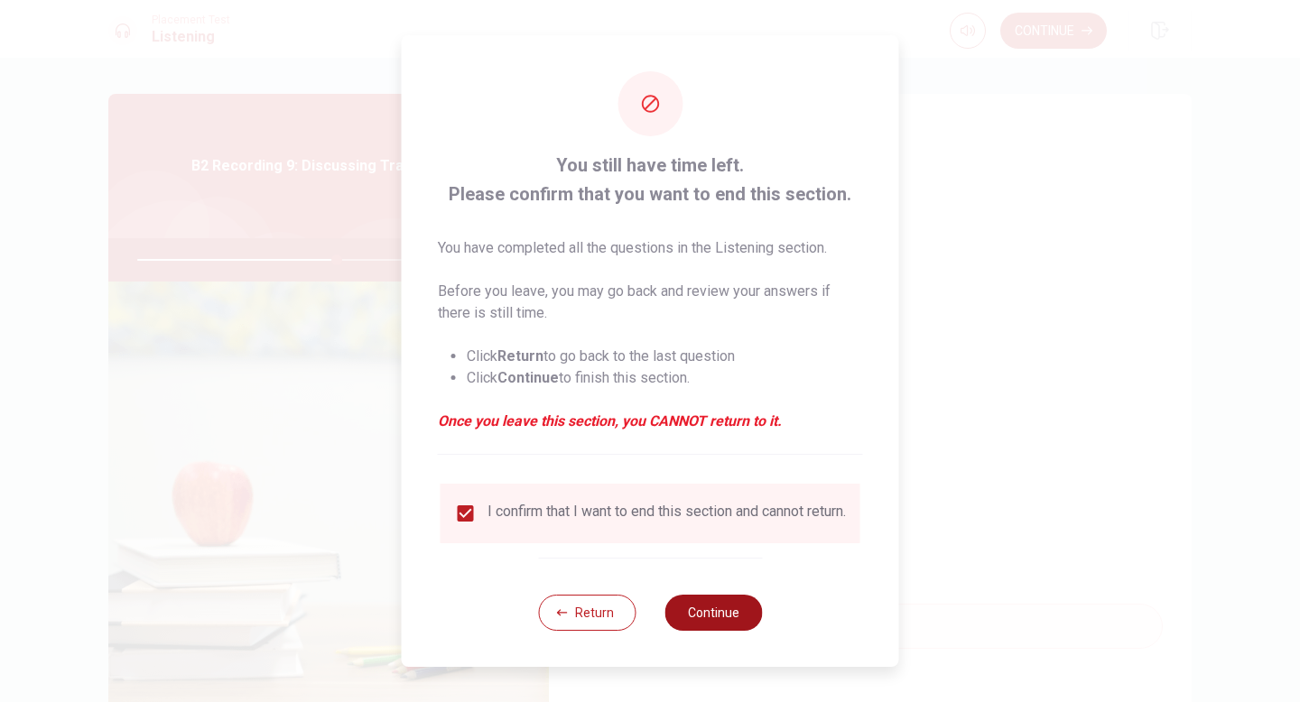
click at [701, 608] on button "Continue" at bounding box center [713, 613] width 98 height 36
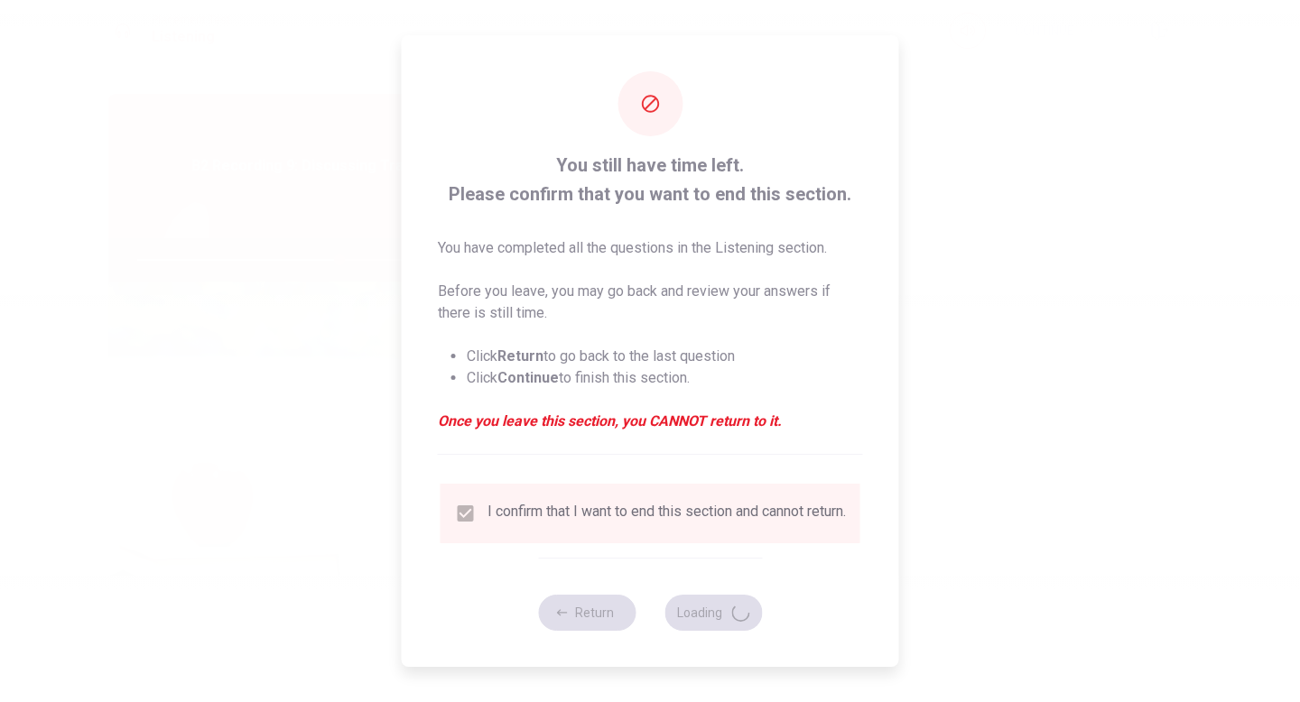
type input "62"
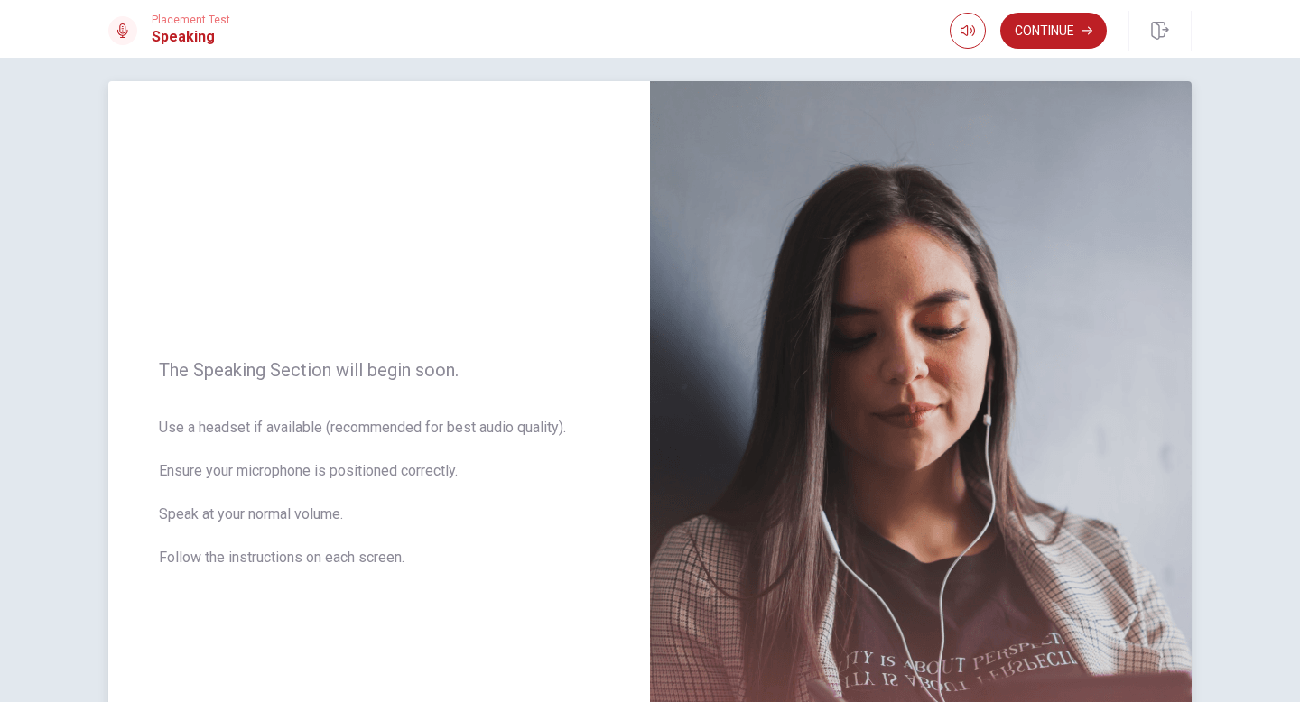
scroll to position [0, 0]
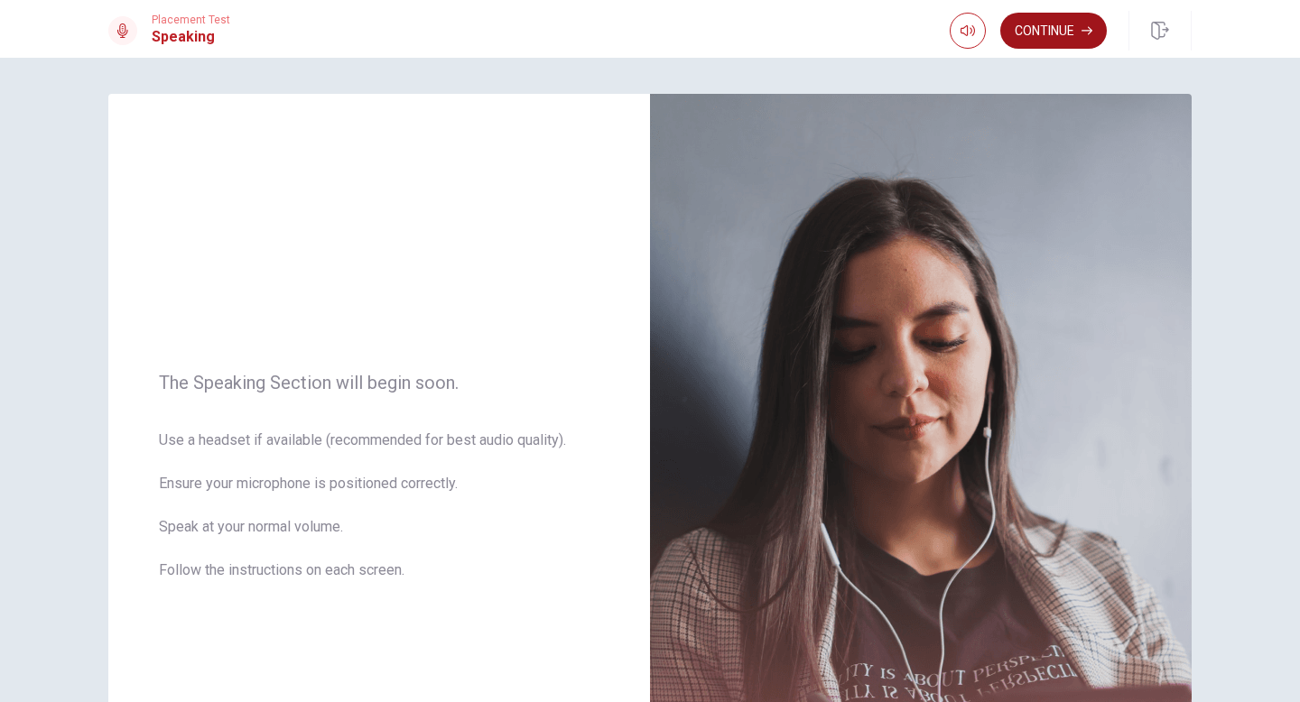
click at [1031, 23] on button "Continue" at bounding box center [1053, 31] width 107 height 36
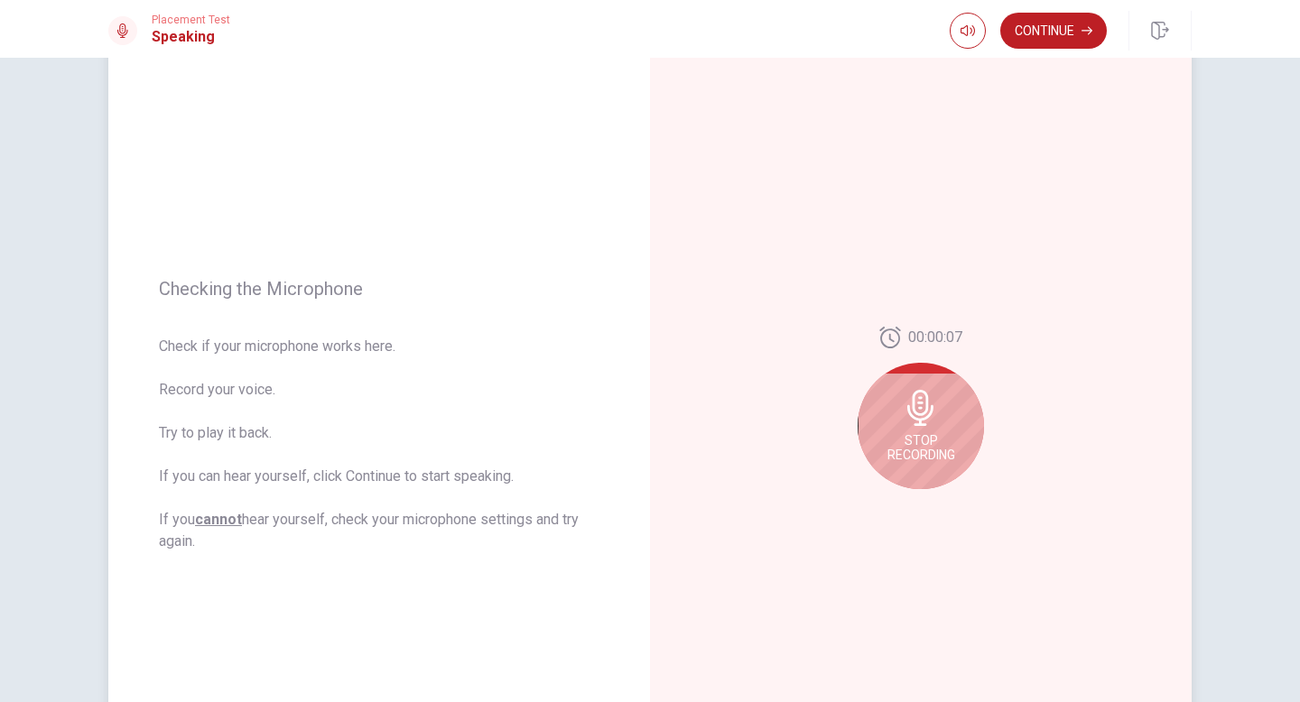
scroll to position [90, 0]
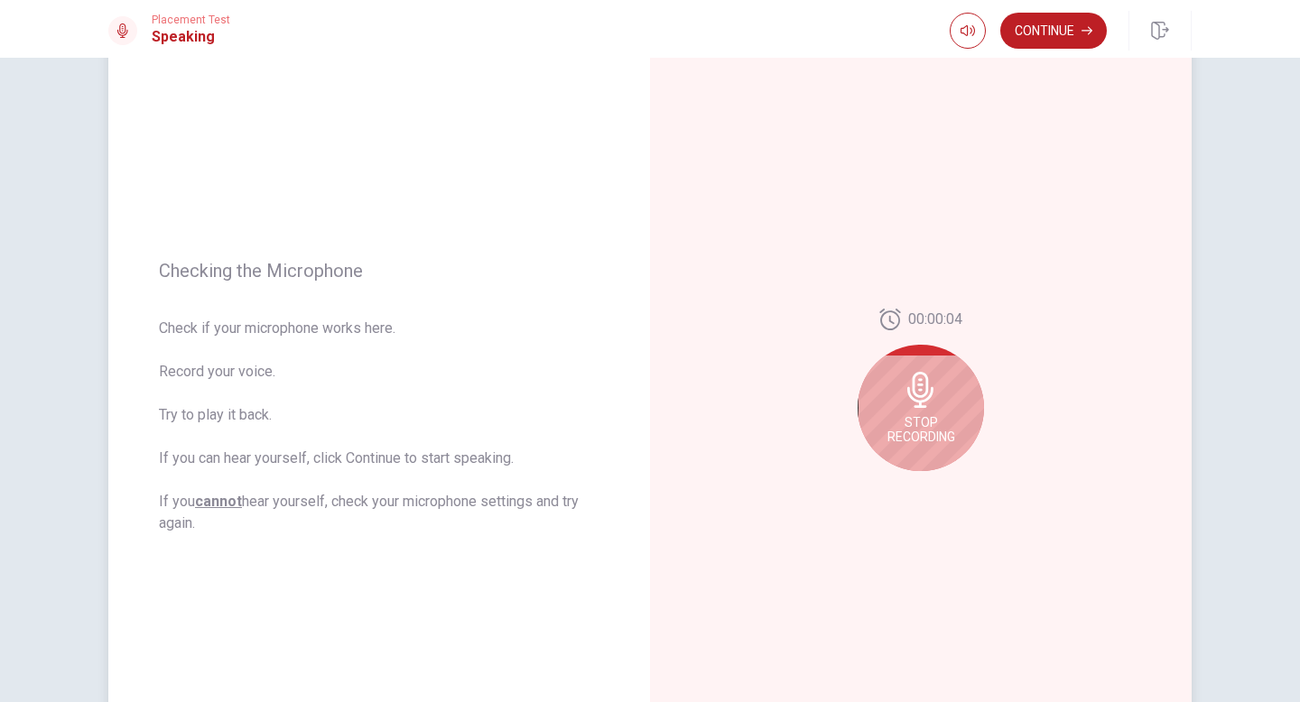
click at [921, 415] on span "Stop Recording" at bounding box center [921, 429] width 68 height 29
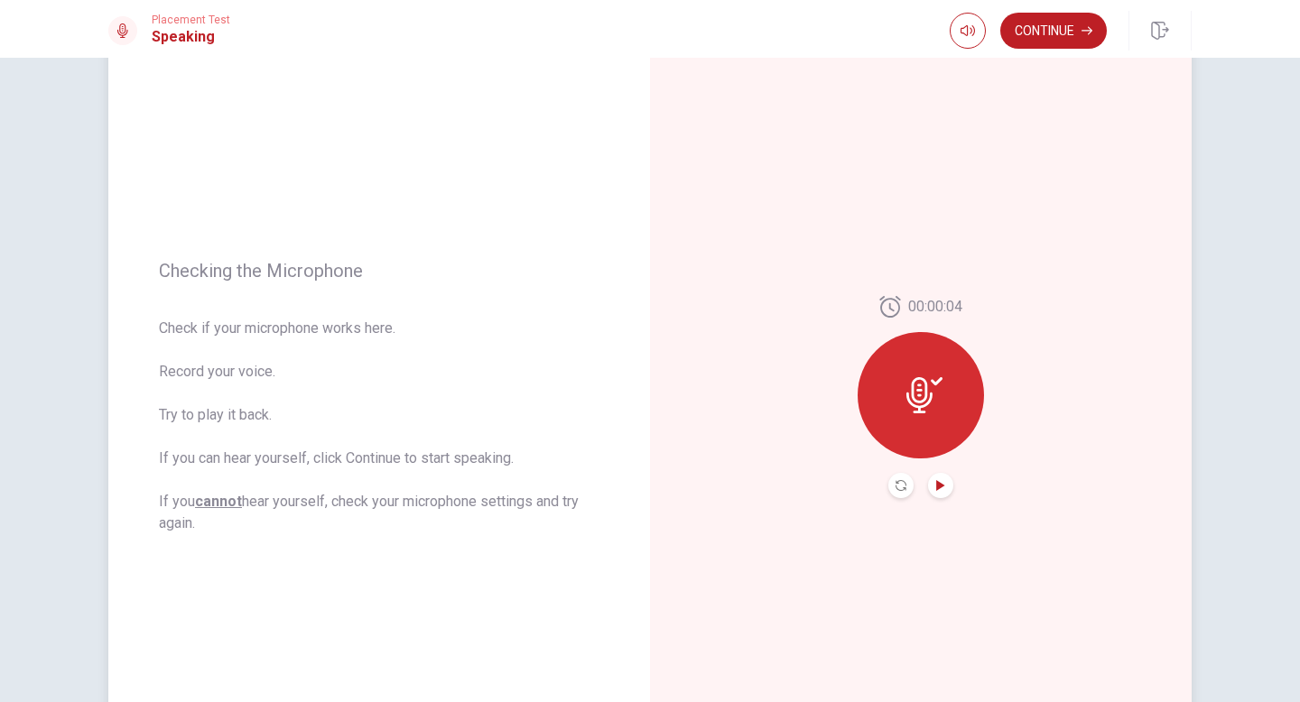
click at [936, 488] on icon "Play Audio" at bounding box center [940, 485] width 8 height 11
click at [1069, 33] on button "Continue" at bounding box center [1053, 31] width 107 height 36
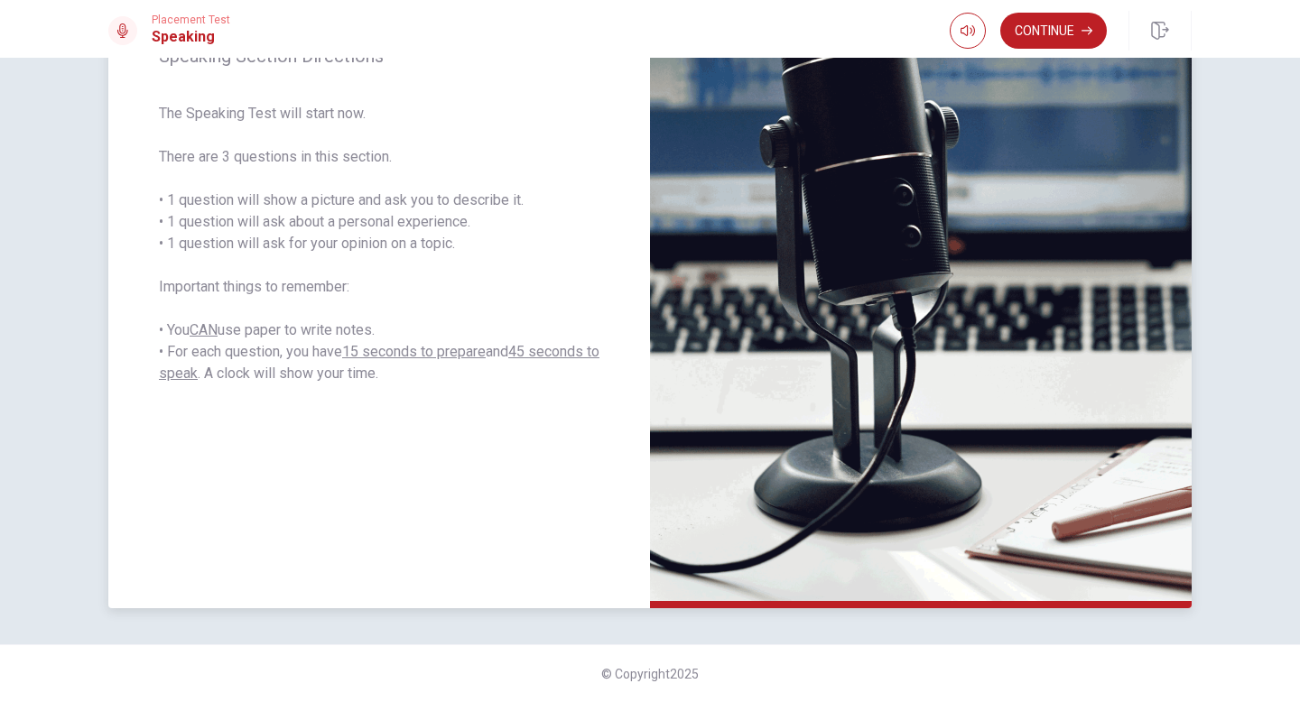
scroll to position [92, 0]
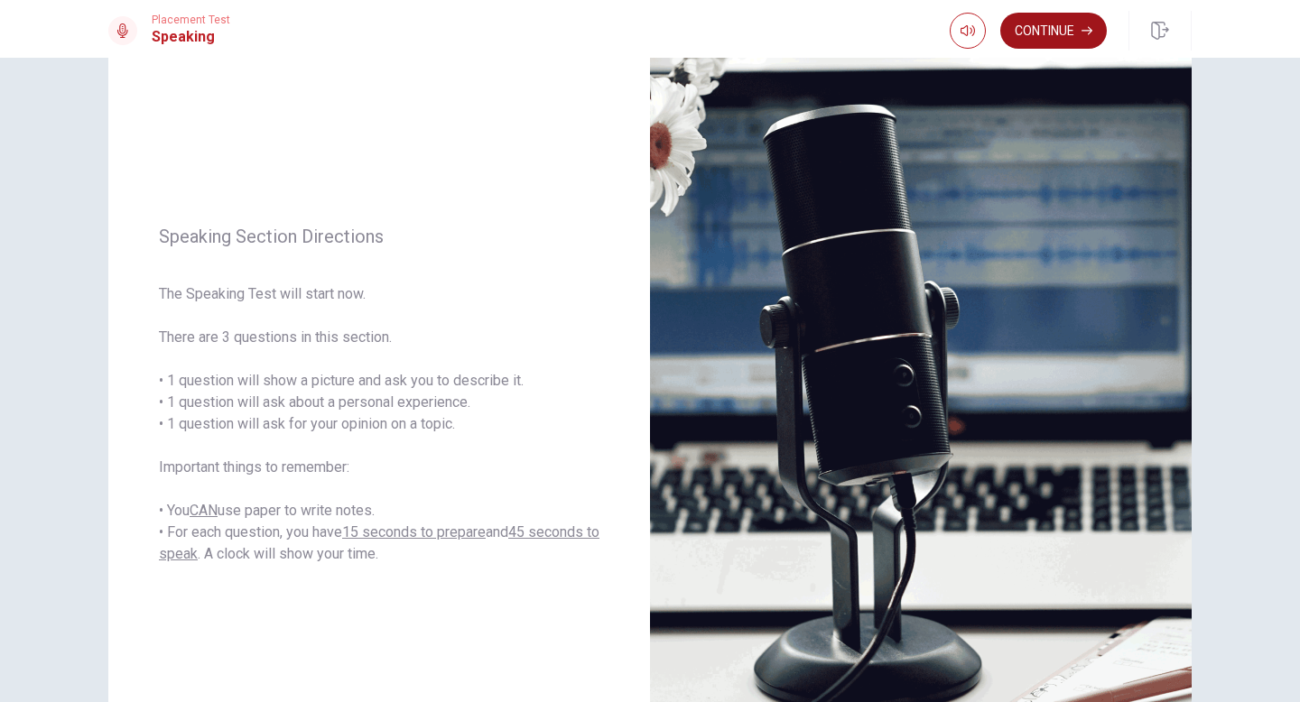
click at [1063, 35] on button "Continue" at bounding box center [1053, 31] width 107 height 36
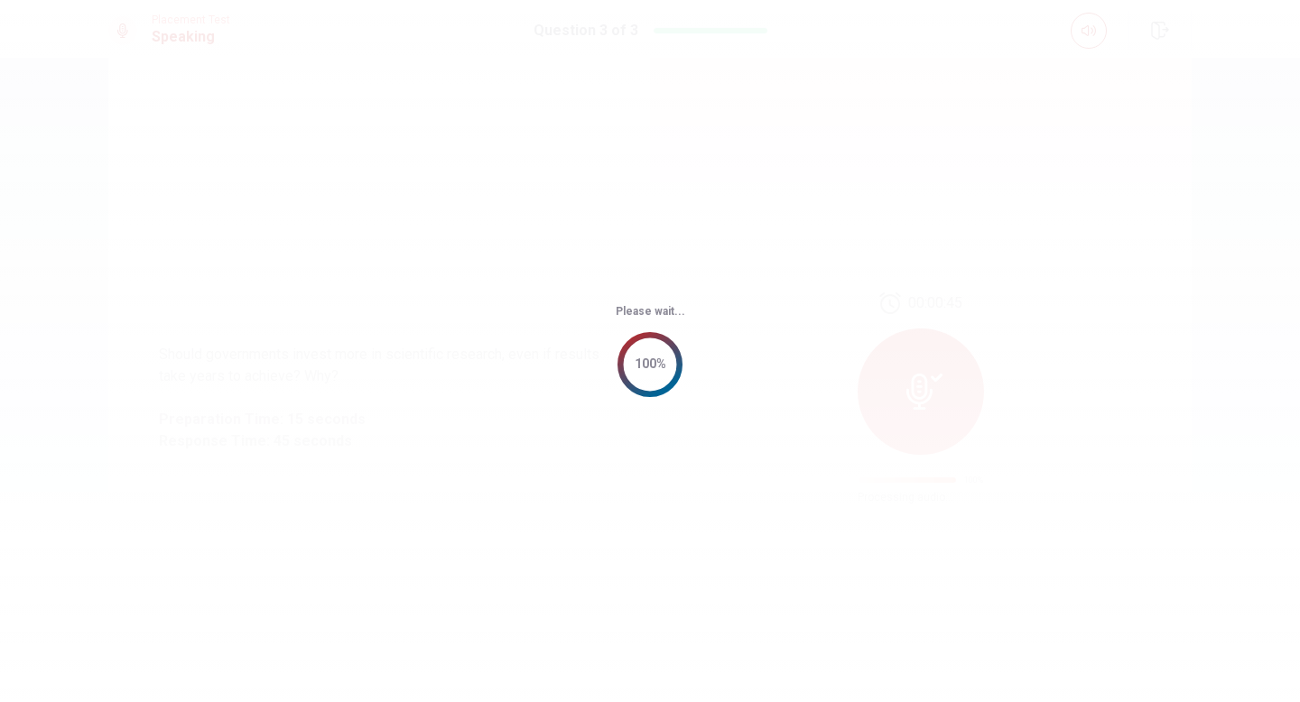
scroll to position [0, 0]
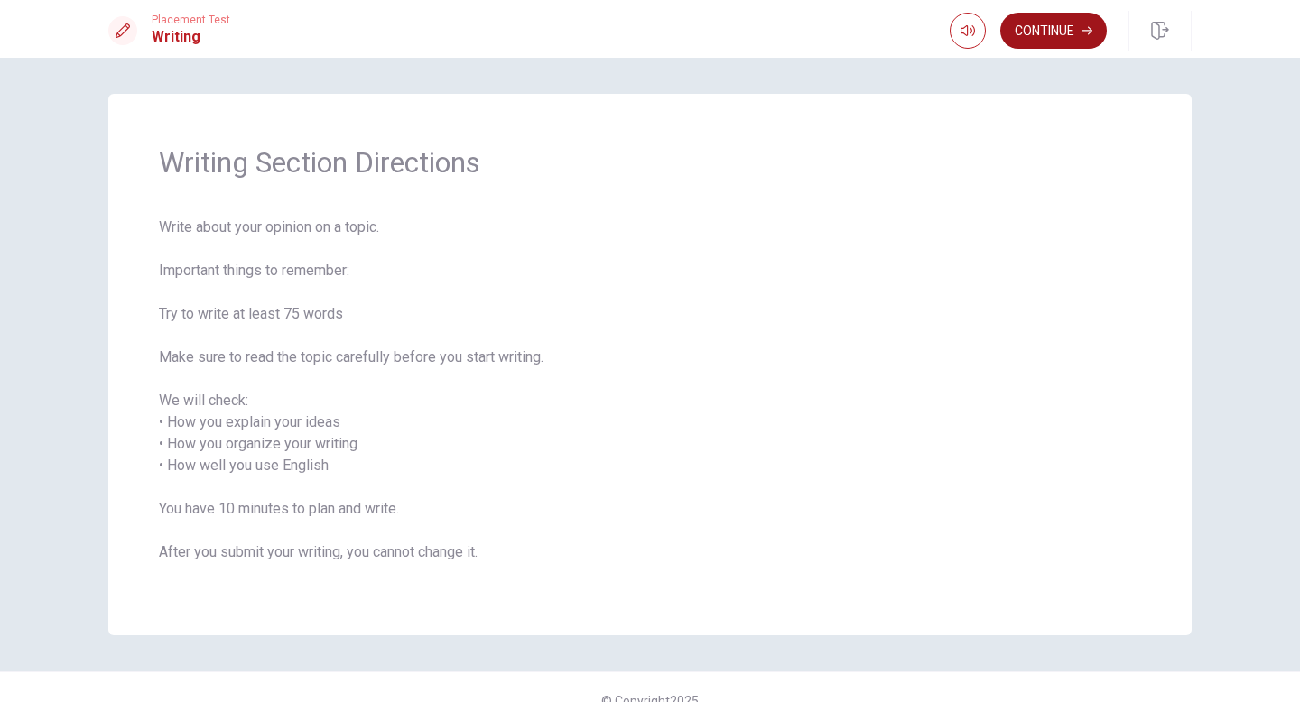
click at [1073, 23] on button "Continue" at bounding box center [1053, 31] width 107 height 36
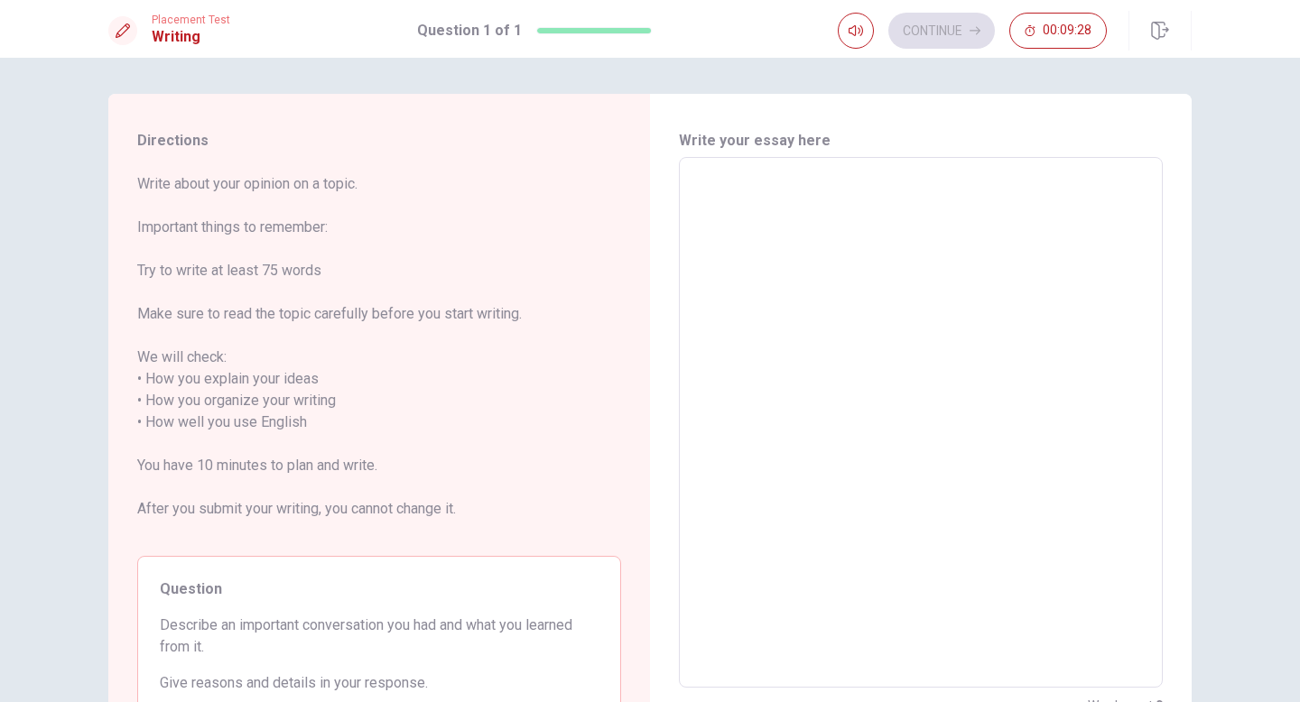
click at [761, 182] on textarea at bounding box center [921, 422] width 459 height 501
type textarea "i"
type textarea "x"
type textarea "ii"
type textarea "x"
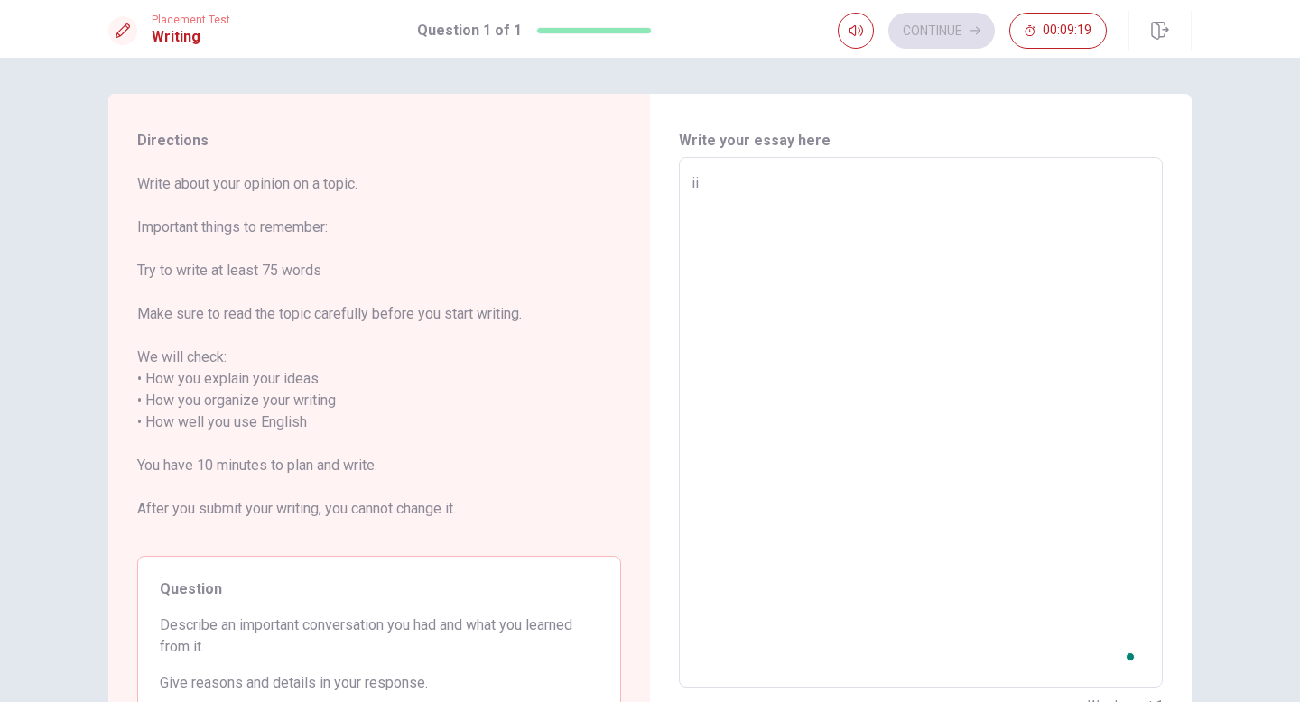
type textarea "iii"
type textarea "x"
type textarea "iii"
type textarea "x"
type textarea "iii"
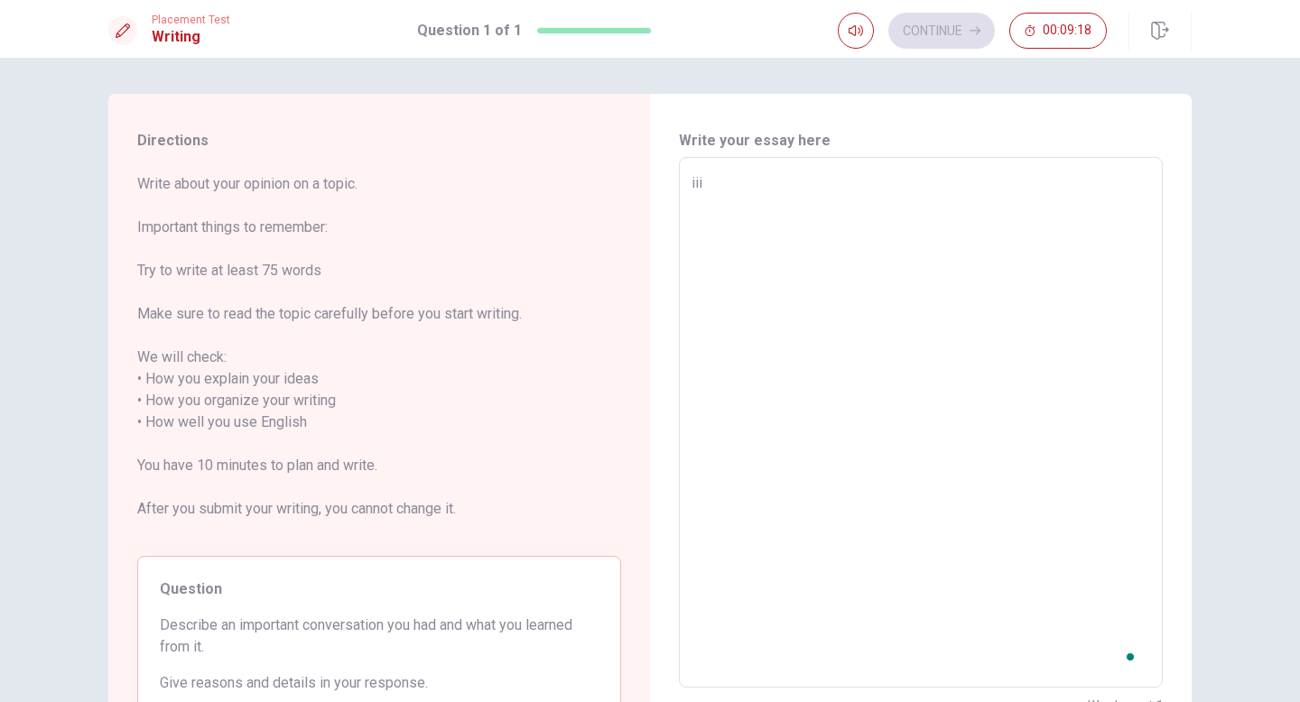
type textarea "x"
type textarea "ii"
type textarea "x"
type textarea "i"
type textarea "x"
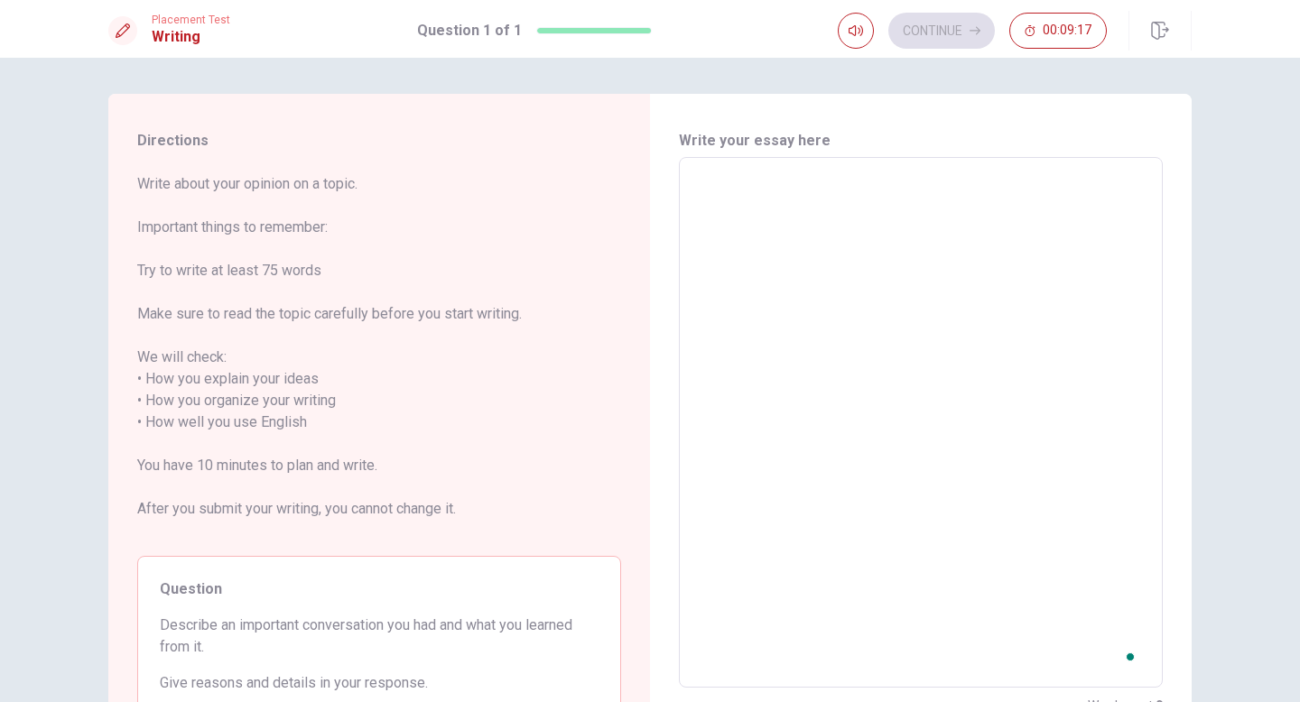
type textarea "I"
type textarea "x"
type textarea "I"
type textarea "x"
type textarea "I have hav"
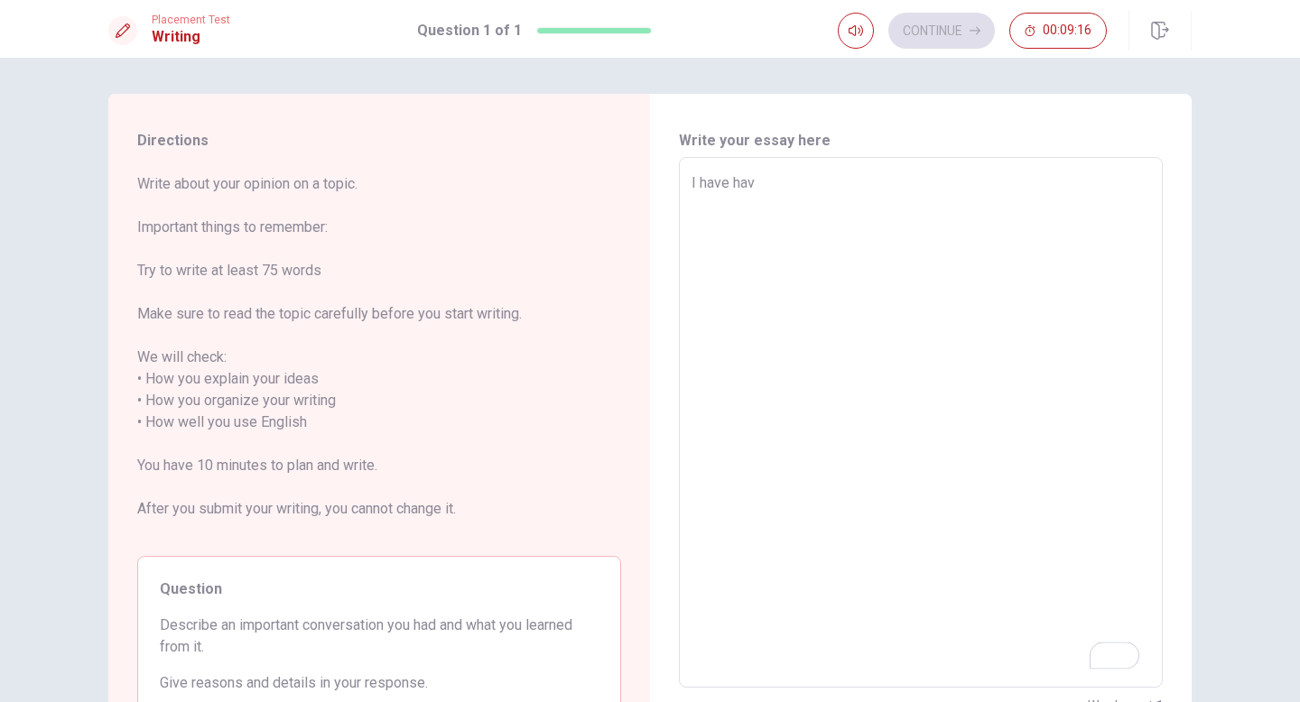
click at [1119, 607] on textarea "I" at bounding box center [921, 422] width 459 height 501
click at [1118, 650] on div "Open Grammarly." at bounding box center [1126, 655] width 20 height 20
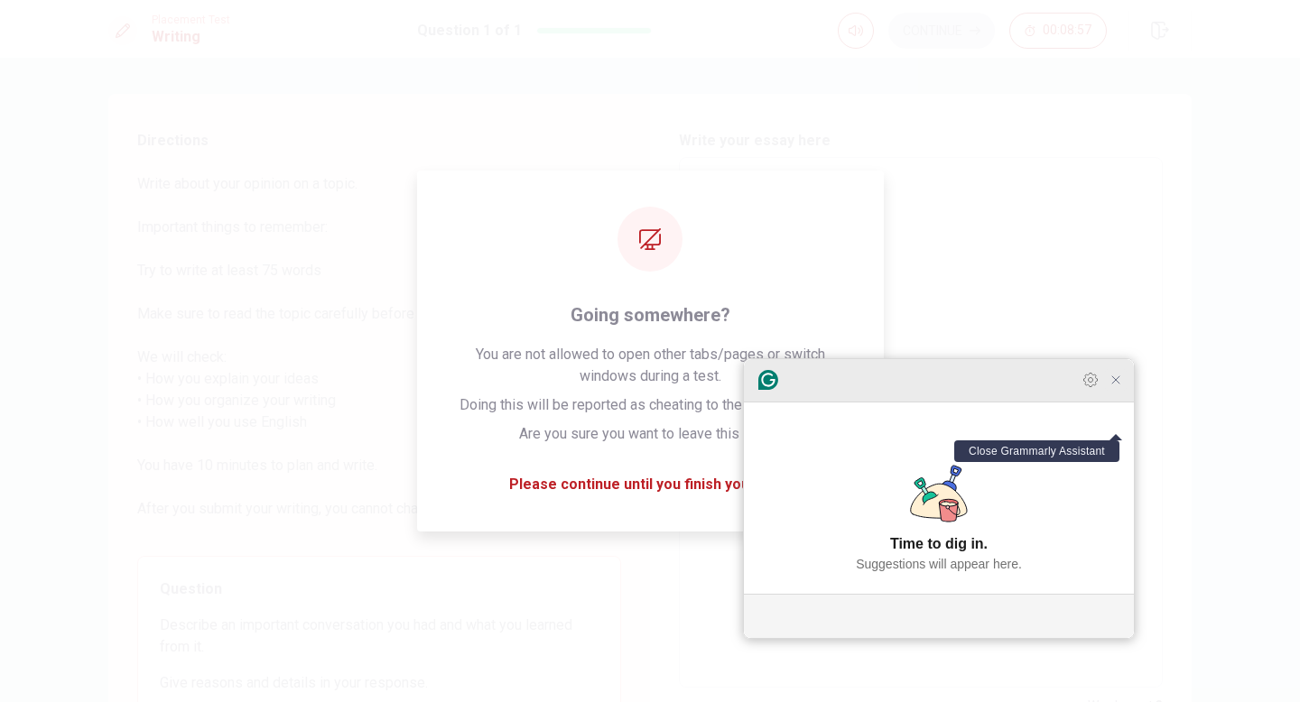
click at [1119, 387] on icon "Close Grammarly Assistant" at bounding box center [1116, 380] width 14 height 14
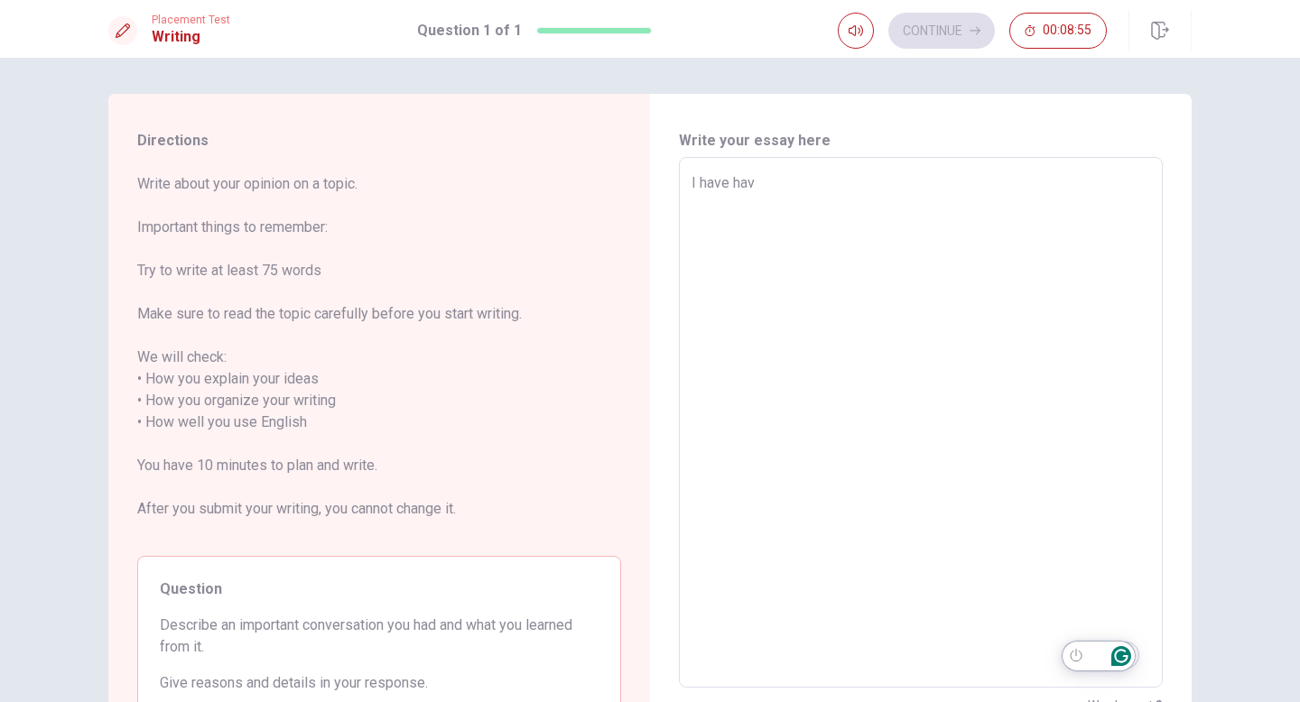
click at [786, 181] on textarea "I have hav" at bounding box center [921, 422] width 459 height 501
type textarea "x"
type textarea "I have ha"
type textarea "x"
type textarea "I have h"
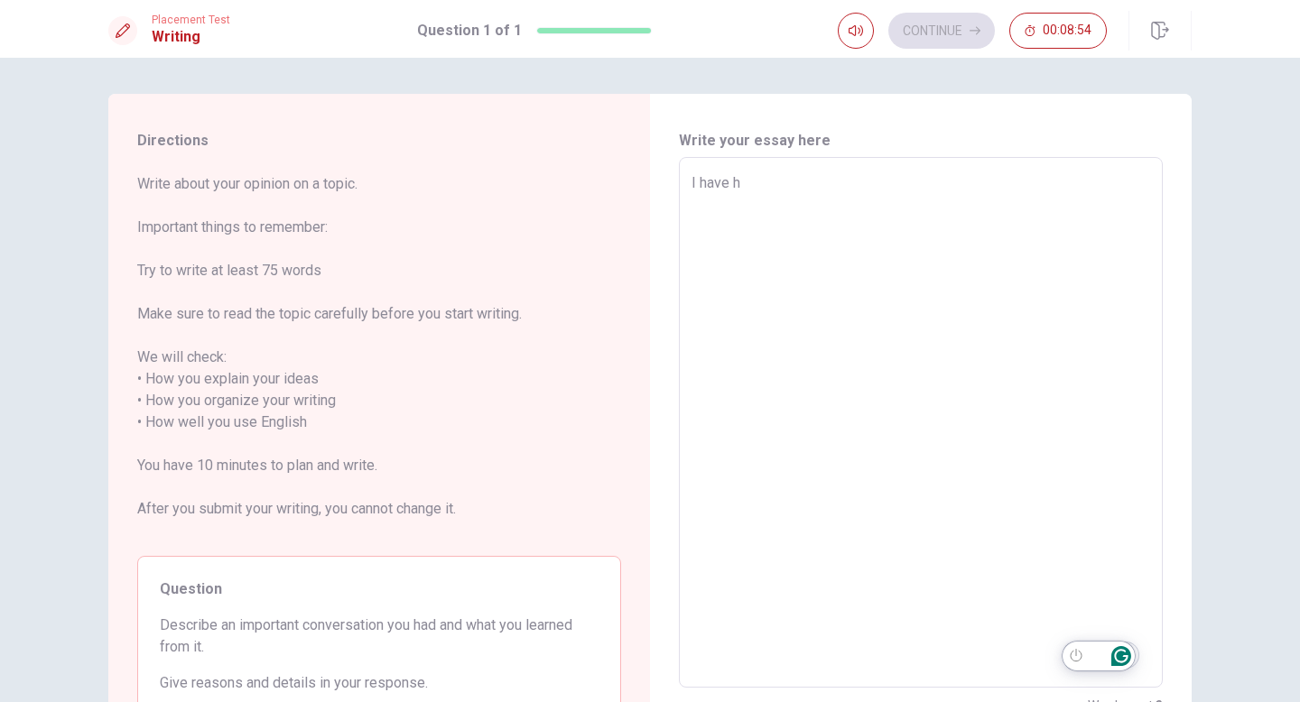
type textarea "x"
type textarea "I have"
type textarea "x"
type textarea "I have a"
type textarea "x"
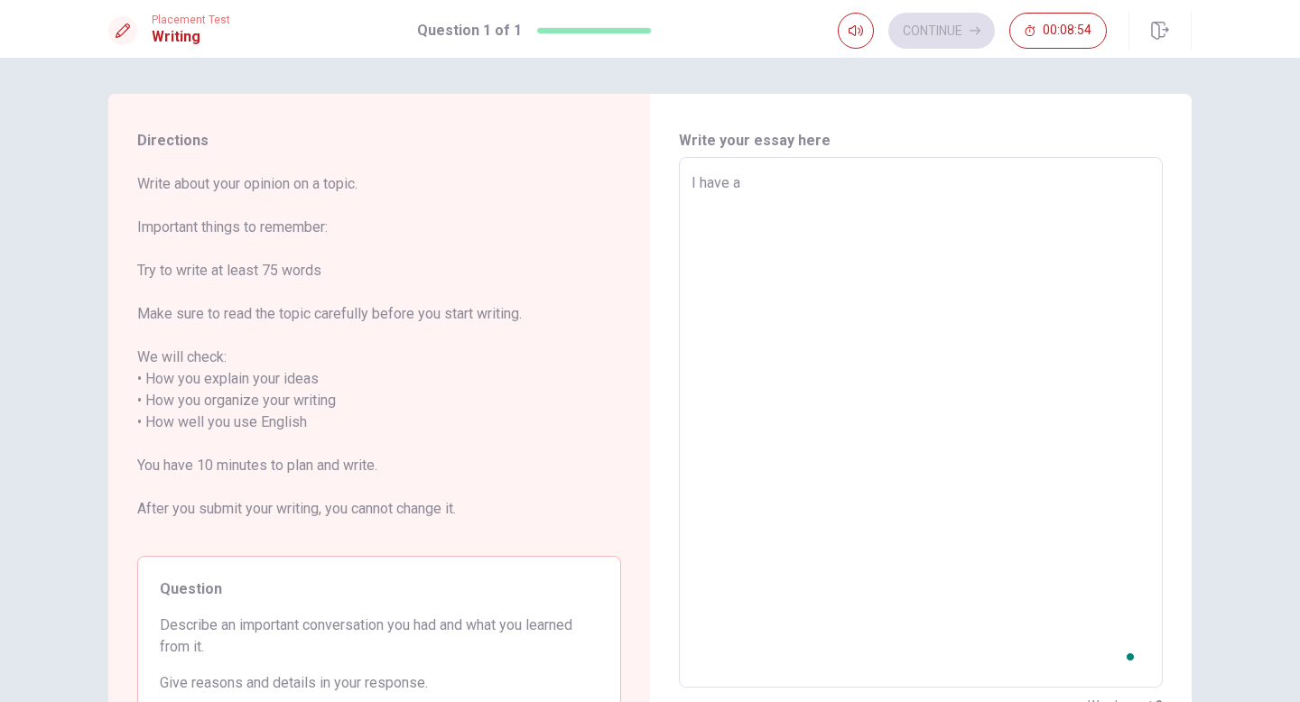
type textarea "I have at"
type textarea "x"
type textarea "I have att"
type textarea "x"
type textarea "I have atte"
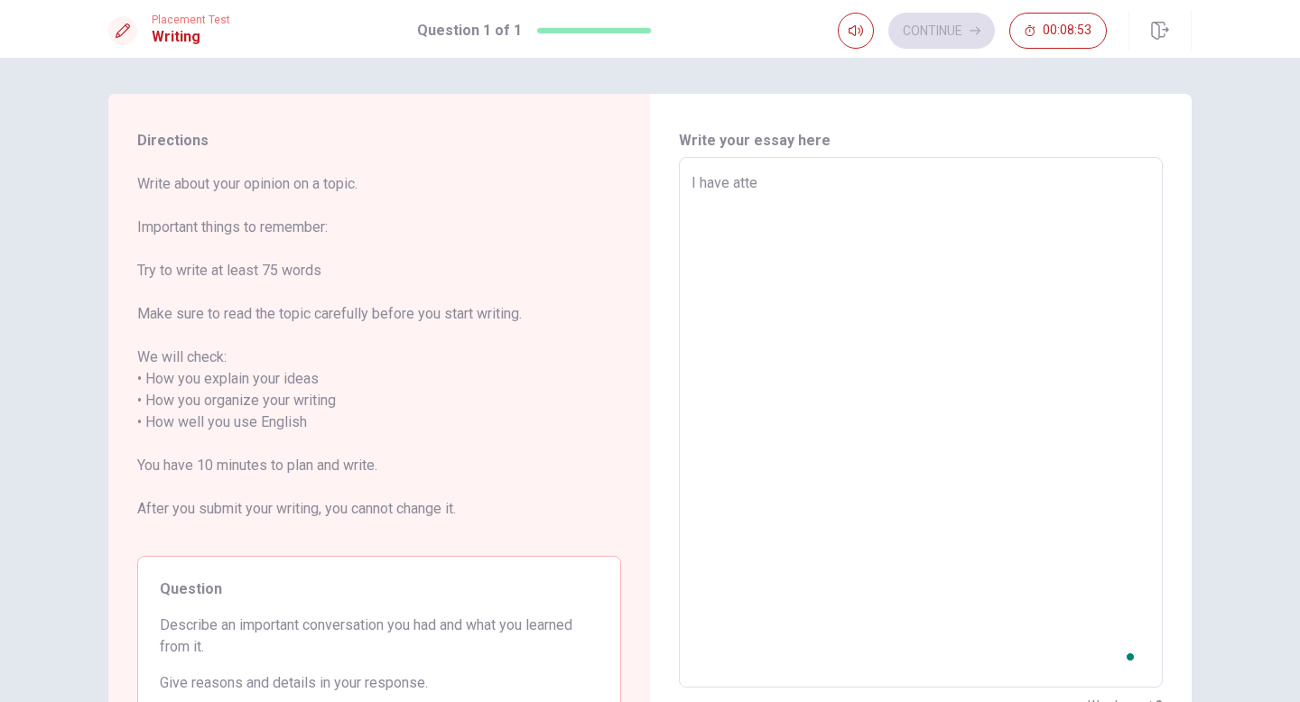
type textarea "x"
type textarea "I have atten"
type textarea "x"
type textarea "I have attend"
type textarea "x"
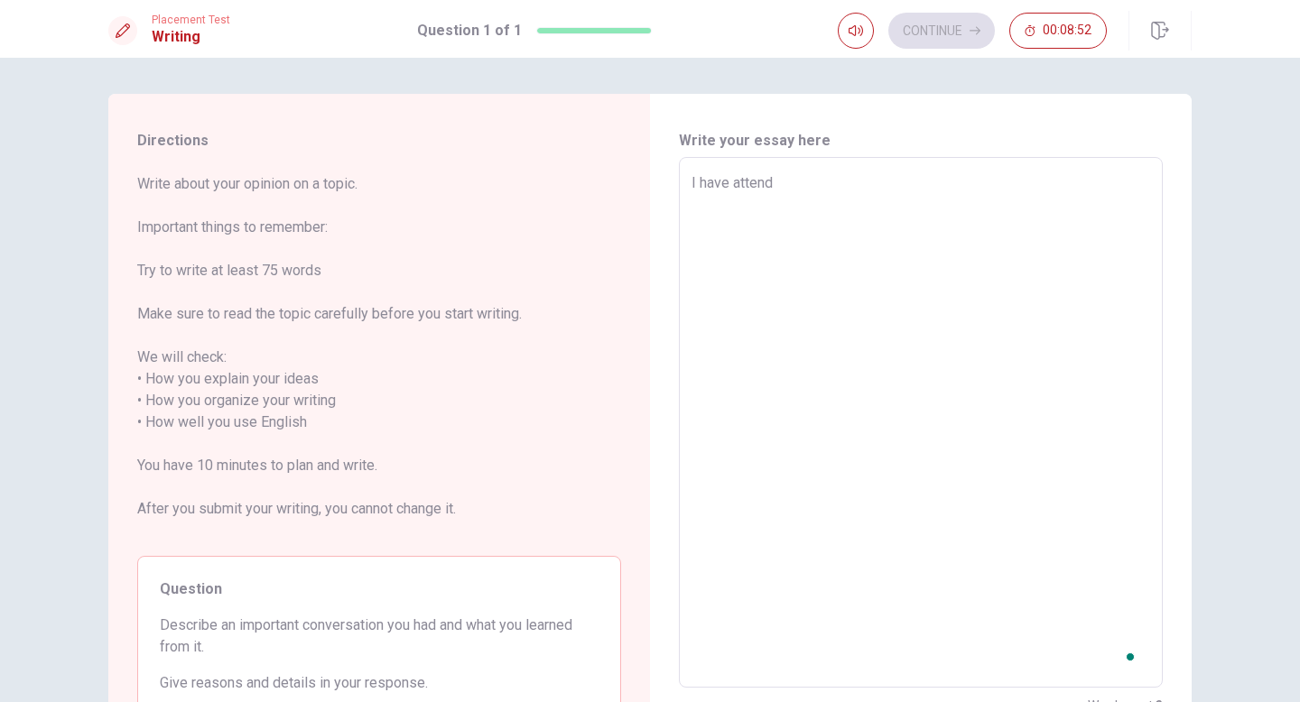
type textarea "I have attende"
type textarea "x"
type textarea "I have attended"
type textarea "x"
type textarea "I have attended"
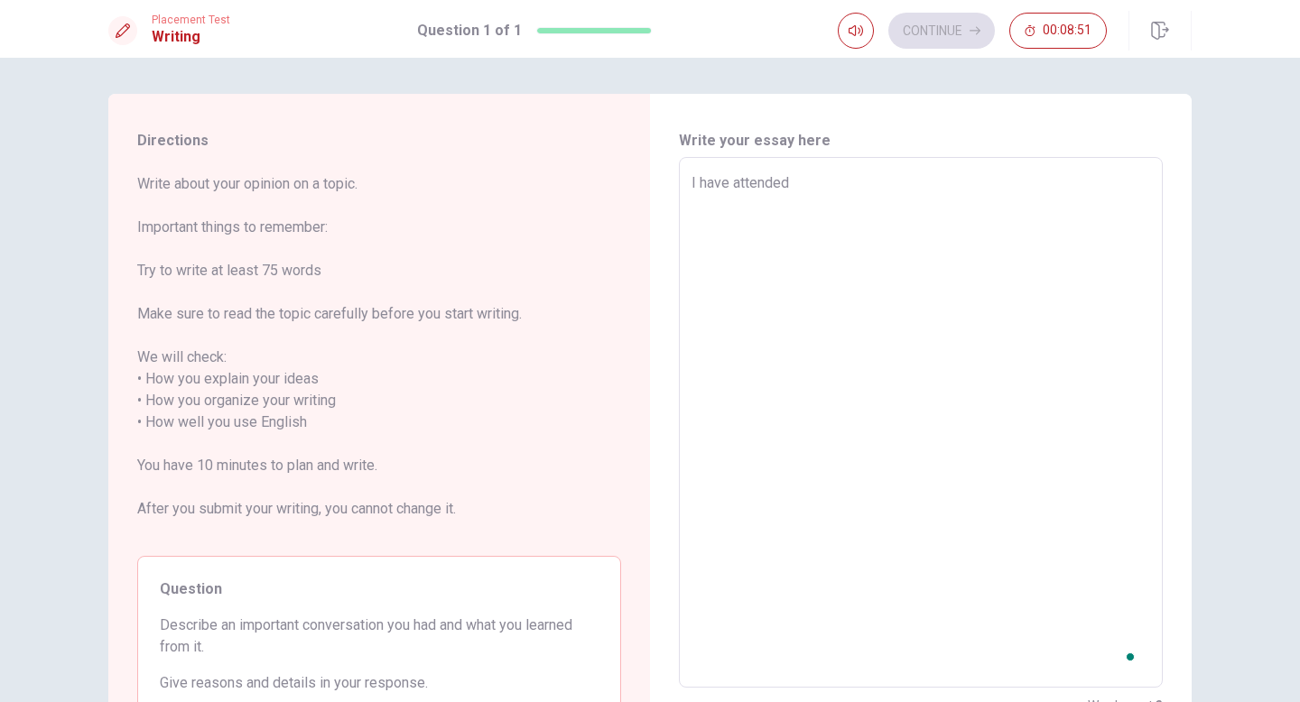
type textarea "x"
type textarea "I have attended a"
type textarea "x"
type textarea "I have attended a"
type textarea "x"
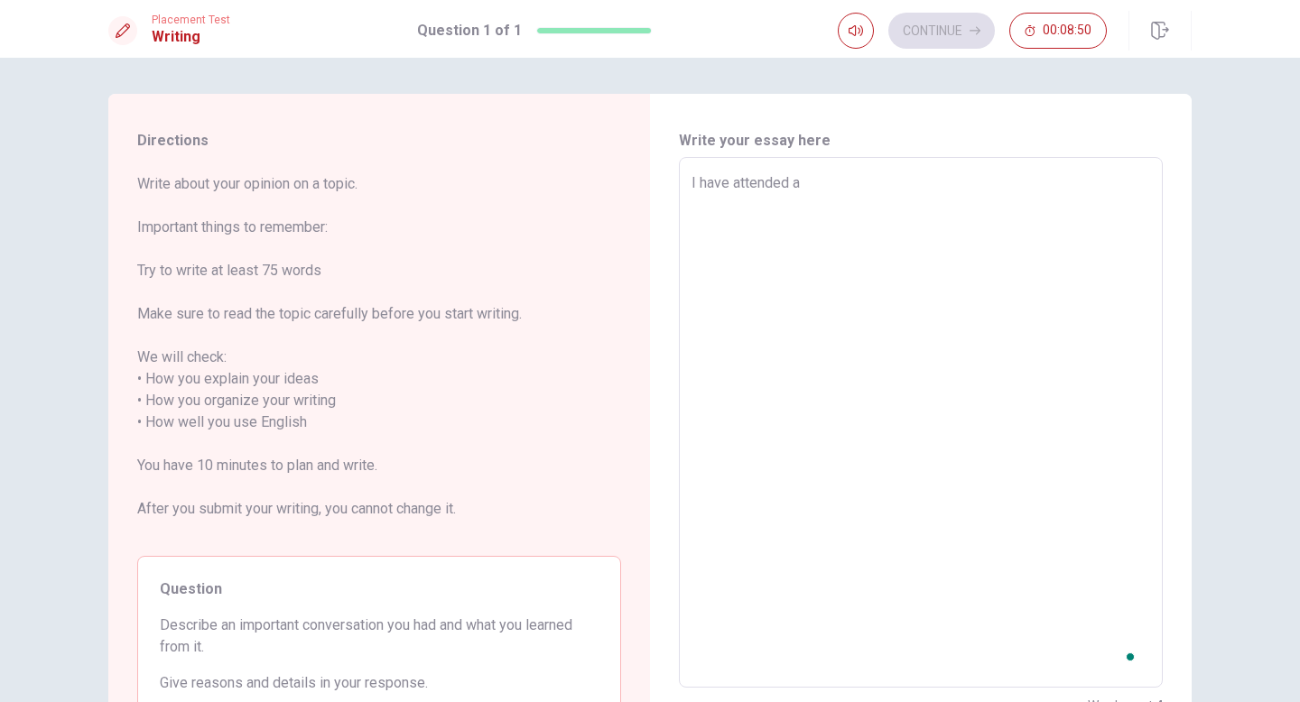
type textarea "I have attended a g"
type textarea "x"
type textarea "I have attended a"
type textarea "x"
type textarea "I have attended a i"
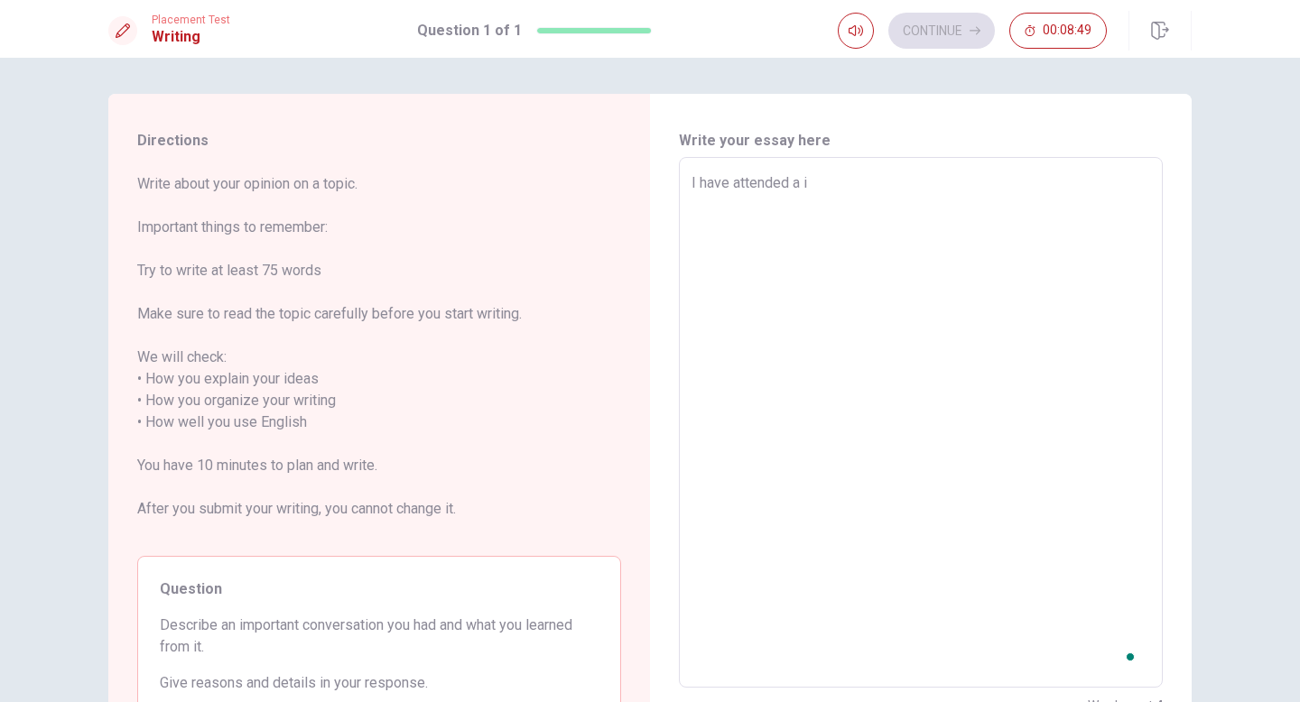
type textarea "x"
type textarea "I have attended a im"
type textarea "x"
type textarea "I have attended a imp"
type textarea "x"
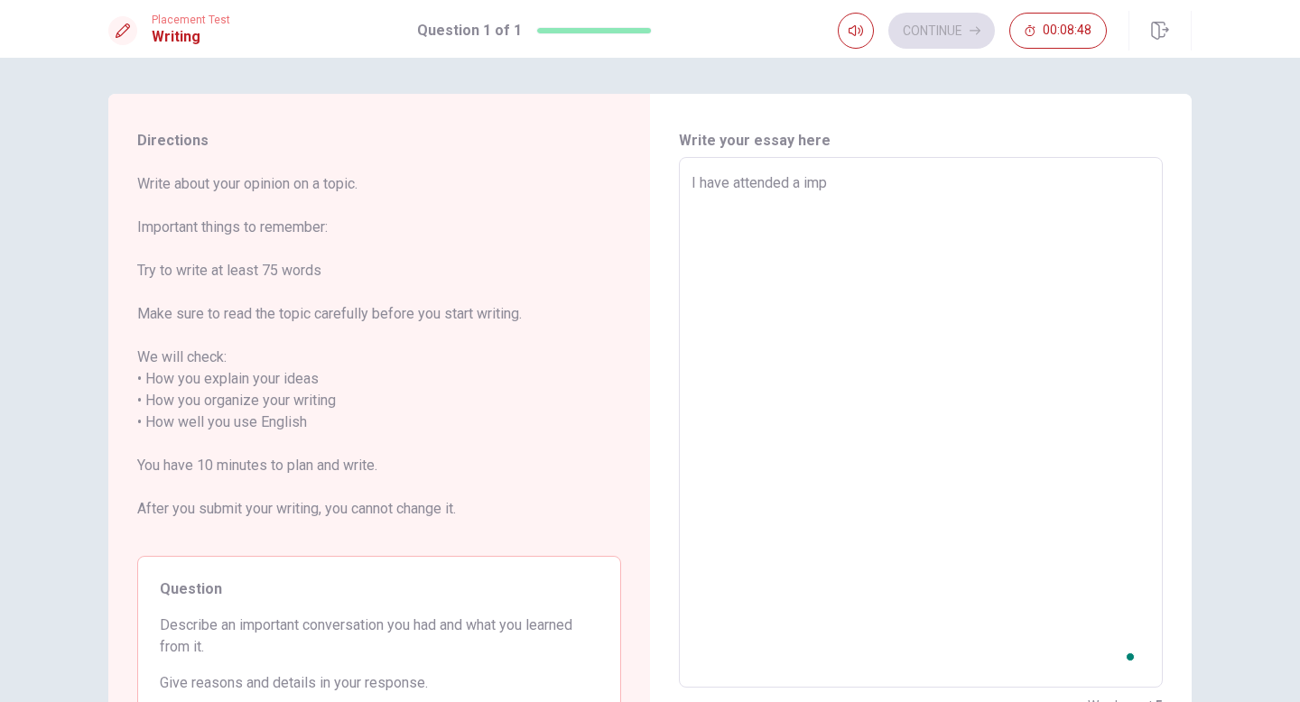
type textarea "I have attended a impo"
type textarea "x"
type textarea "I have attended a impor"
type textarea "x"
type textarea "I have attended a import"
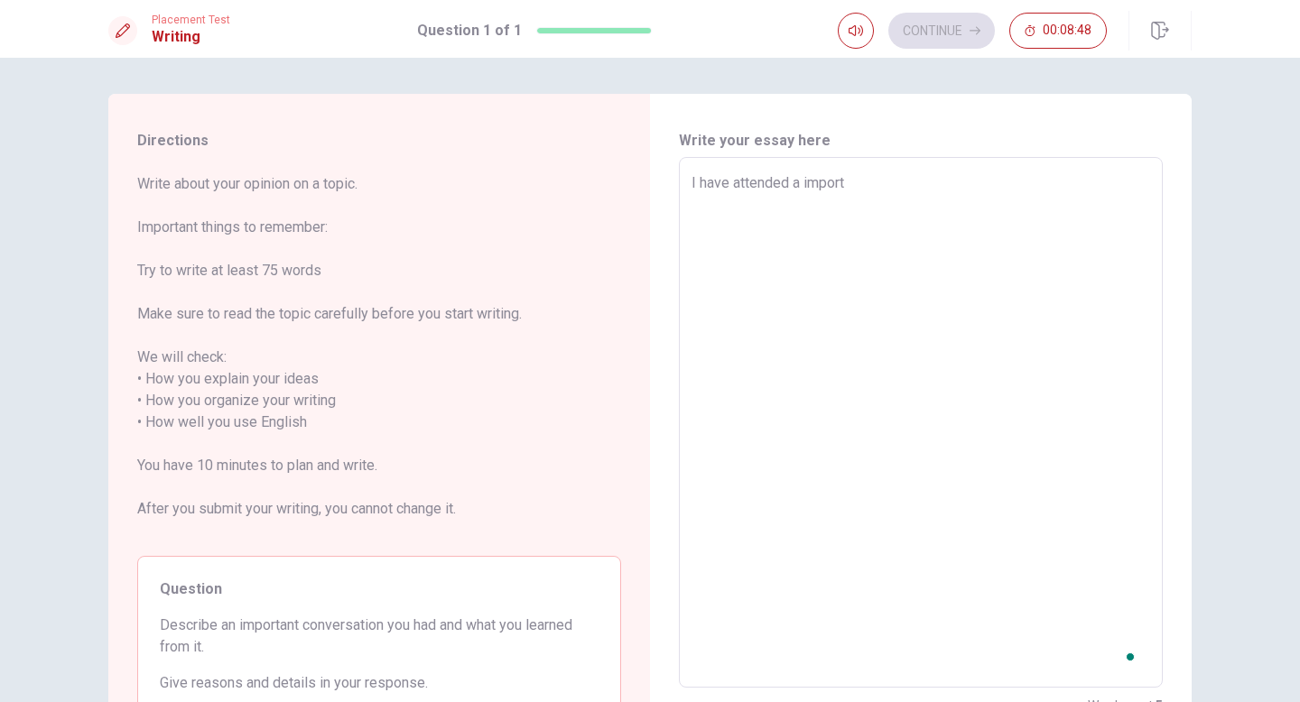
type textarea "x"
type textarea "I have attended a importa"
type textarea "x"
type textarea "I have attended a importan"
type textarea "x"
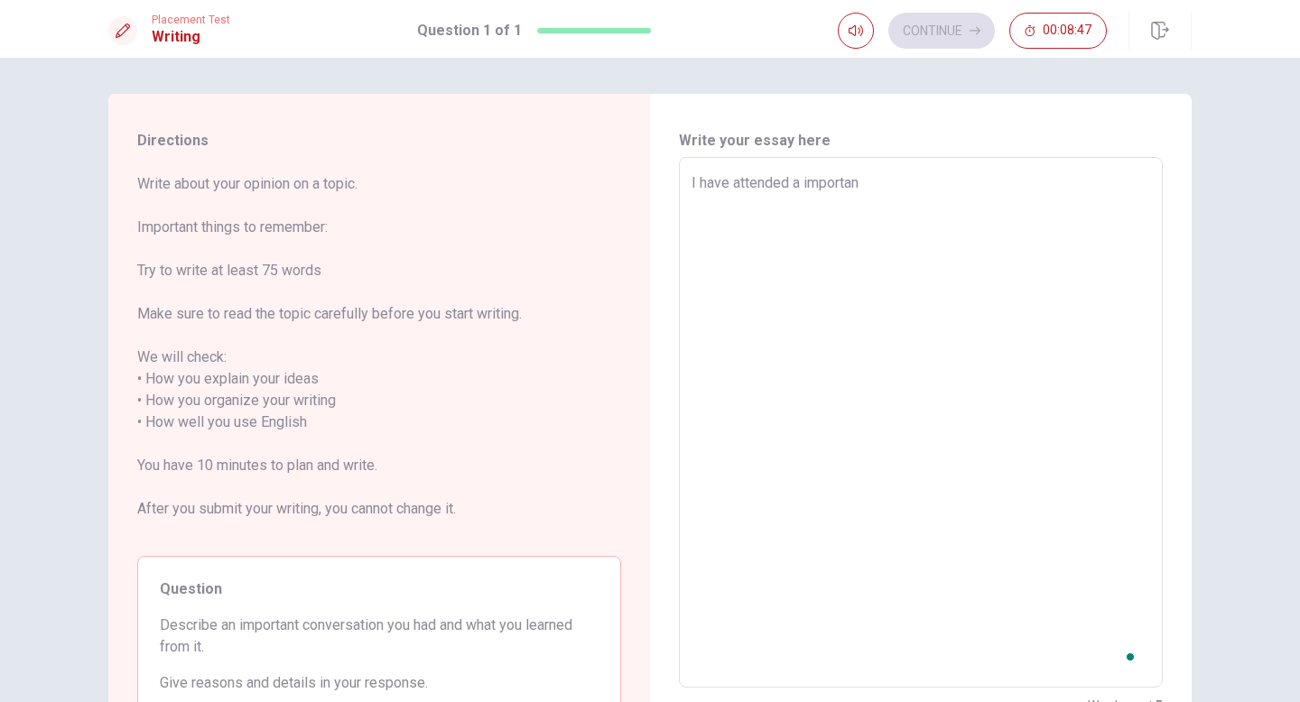
type textarea "I have attended a important"
type textarea "x"
type textarea "I have attended a important"
type textarea "x"
type textarea "I have attended a important meetting"
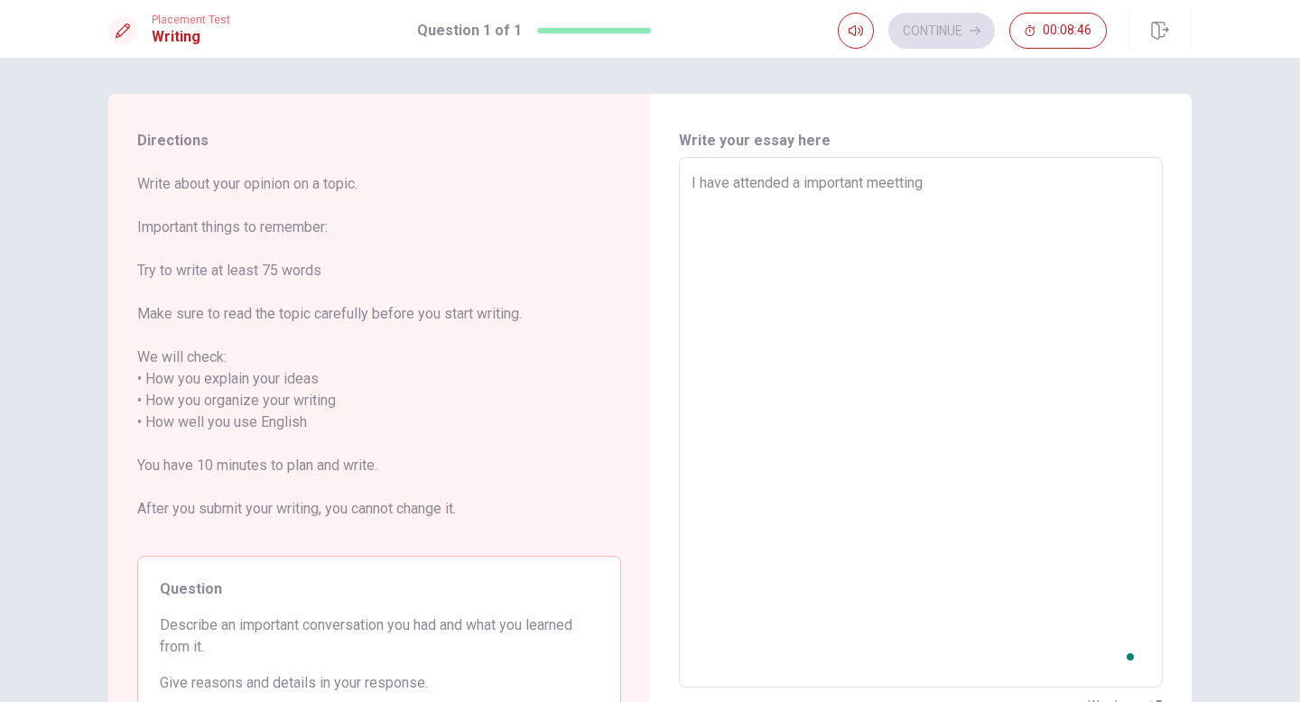
click at [921, 193] on textarea "I have attended a important" at bounding box center [921, 422] width 459 height 501
click at [913, 175] on textarea "I have attended a important" at bounding box center [921, 422] width 459 height 501
click at [887, 177] on textarea "I have attended a important" at bounding box center [921, 422] width 459 height 501
click at [881, 183] on textarea "I have attended a important" at bounding box center [921, 422] width 459 height 501
click at [887, 187] on textarea "I have attended a important" at bounding box center [921, 422] width 459 height 501
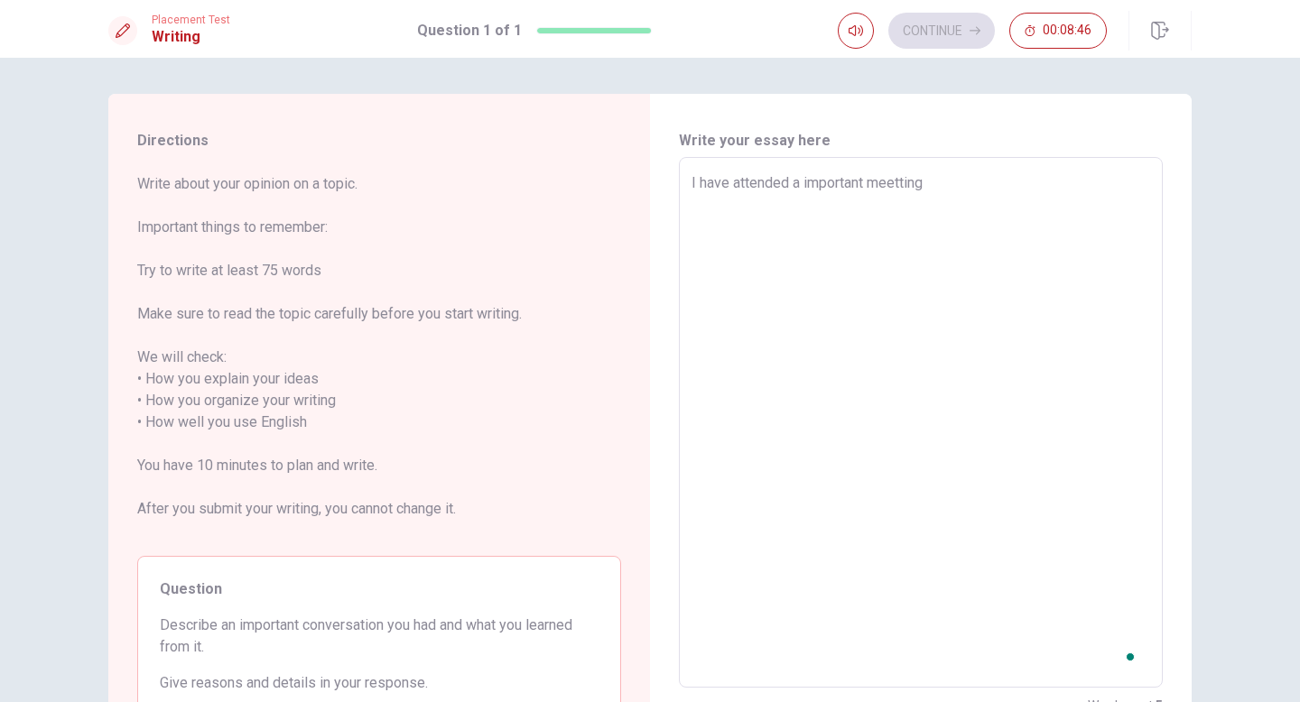
click at [944, 189] on textarea "I have attended a important" at bounding box center [921, 422] width 459 height 501
click at [887, 180] on textarea "I have attended a important" at bounding box center [921, 422] width 459 height 501
click at [869, 180] on textarea "I have attended a important" at bounding box center [921, 422] width 459 height 501
click at [842, 181] on textarea "I have attended a important" at bounding box center [921, 422] width 459 height 501
click at [870, 181] on textarea "I have attended a important" at bounding box center [921, 422] width 459 height 501
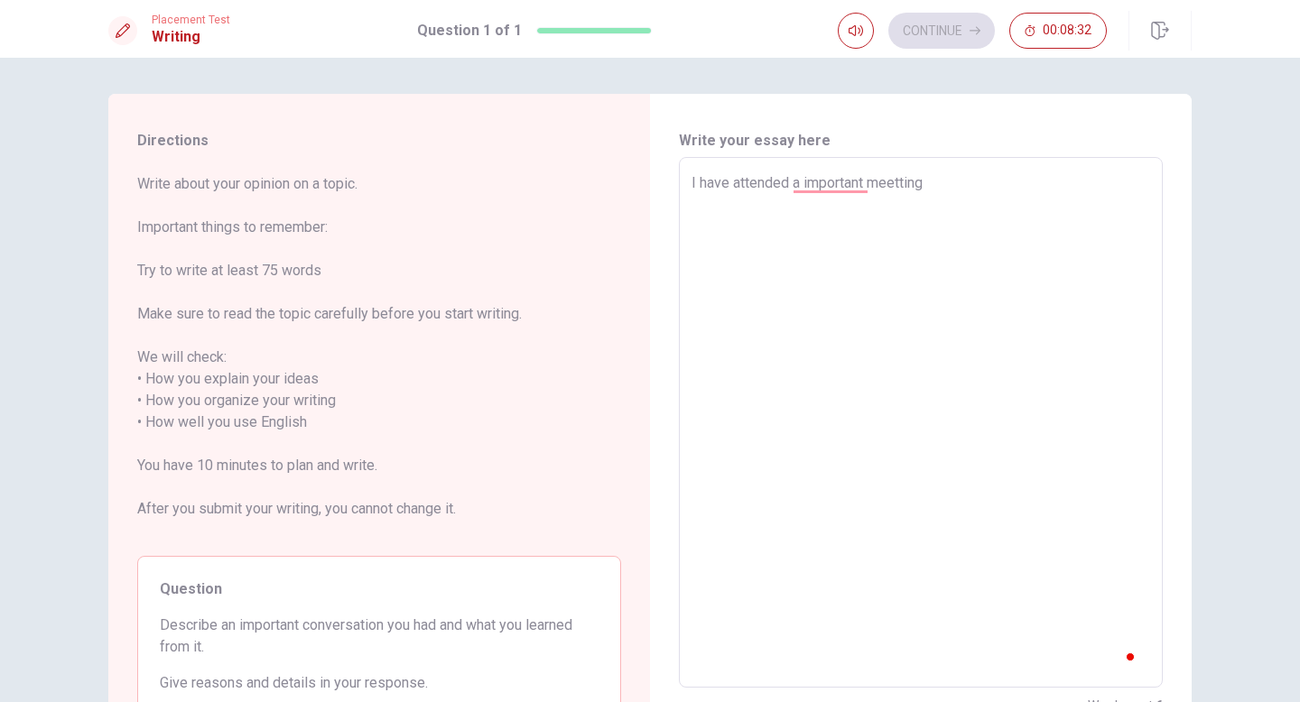
type textarea "x"
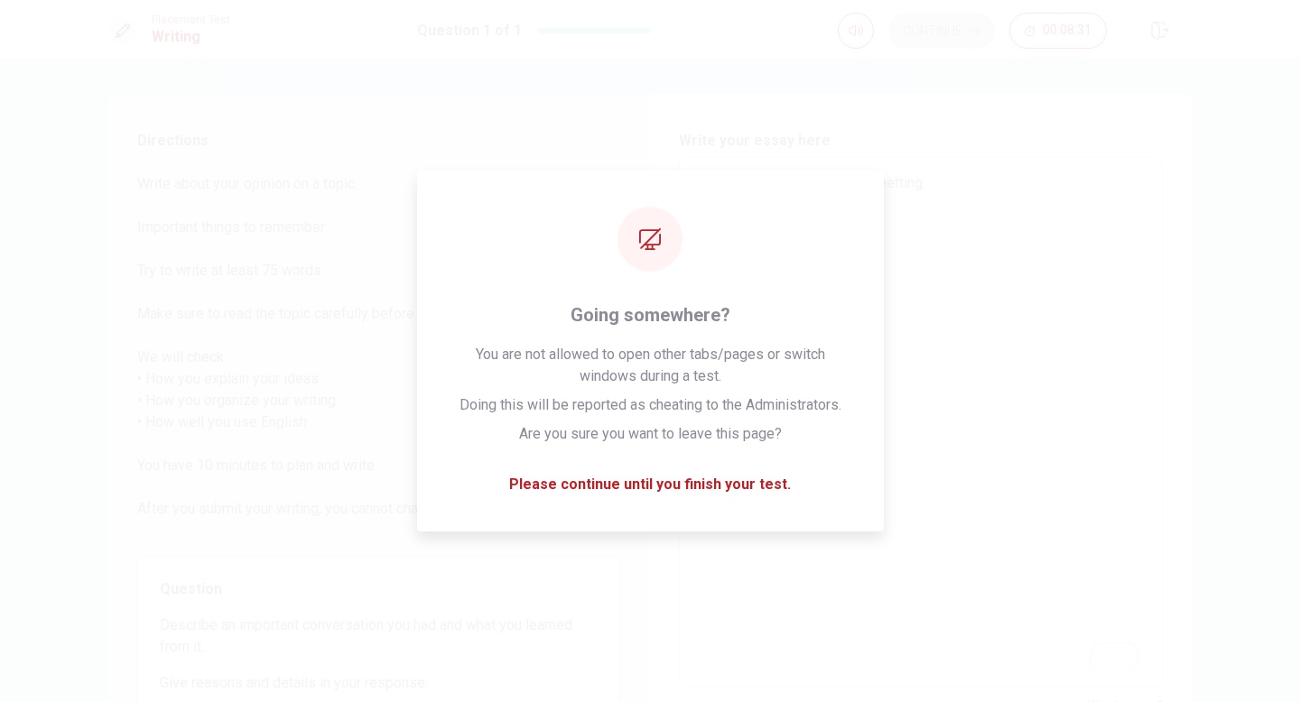
type textarea "I have attended a important meetting"
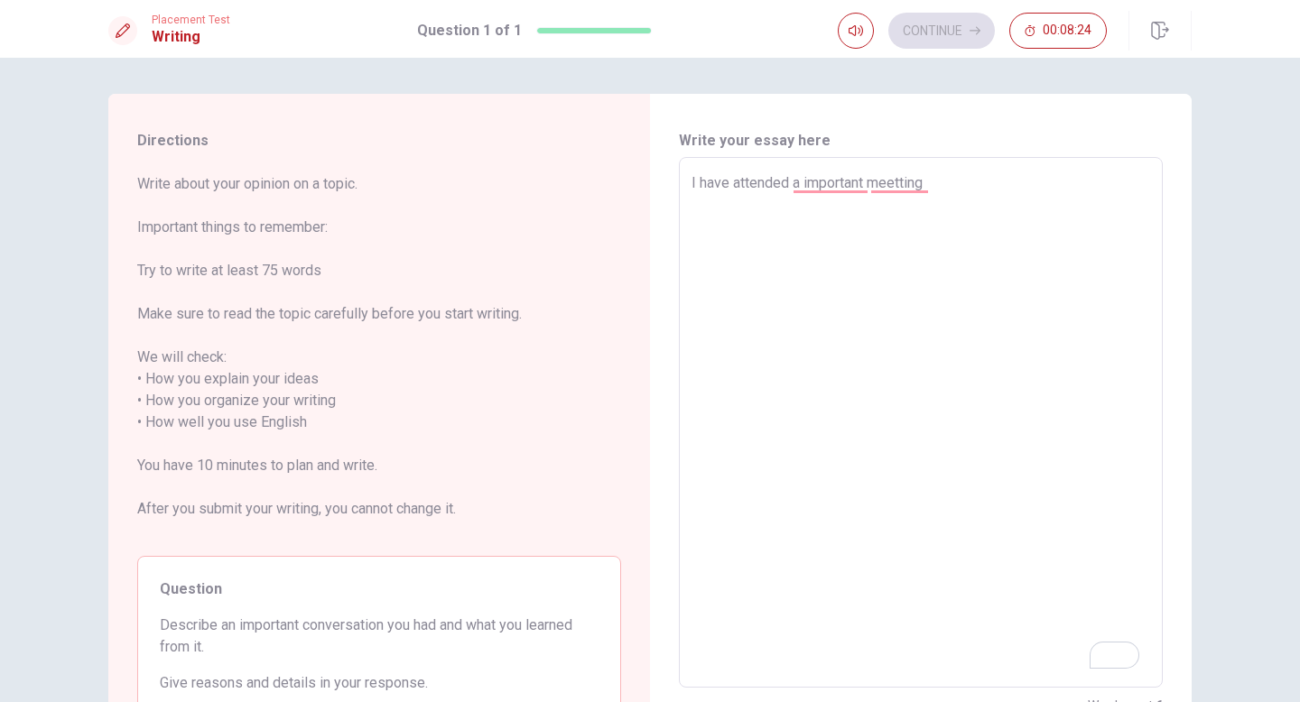
click at [1028, 216] on textarea "I have attended a important meetting" at bounding box center [921, 422] width 459 height 501
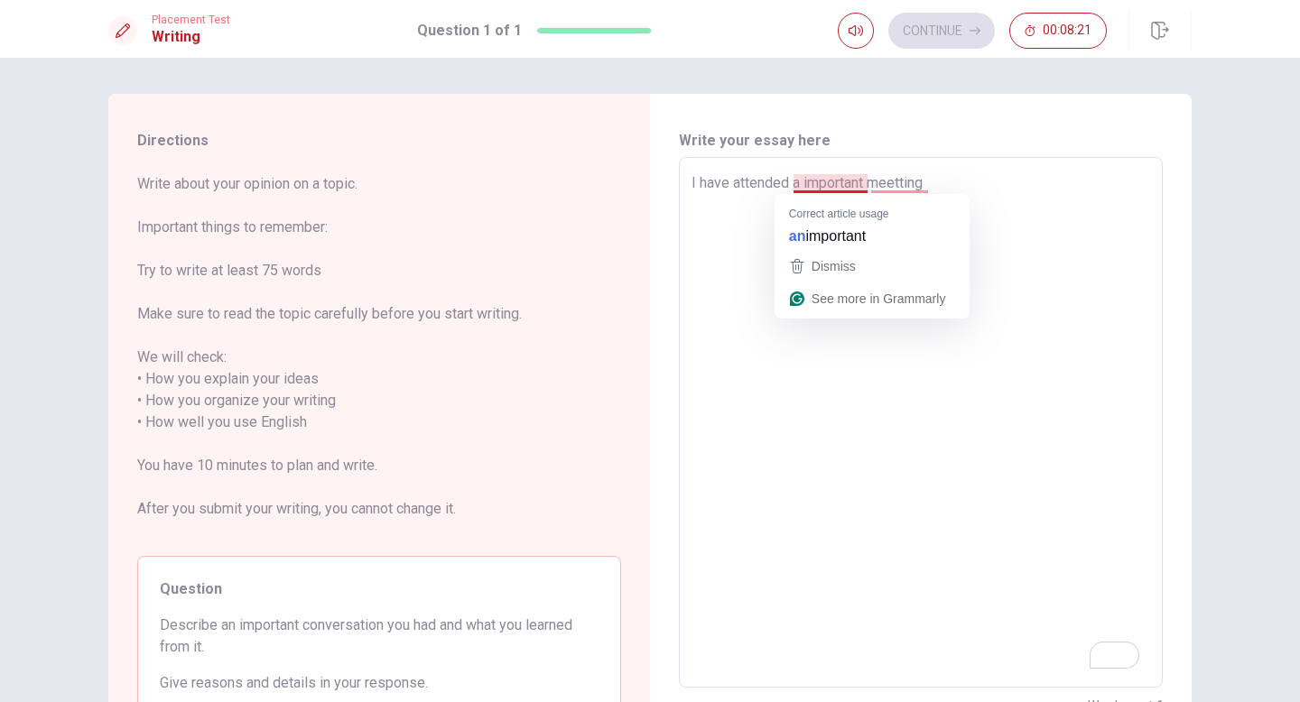
click at [795, 178] on textarea "I have attended a important meetting" at bounding box center [921, 422] width 459 height 501
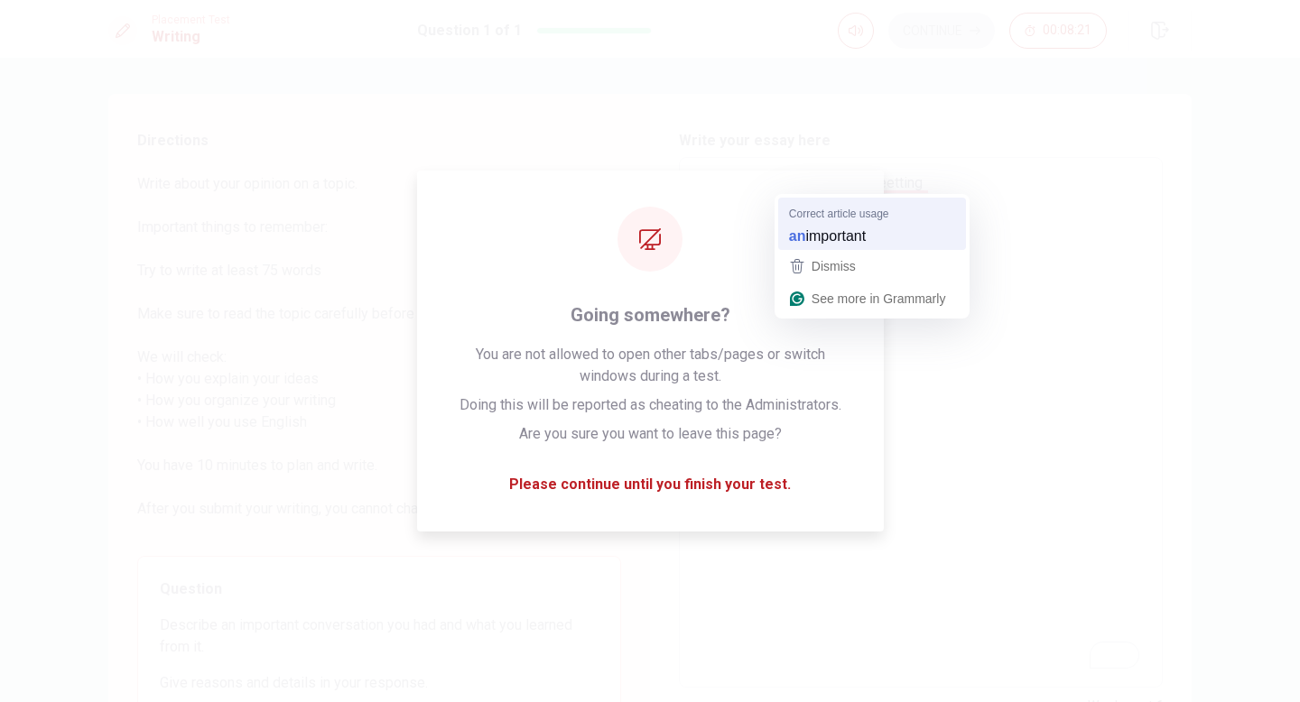
type textarea "x"
type textarea "I have attended an important meetting"
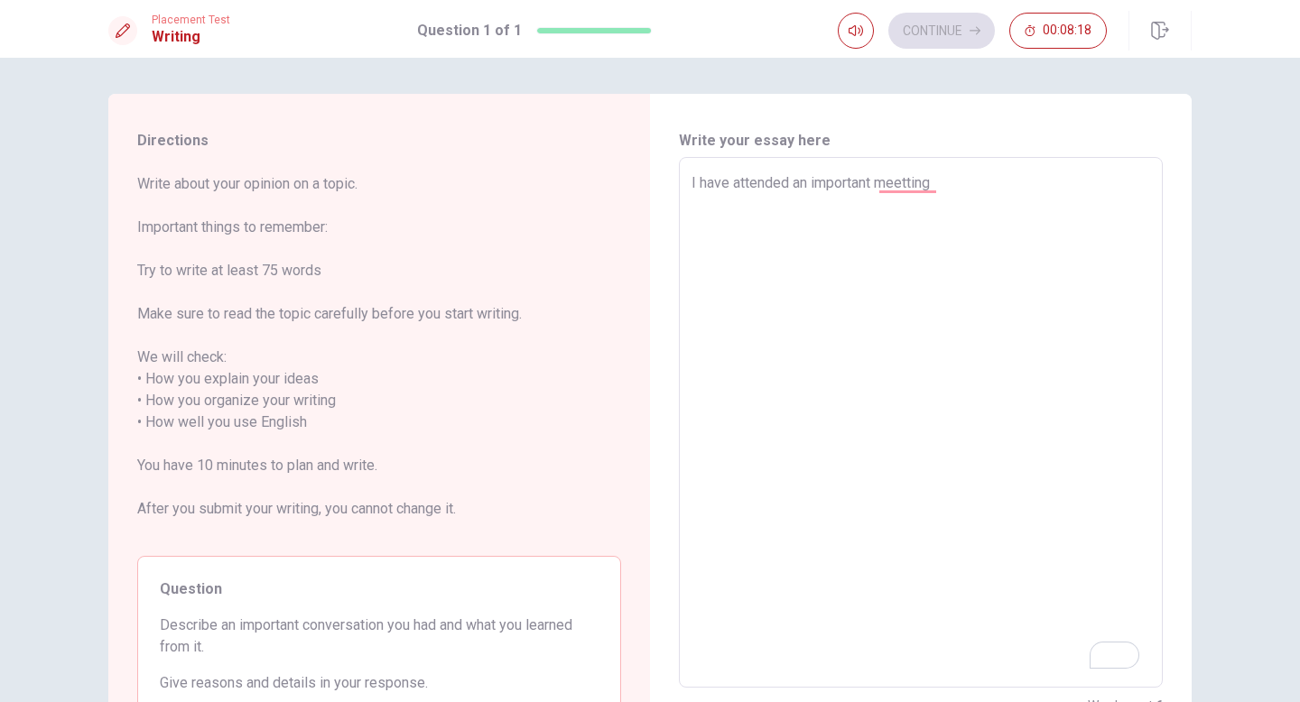
type textarea "x"
click at [965, 182] on textarea "I have attended an important meetting" at bounding box center [921, 422] width 459 height 501
type textarea "I have attended an important meetting [PERSON_NAME] s us how to"
click at [828, 446] on textarea "I have attended an important meetting" at bounding box center [921, 422] width 459 height 501
type textarea "x"
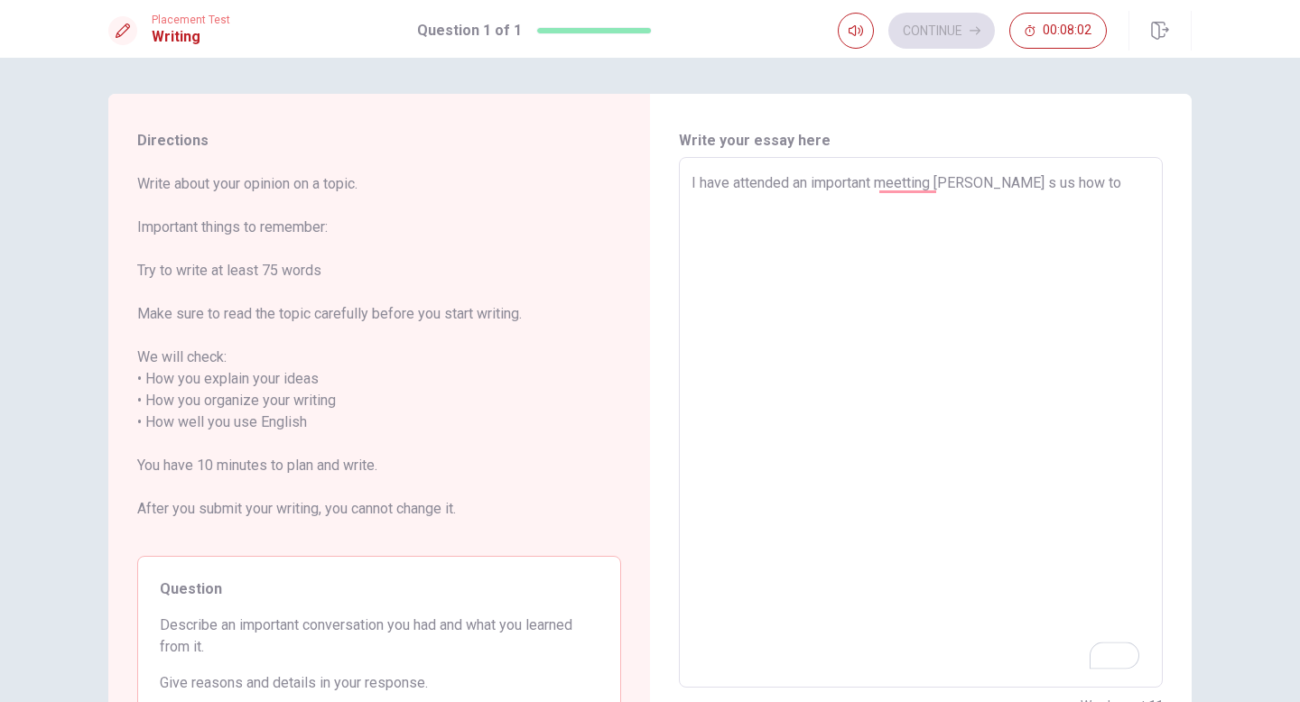
type textarea "I have attended an important meetting [PERSON_NAME] s us how to"
type textarea "x"
click at [961, 183] on textarea "I have attended an important meetting [PERSON_NAME] s us how to" at bounding box center [921, 422] width 459 height 501
click at [969, 181] on textarea "I have attended an important meetting [PERSON_NAME] s us how to" at bounding box center [921, 422] width 459 height 501
click at [970, 181] on textarea "I have attended an important meetting [PERSON_NAME] s us how to" at bounding box center [921, 422] width 459 height 501
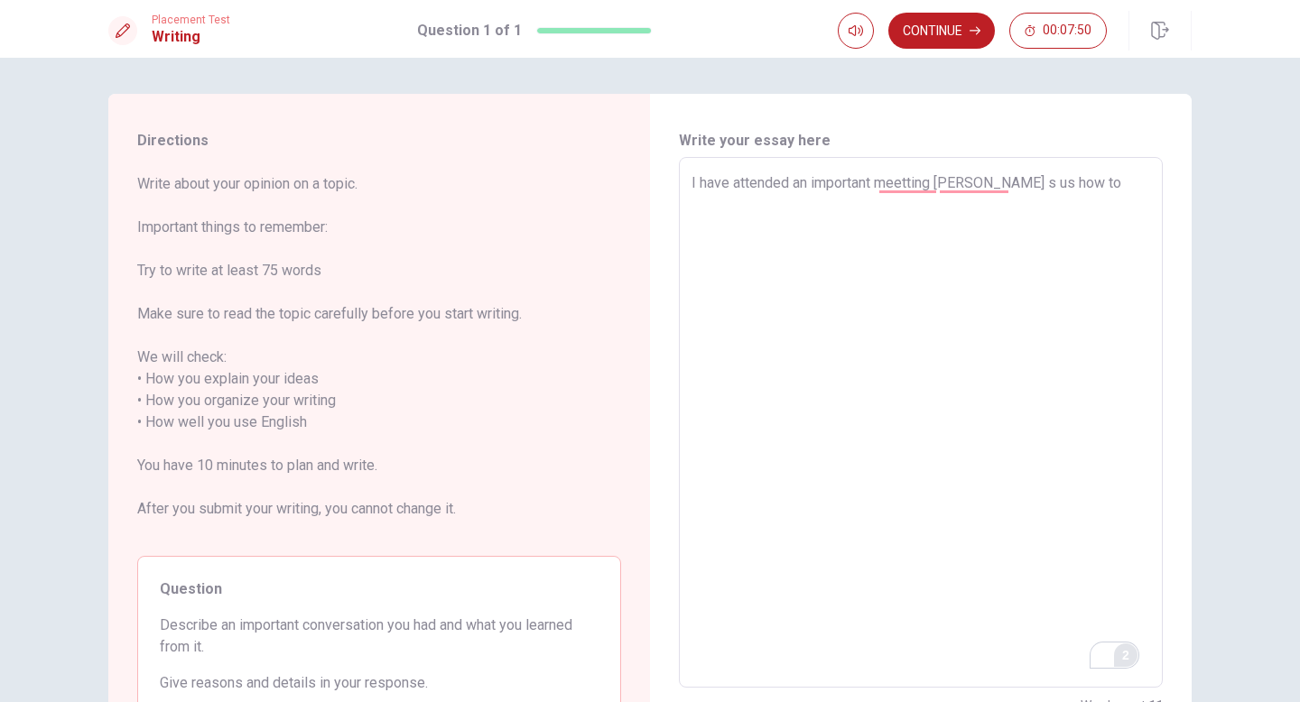
click at [960, 193] on textarea "I have attended an important meetting [PERSON_NAME] s us how to" at bounding box center [921, 422] width 459 height 501
click at [968, 173] on textarea "I have attended an important meetting [PERSON_NAME] s us how to" at bounding box center [921, 422] width 459 height 501
click at [972, 177] on textarea "I have attended an important meetting [PERSON_NAME] s us how to" at bounding box center [921, 422] width 459 height 501
click at [978, 183] on textarea "I have attended an important meetting [PERSON_NAME] s us how to" at bounding box center [921, 422] width 459 height 501
click at [975, 180] on textarea "I have attended an important meetting [PERSON_NAME] s us how to" at bounding box center [921, 422] width 459 height 501
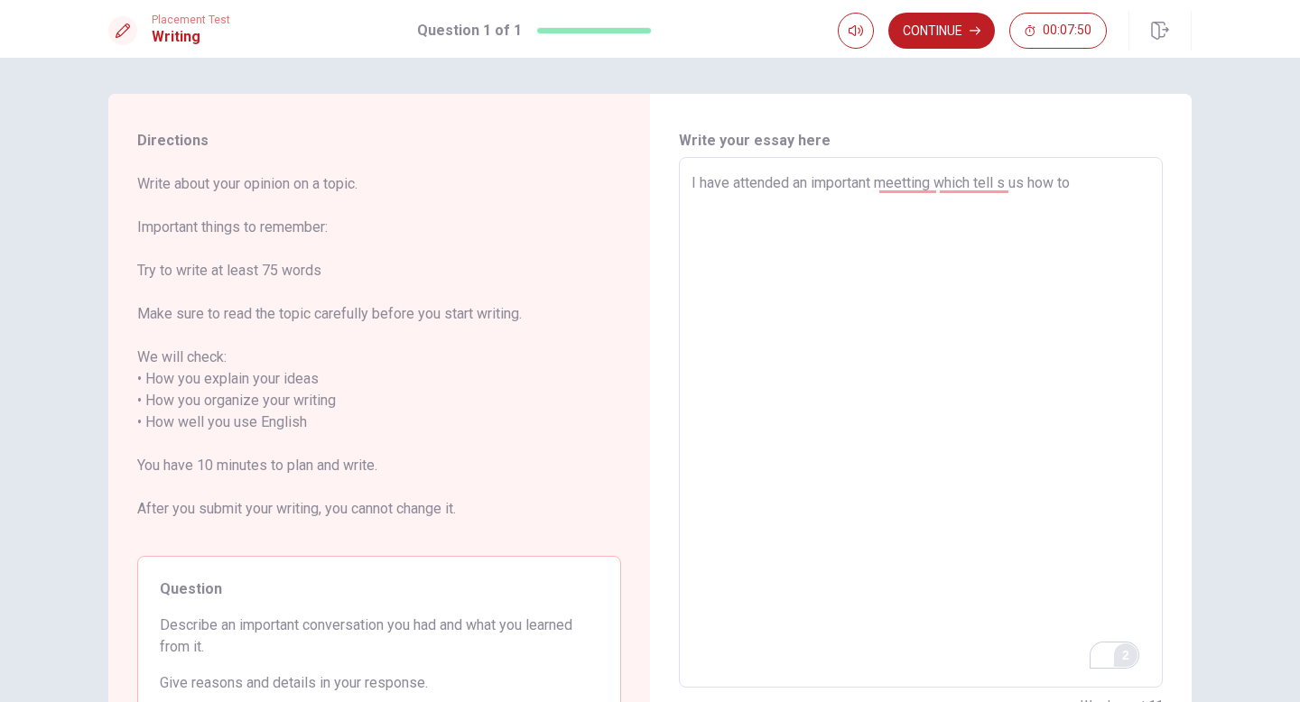
type textarea "I have attended an important meetting which tell s us how to"
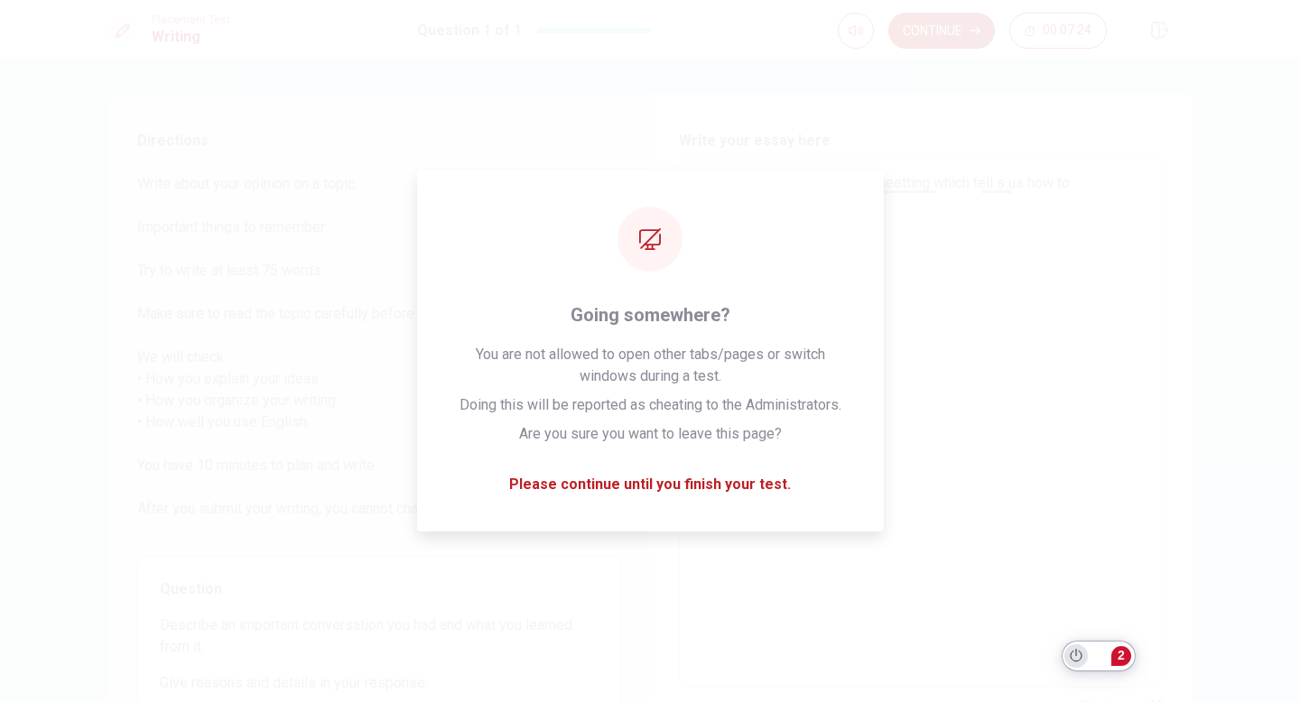
click at [1082, 649] on icon "Turn off Grammarly on this website" at bounding box center [1076, 656] width 13 height 14
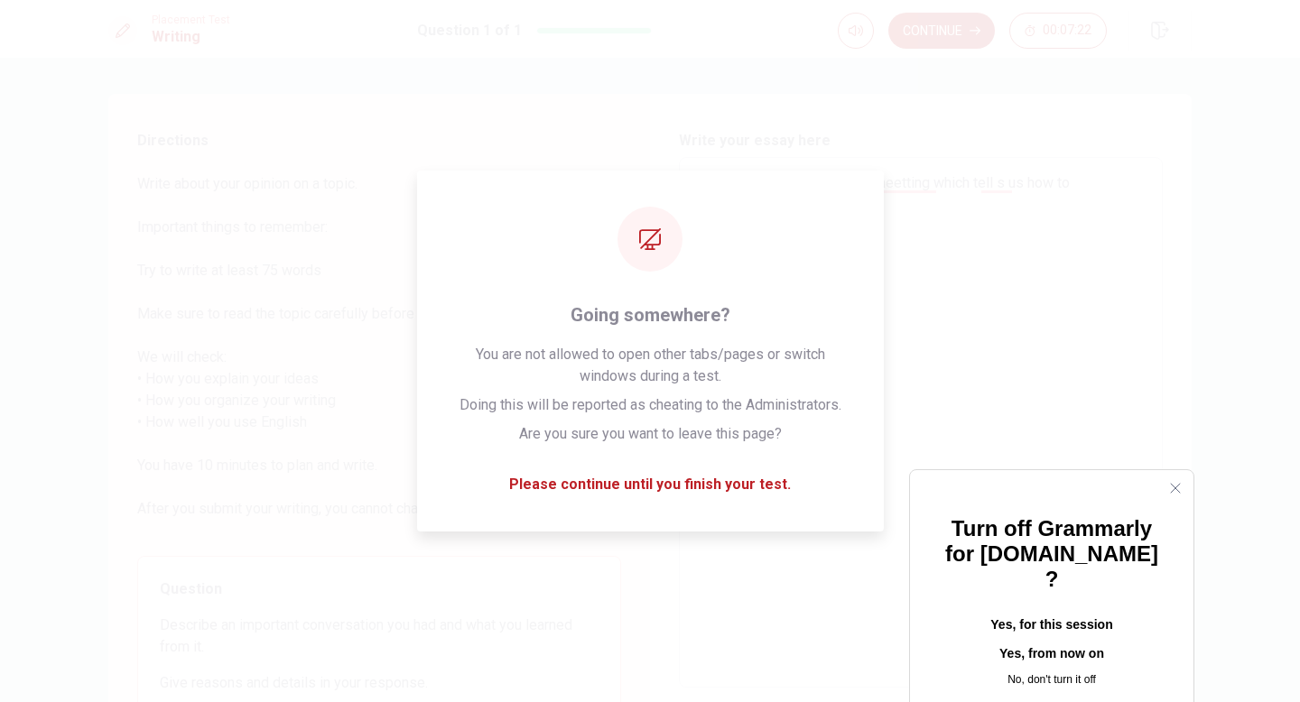
click at [1038, 610] on button "Yes, for this session" at bounding box center [1052, 624] width 226 height 29
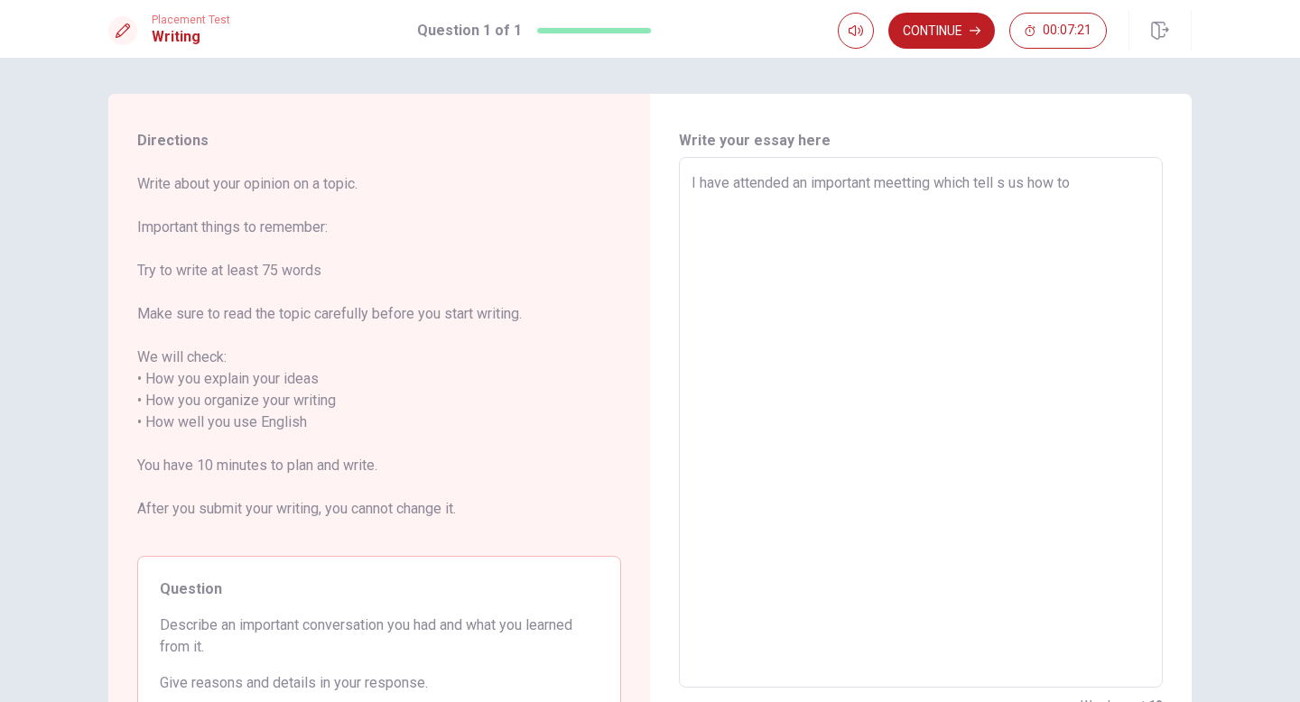
click at [1098, 186] on textarea "I have attended an important meetting which tell s us how to" at bounding box center [921, 422] width 459 height 501
type textarea "x"
type textarea "I have attended an important meetting which tell s us how to l"
type textarea "x"
type textarea "I have attended an important meetting which tell s us how to le"
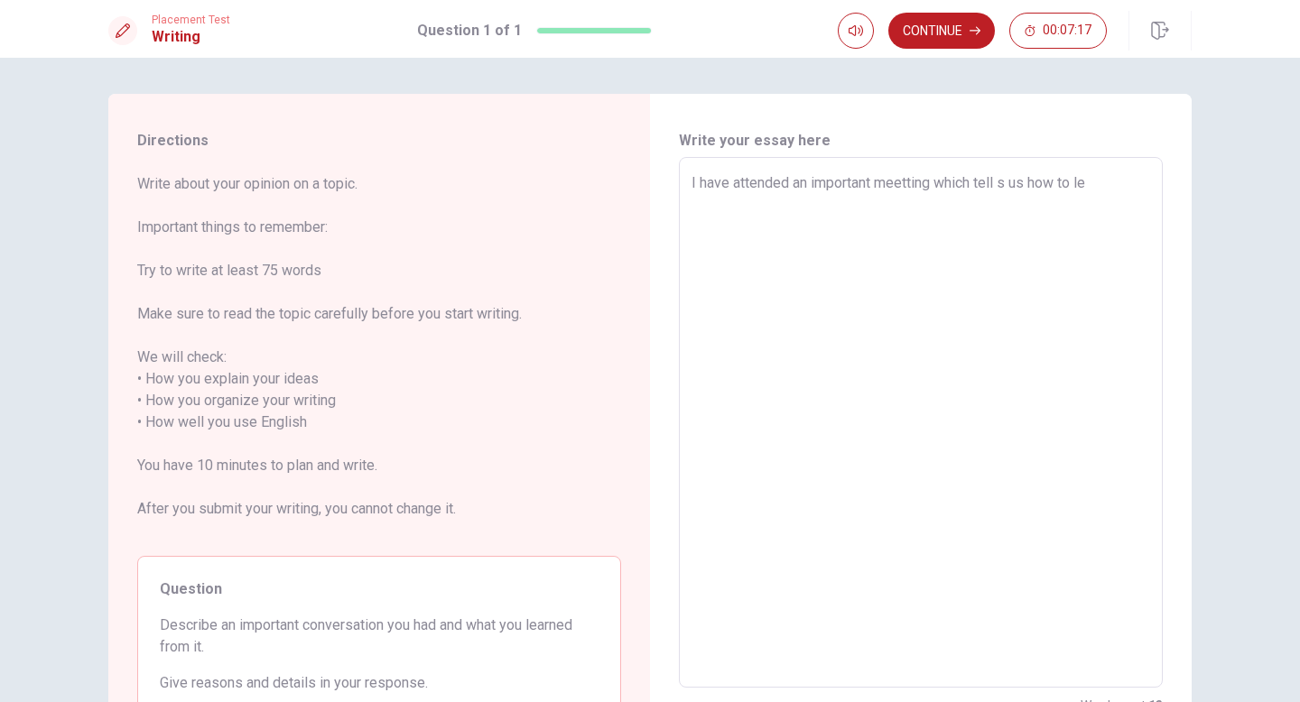
type textarea "x"
type textarea "I have attended an important meetting which tell s us how to lea"
type textarea "x"
type textarea "I have attended an important meetting which tell s us how to [PERSON_NAME]"
type textarea "x"
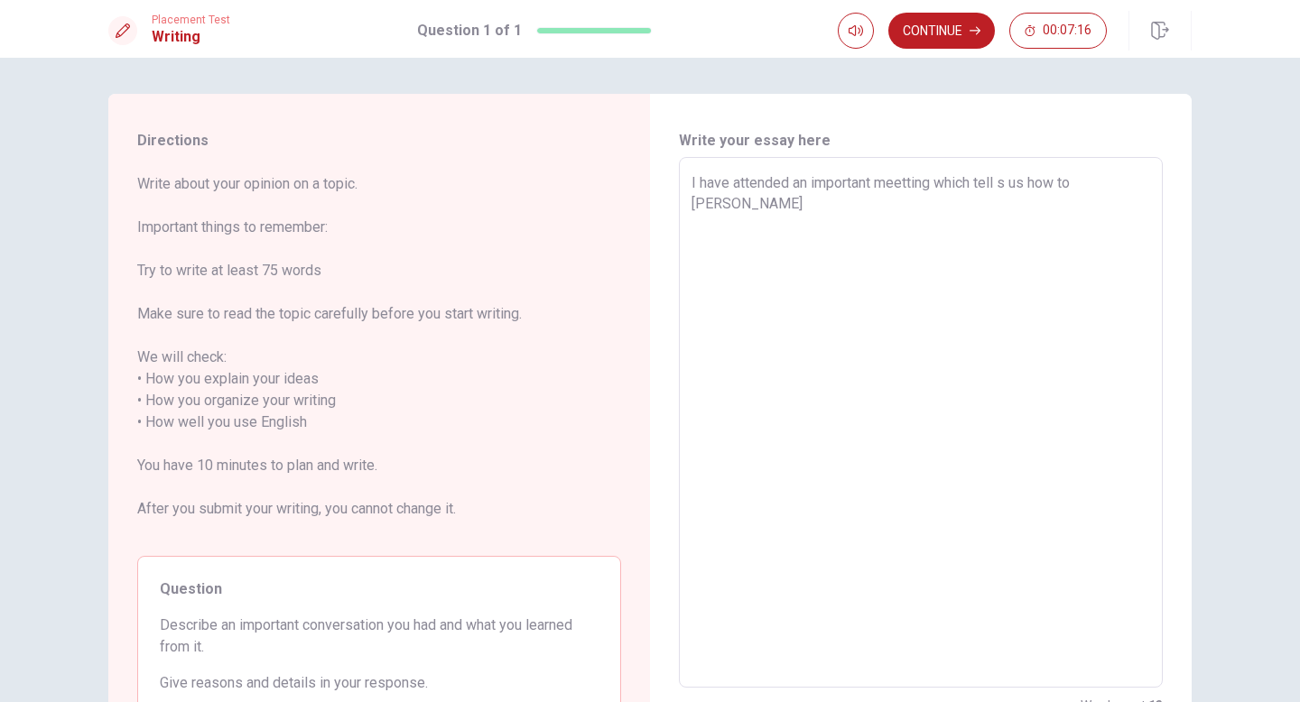
type textarea "I have attended an important meetting which tell s us how to learn"
type textarea "x"
type textarea "I have attended an important meetting which tell s us how to learn"
type textarea "x"
type textarea "I have attended an important meetting which tell s us how to learn e"
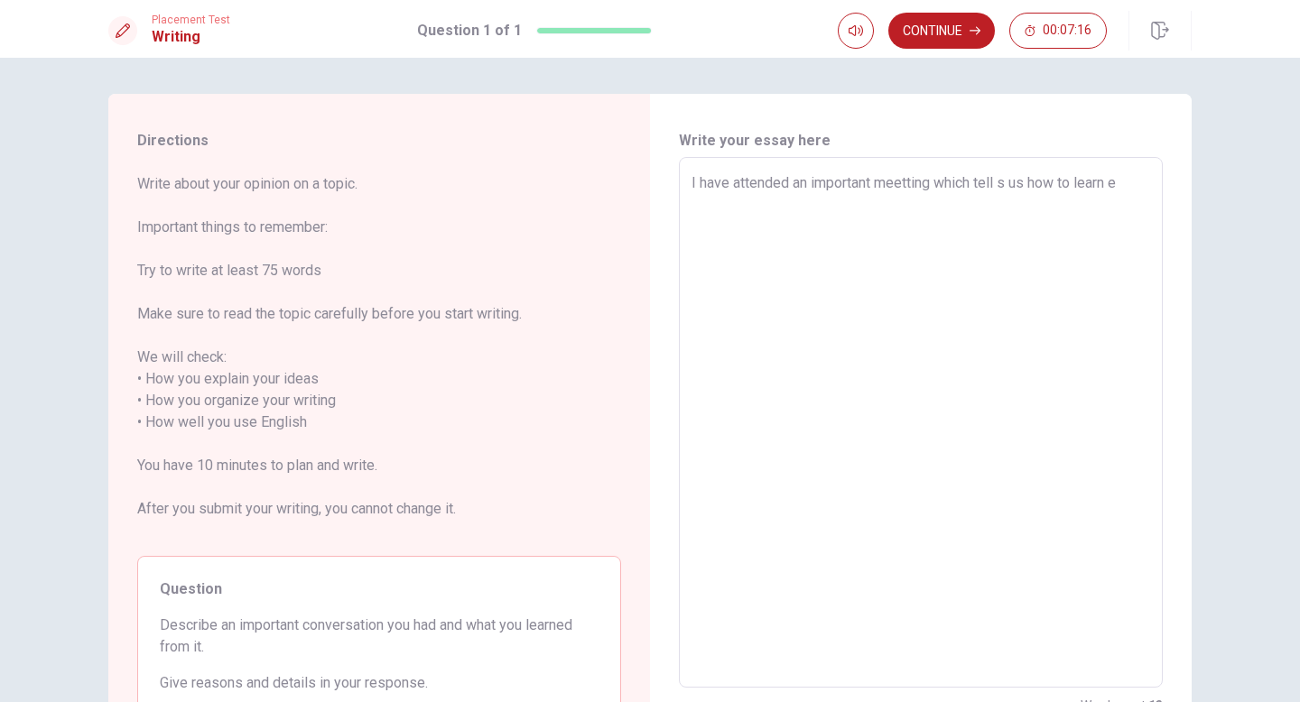
type textarea "x"
type textarea "I have attended an important meetting which tell s us how to learn en"
type textarea "x"
type textarea "I have attended an important meetting which tell s us how to learn e"
type textarea "x"
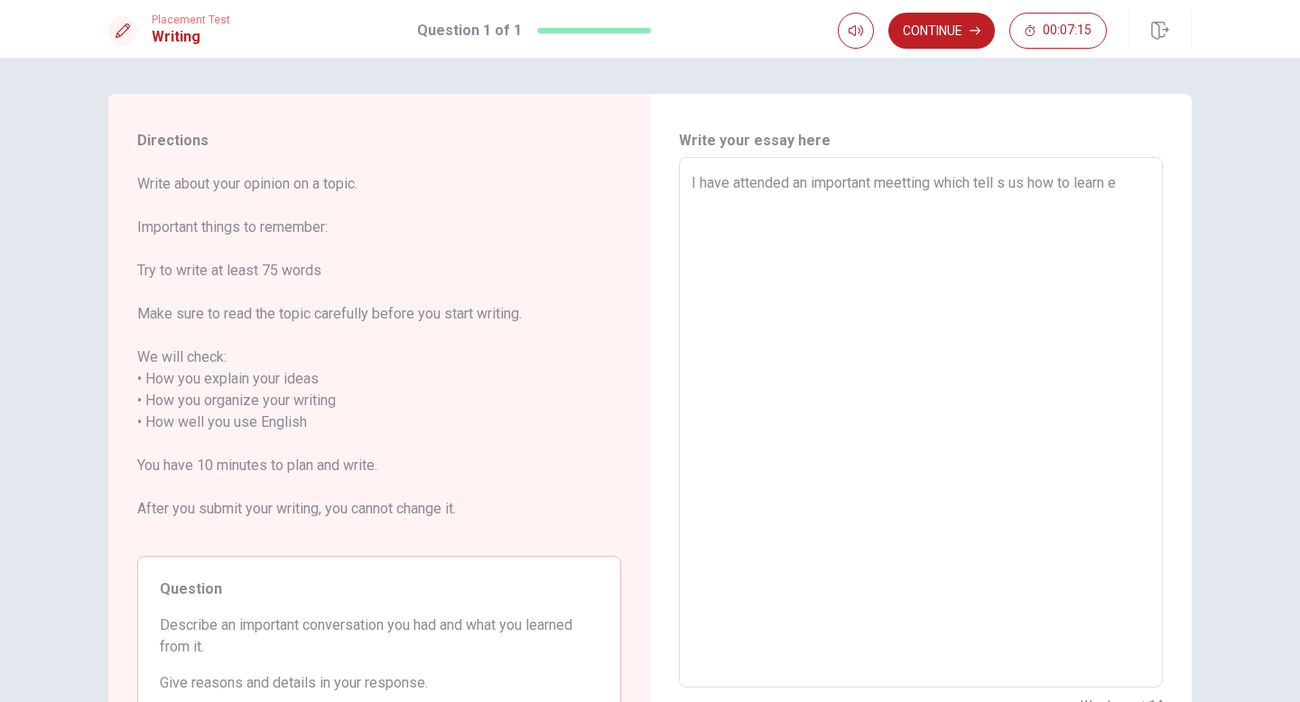
type textarea "I have attended an important meetting which tell s us how to learn"
type textarea "x"
type textarea "I have attended an important meetting which tell s us how to learn e"
type textarea "x"
type textarea "I have attended an important meetting which tell s us how to learn eN"
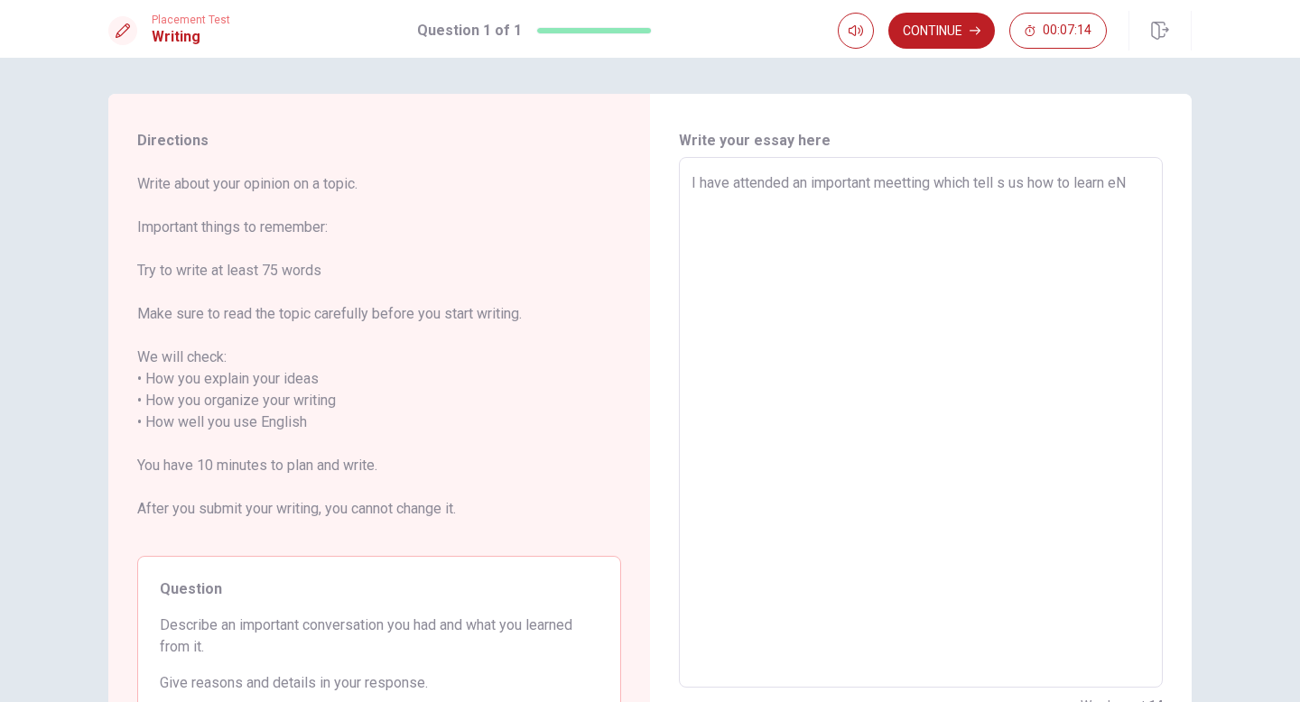
type textarea "x"
type textarea "I have attended an important meetting which tell s us how to learn e"
type textarea "x"
type textarea "I have attended an important meetting which tell s us how to learn"
type textarea "x"
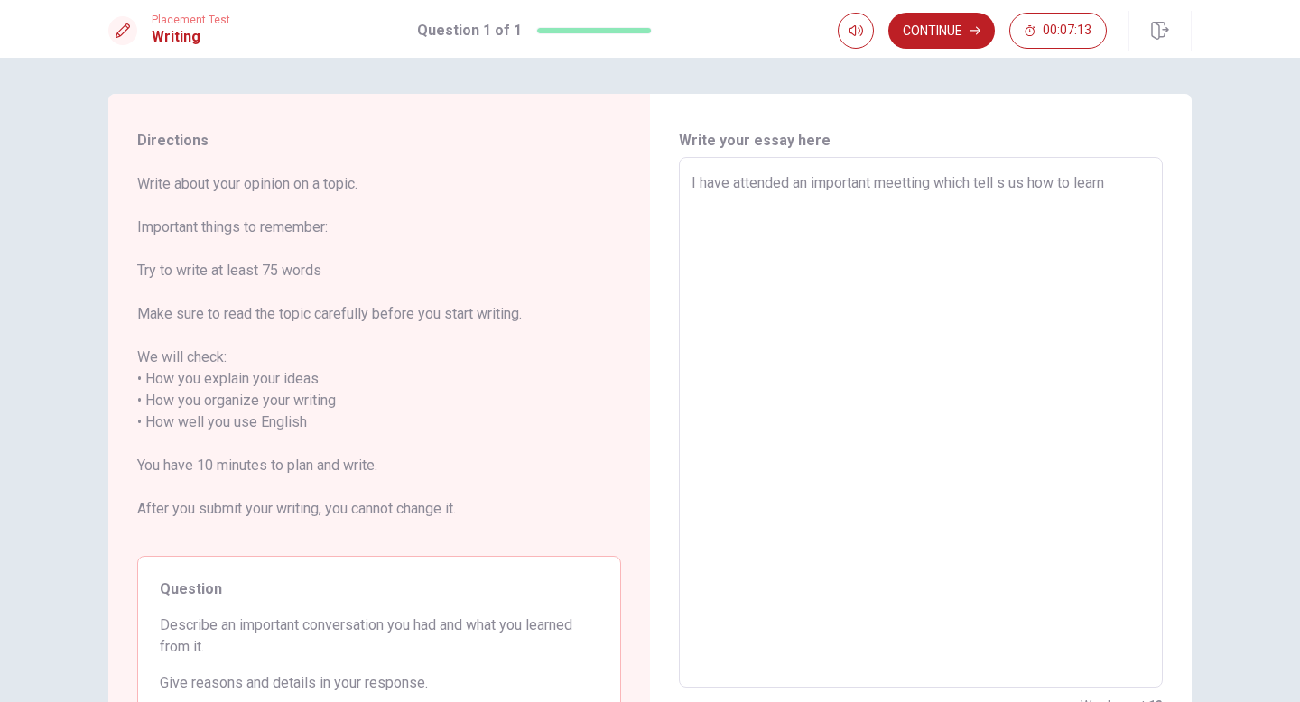
type textarea "I have attended an important meetting which tell s us how to learn e"
type textarea "x"
type textarea "I have attended an important meetting which tell s us how to learn eG"
type textarea "x"
type textarea "I have attended an important meetting which tell s us how to learn e"
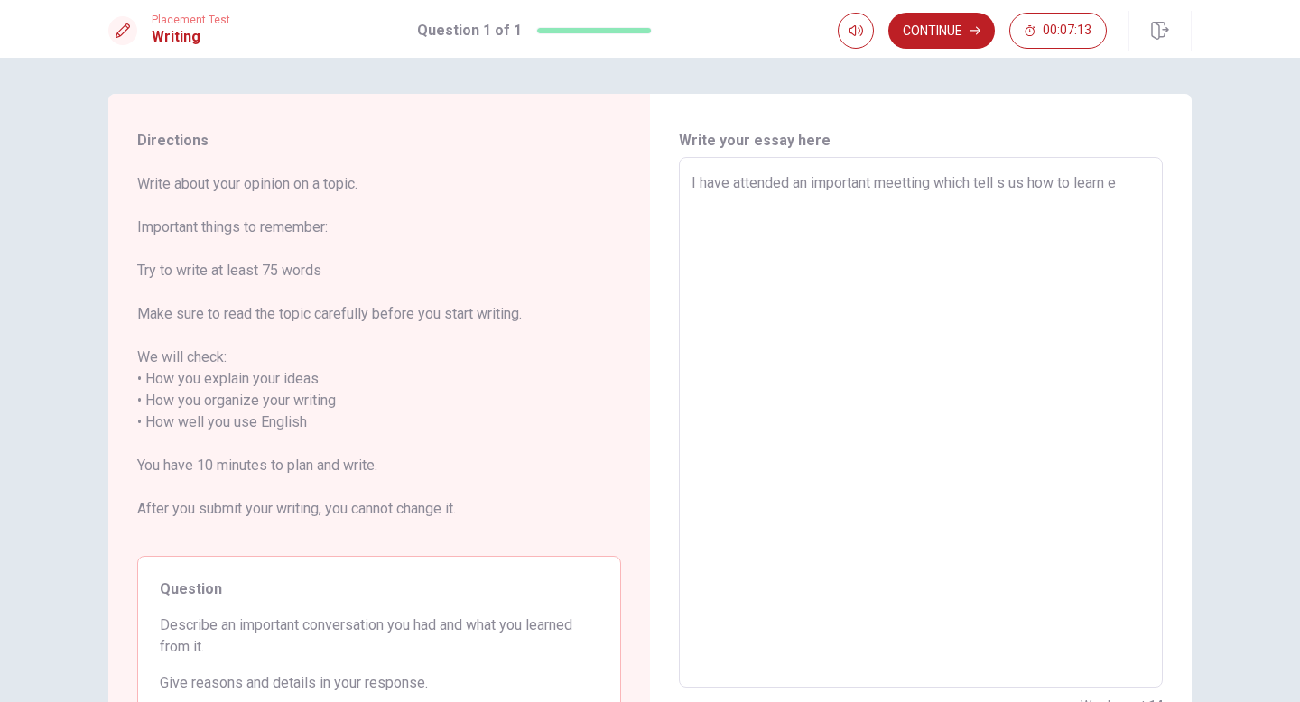
type textarea "x"
type textarea "I have attended an important meetting which tell s us how to learn"
type textarea "x"
type textarea "I have attended an important meetting which tell s us how to learn e"
type textarea "x"
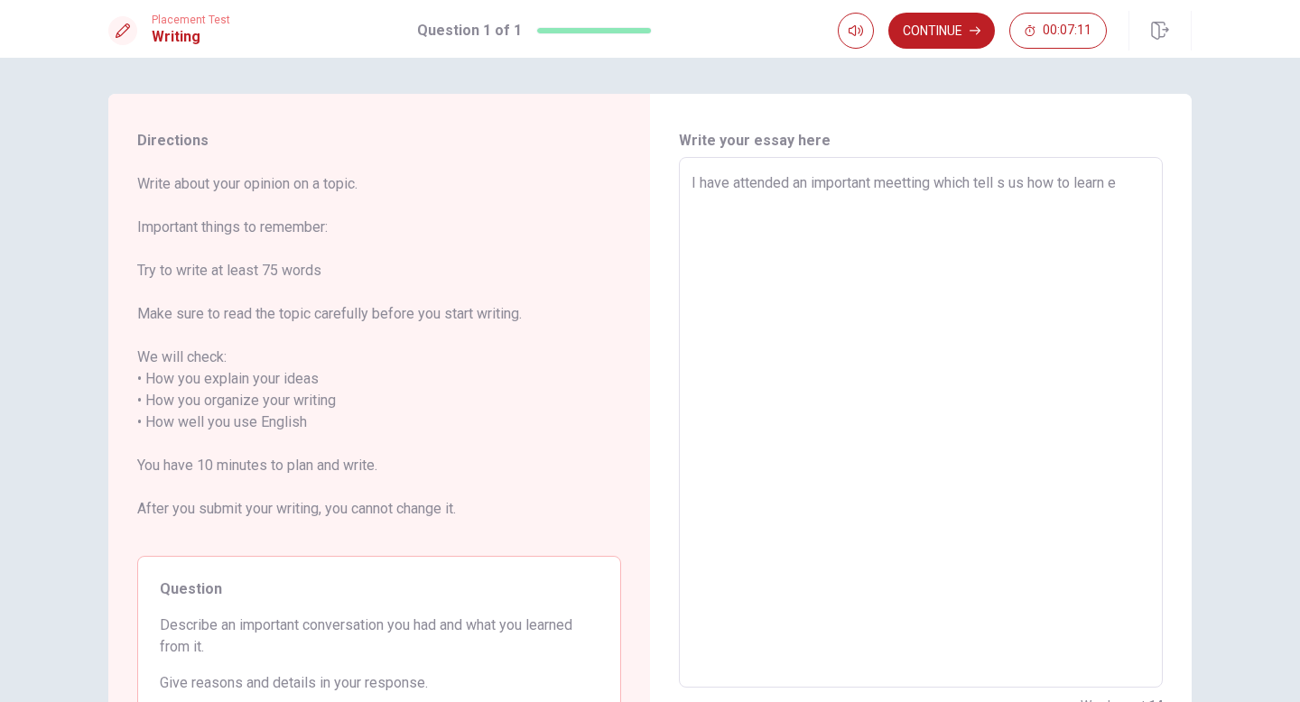
type textarea "I have attended an important meetting which tell s us how to learn"
type textarea "x"
type textarea "I have attended an important meetting which tell s us how to learn E"
type textarea "x"
type textarea "I have attended an important meetting which tell s us how to learn Eg"
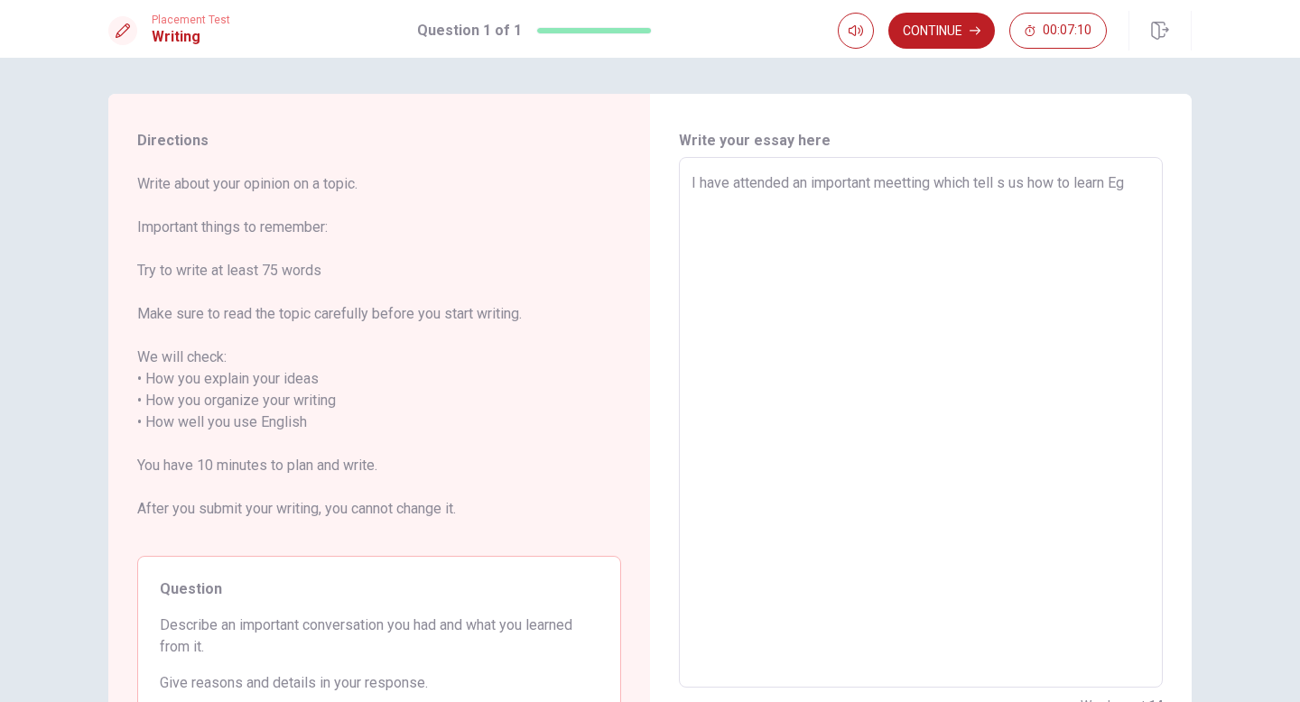
type textarea "x"
type textarea "I have attended an important meetting which tell s us how to learn Egn"
type textarea "x"
type textarea "I have attended an important meetting which tell s us how to learn Eg"
type textarea "x"
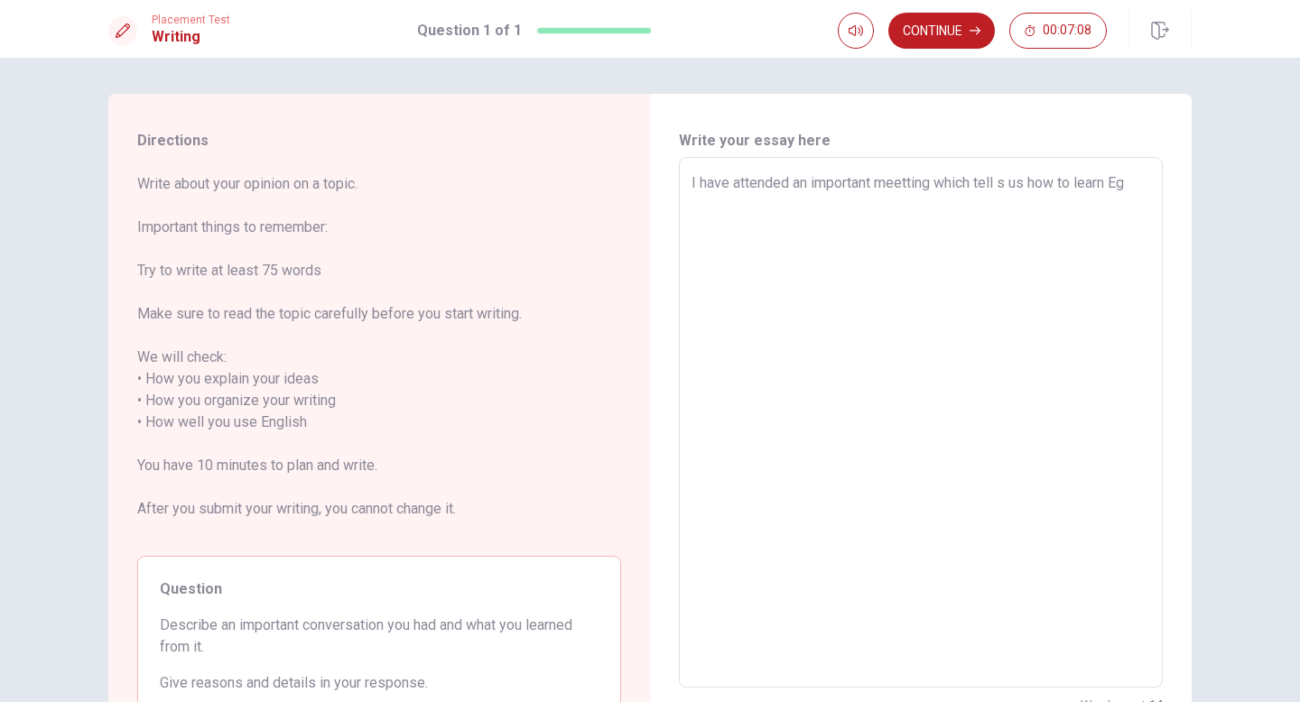
type textarea "I have attended an important meetting which tell s us how to learn E"
type textarea "x"
type textarea "I have attended an important meetting which tell s us how to learn En"
type textarea "x"
type textarea "I have attended an important meetting which tell s us how to learn Enl"
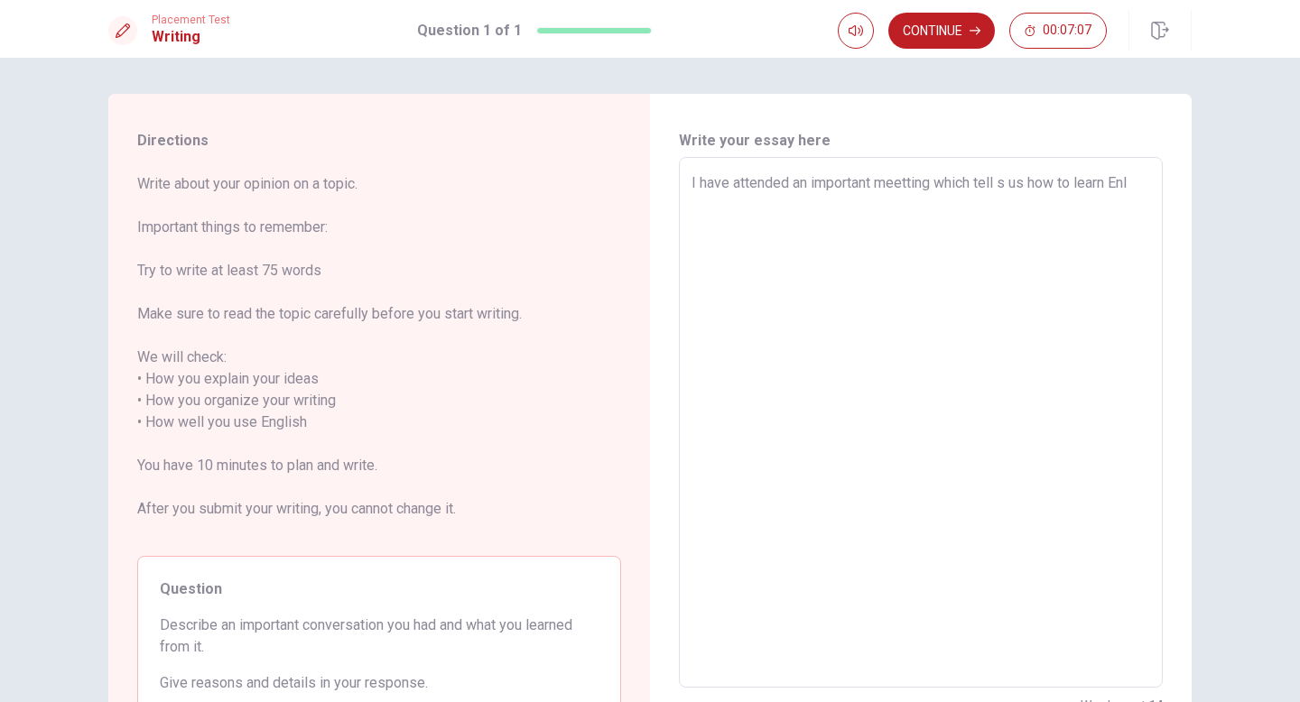
type textarea "x"
type textarea "I have attended an important meetting which tell s us how to learn En"
type textarea "x"
type textarea "I have attended an important meetting which tell s us how to learn Eng"
type textarea "x"
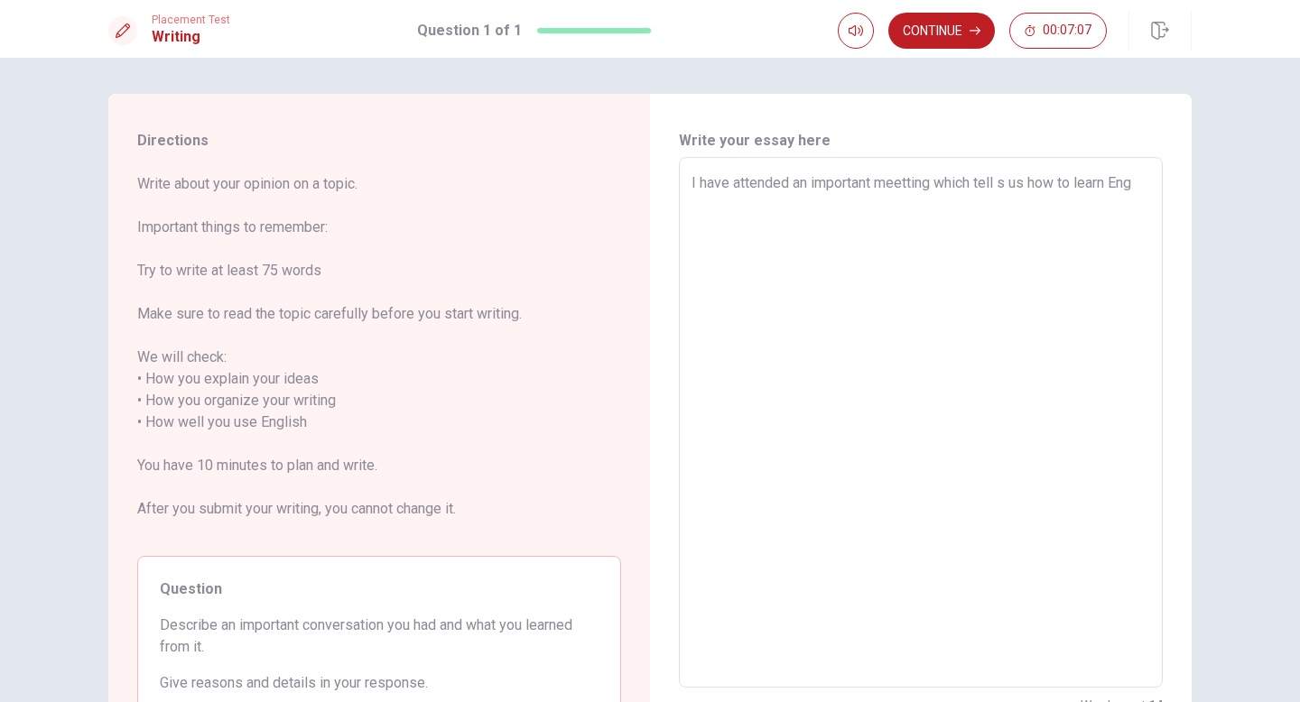
type textarea "I have attended an important meetting which tell s us how to learn Engl"
type textarea "x"
type textarea "I have attended an important meetting which tell s us how to learn [PERSON_NAME]"
type textarea "x"
type textarea "I have attended an important meetting which tell s us how to learn [PERSON_NAME]"
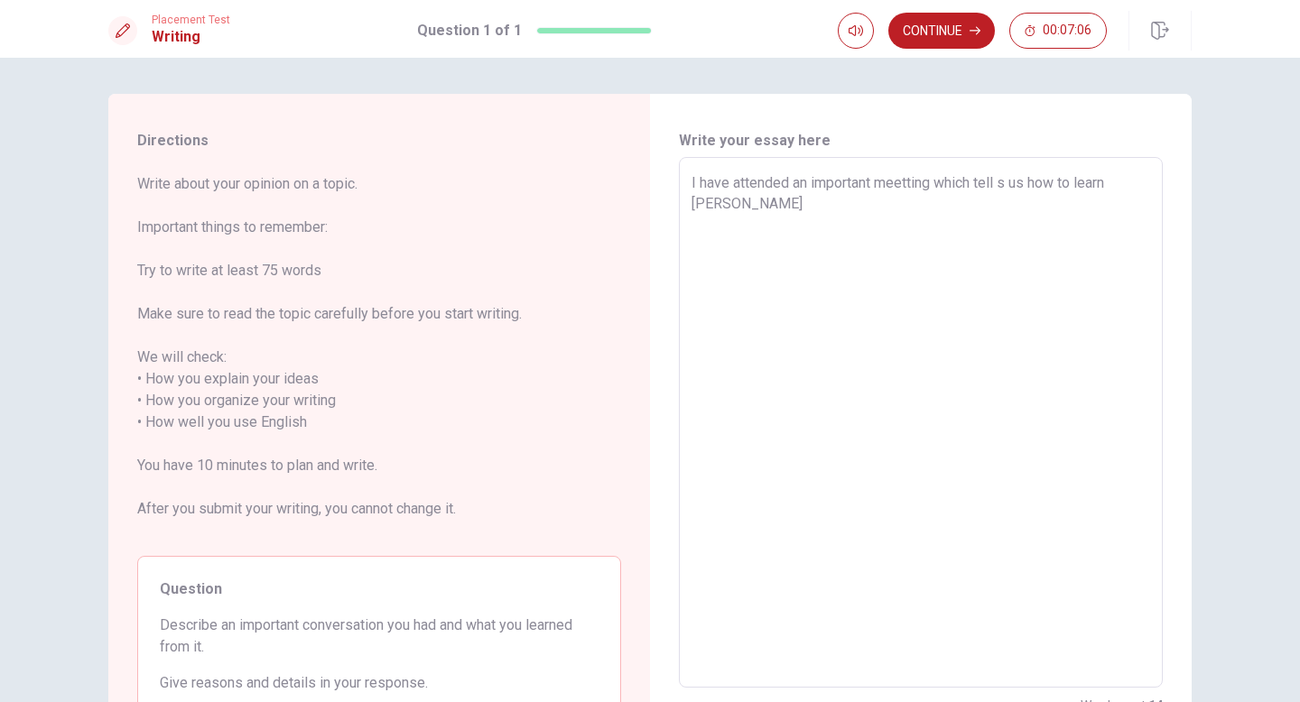
type textarea "x"
type textarea "I have attended an important meetting which tell s us how to learn English"
type textarea "x"
type textarea "I have attended an important meetting which tell s us how to learn English"
type textarea "x"
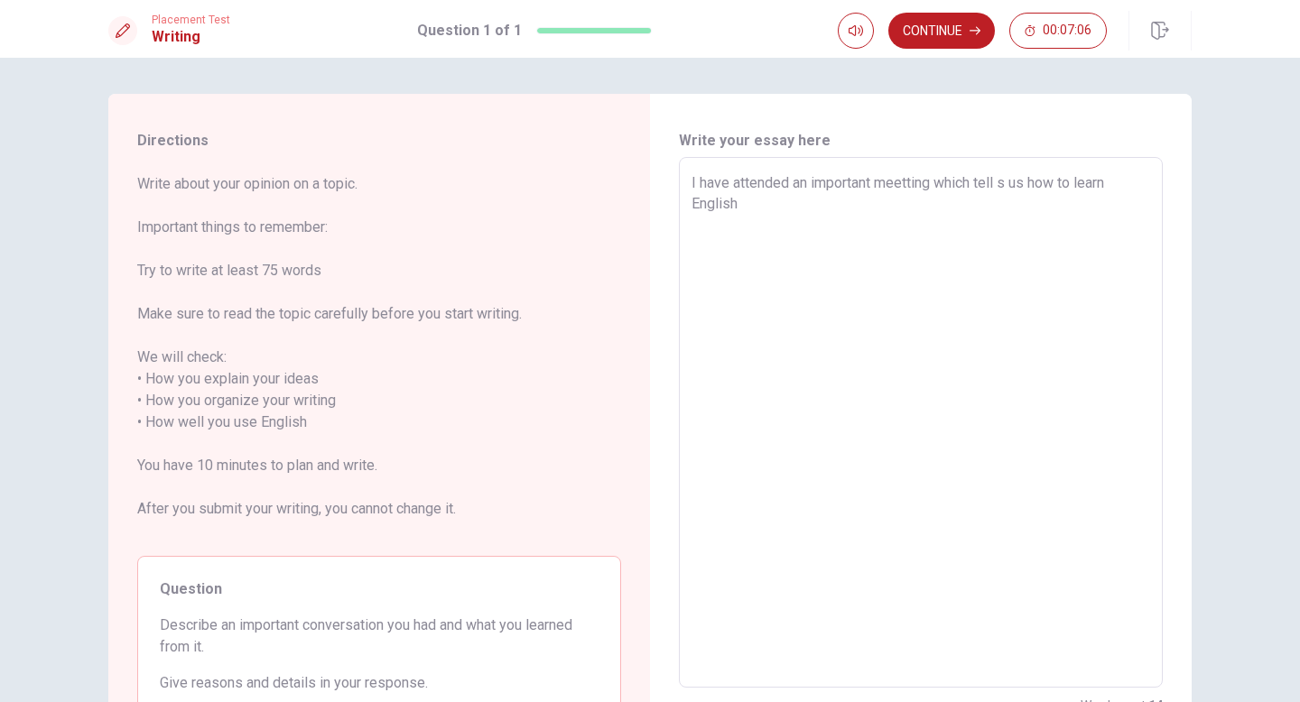
type textarea "I have attended an important meetting which tell s us how to learn English w"
type textarea "x"
type textarea "I have attended an important meetting which tell s us how to learn English we"
type textarea "x"
type textarea "I have attended an important meetting which tell s us how to learn English wel"
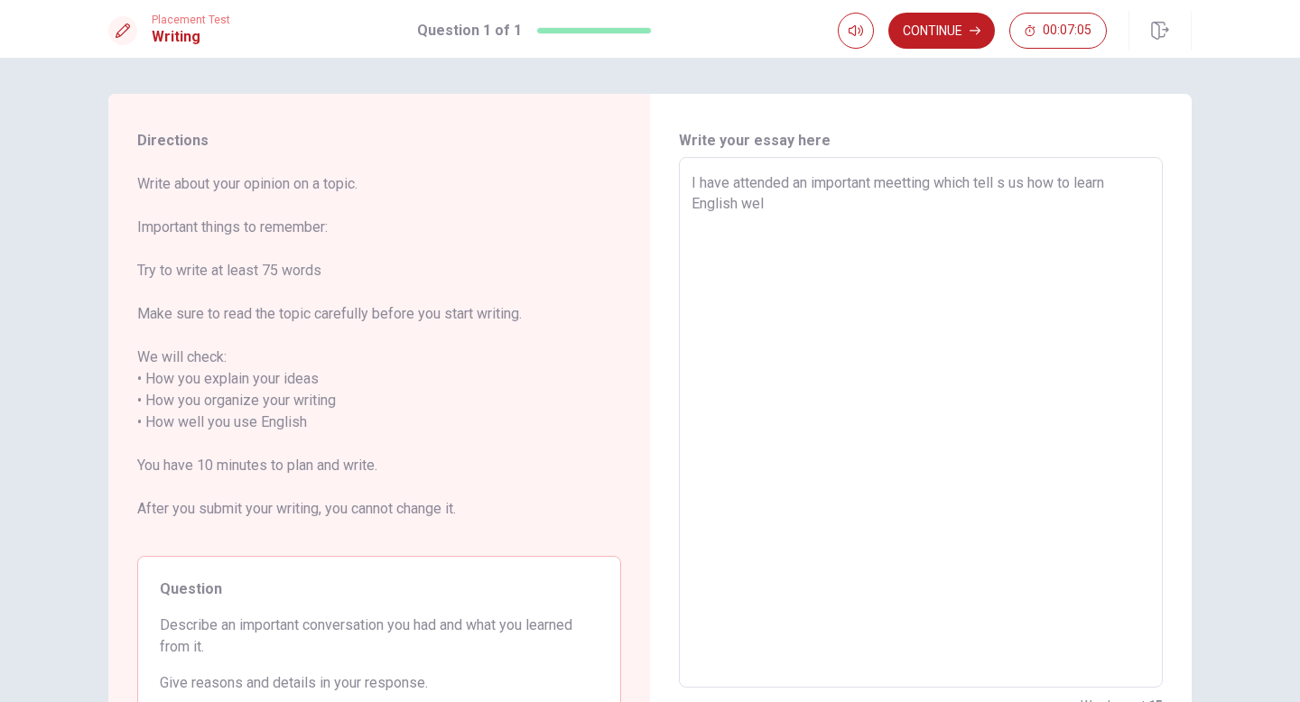
type textarea "x"
type textarea "I have attended an important meetting which tell s us how to learn English well"
type textarea "x"
type textarea "I have attended an important meetting which tell s us how to learn English well."
type textarea "x"
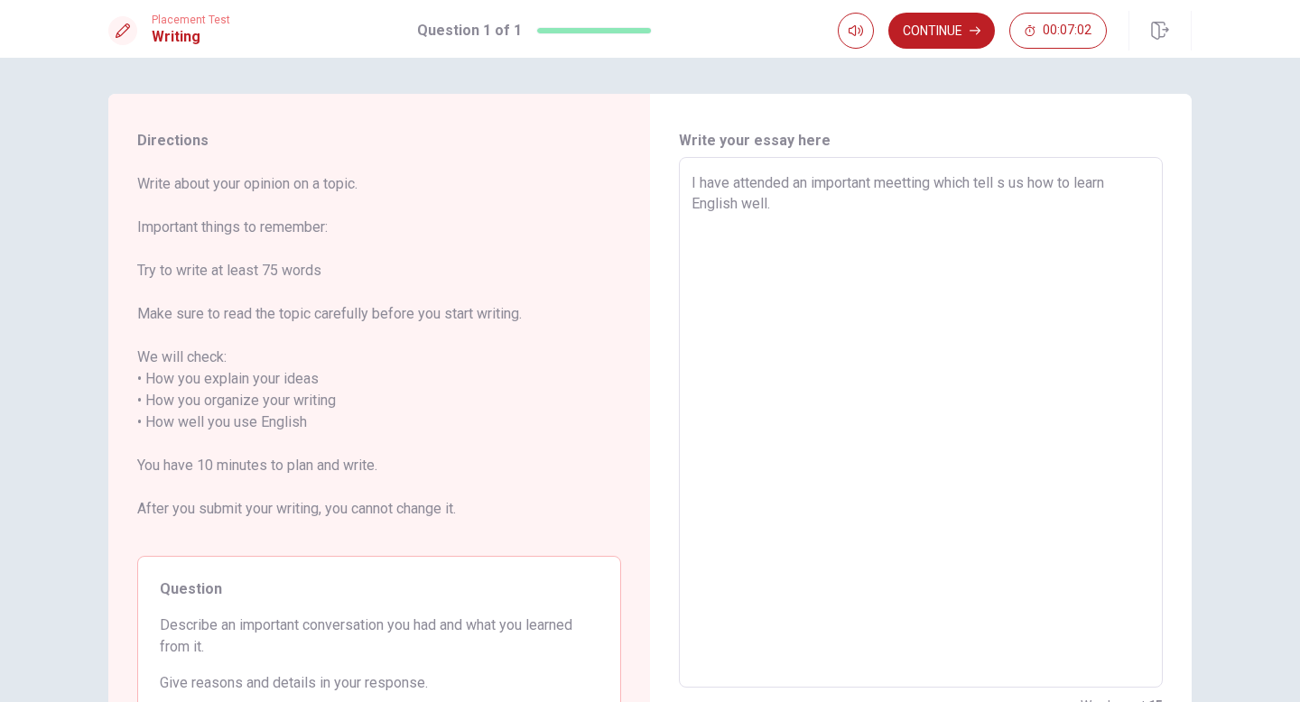
type textarea "I have attended an important meetting which tell s us how to learn English well."
type textarea "x"
type textarea "I have attended an important meetting which tell s us how to learn English well…"
type textarea "x"
type textarea "I have attended an important meetting which tell s us how to learn English well…"
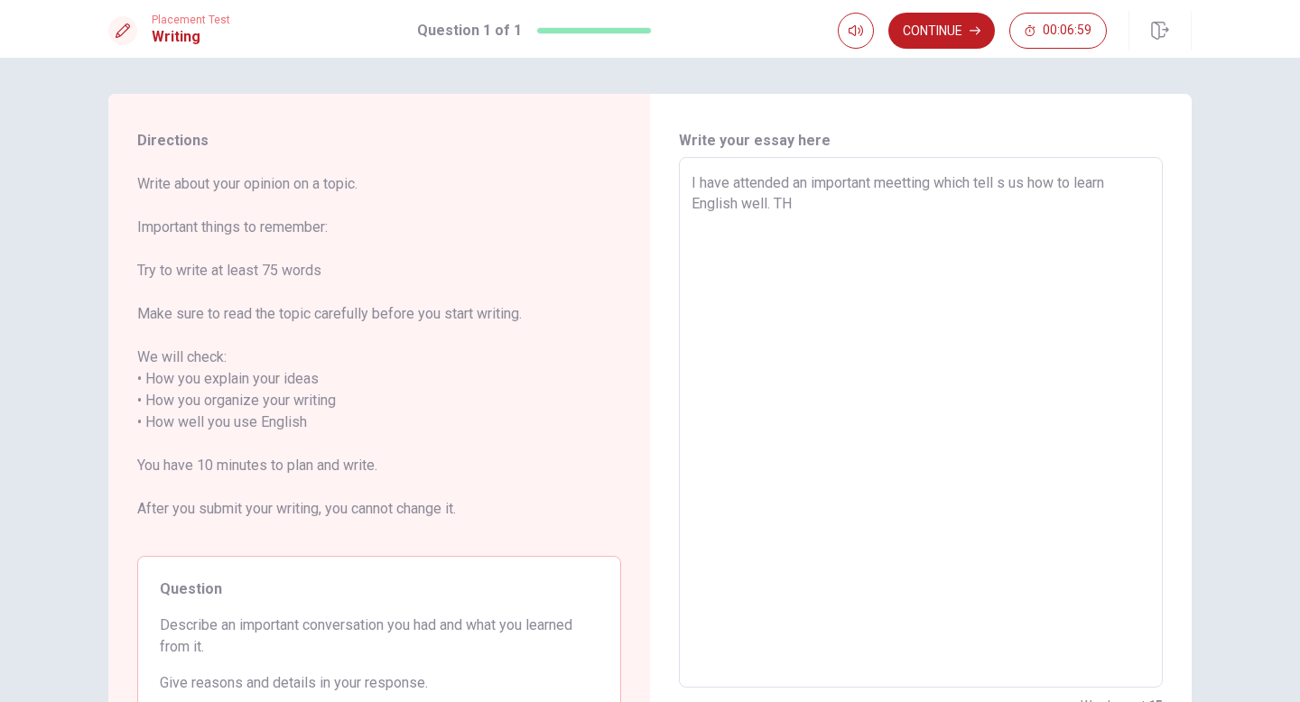
type textarea "x"
type textarea "I have attended an important meetting which tell s us how to learn English well…"
type textarea "x"
type textarea "I have attended an important meetting which tell s us how to learn English well…"
type textarea "x"
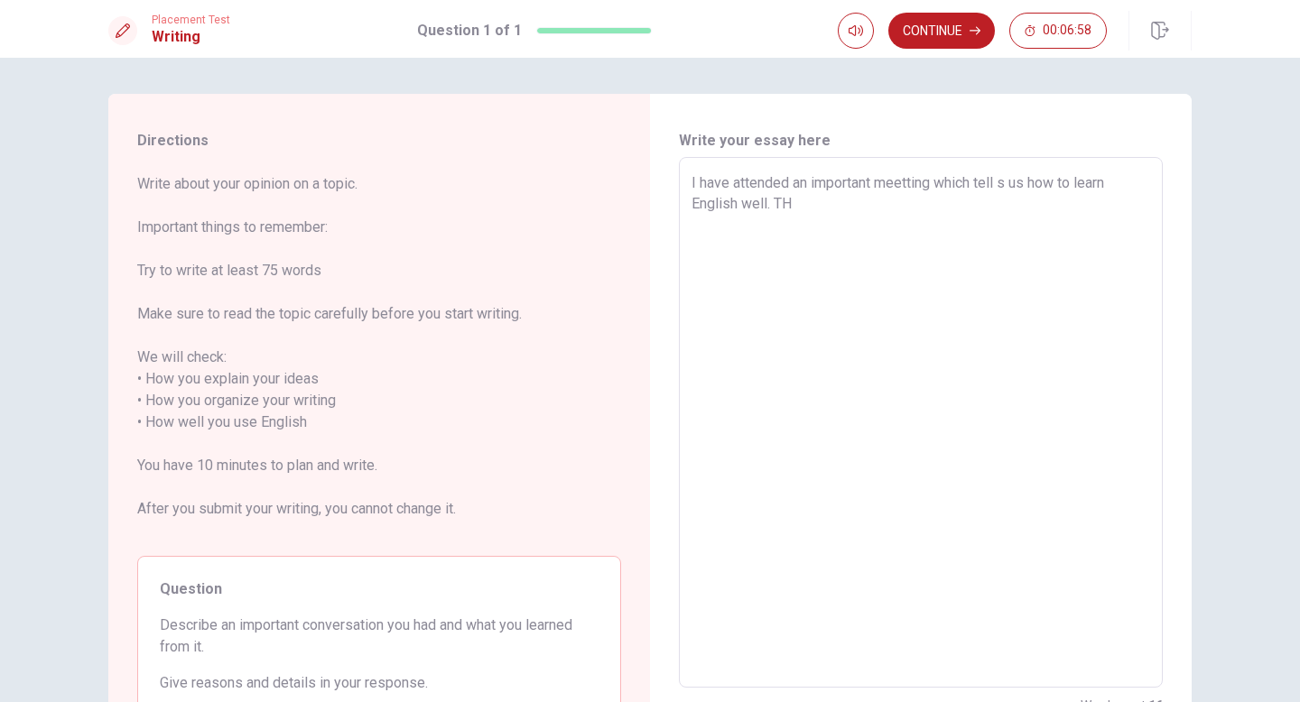
type textarea "I have attended an important meetting which tell s us how to learn English well…"
type textarea "x"
type textarea "I have attended an important meetting which tell s us how to learn English well…"
type textarea "x"
type textarea "I have attended an important meetting which tell s us how to learn English well…"
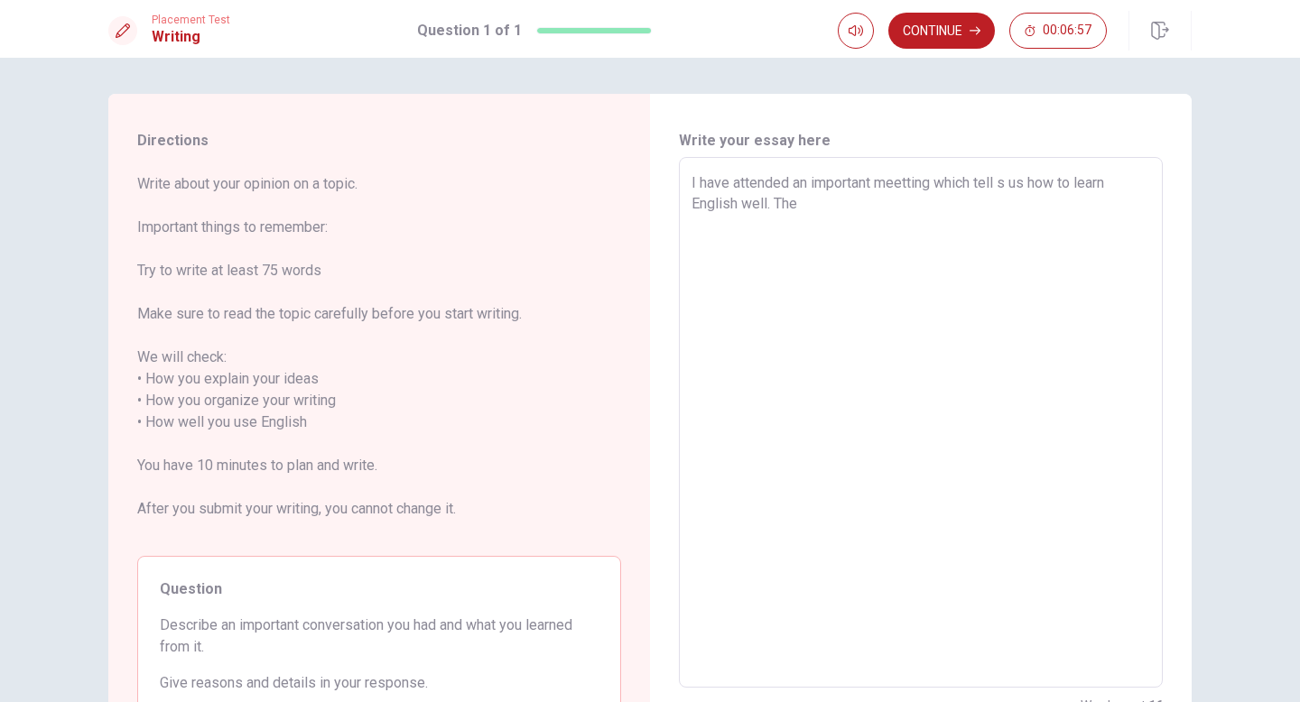
type textarea "x"
type textarea "I have attended an important meetting which tell s us how to learn English well…"
type textarea "x"
type textarea "I have attended an important meetting which tell s us how to learn English well…"
type textarea "x"
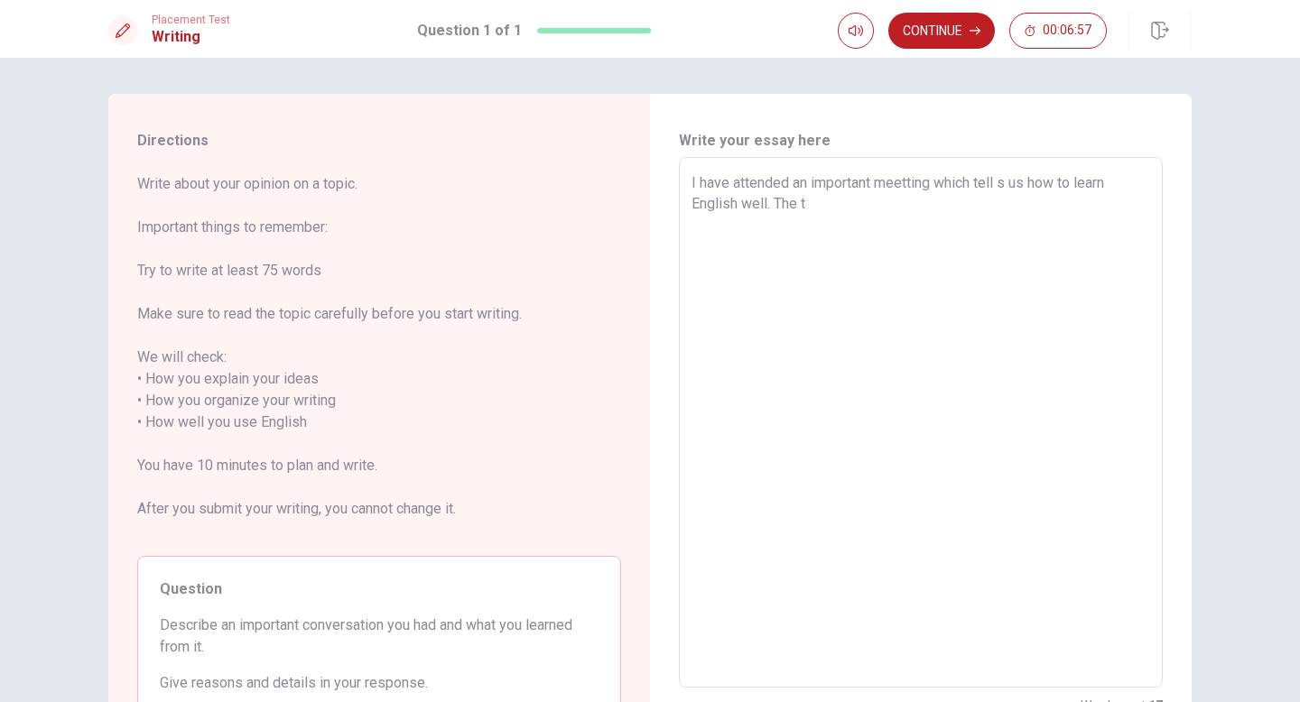
type textarea "I have attended an important meetting which tell s us how to learn English well…"
type textarea "x"
type textarea "I have attended an important meetting which tell s us how to learn English well…"
type textarea "x"
type textarea "I have attended an important meetting which tell s us how to learn English well…"
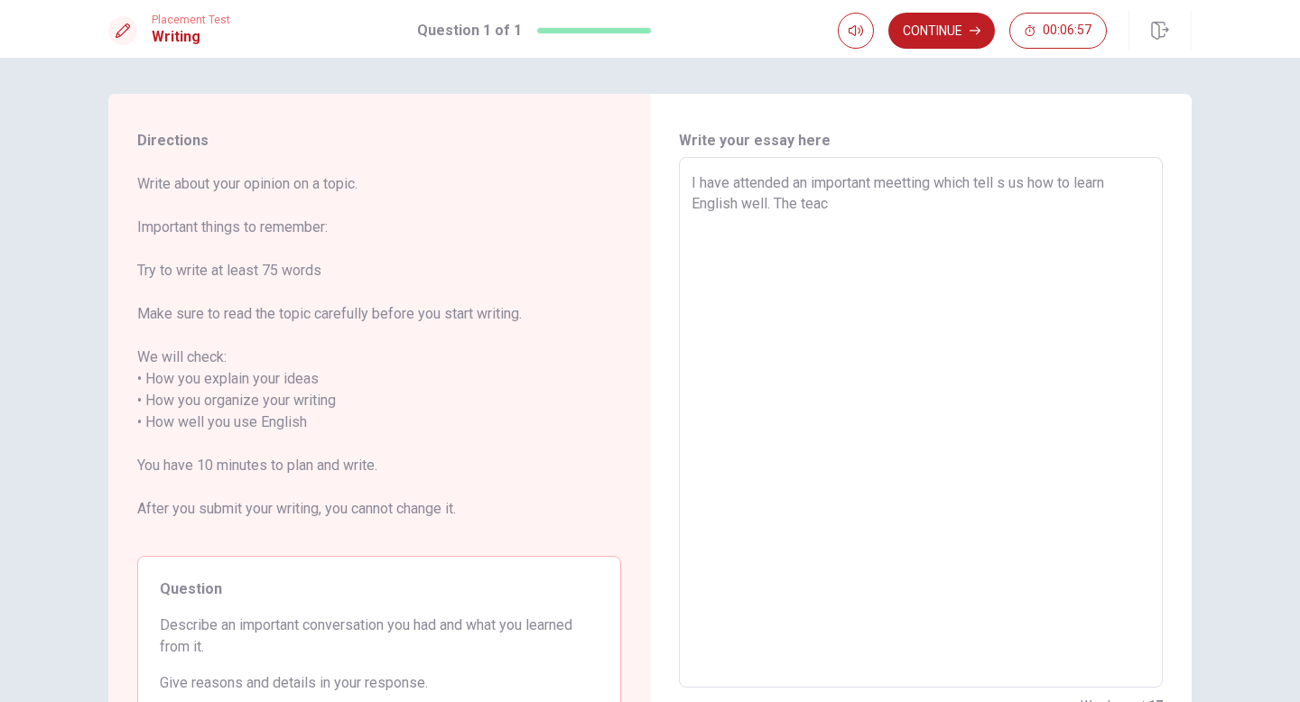
type textarea "x"
type textarea "I have attended an important meetting which tell s us how to learn English well…"
type textarea "x"
type textarea "I have attended an important meetting which tell s us how to learn English well…"
type textarea "x"
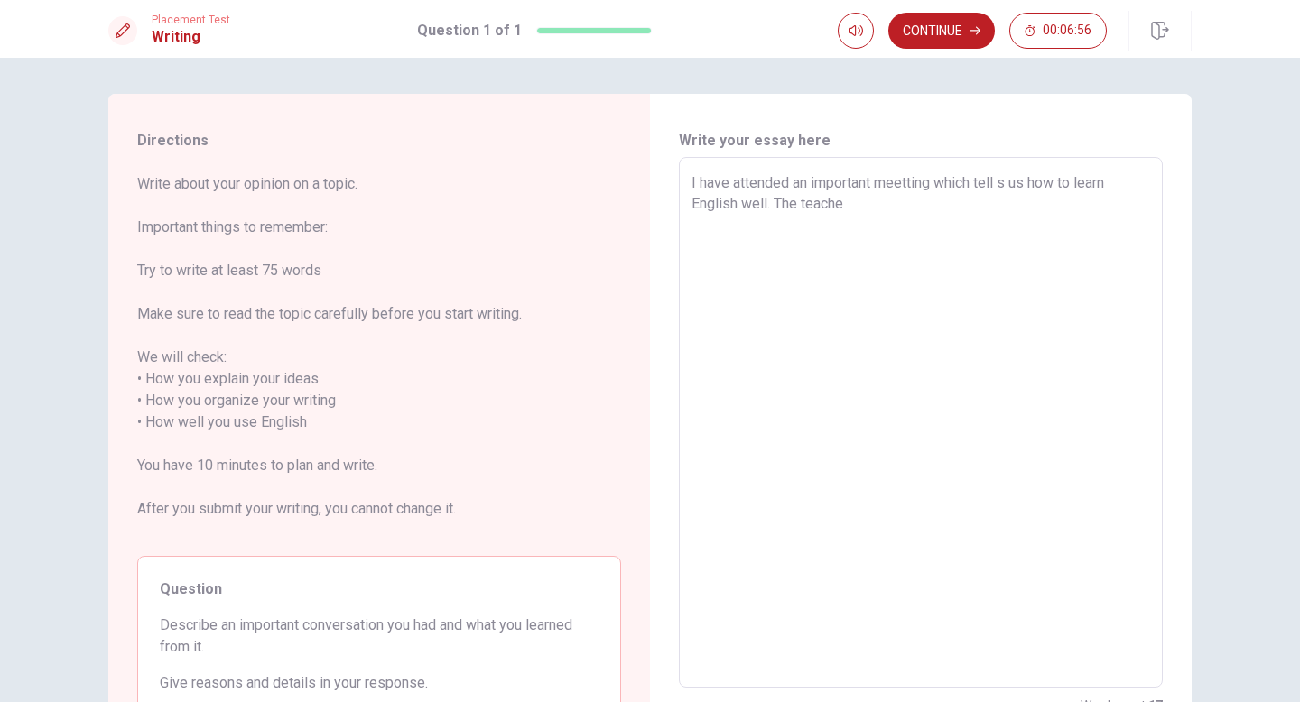
type textarea "I have attended an important meetting which tell s us how to learn English well…"
type textarea "x"
type textarea "I have attended an important meetting which tell s us how to learn English well…"
type textarea "x"
type textarea "I have attended an important meetting which tell s us how to learn English well…"
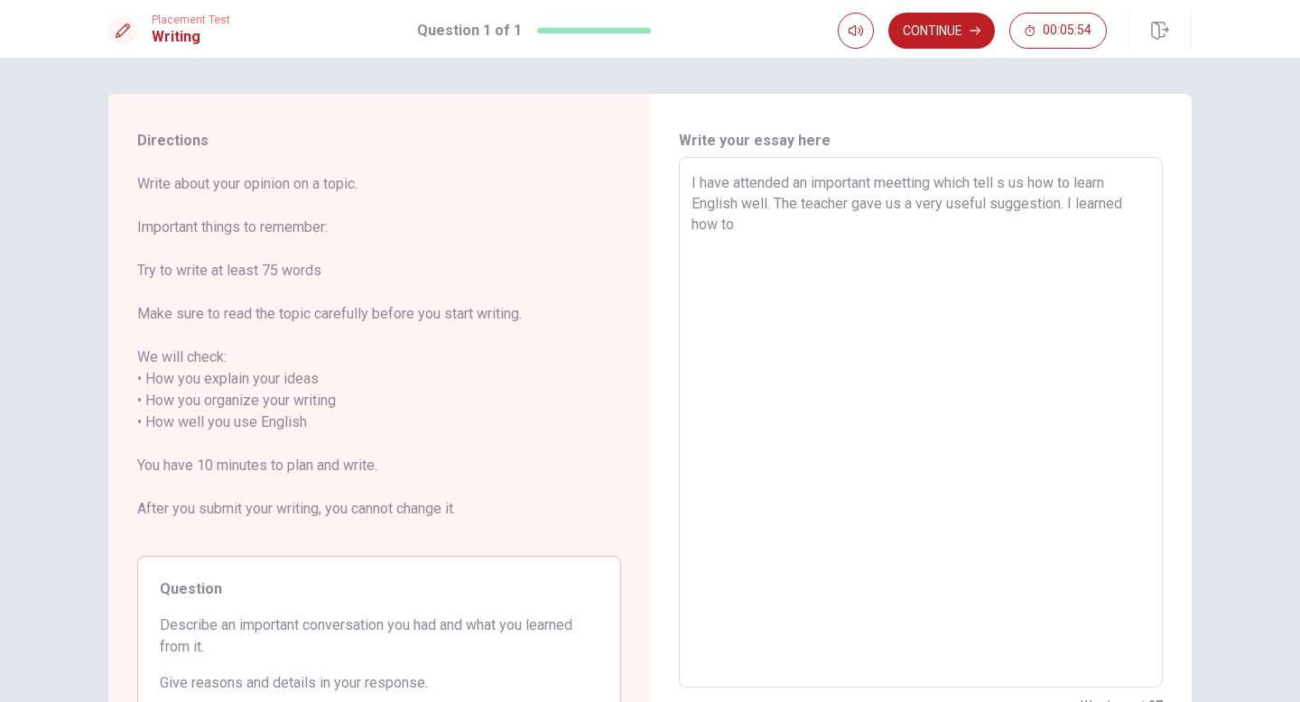
click at [766, 200] on textarea "I have attended an important meetting which tell s us how to learn English well…" at bounding box center [921, 422] width 459 height 501
click at [741, 227] on textarea "I have attended an important meetting which tell s us how to learn English well…" at bounding box center [921, 422] width 459 height 501
click at [799, 246] on textarea "I have attended an important meetting which tell s us how to learn English well…" at bounding box center [921, 422] width 459 height 501
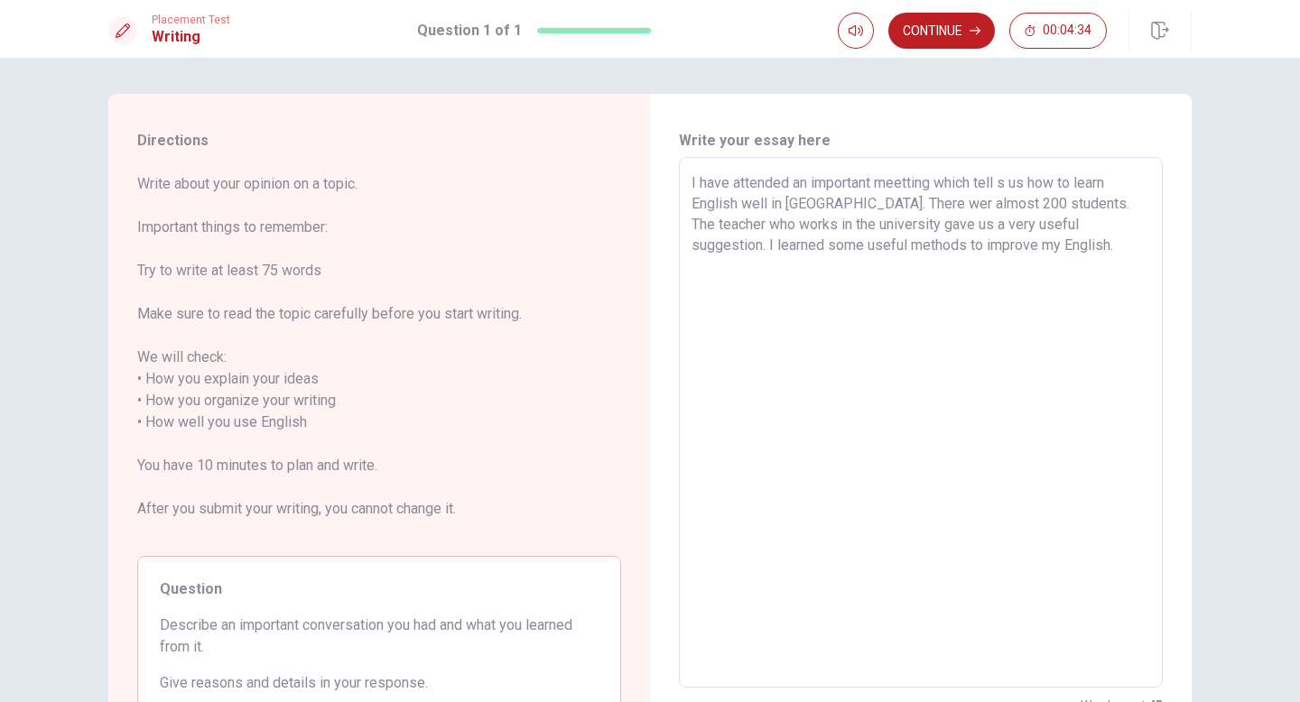
click at [1132, 226] on textarea "I have attended an important meetting which tell s us how to learn English well…" at bounding box center [921, 422] width 459 height 501
click at [1071, 248] on textarea "I have attended an important meetting which tell s us how to learn English well…" at bounding box center [921, 422] width 459 height 501
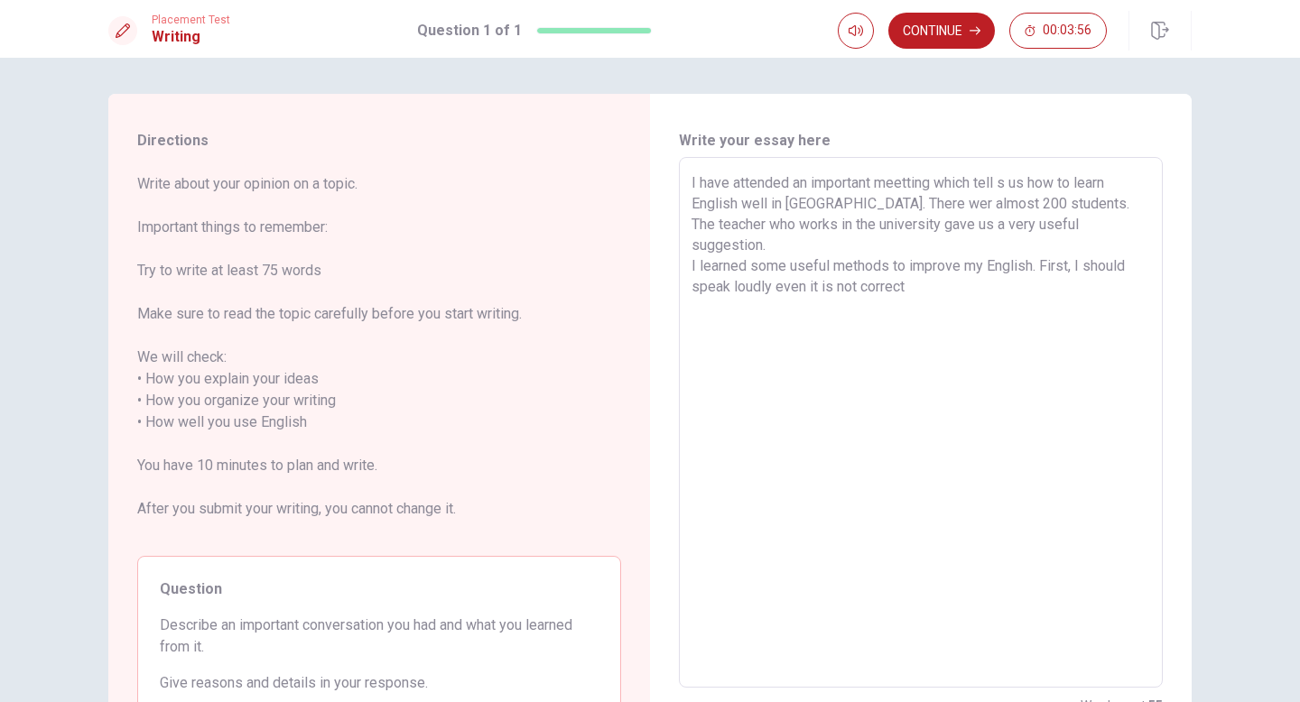
click at [726, 263] on textarea "I have attended an important meetting which tell s us how to learn English well…" at bounding box center [921, 422] width 459 height 501
click at [972, 269] on textarea "I have attended an important meetting which tell s us how to learn English well…" at bounding box center [921, 422] width 459 height 501
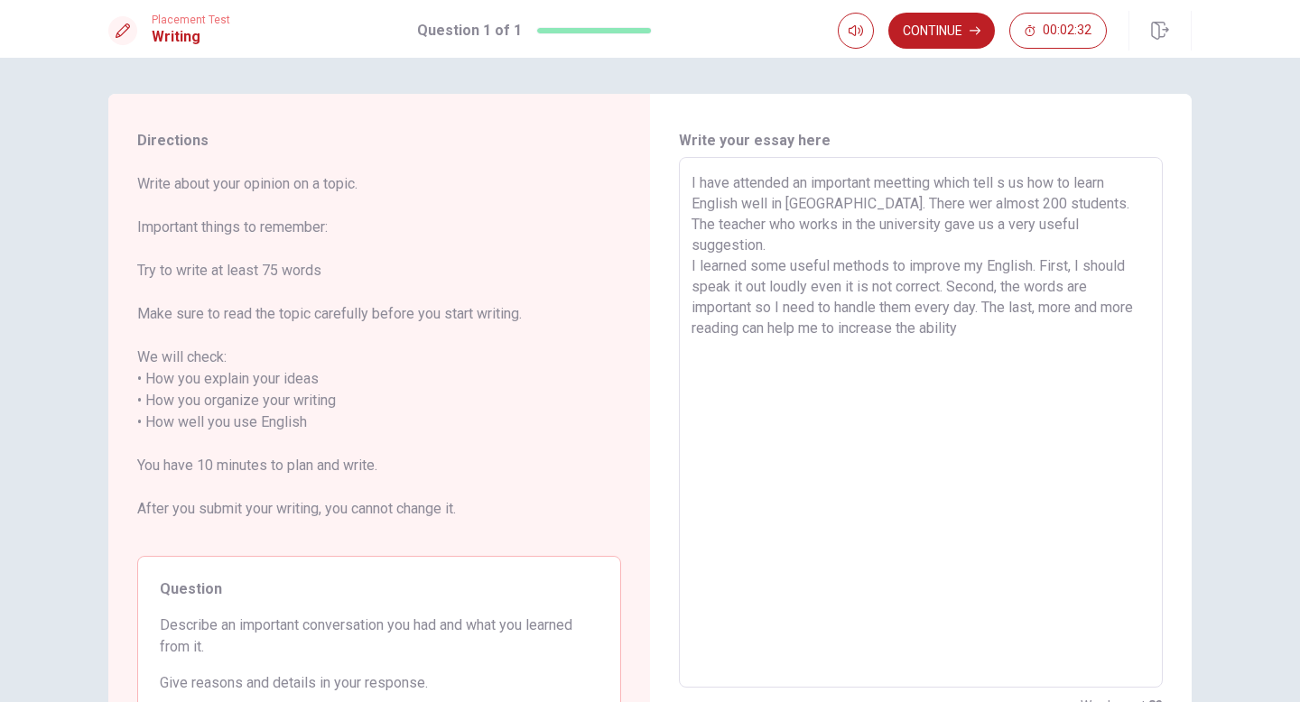
click at [917, 310] on textarea "I have attended an important meetting which tell s us how to learn English well…" at bounding box center [921, 422] width 459 height 501
click at [1026, 307] on textarea "I have attended an important meetting which tell s us how to learn English well…" at bounding box center [921, 422] width 459 height 501
drag, startPoint x: 843, startPoint y: 309, endPoint x: 890, endPoint y: 317, distance: 47.6
click at [890, 317] on textarea "I have attended an important meetting which tell s us how to learn English well…" at bounding box center [921, 422] width 459 height 501
click at [1035, 311] on textarea "I have attended an important meetting which tell s us how to learn English well…" at bounding box center [921, 422] width 459 height 501
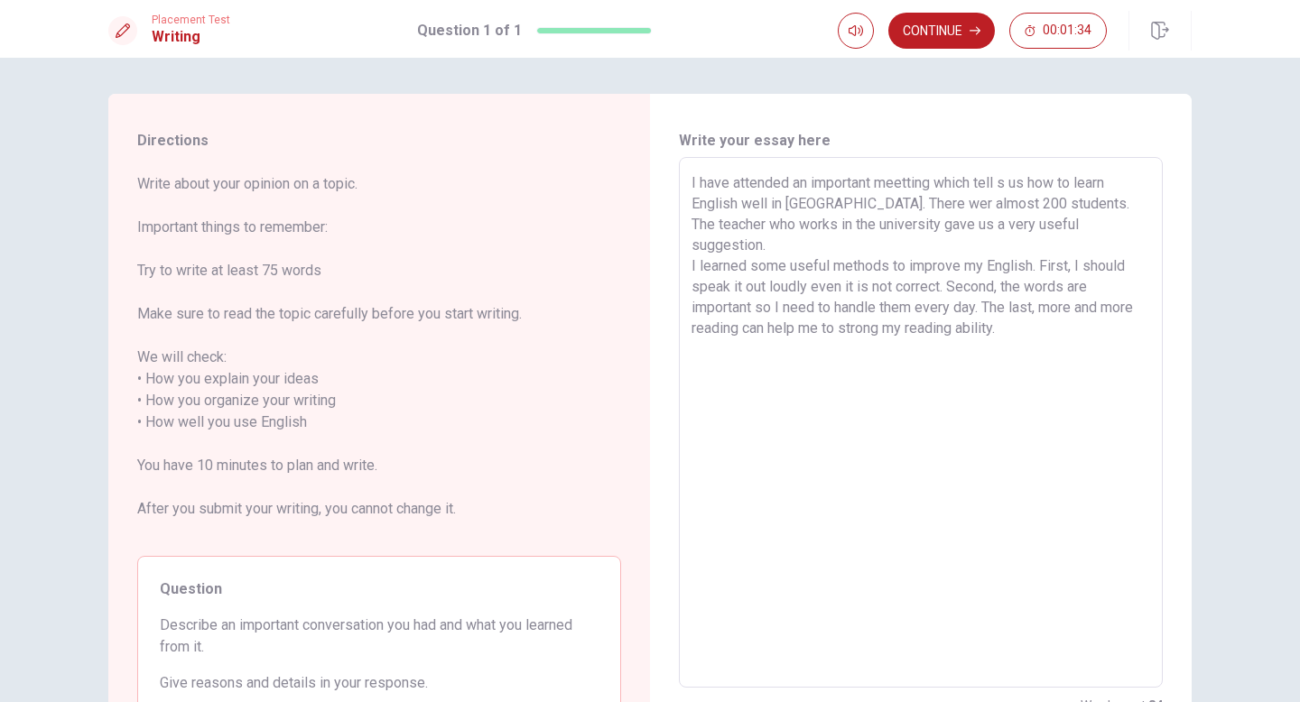
click at [803, 264] on textarea "I have attended an important meetting which tell s us how to learn English well…" at bounding box center [921, 422] width 459 height 501
click at [945, 261] on textarea "I have attended an important meetting which tell s us how to learn English well…" at bounding box center [921, 422] width 459 height 501
drag, startPoint x: 1081, startPoint y: 261, endPoint x: 1116, endPoint y: 265, distance: 35.4
click at [1116, 265] on textarea "I have attended an important meetting which tell s us how to learn English well…" at bounding box center [921, 422] width 459 height 501
click at [935, 184] on textarea "I have attended an important meetting which tell s us how to learn English well…" at bounding box center [921, 422] width 459 height 501
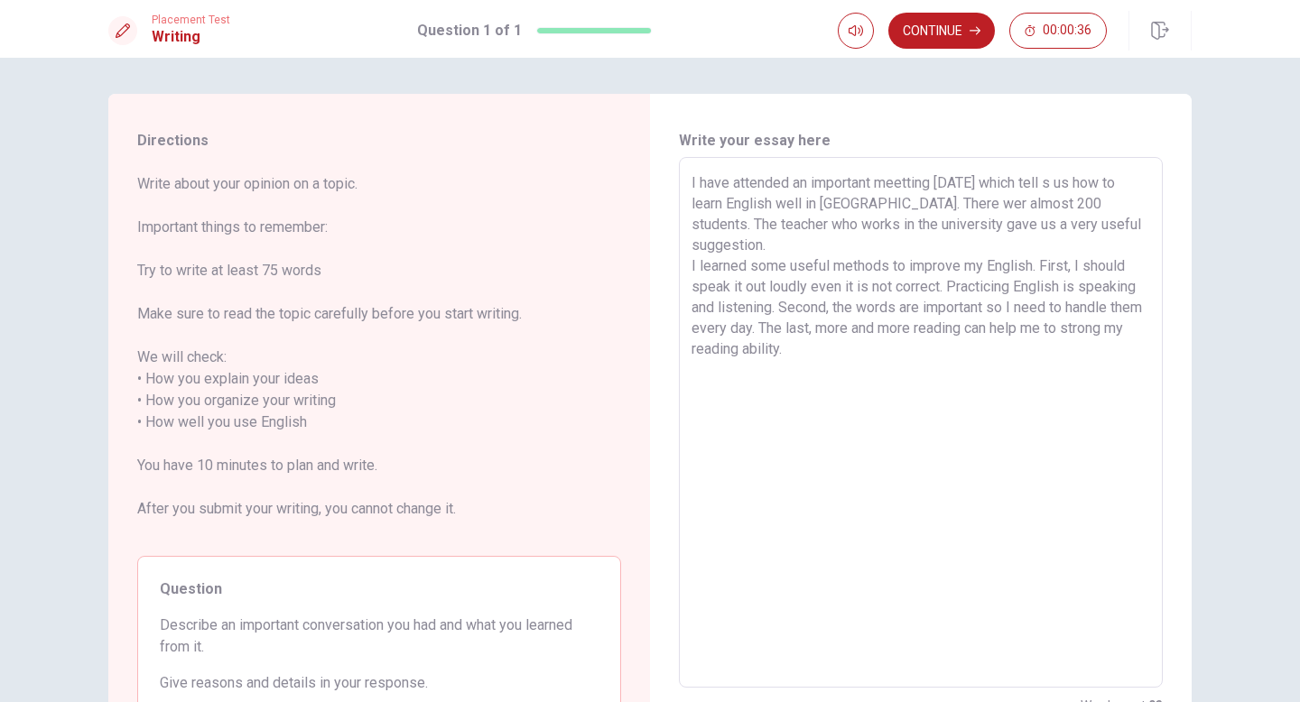
click at [1095, 184] on textarea "I have attended an important meetting [DATE] which tell s us how to learn Engli…" at bounding box center [921, 422] width 459 height 501
click at [955, 236] on textarea "I have attended an important meetting [DATE] which told us how to learn English…" at bounding box center [921, 422] width 459 height 501
click at [981, 203] on textarea "I have attended an important meetting [DATE] which told us how to learn English…" at bounding box center [921, 422] width 459 height 501
click at [759, 244] on textarea "I have attended an important meetting [DATE] which told us how to learn English…" at bounding box center [921, 422] width 459 height 501
drag, startPoint x: 996, startPoint y: 225, endPoint x: 1006, endPoint y: 225, distance: 9.9
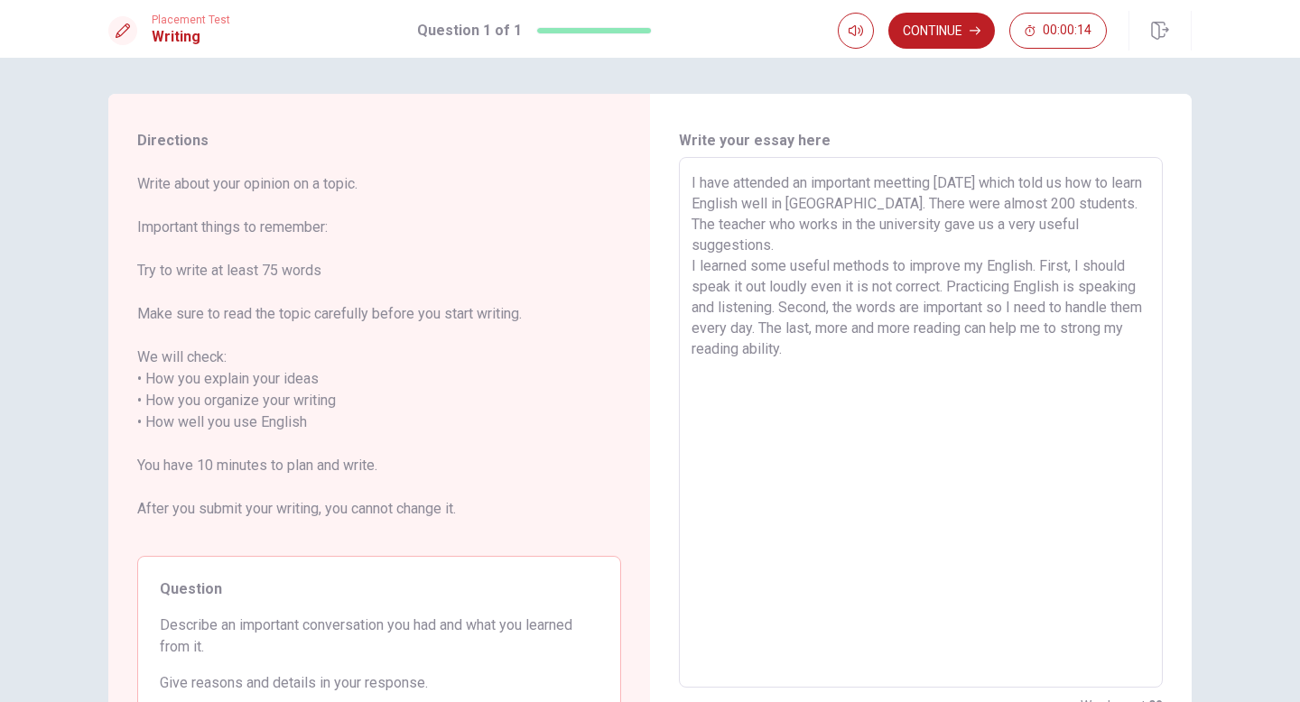
click at [1006, 225] on textarea "I have attended an important meetting [DATE] which told us how to learn English…" at bounding box center [921, 422] width 459 height 501
click at [893, 315] on textarea "I have attended an important meetting [DATE] which told us how to learn English…" at bounding box center [921, 422] width 459 height 501
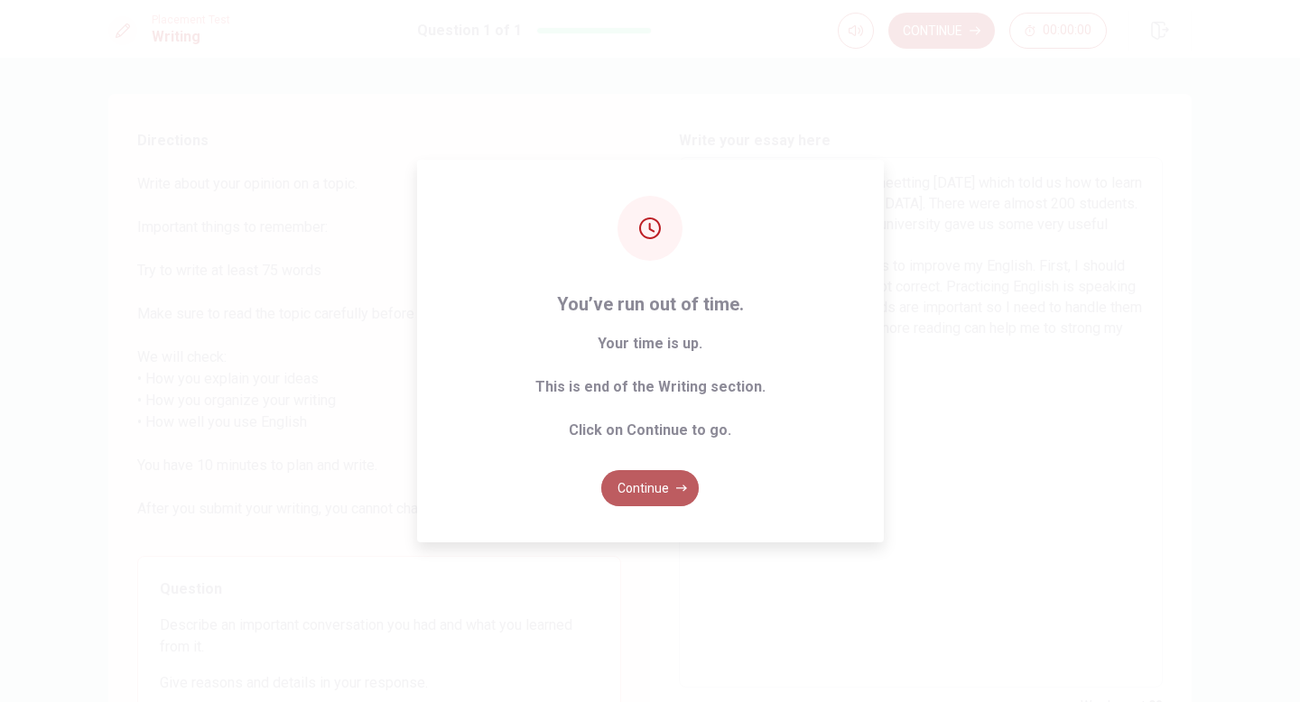
click at [642, 490] on button "Continue" at bounding box center [650, 488] width 98 height 36
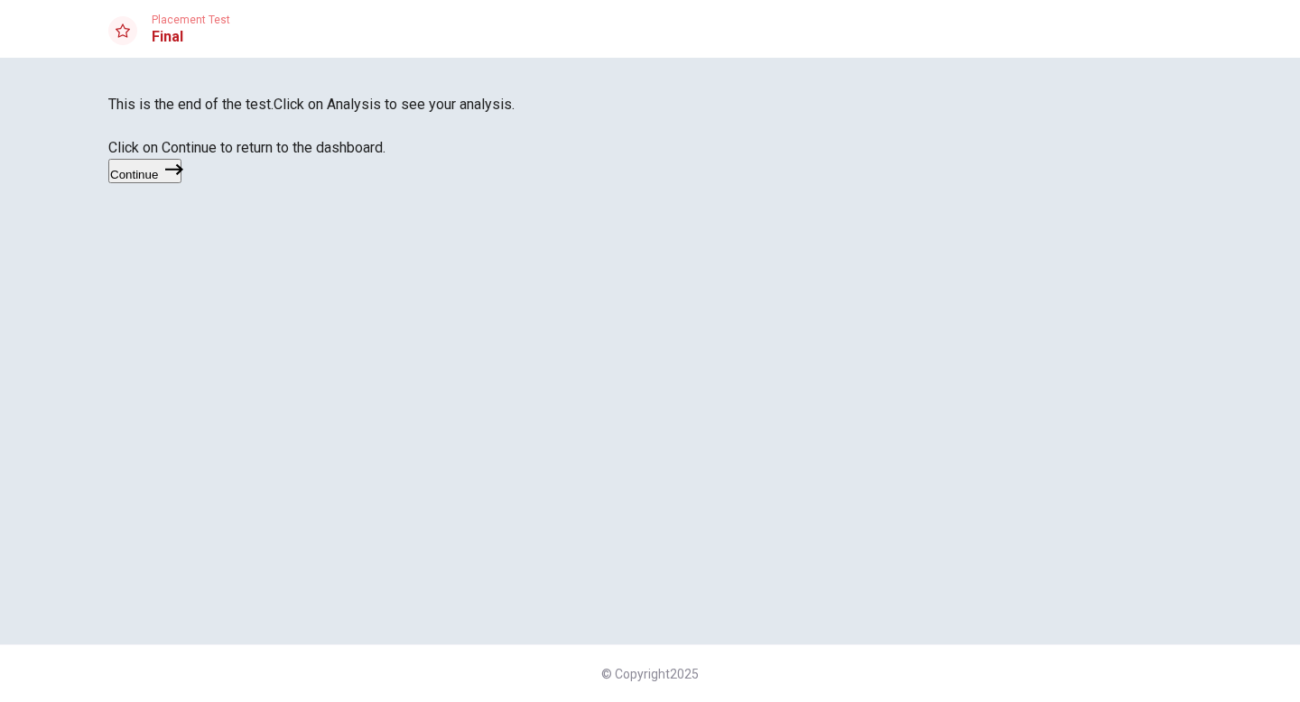
click at [181, 183] on button "Continue" at bounding box center [144, 171] width 73 height 24
